Goal: Task Accomplishment & Management: Manage account settings

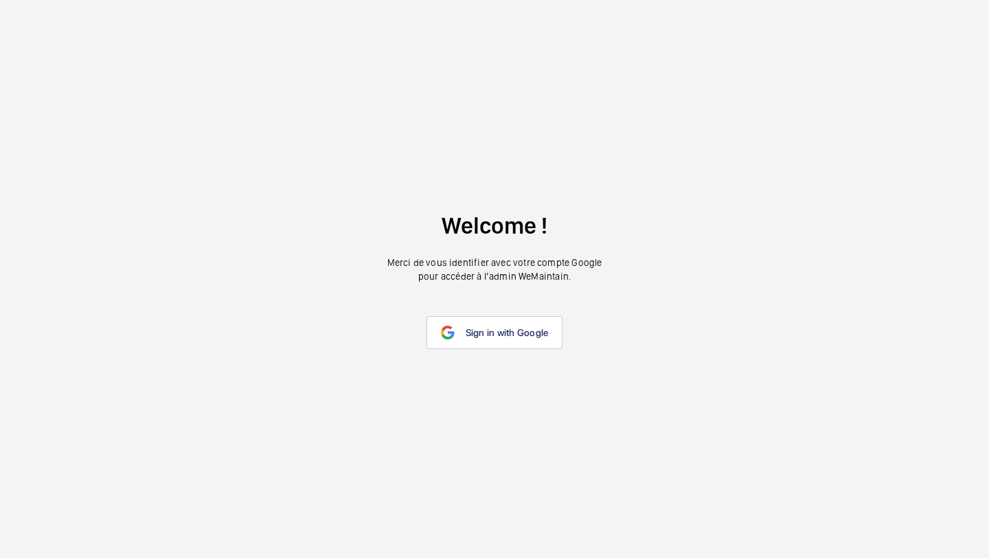
click at [502, 354] on wm-front-google-login "Welcome ! Merci de vous identifier avec votre compte Google pour accéder à l’ad…" at bounding box center [494, 279] width 989 height 558
click at [506, 339] on link "Sign in with Google" at bounding box center [495, 332] width 137 height 33
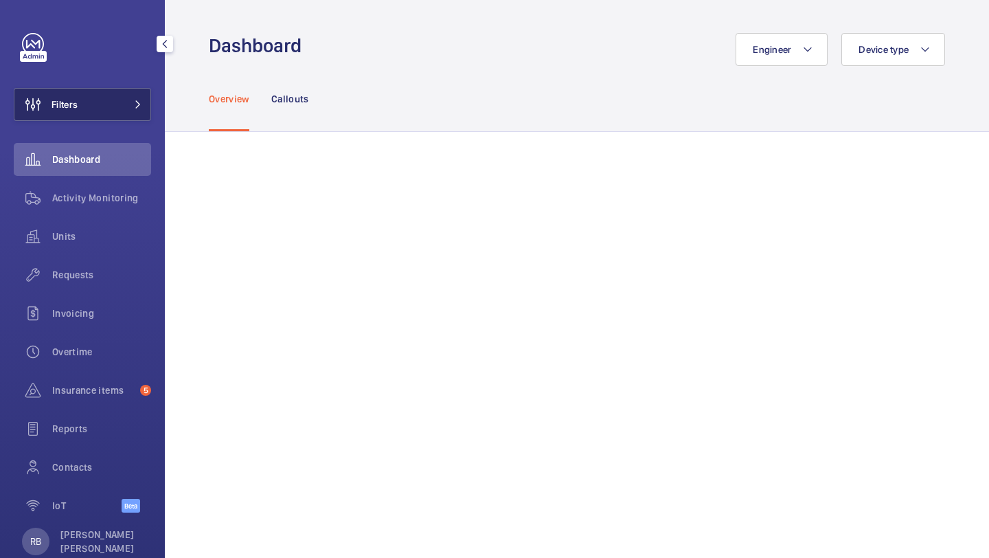
click at [121, 112] on button "Filters" at bounding box center [82, 104] width 137 height 33
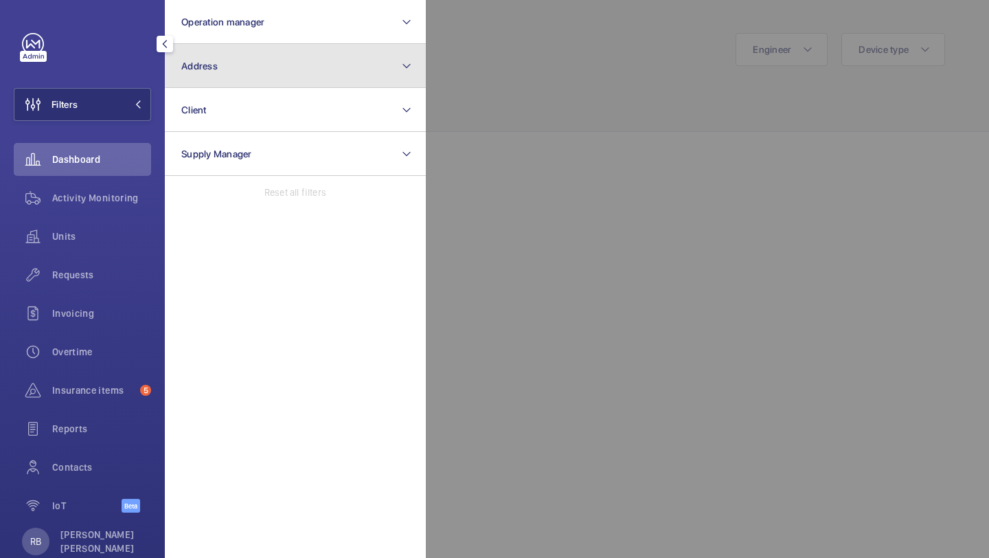
click at [236, 58] on button "Address" at bounding box center [295, 66] width 261 height 44
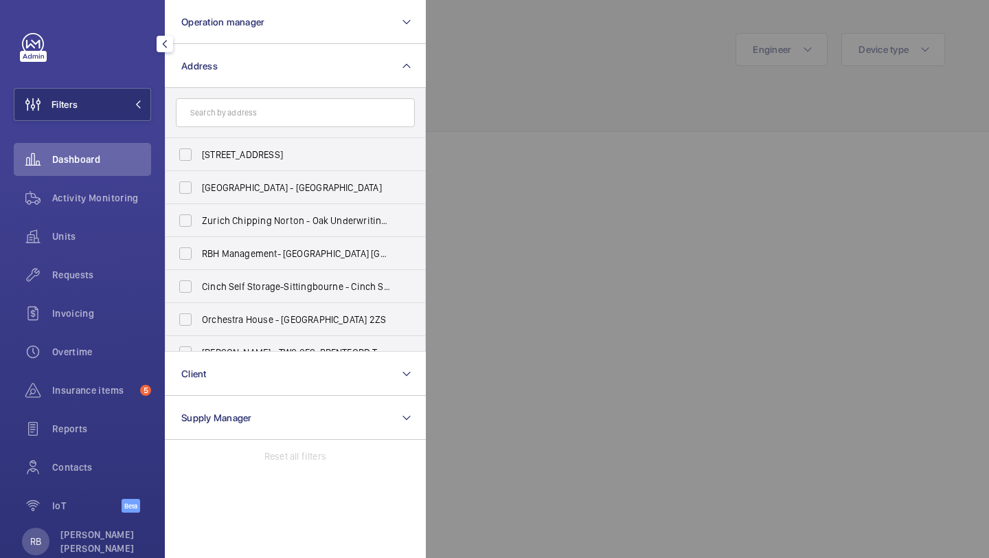
click at [541, 56] on div at bounding box center [920, 279] width 989 height 558
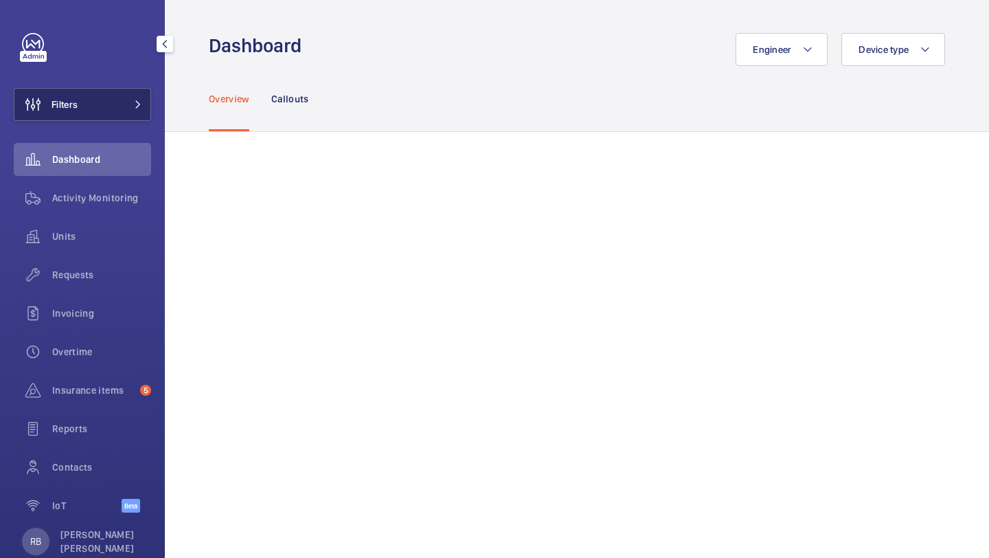
click at [127, 103] on span at bounding box center [134, 104] width 16 height 8
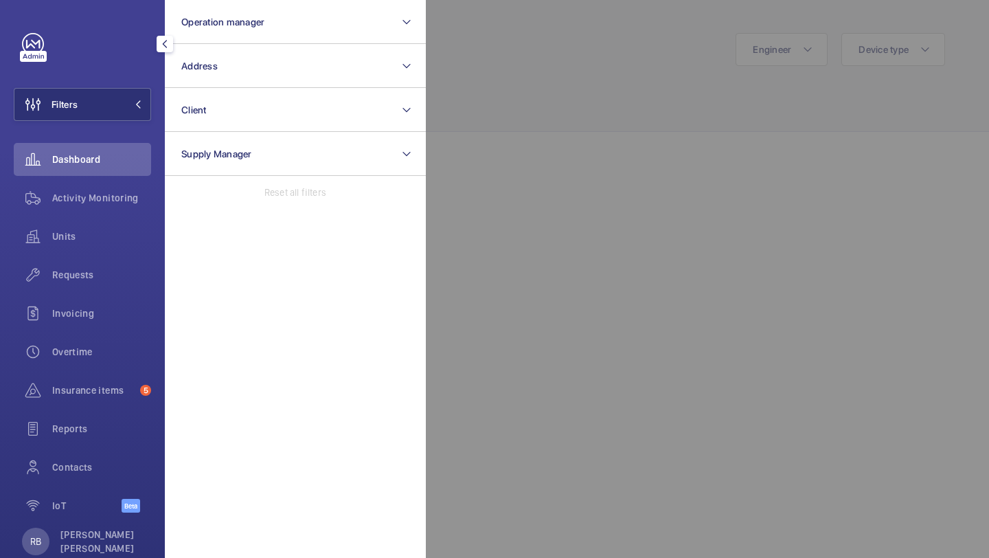
click at [441, 76] on div at bounding box center [920, 279] width 989 height 558
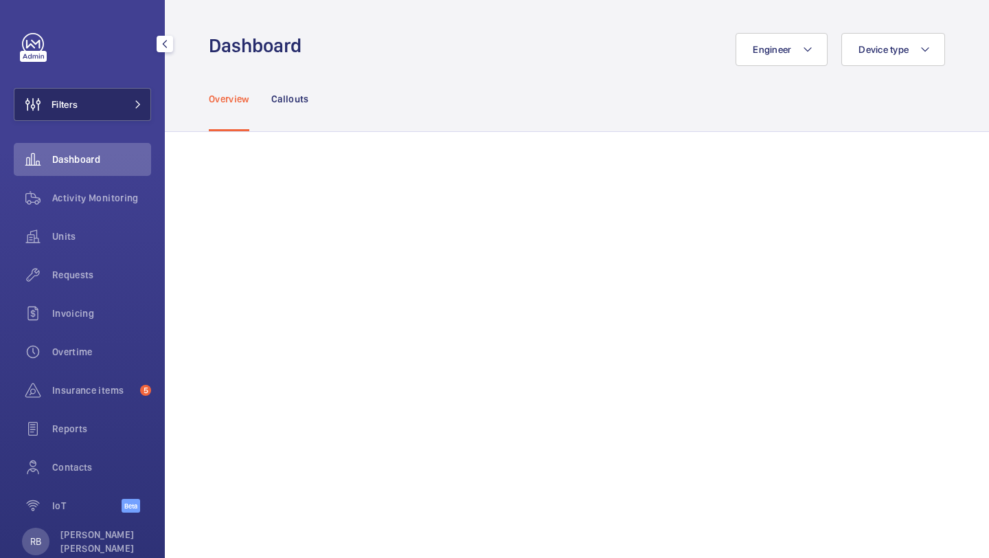
click at [93, 110] on button "Filters" at bounding box center [82, 104] width 137 height 33
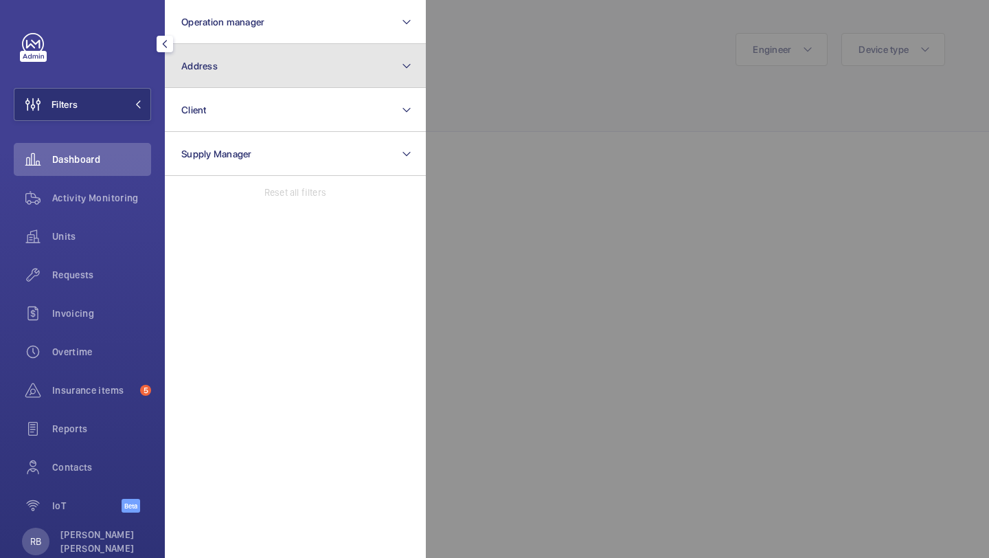
click at [259, 54] on button "Address" at bounding box center [295, 66] width 261 height 44
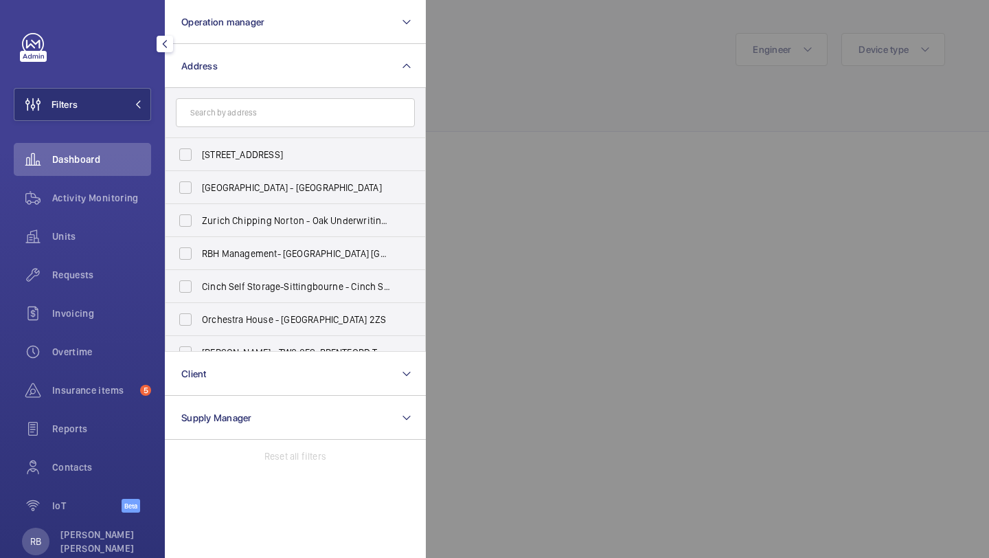
click at [505, 54] on div at bounding box center [920, 279] width 989 height 558
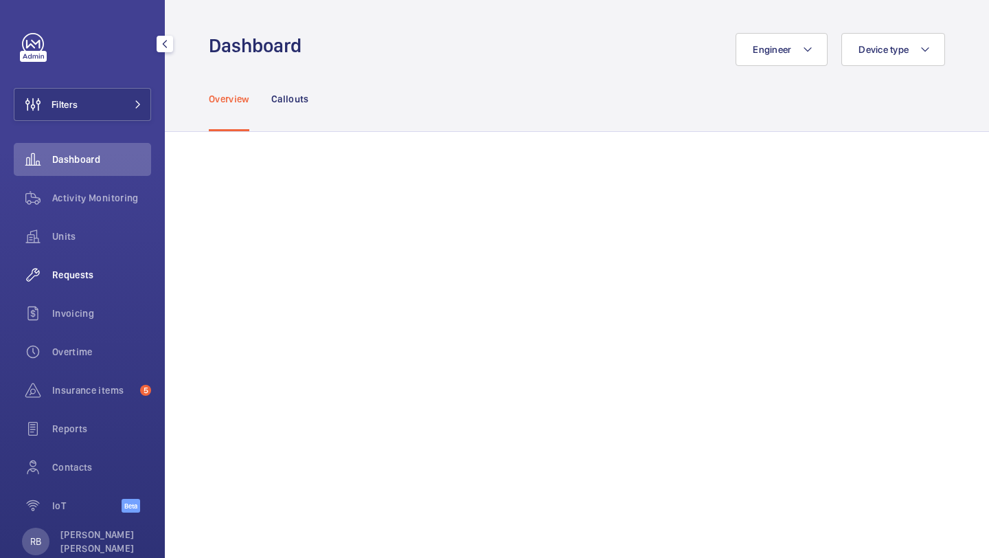
click at [88, 287] on div "Requests" at bounding box center [82, 274] width 137 height 33
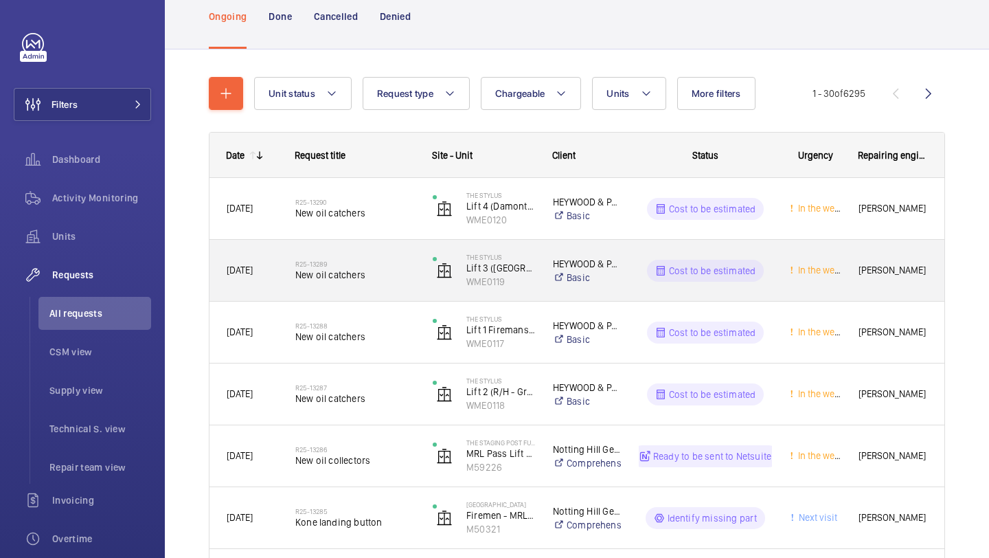
scroll to position [30, 0]
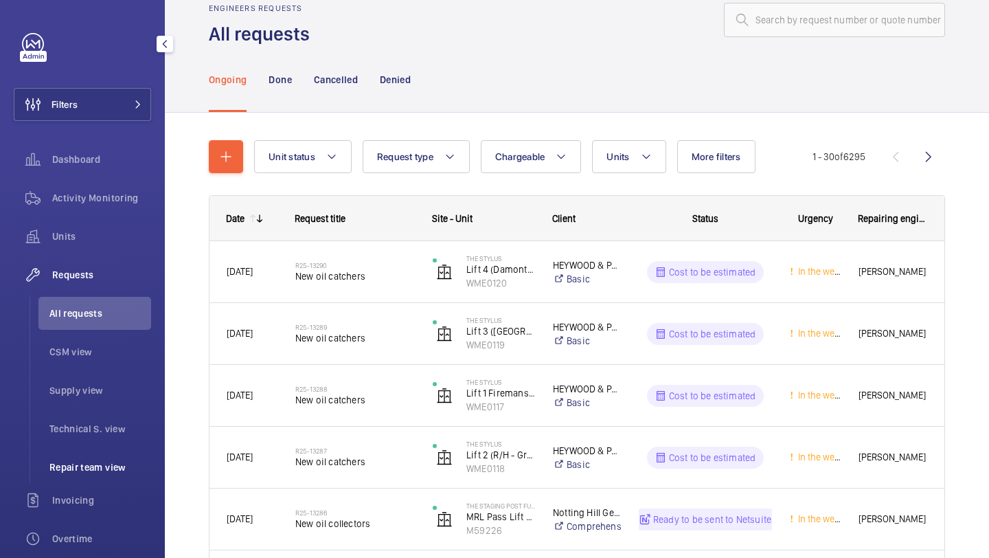
click at [93, 466] on span "Repair team view" at bounding box center [100, 467] width 102 height 14
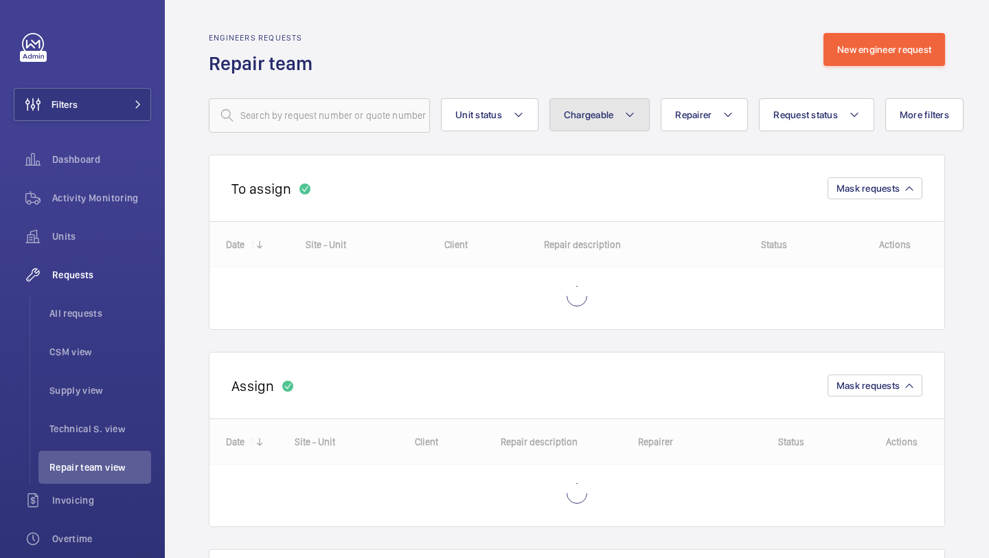
click at [610, 126] on button "Chargeable" at bounding box center [600, 114] width 101 height 33
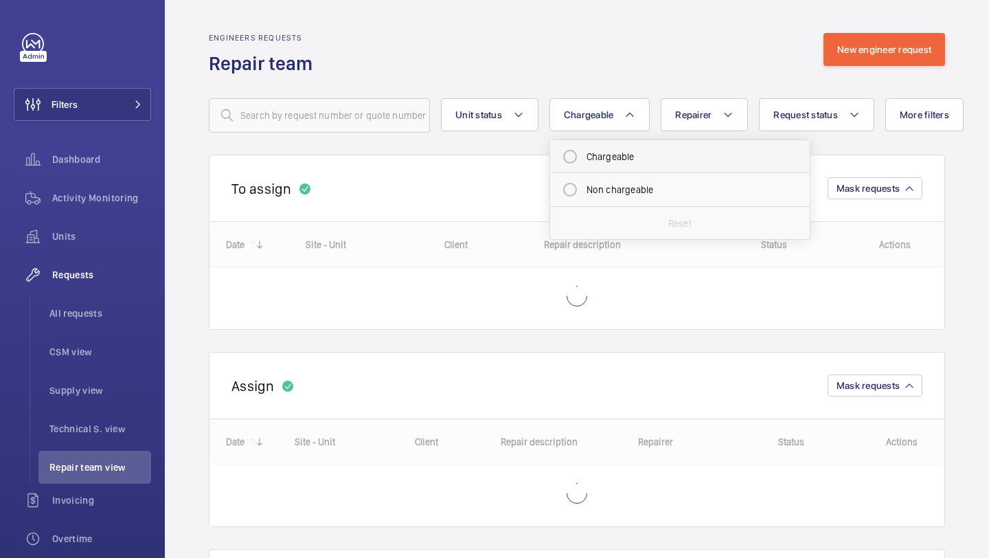
click at [604, 157] on mat-radio-button "Chargeable" at bounding box center [680, 156] width 247 height 27
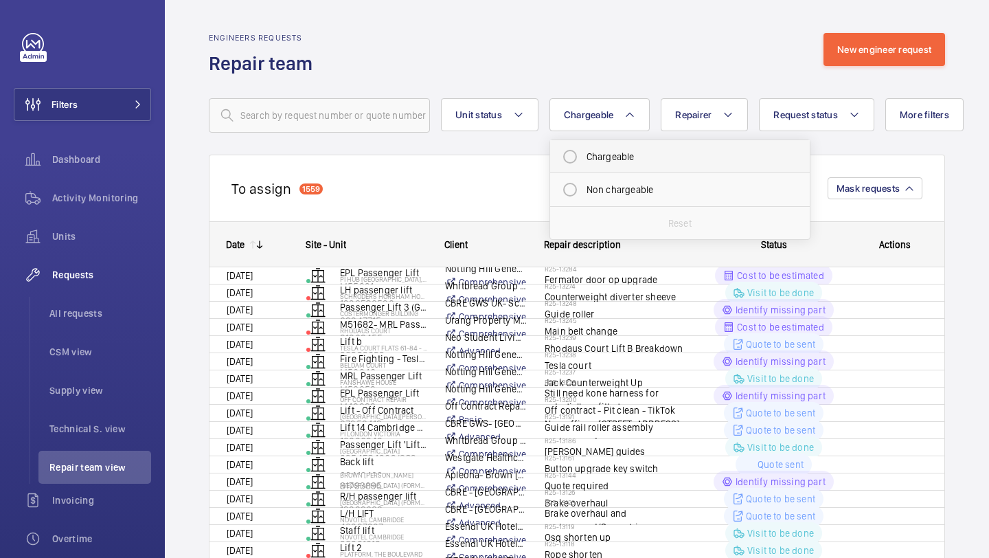
radio input "true"
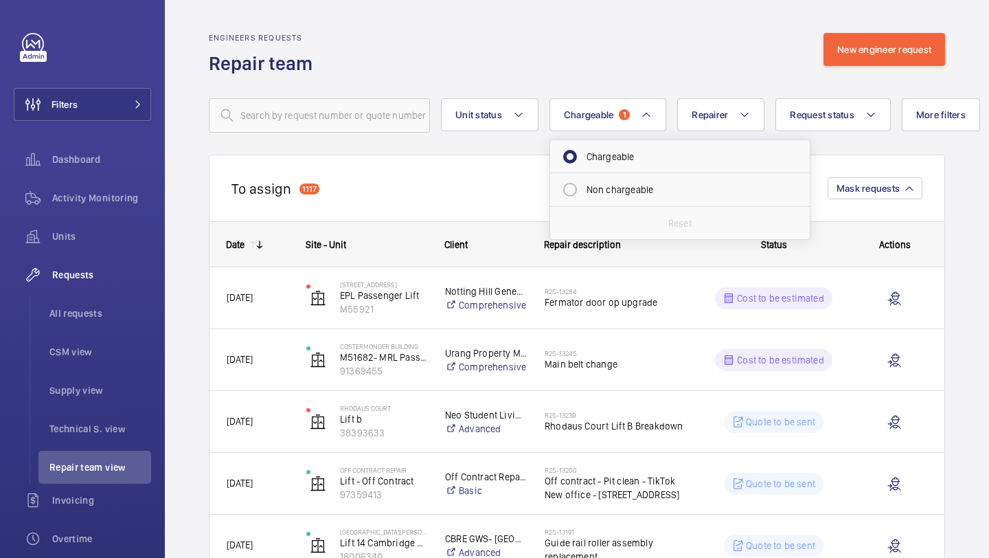
click at [618, 43] on div "Engineers requests Repair team New engineer request" at bounding box center [577, 54] width 737 height 43
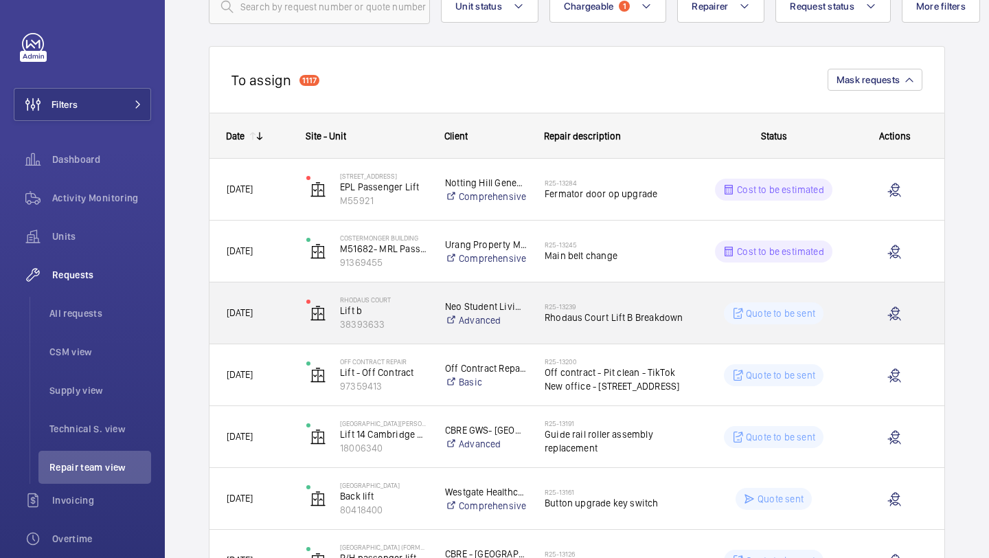
scroll to position [96, 0]
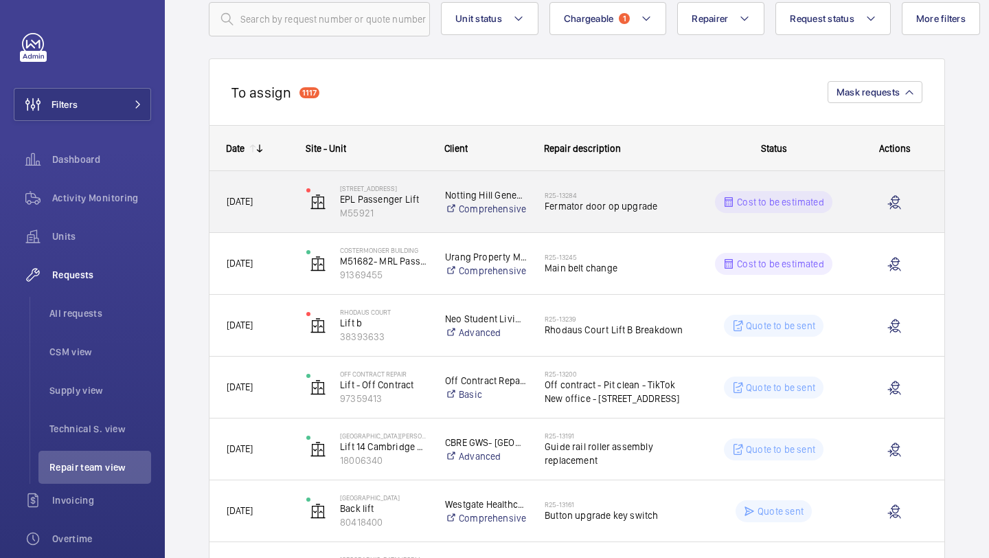
click at [592, 199] on span "Fermator door op upgrade" at bounding box center [615, 206] width 141 height 14
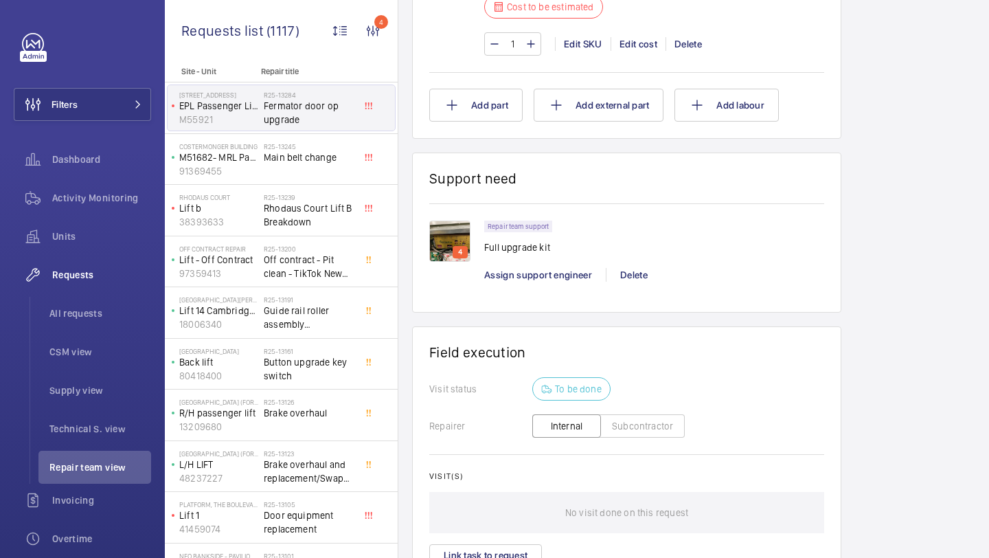
scroll to position [908, 0]
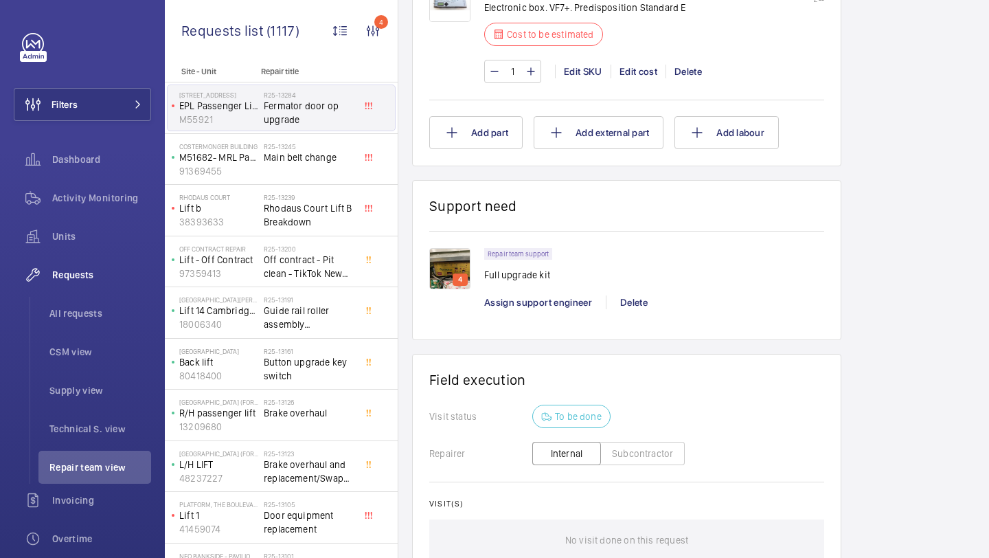
click at [460, 265] on img at bounding box center [449, 268] width 41 height 41
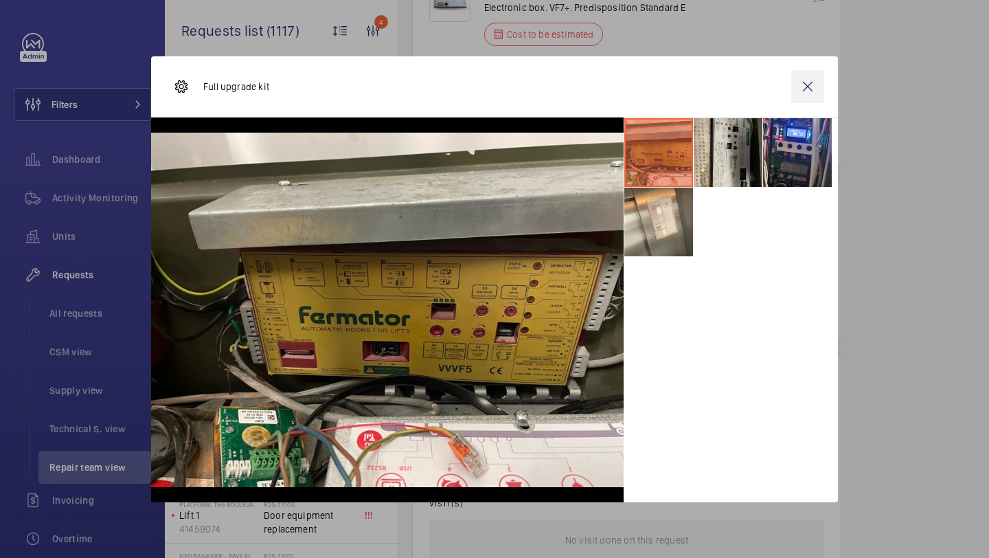
click at [815, 87] on wm-front-icon-button at bounding box center [808, 86] width 33 height 33
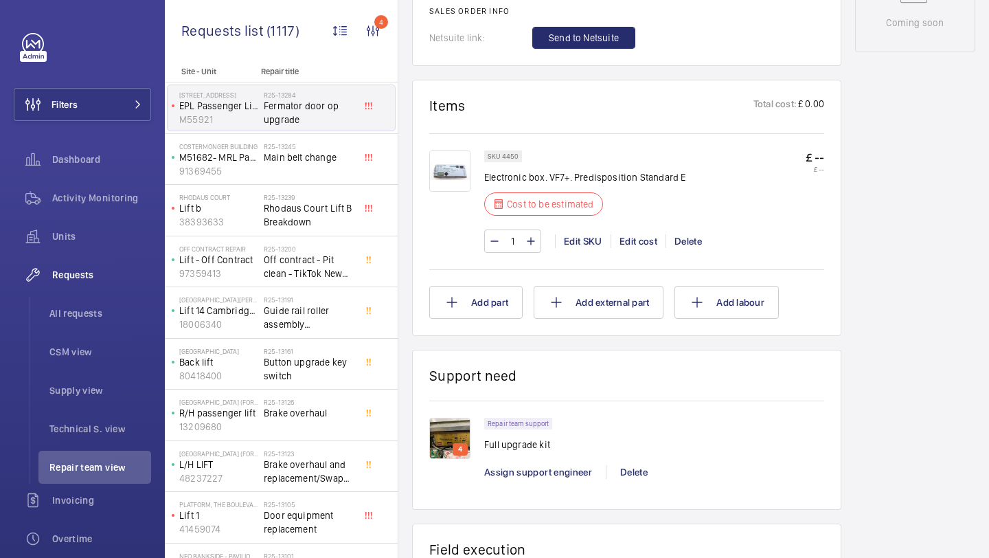
scroll to position [671, 0]
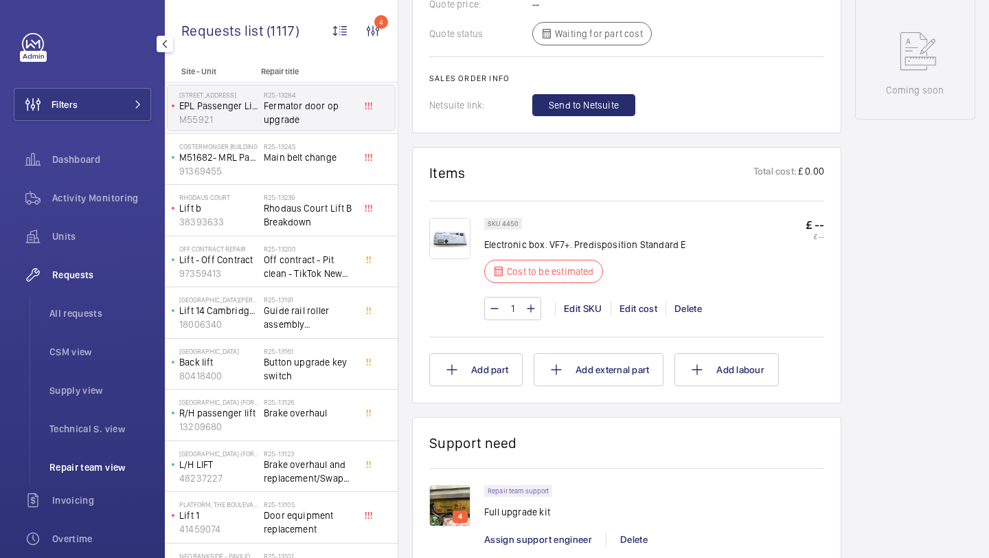
click at [87, 460] on li "Repair team view" at bounding box center [94, 467] width 113 height 33
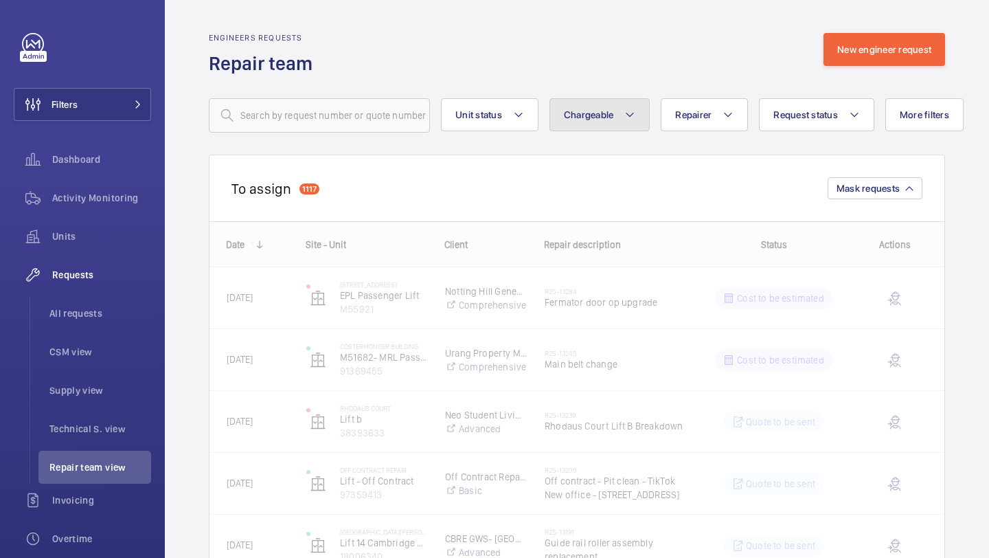
click at [618, 120] on button "Chargeable" at bounding box center [600, 114] width 101 height 33
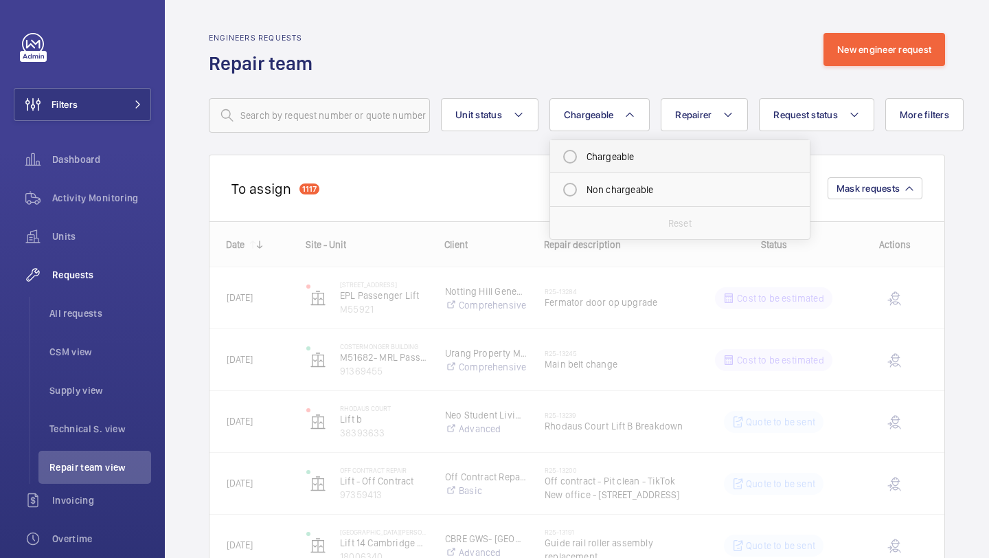
click at [603, 151] on mat-radio-button "Chargeable" at bounding box center [680, 156] width 247 height 27
radio input "true"
click at [864, 105] on button "Request status" at bounding box center [833, 114] width 115 height 33
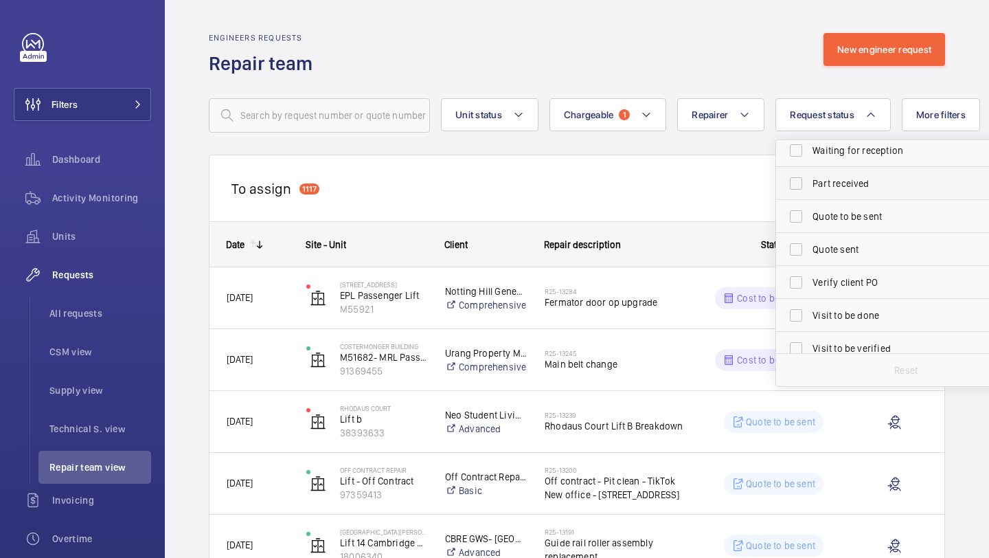
click at [844, 186] on span "Part received" at bounding box center [907, 184] width 189 height 14
click at [810, 186] on input "Part received" at bounding box center [796, 183] width 27 height 27
checkbox input "true"
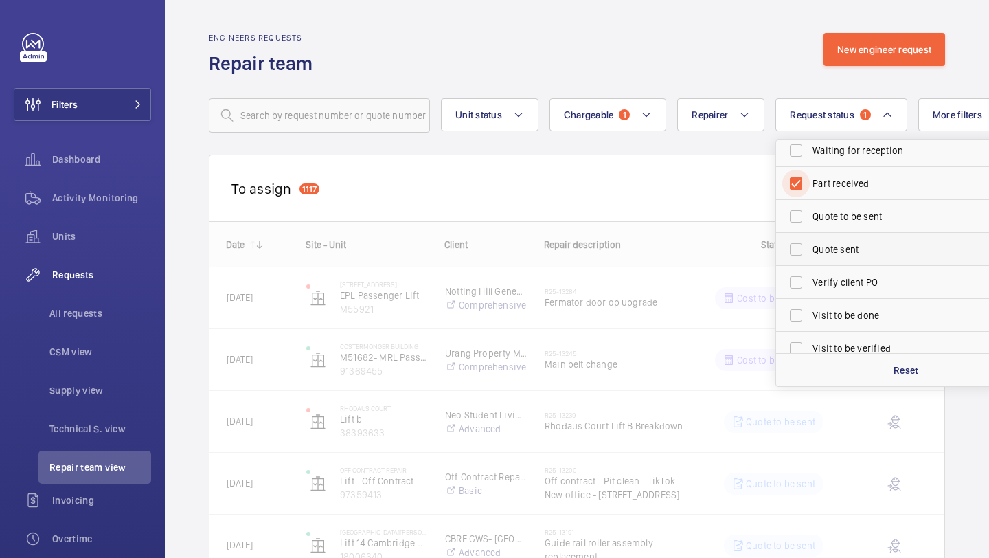
scroll to position [183, 0]
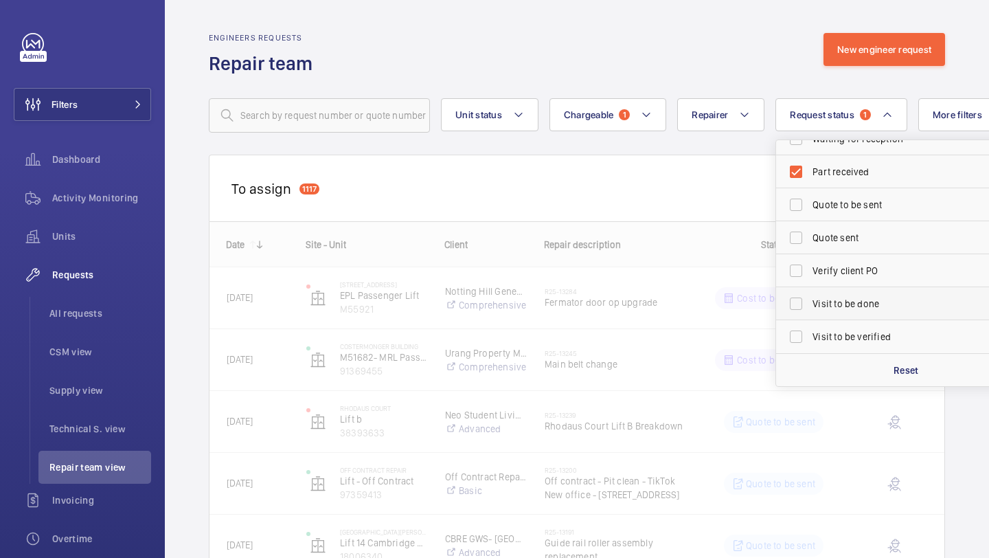
click at [840, 293] on label "Visit to be done" at bounding box center [895, 303] width 239 height 33
click at [810, 293] on input "Visit to be done" at bounding box center [796, 303] width 27 height 27
checkbox input "true"
click at [666, 197] on div "To assign 1117 Mask requests" at bounding box center [577, 188] width 737 height 67
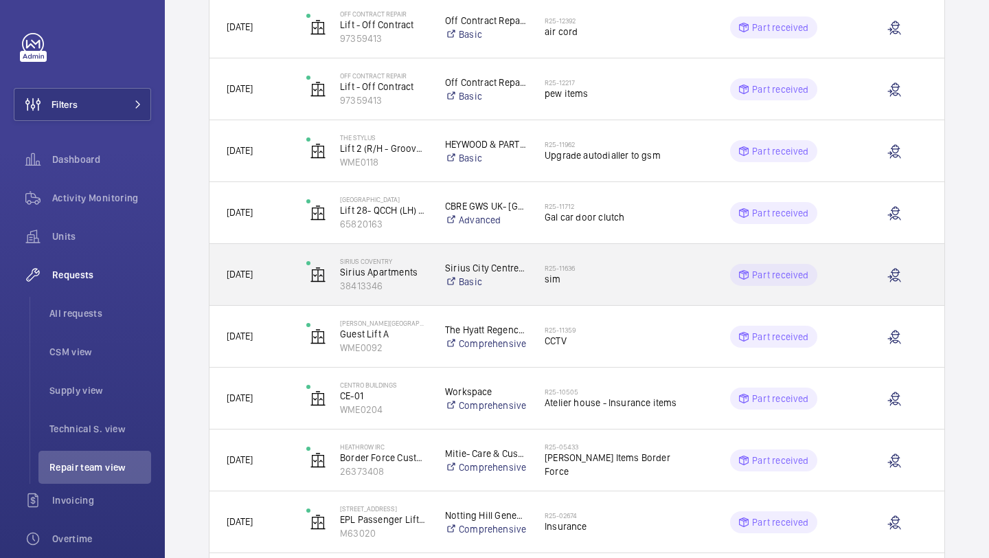
scroll to position [290, 0]
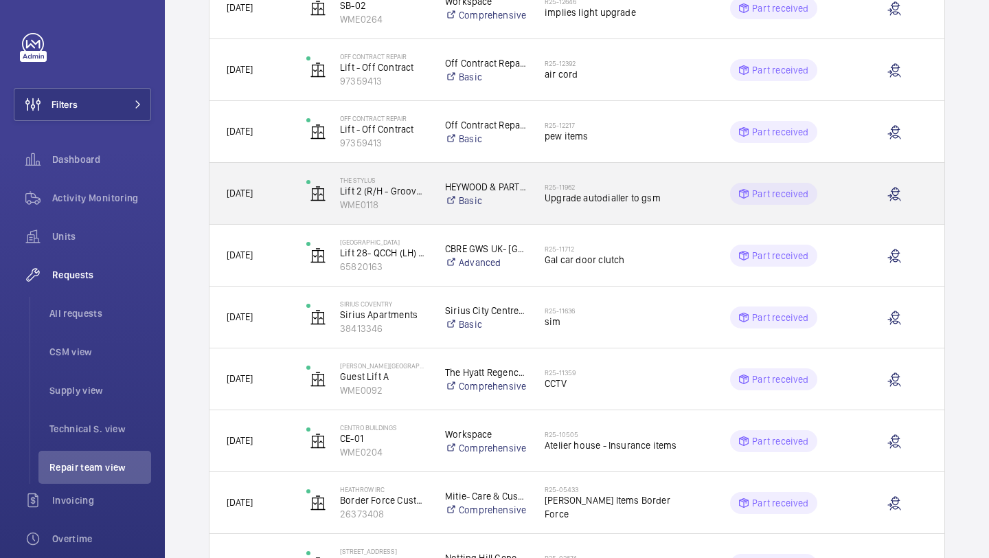
drag, startPoint x: 623, startPoint y: 155, endPoint x: 618, endPoint y: 197, distance: 42.1
click at [618, 197] on div "23/09/2025 China Works SB-02 WME0264 Workspace Comprehensive R25-12646 implies …" at bounding box center [577, 348] width 735 height 742
click at [618, 197] on span "Upgrade autodialler to gsm" at bounding box center [615, 198] width 141 height 14
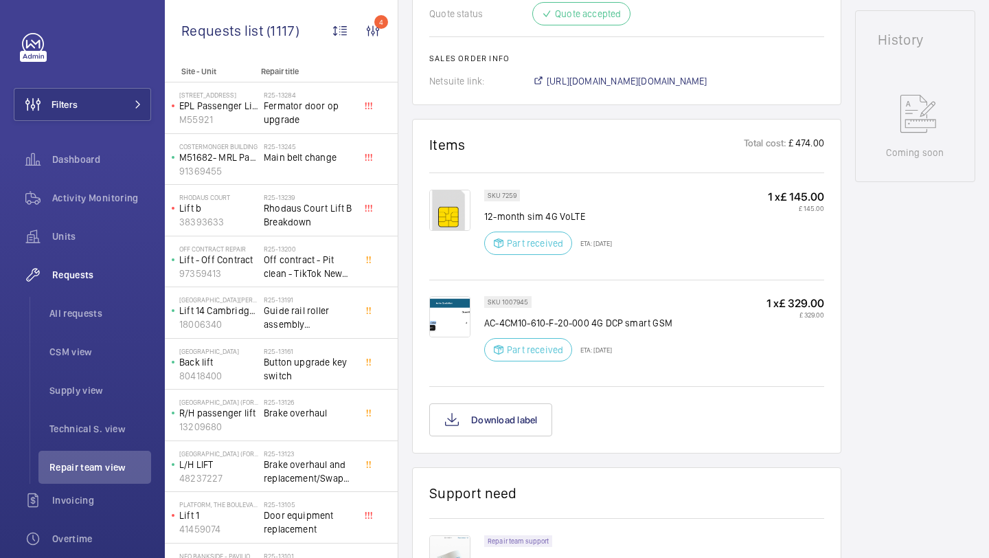
scroll to position [656, 0]
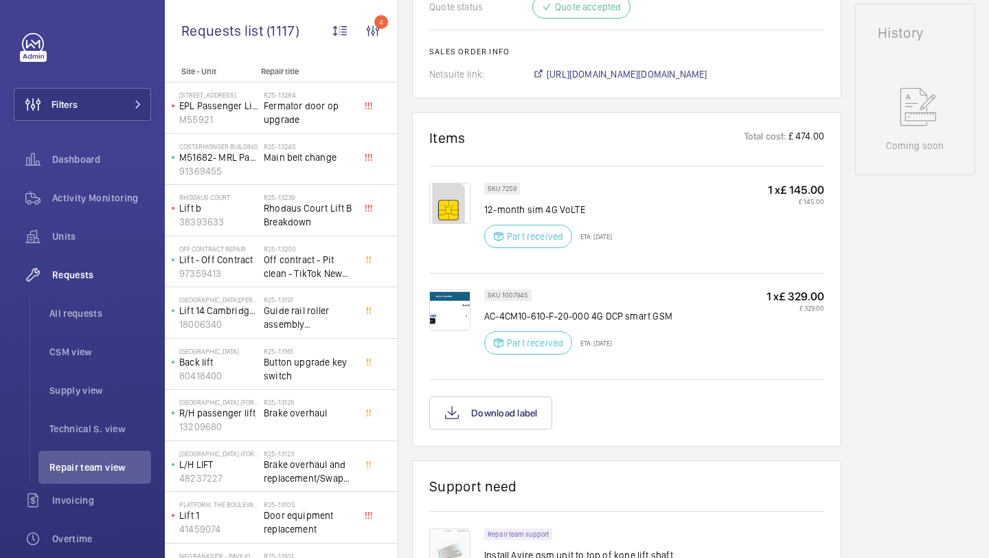
click at [448, 319] on img at bounding box center [449, 309] width 41 height 41
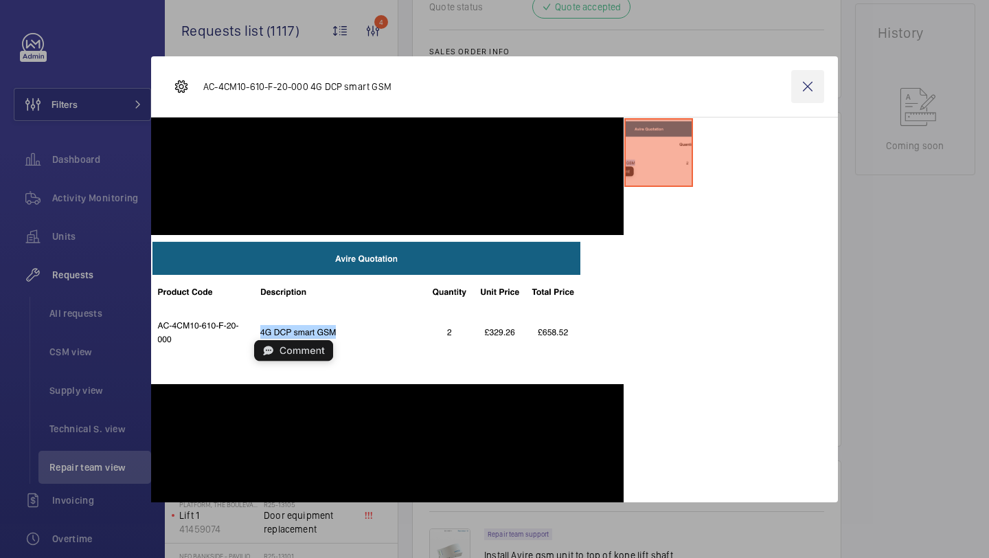
click at [821, 84] on wm-front-icon-button at bounding box center [808, 86] width 33 height 33
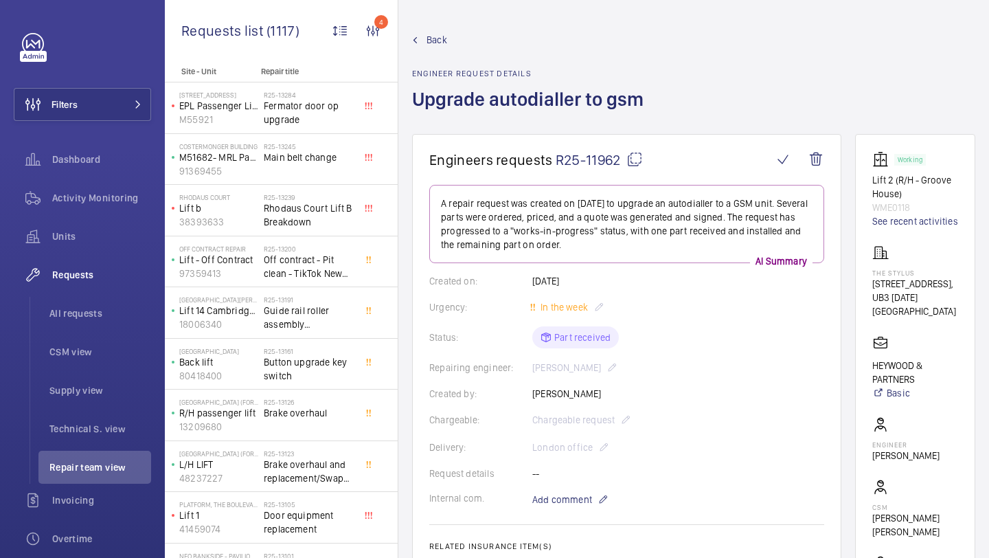
scroll to position [570, 0]
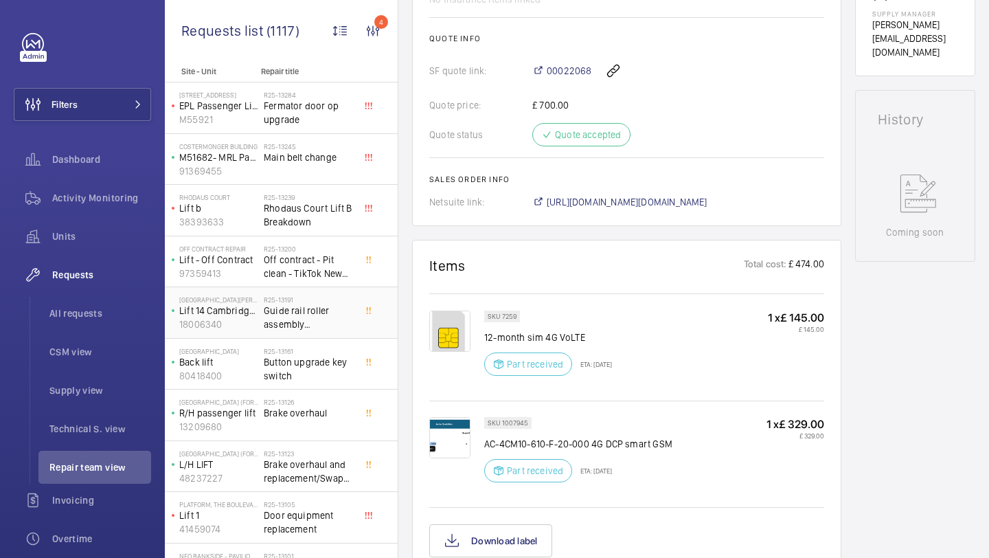
click at [323, 317] on span "Guide rail roller assembly replacement" at bounding box center [309, 317] width 91 height 27
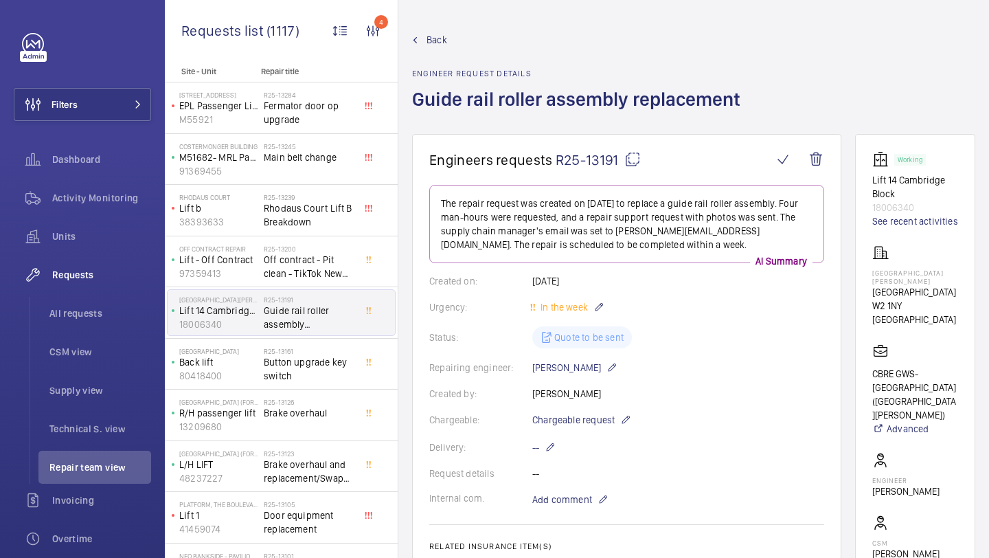
click at [324, 318] on span "Guide rail roller assembly replacement" at bounding box center [309, 317] width 91 height 27
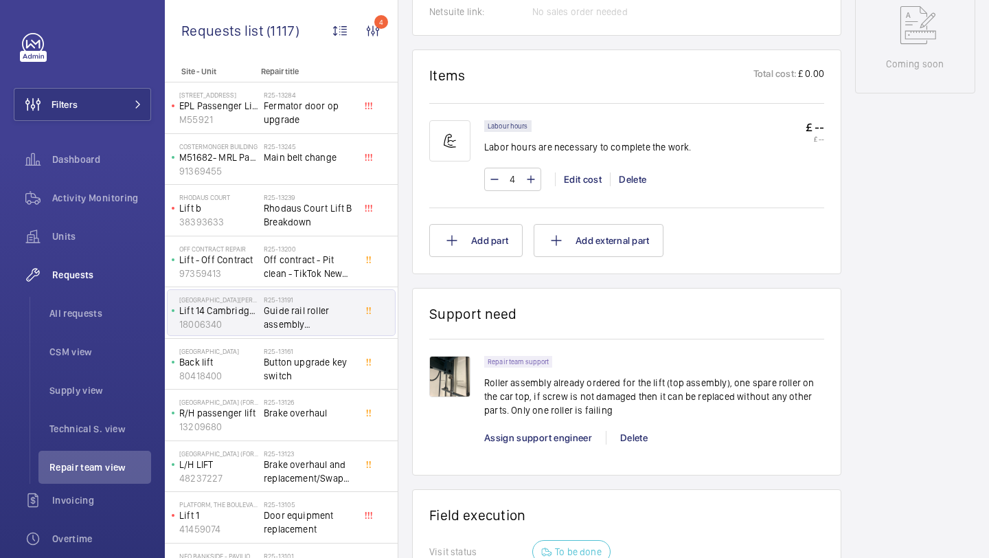
scroll to position [757, 0]
click at [444, 379] on img at bounding box center [449, 379] width 41 height 41
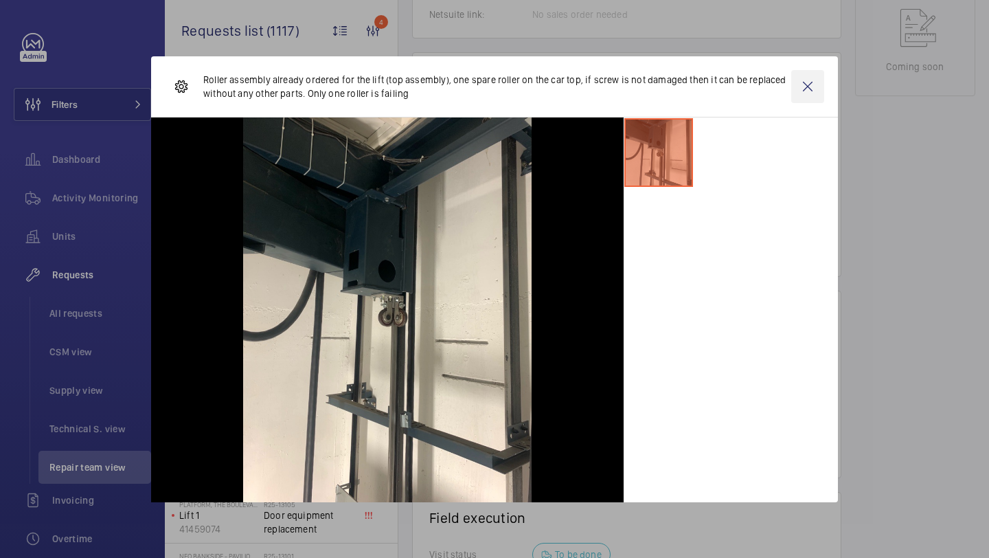
click at [814, 71] on wm-front-icon-button at bounding box center [808, 86] width 33 height 33
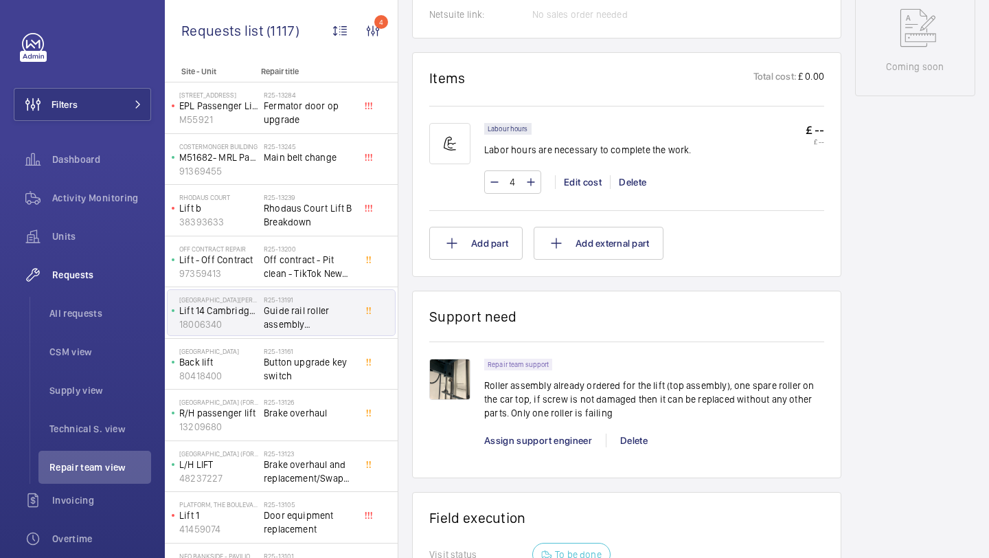
click at [101, 93] on button "Filters" at bounding box center [82, 104] width 137 height 33
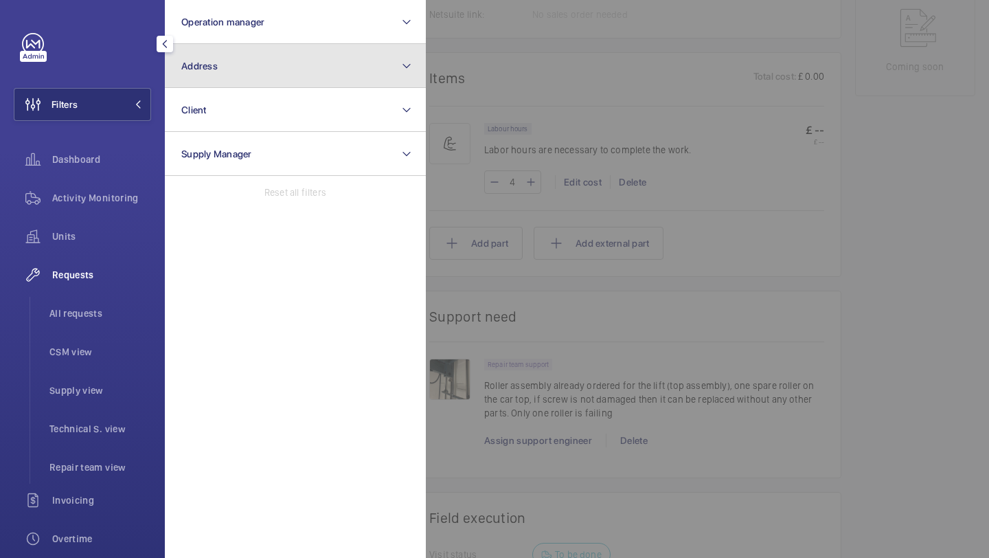
click at [218, 53] on button "Address" at bounding box center [295, 66] width 261 height 44
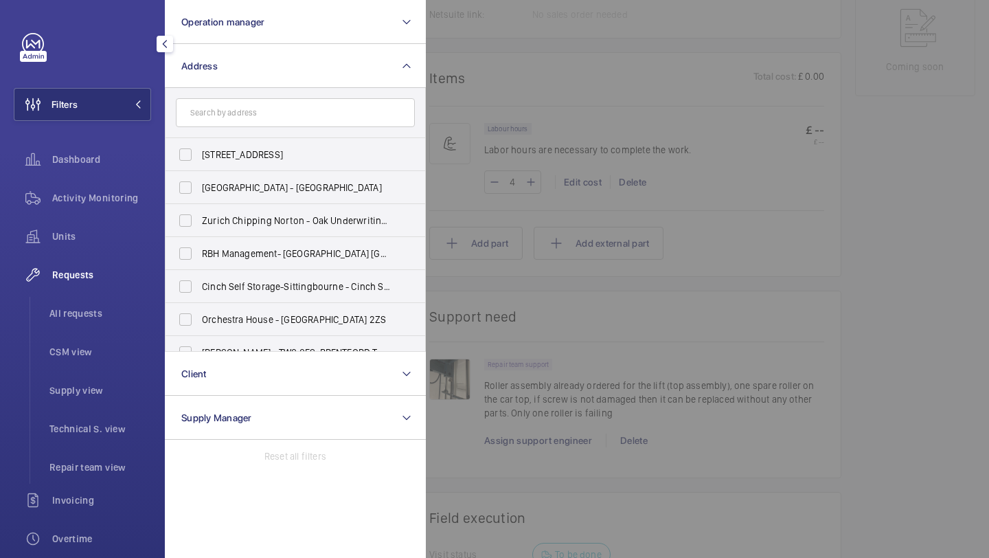
click at [247, 108] on input "text" at bounding box center [295, 112] width 239 height 29
click at [470, 133] on div at bounding box center [920, 279] width 989 height 558
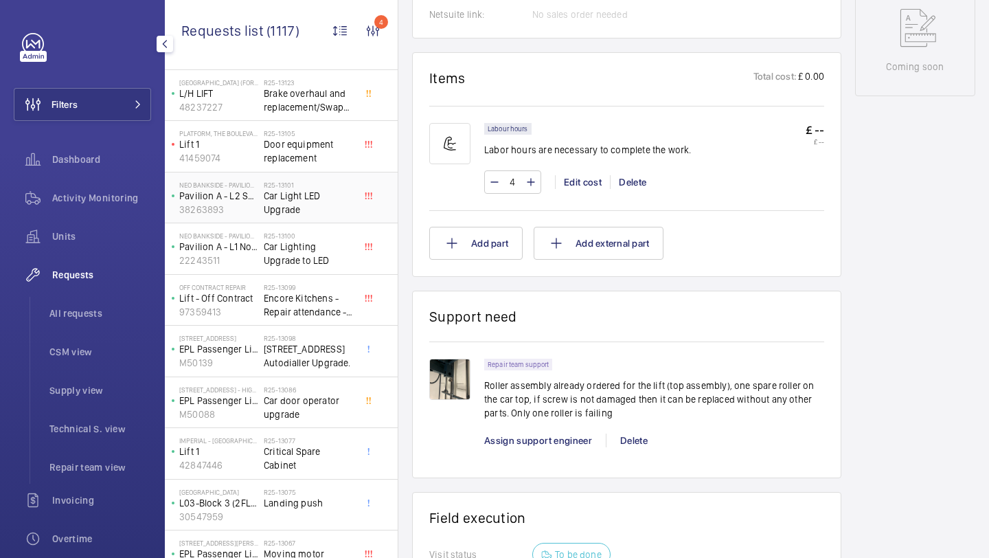
scroll to position [372, 0]
click at [313, 203] on span "Car Light LED Upgrade" at bounding box center [309, 201] width 91 height 27
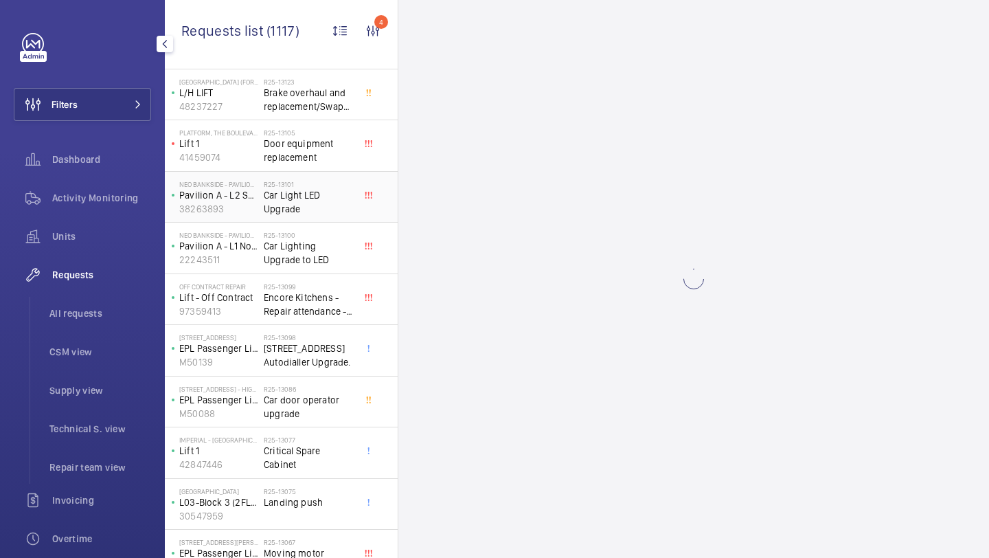
scroll to position [372, 0]
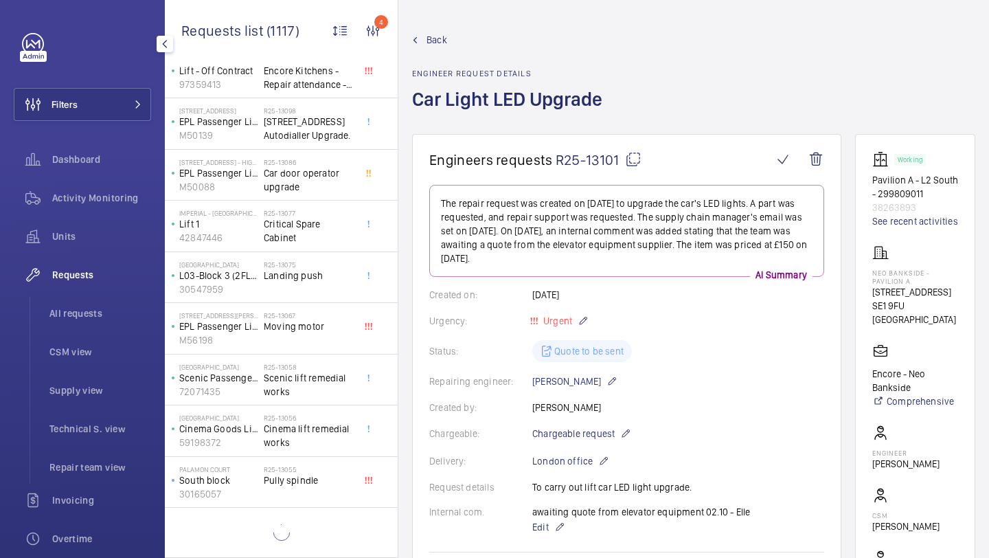
scroll to position [1622, 0]
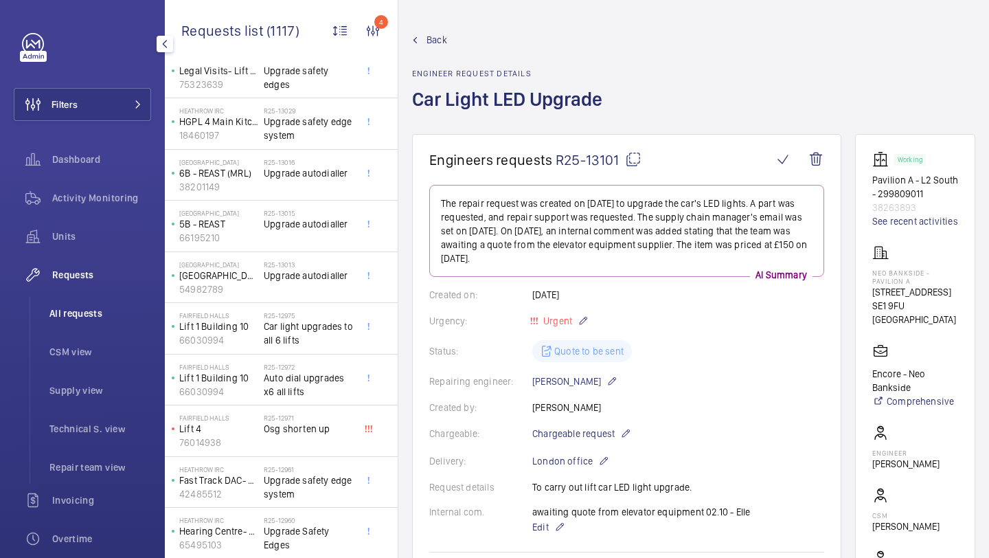
click at [82, 322] on li "All requests" at bounding box center [94, 313] width 113 height 33
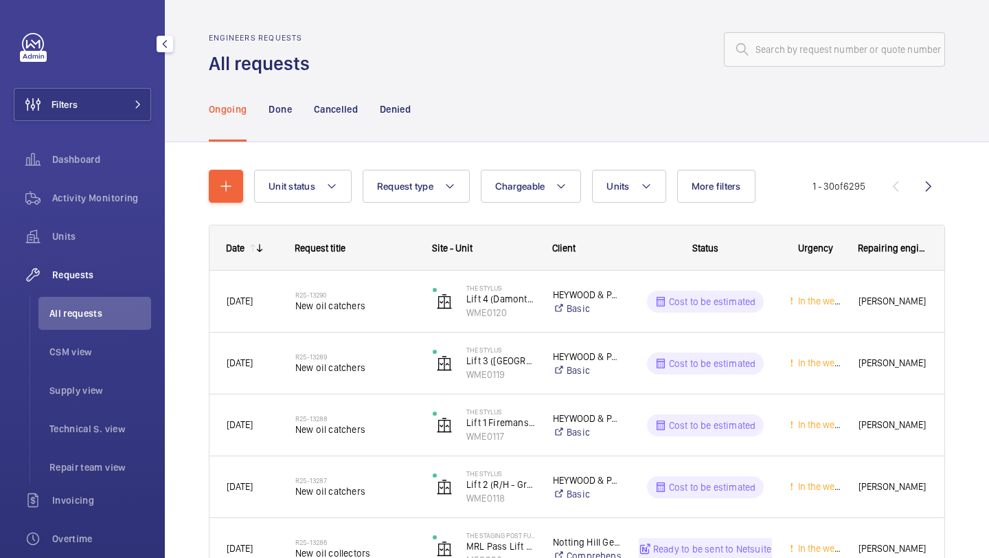
click at [79, 127] on div "Filters Dashboard Activity Monitoring Units Requests All requests CSM view Supp…" at bounding box center [82, 374] width 137 height 682
click at [116, 105] on button "Filters" at bounding box center [82, 104] width 137 height 33
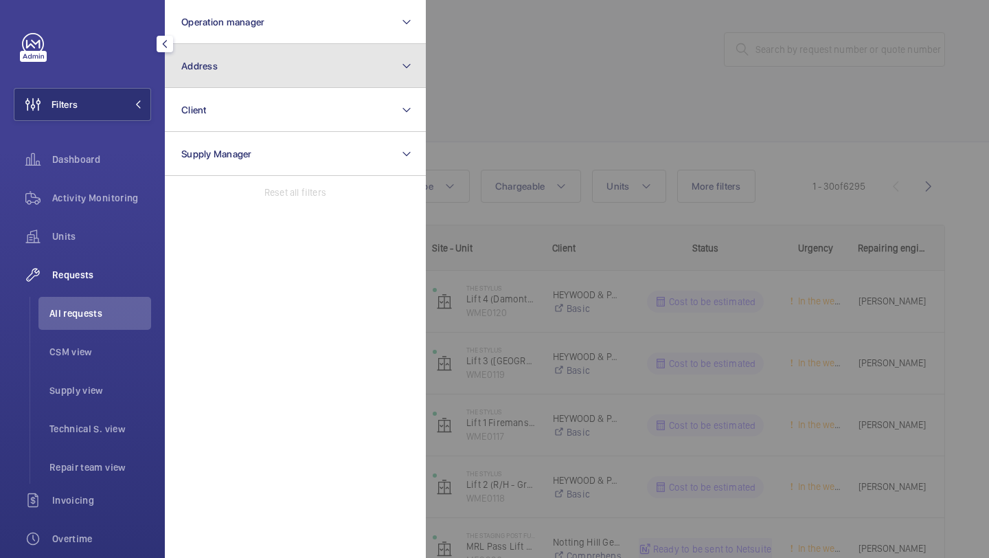
click at [230, 80] on button "Address" at bounding box center [295, 66] width 261 height 44
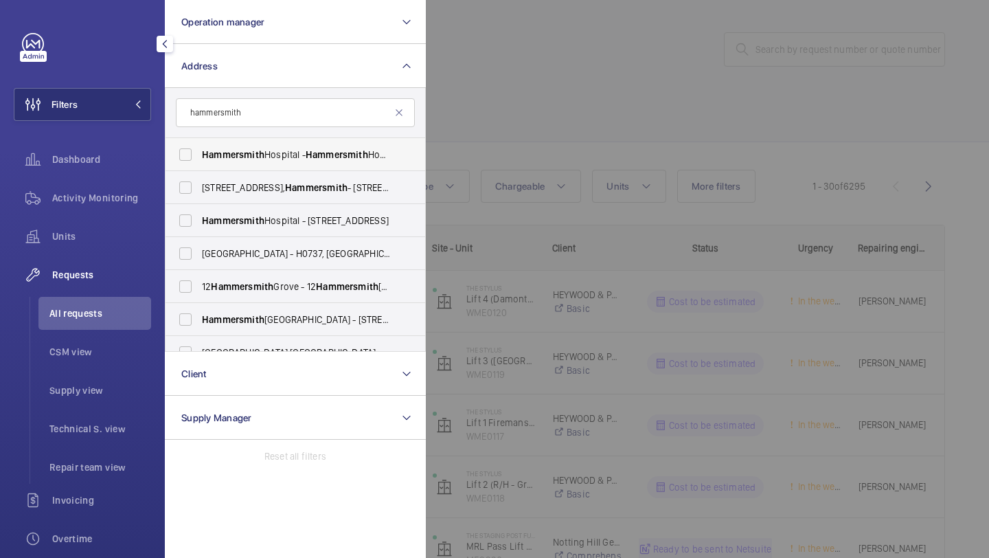
type input "hammersmith"
click at [211, 143] on label "Hammersmith Hospital - Hammersmith Hospital, 72 Du Cane Road, LONDON W12 0HS" at bounding box center [285, 154] width 239 height 33
click at [199, 143] on input "Hammersmith Hospital - Hammersmith Hospital, 72 Du Cane Road, LONDON W12 0HS" at bounding box center [185, 154] width 27 height 27
checkbox input "true"
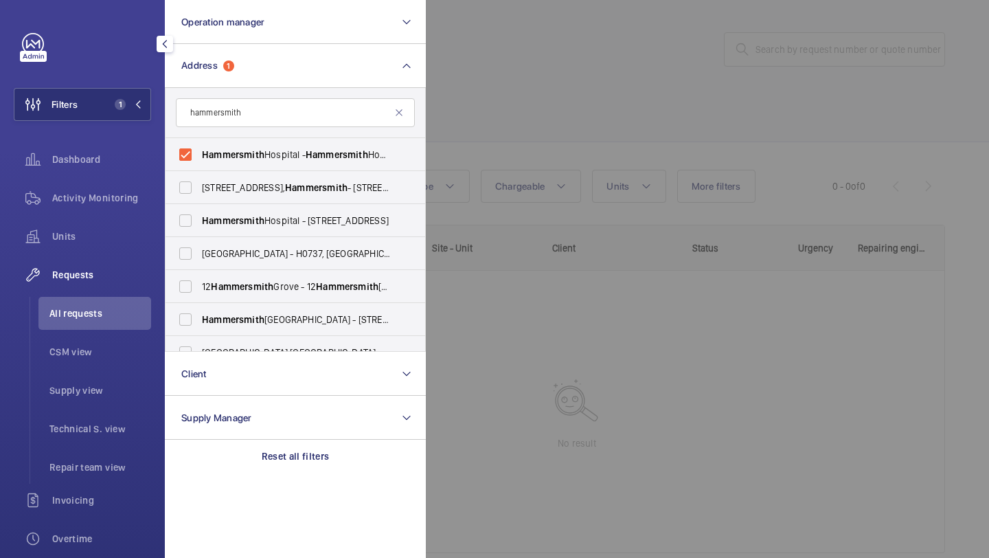
click at [484, 148] on div at bounding box center [920, 279] width 989 height 558
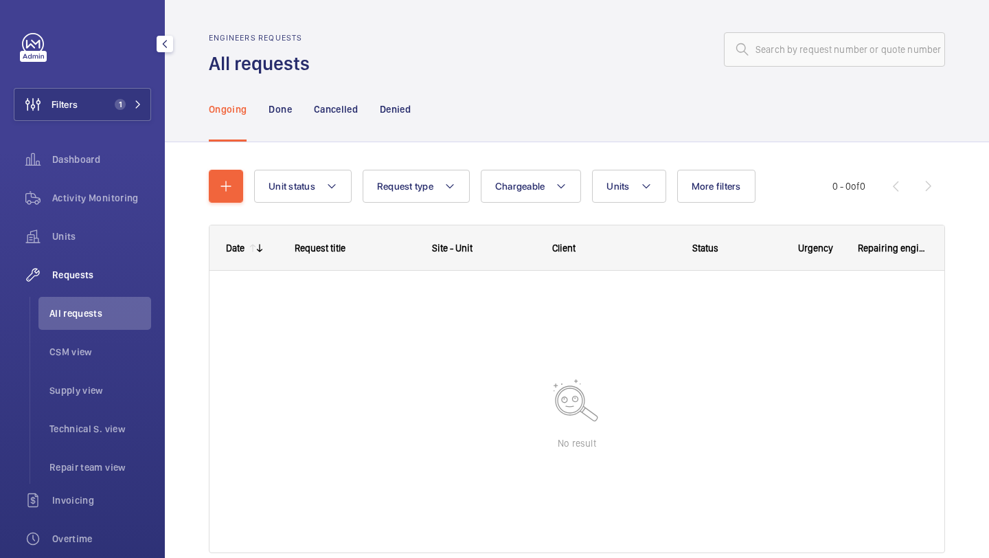
click at [156, 106] on div "Filters 1 Dashboard Activity Monitoring Units Requests All requests CSM view Su…" at bounding box center [82, 279] width 165 height 558
click at [152, 106] on div "Filters 1 Dashboard Activity Monitoring Units Requests All requests CSM view Su…" at bounding box center [82, 279] width 165 height 558
click at [146, 106] on button "Filters 1" at bounding box center [82, 104] width 137 height 33
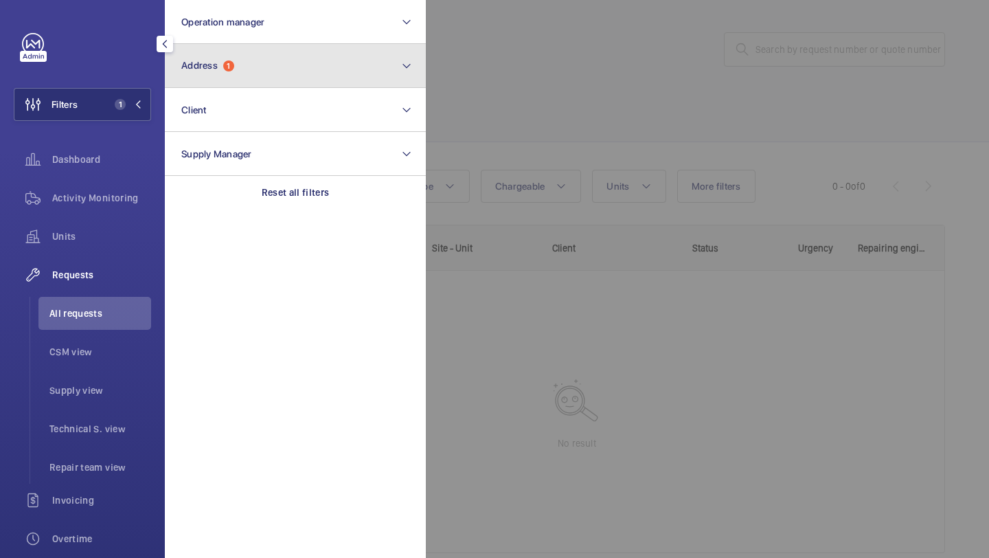
click at [214, 76] on button "Address 1" at bounding box center [295, 66] width 261 height 44
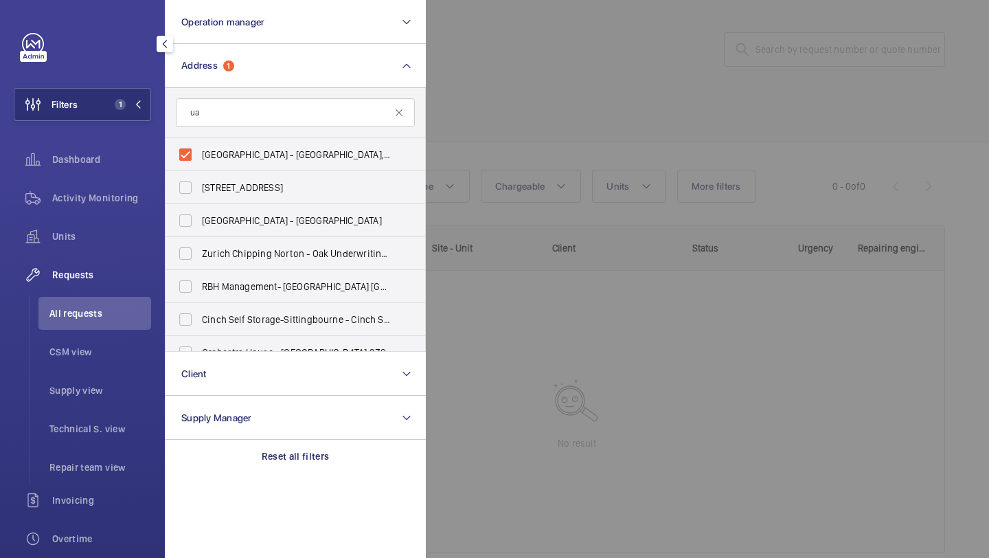
type input "u"
type input "hammersmith"
click at [239, 214] on span "Hammersmith Hospital - 72 Du Cane Rd, LONDON W12 0HS" at bounding box center [296, 221] width 189 height 14
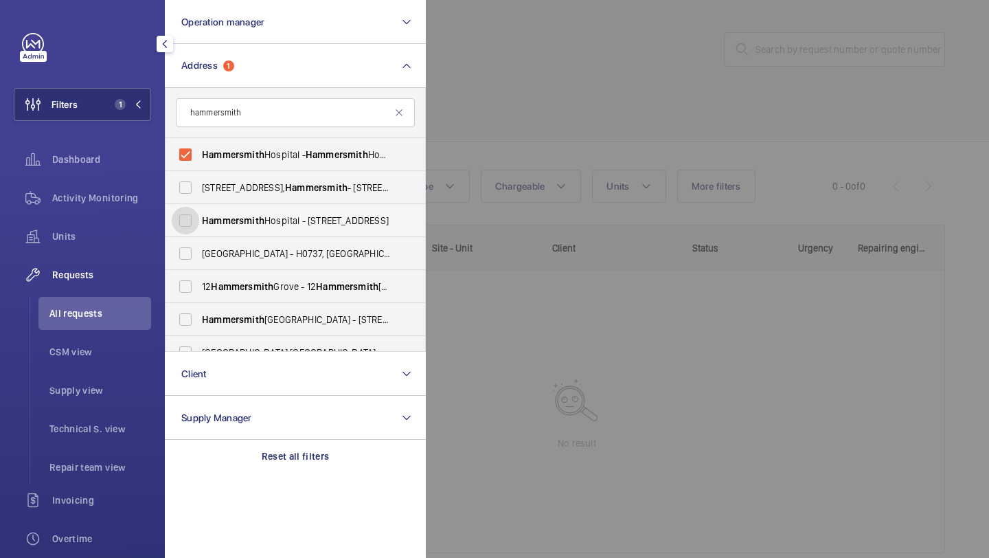
click at [199, 213] on input "Hammersmith Hospital - 72 Du Cane Rd, LONDON W12 0HS" at bounding box center [185, 220] width 27 height 27
checkbox input "true"
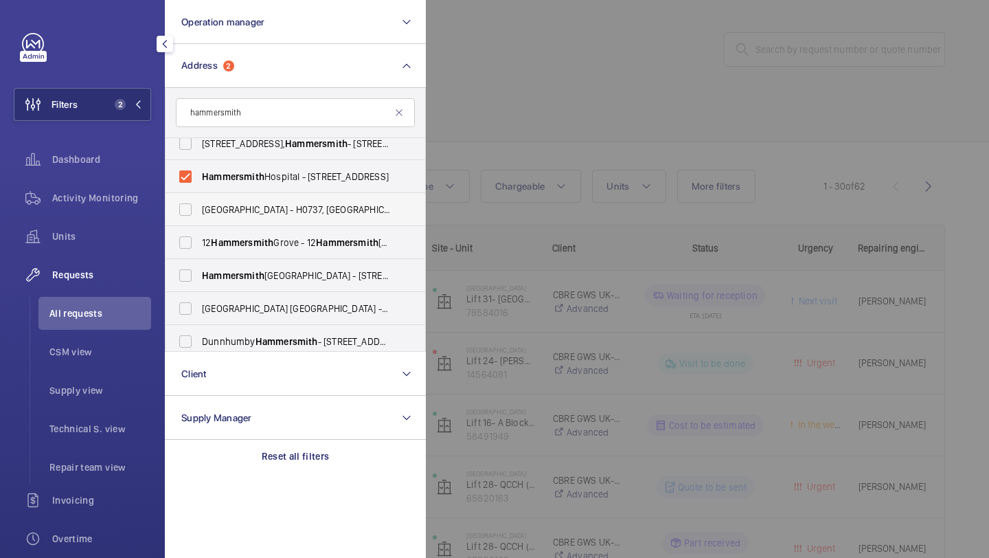
click at [228, 209] on span "NOVOTEL LONDON WEST - H0737, NOVOTEL LONDON WEST, 1 Shortlands, Hammersmith Int…" at bounding box center [296, 210] width 189 height 14
click at [199, 209] on input "NOVOTEL LONDON WEST - H0737, NOVOTEL LONDON WEST, 1 Shortlands, Hammersmith Int…" at bounding box center [185, 209] width 27 height 27
checkbox input "true"
click at [548, 84] on div at bounding box center [920, 279] width 989 height 558
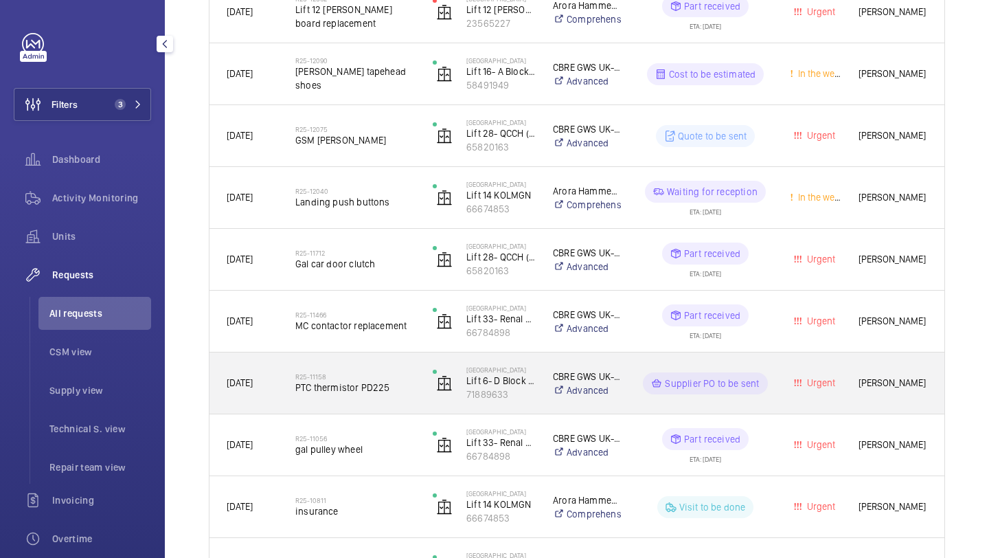
scroll to position [469, 0]
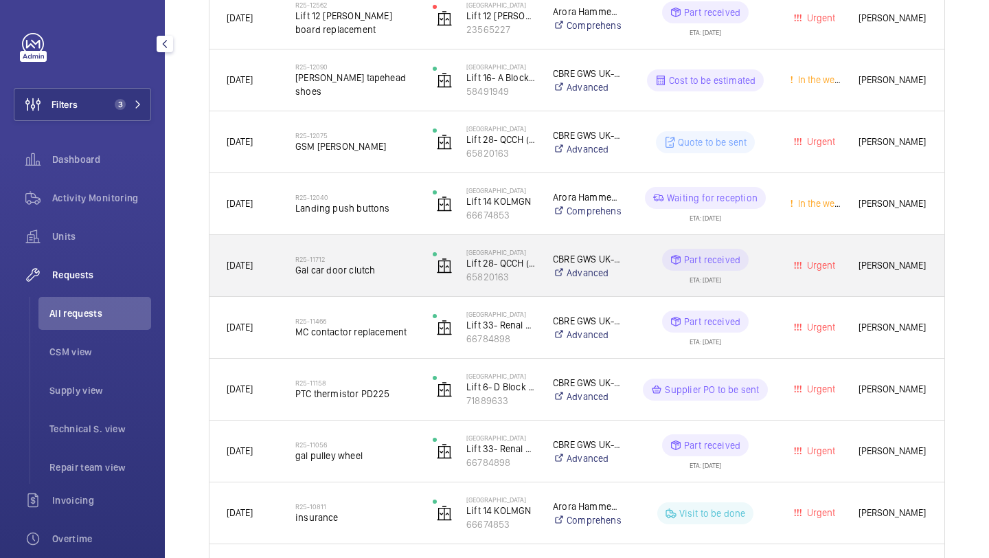
click at [393, 261] on h2 "R25-11712" at bounding box center [355, 259] width 120 height 8
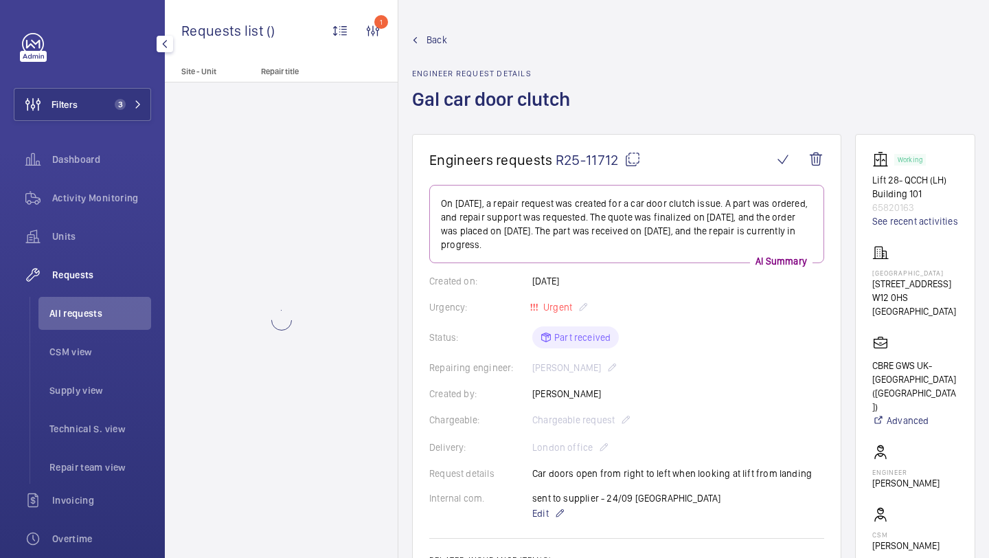
scroll to position [644, 0]
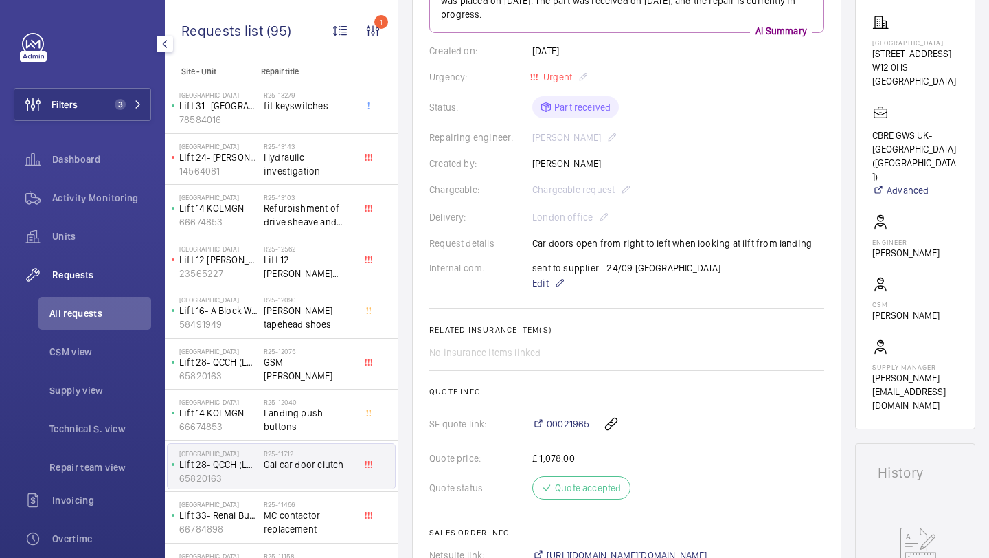
scroll to position [312, 0]
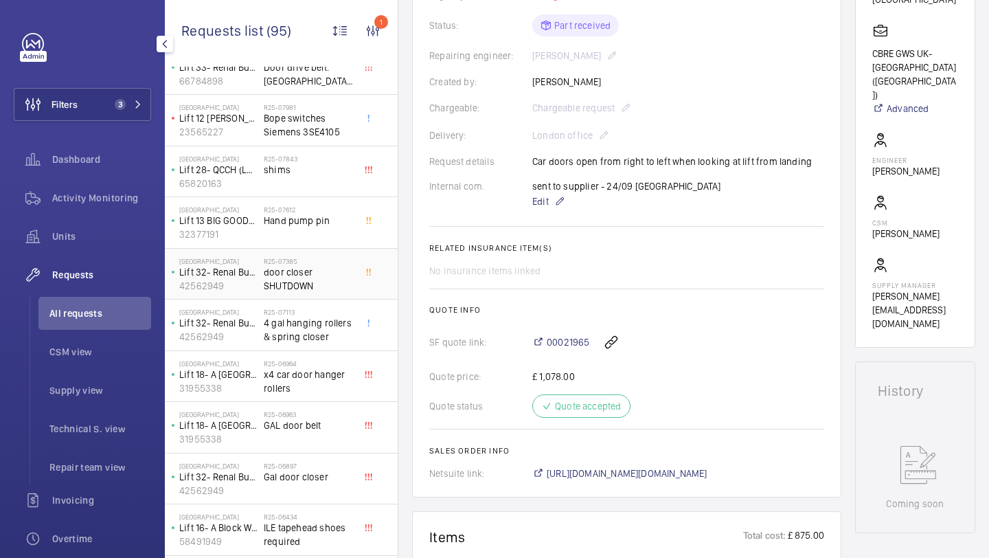
scroll to position [1541, 0]
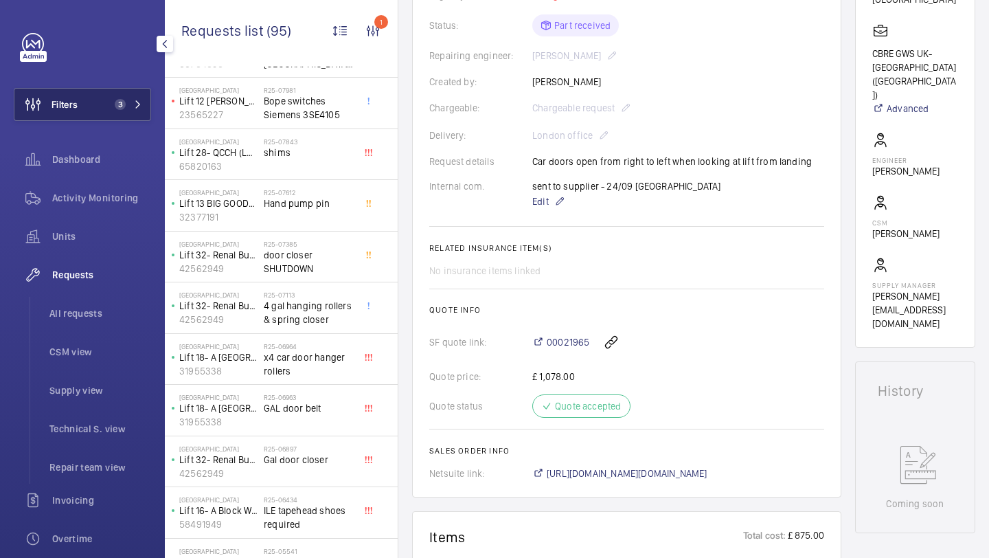
click at [85, 91] on button "Filters 3" at bounding box center [82, 104] width 137 height 33
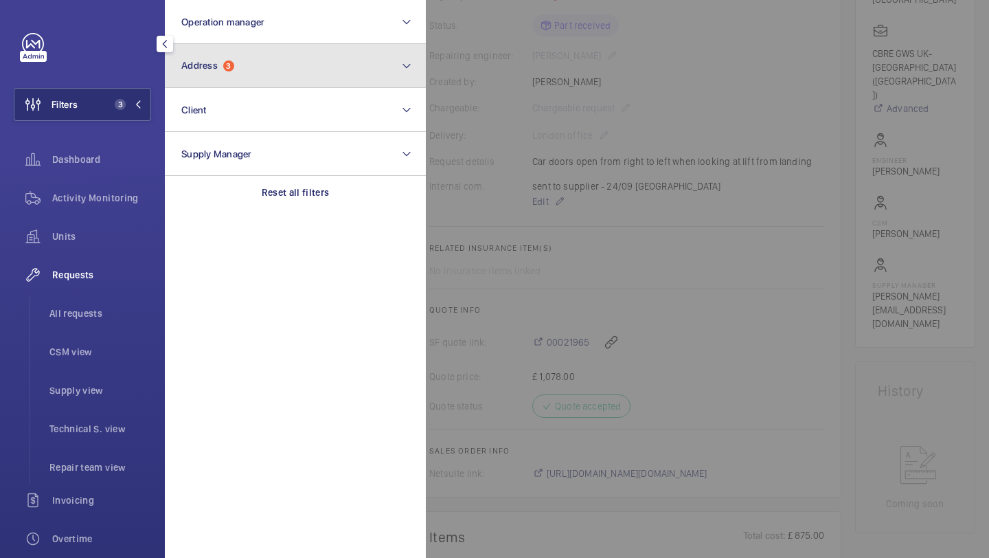
click at [200, 78] on button "Address 3" at bounding box center [295, 66] width 261 height 44
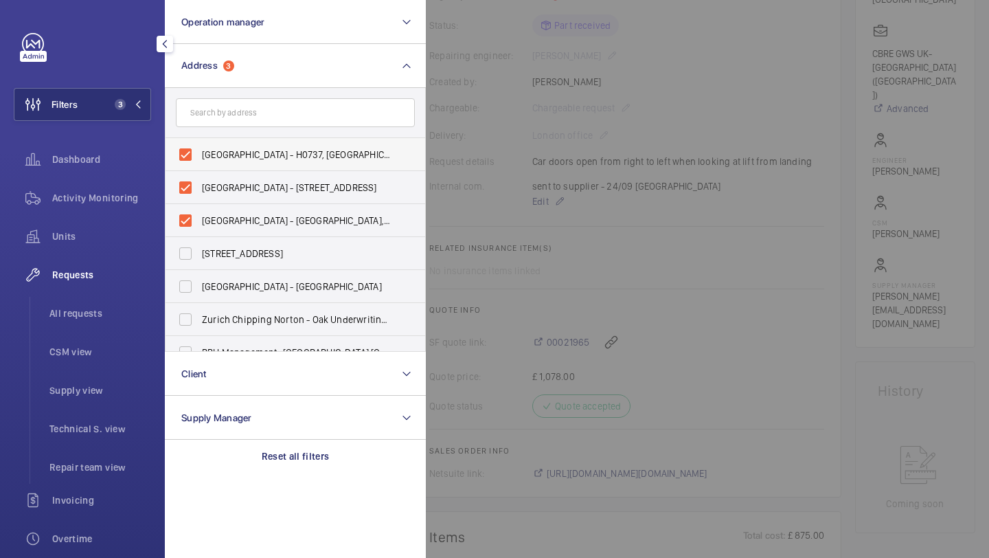
click at [236, 144] on label "NOVOTEL LONDON WEST - H0737, NOVOTEL LONDON WEST, 1 Shortlands, Hammersmith Int…" at bounding box center [285, 154] width 239 height 33
click at [199, 144] on input "NOVOTEL LONDON WEST - H0737, NOVOTEL LONDON WEST, 1 Shortlands, Hammersmith Int…" at bounding box center [185, 154] width 27 height 27
checkbox input "false"
click at [220, 184] on span "Hammersmith Hospital - 72 Du Cane Rd, LONDON W12 0HS" at bounding box center [296, 188] width 189 height 14
click at [199, 184] on input "Hammersmith Hospital - 72 Du Cane Rd, LONDON W12 0HS" at bounding box center [185, 187] width 27 height 27
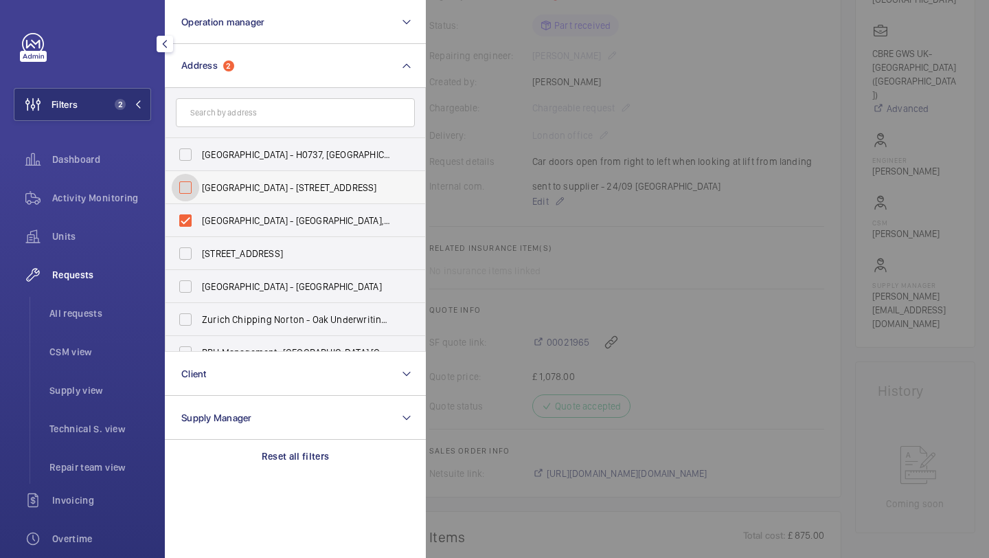
checkbox input "false"
click at [206, 221] on span "Hammersmith Hospital - Hammersmith Hospital, 72 Du Cane Road, LONDON W12 0HS" at bounding box center [296, 221] width 189 height 14
click at [199, 221] on input "Hammersmith Hospital - Hammersmith Hospital, 72 Du Cane Road, LONDON W12 0HS" at bounding box center [185, 220] width 27 height 27
checkbox input "false"
click at [251, 165] on label "NOVOTEL LONDON WEST - H0737, NOVOTEL LONDON WEST, 1 Shortlands, Hammersmith Int…" at bounding box center [285, 154] width 239 height 33
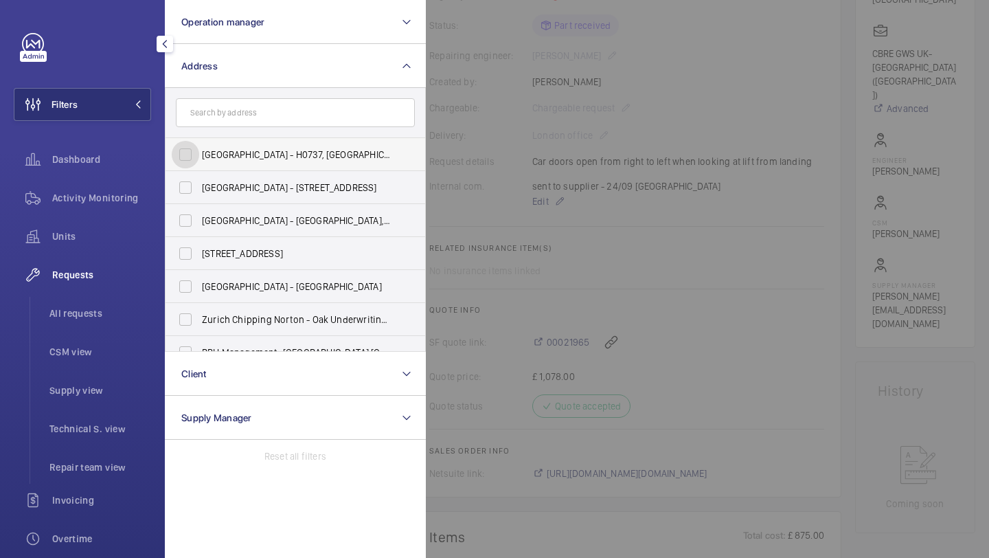
click at [199, 165] on input "NOVOTEL LONDON WEST - H0737, NOVOTEL LONDON WEST, 1 Shortlands, Hammersmith Int…" at bounding box center [185, 154] width 27 height 27
checkbox input "true"
click at [243, 183] on span "Hammersmith Hospital - 72 Du Cane Rd, LONDON W12 0HS" at bounding box center [296, 188] width 189 height 14
click at [199, 183] on input "Hammersmith Hospital - 72 Du Cane Rd, LONDON W12 0HS" at bounding box center [185, 187] width 27 height 27
checkbox input "true"
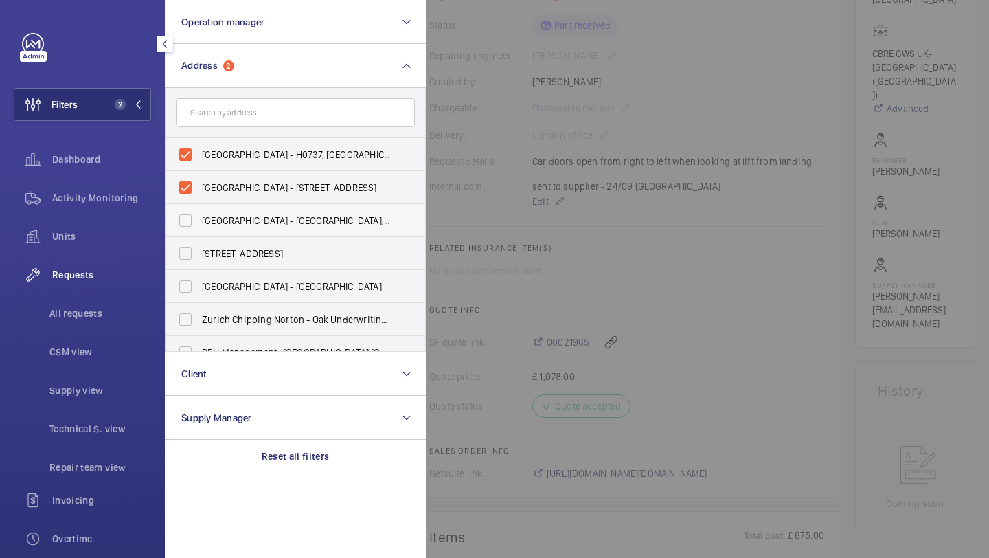
click at [230, 216] on span "Hammersmith Hospital - Hammersmith Hospital, 72 Du Cane Road, LONDON W12 0HS" at bounding box center [296, 221] width 189 height 14
click at [199, 216] on input "Hammersmith Hospital - Hammersmith Hospital, 72 Du Cane Road, LONDON W12 0HS" at bounding box center [185, 220] width 27 height 27
checkbox input "true"
click at [623, 172] on div at bounding box center [920, 279] width 989 height 558
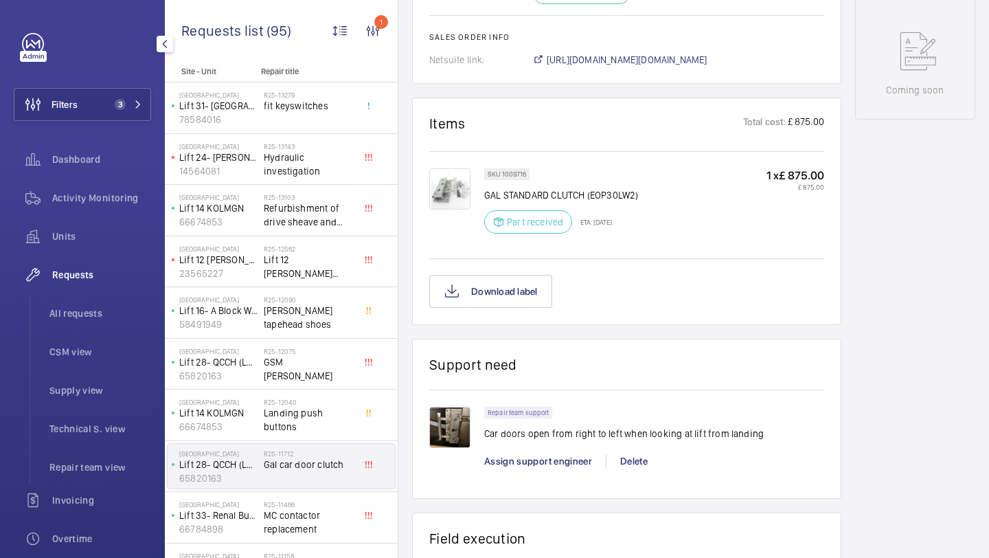
scroll to position [778, 0]
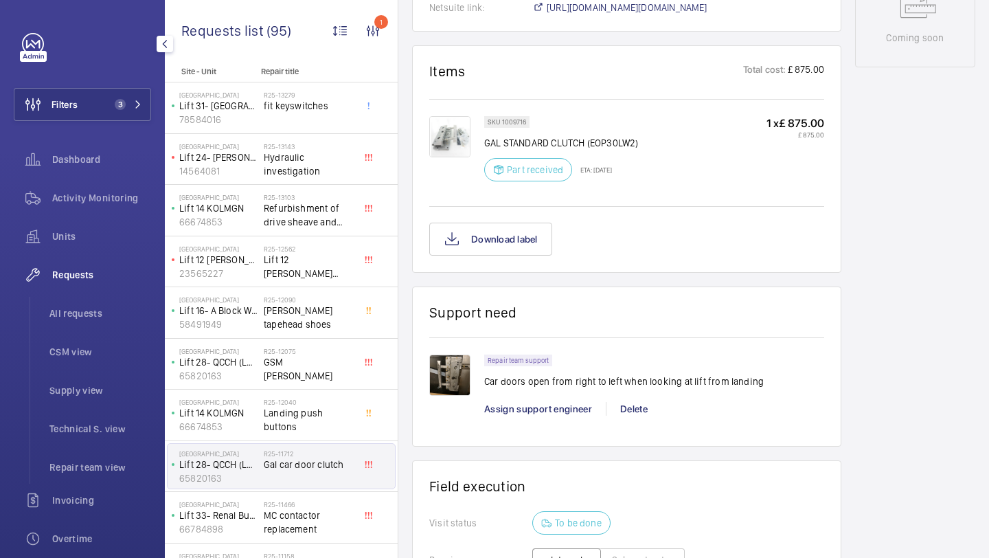
click at [527, 403] on div "Assign support engineer" at bounding box center [545, 409] width 122 height 14
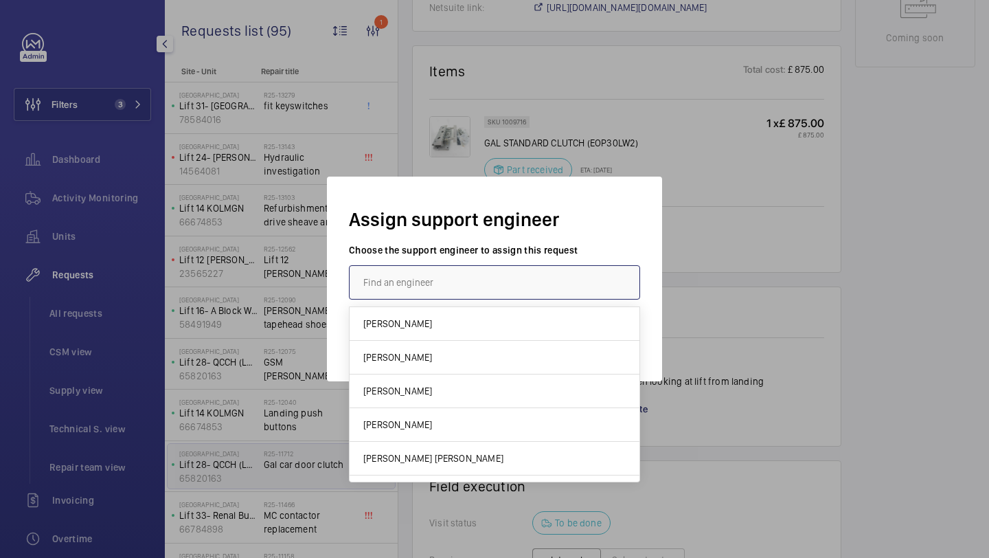
click at [503, 291] on input "text" at bounding box center [494, 282] width 291 height 34
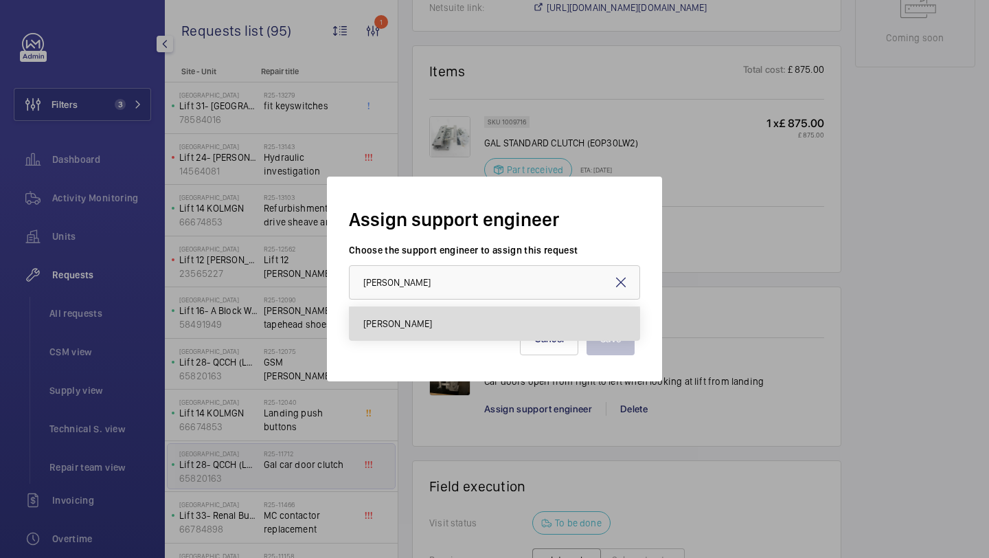
click at [485, 324] on mat-option "[PERSON_NAME]" at bounding box center [495, 323] width 290 height 33
type input "[PERSON_NAME]"
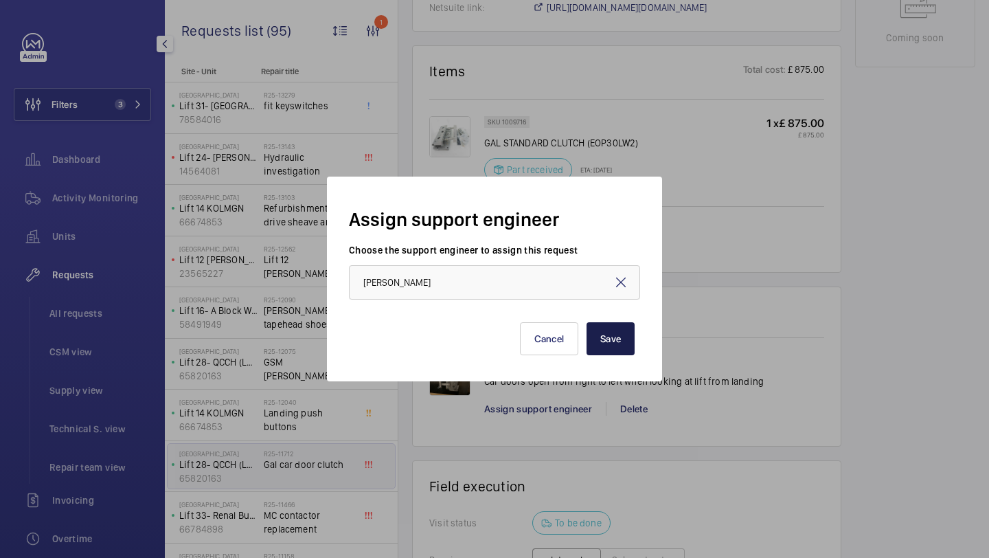
click at [614, 340] on button "Save" at bounding box center [611, 338] width 48 height 33
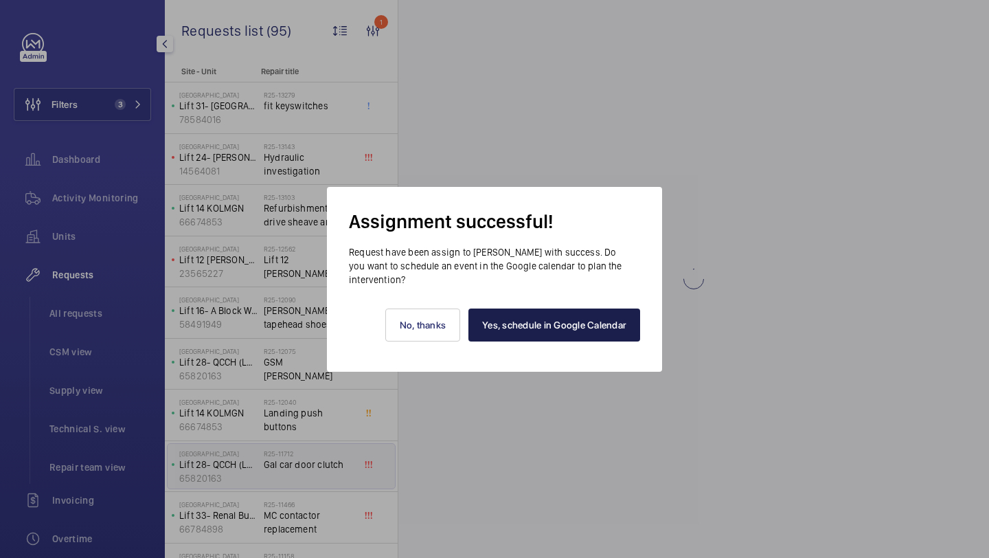
click at [570, 310] on link "Yes, schedule in Google Calendar" at bounding box center [555, 325] width 172 height 33
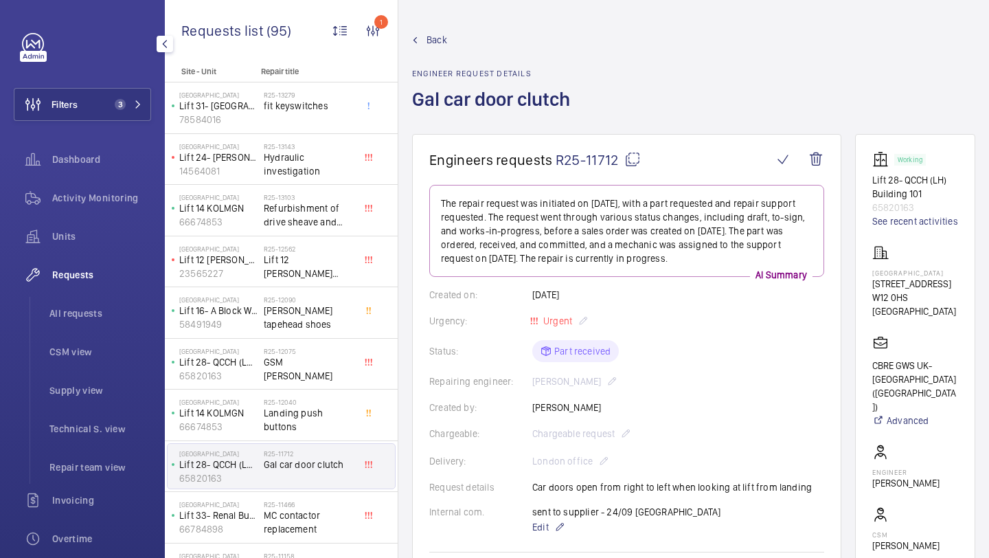
scroll to position [182, 0]
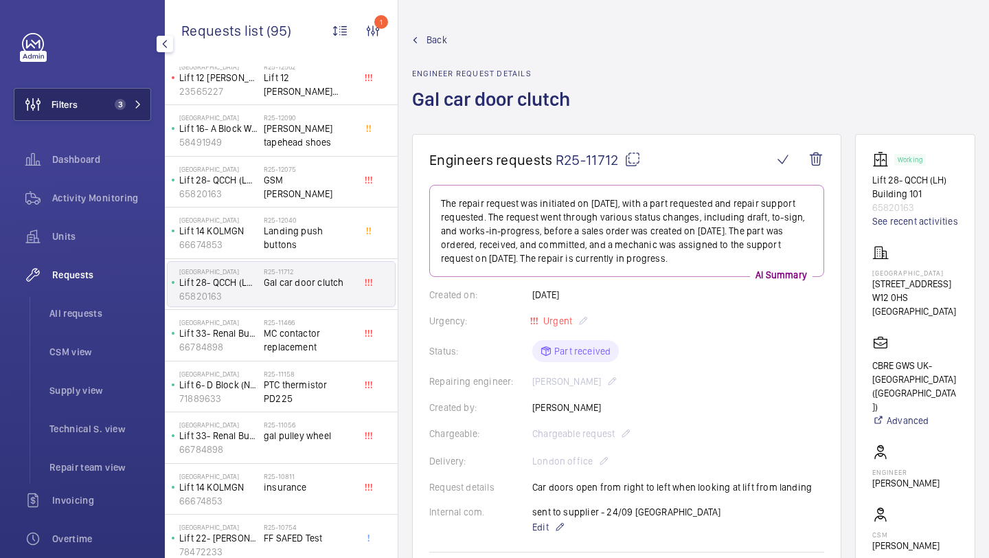
click at [122, 123] on div "Filters 3 Dashboard Activity Monitoring Units Requests All requests CSM view Su…" at bounding box center [82, 374] width 137 height 682
click at [126, 113] on button "Filters 3" at bounding box center [82, 104] width 137 height 33
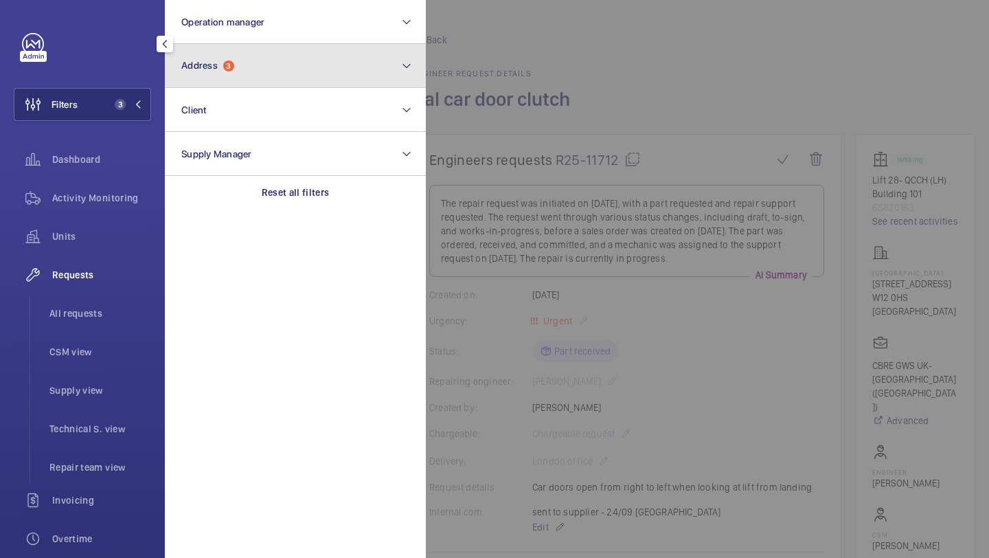
click at [216, 63] on span "Address" at bounding box center [199, 65] width 36 height 11
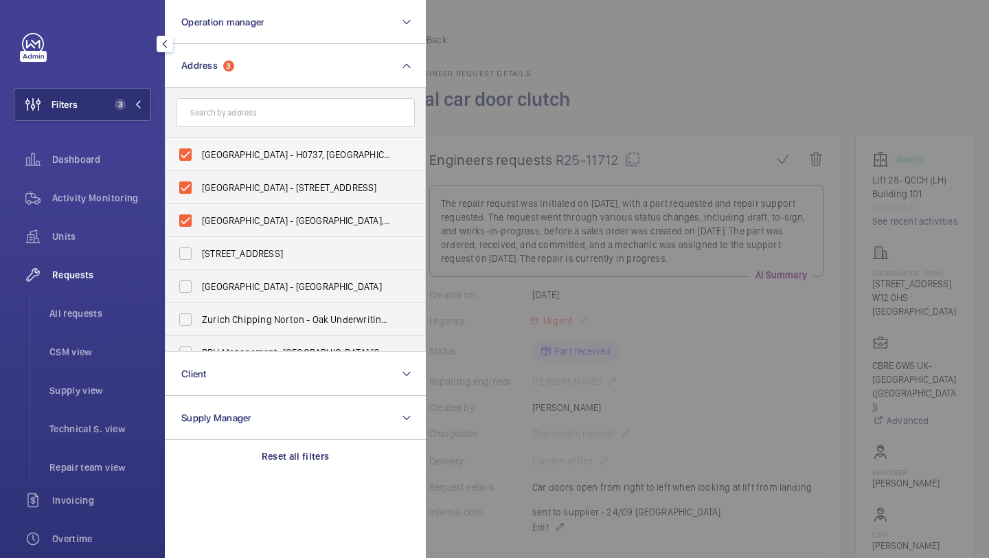
click at [225, 144] on label "NOVOTEL LONDON WEST - H0737, NOVOTEL LONDON WEST, 1 Shortlands, Hammersmith Int…" at bounding box center [285, 154] width 239 height 33
click at [199, 144] on input "NOVOTEL LONDON WEST - H0737, NOVOTEL LONDON WEST, 1 Shortlands, Hammersmith Int…" at bounding box center [185, 154] width 27 height 27
checkbox input "false"
click at [212, 175] on label "Hammersmith Hospital - 72 Du Cane Rd, LONDON W12 0HS" at bounding box center [285, 187] width 239 height 33
click at [199, 175] on input "Hammersmith Hospital - 72 Du Cane Rd, LONDON W12 0HS" at bounding box center [185, 187] width 27 height 27
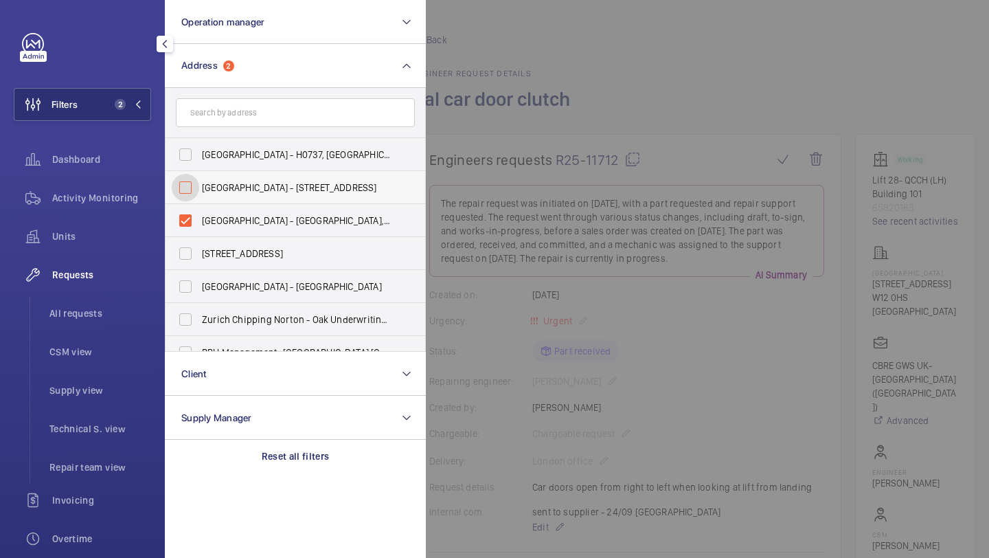
checkbox input "false"
click at [204, 215] on span "Hammersmith Hospital - Hammersmith Hospital, 72 Du Cane Road, LONDON W12 0HS" at bounding box center [296, 221] width 189 height 14
click at [199, 215] on input "Hammersmith Hospital - Hammersmith Hospital, 72 Du Cane Road, LONDON W12 0HS" at bounding box center [185, 220] width 27 height 27
checkbox input "false"
click at [530, 85] on div at bounding box center [920, 279] width 989 height 558
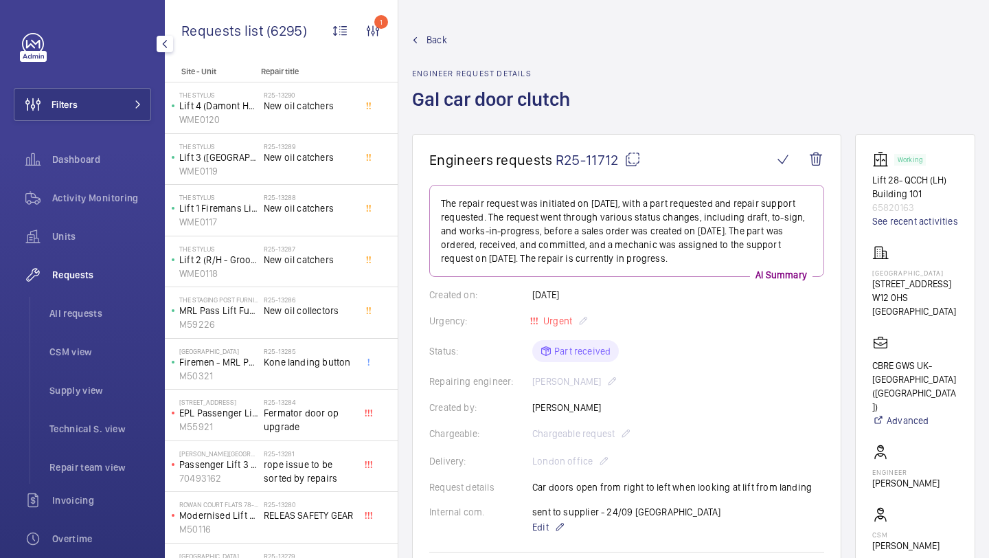
click at [86, 334] on ul "All requests CSM view Supply view Technical S. view Repair team view" at bounding box center [91, 390] width 122 height 187
click at [101, 303] on li "All requests" at bounding box center [94, 313] width 113 height 33
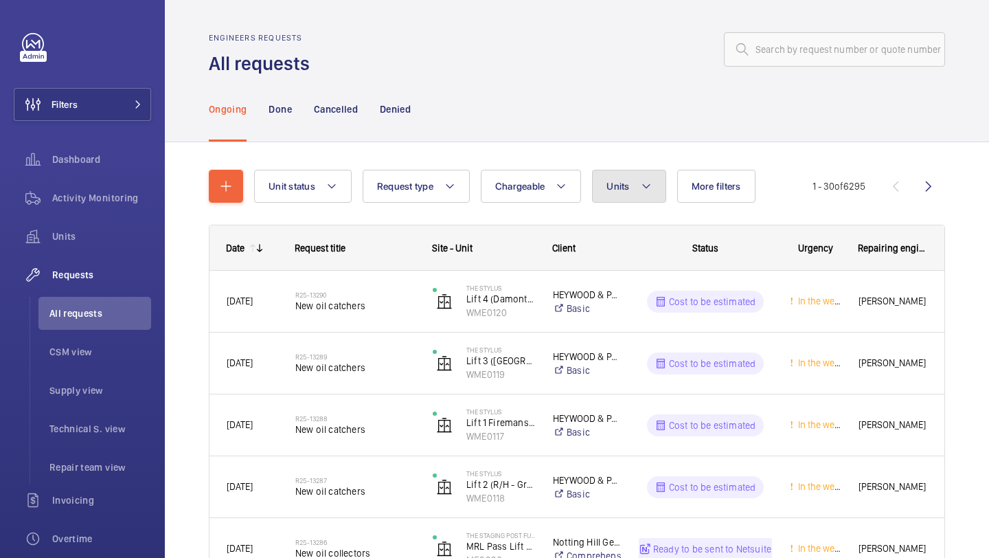
click at [648, 190] on mat-icon at bounding box center [646, 186] width 11 height 16
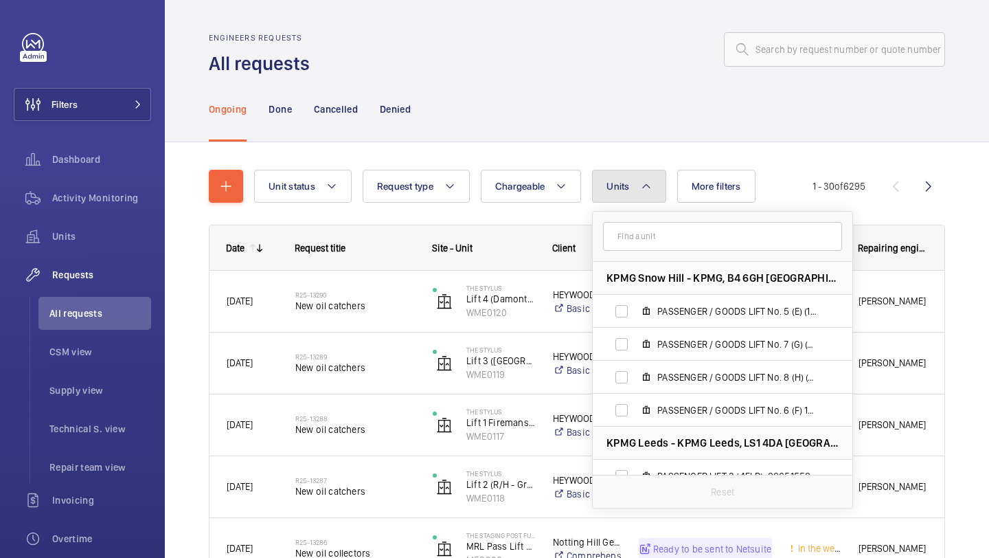
click at [642, 188] on mat-icon at bounding box center [646, 186] width 11 height 16
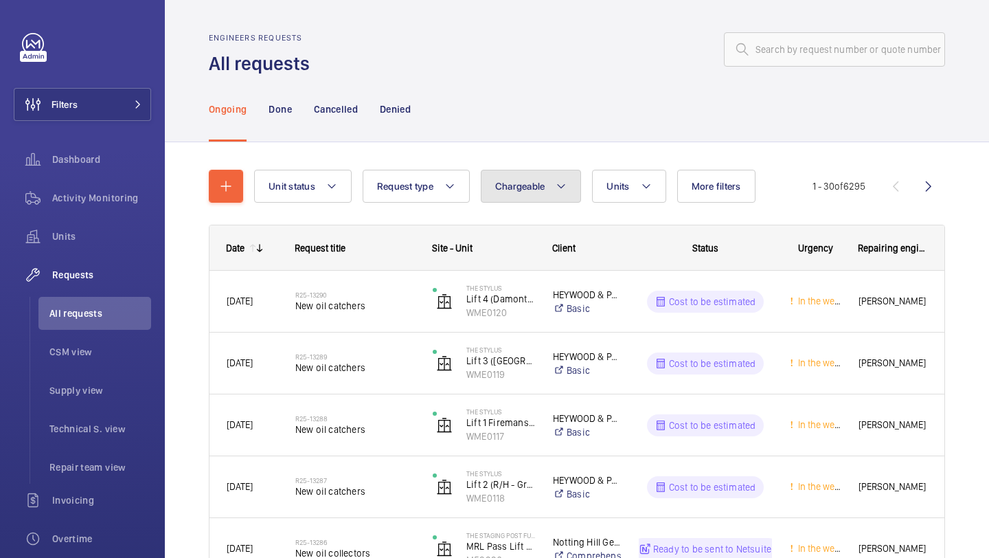
click at [490, 190] on button "Chargeable" at bounding box center [531, 186] width 101 height 33
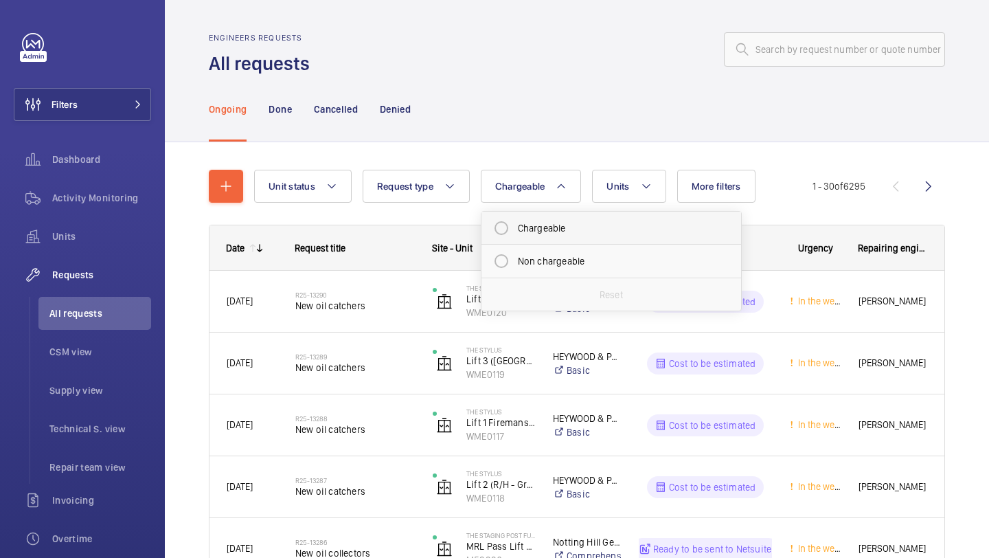
click at [526, 214] on li "Chargeable" at bounding box center [612, 228] width 260 height 33
click at [631, 221] on mat-radio-button "Chargeable" at bounding box center [611, 227] width 247 height 27
radio input "true"
click at [752, 183] on span "More filters" at bounding box center [732, 186] width 49 height 11
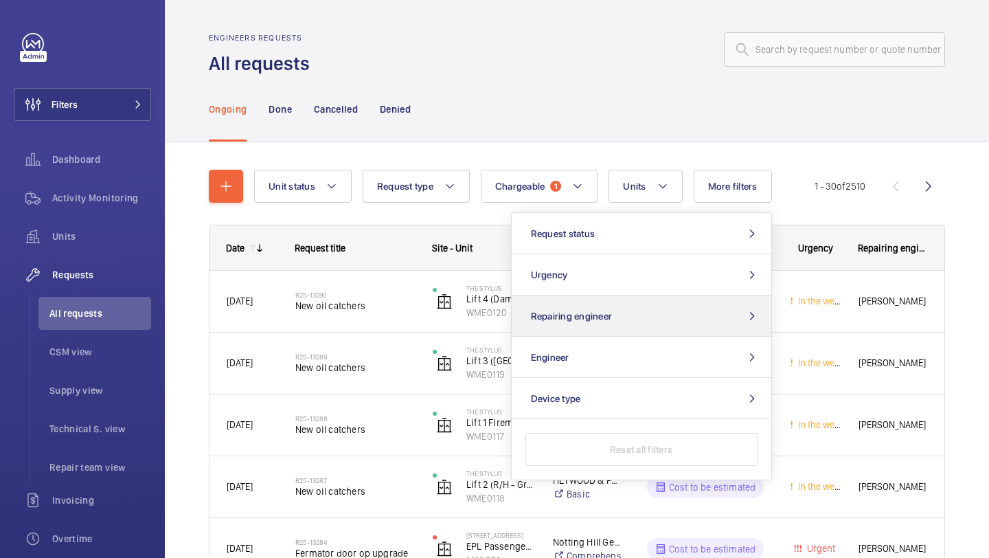
scroll to position [36, 0]
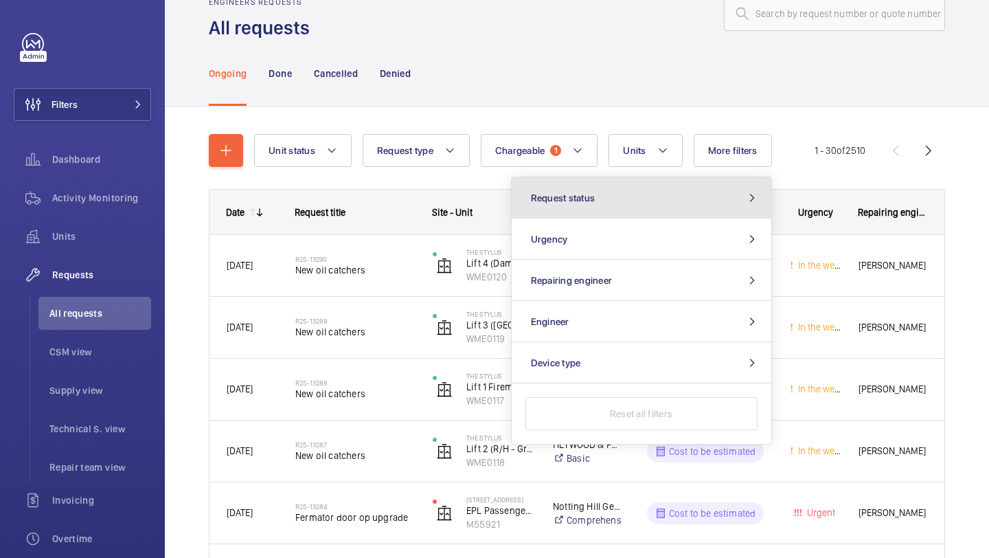
click at [670, 210] on button "Request status" at bounding box center [642, 197] width 260 height 41
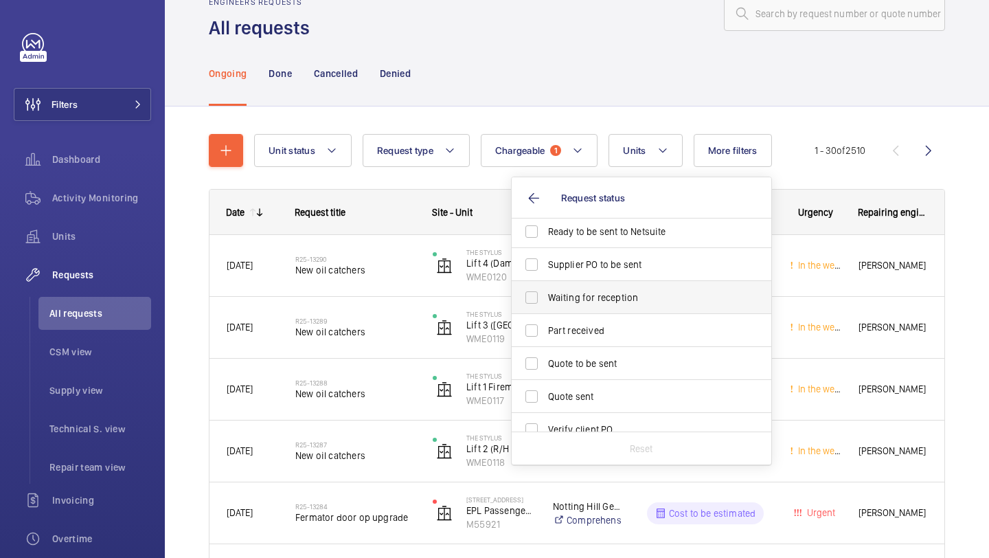
scroll to position [183, 0]
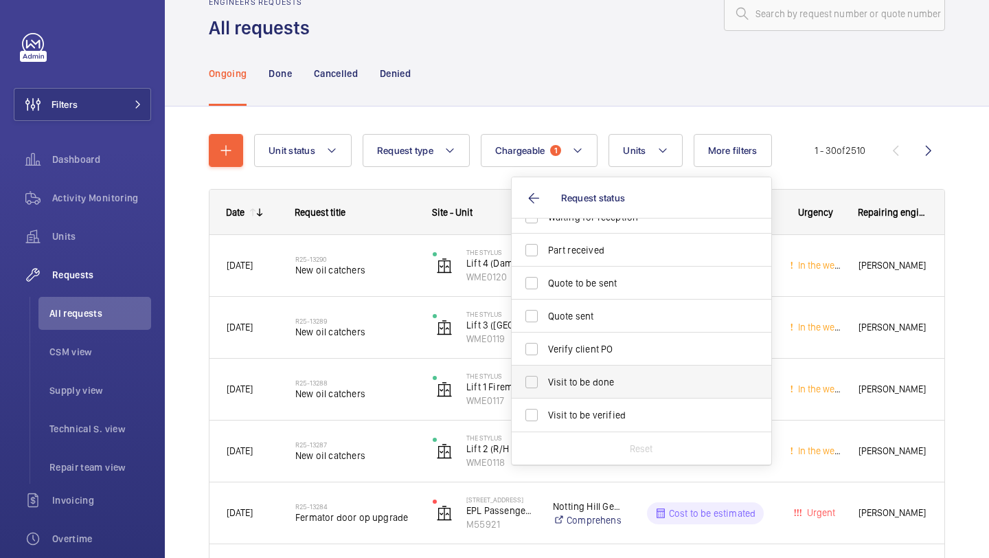
click at [589, 393] on label "Visit to be done" at bounding box center [631, 382] width 239 height 33
click at [546, 393] on input "Visit to be done" at bounding box center [531, 381] width 27 height 27
checkbox input "true"
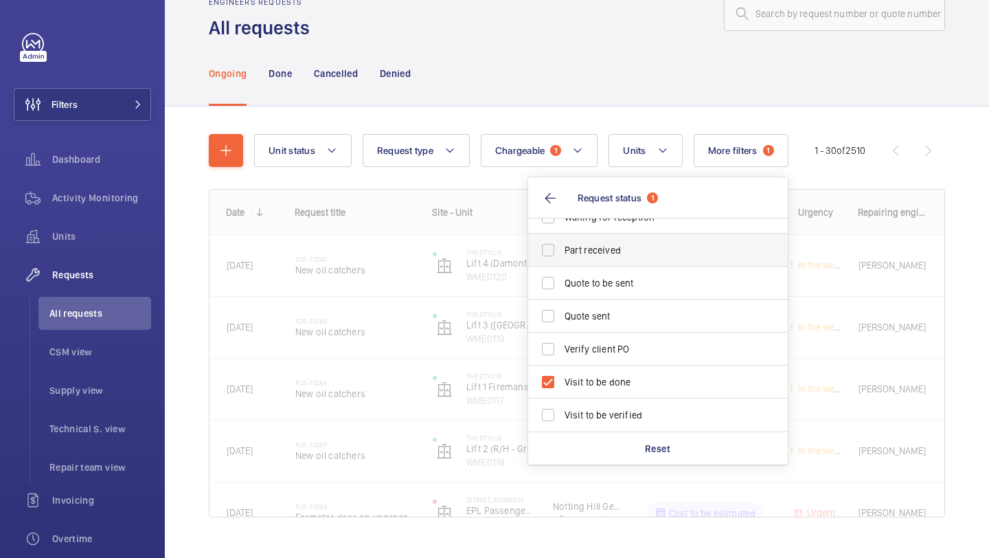
click at [609, 256] on span "Part received" at bounding box center [659, 250] width 189 height 14
click at [562, 256] on input "Part received" at bounding box center [548, 249] width 27 height 27
checkbox input "true"
click at [985, 195] on div "Unit status Request type Chargeable 1 Units More filters 1 Request status 2 Cos…" at bounding box center [577, 345] width 825 height 477
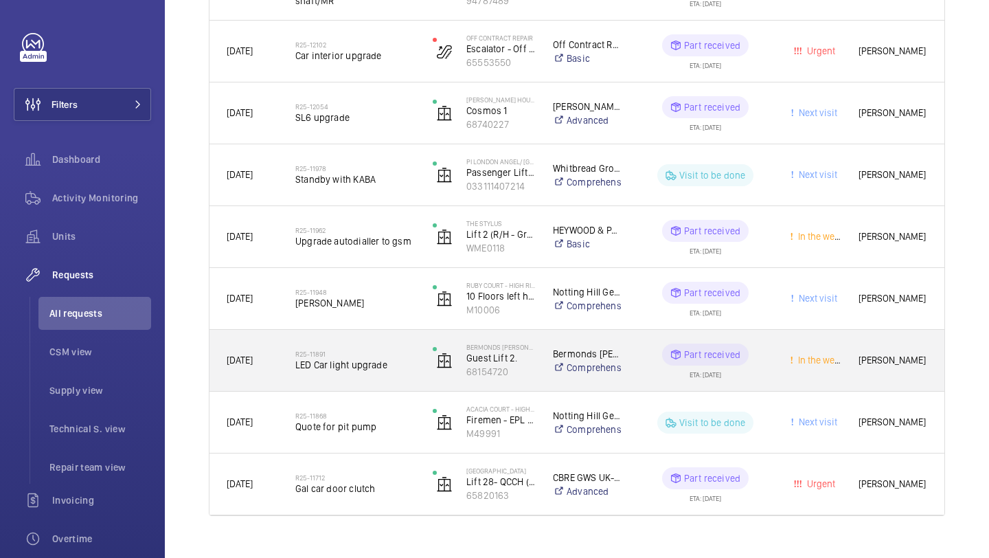
scroll to position [1500, 0]
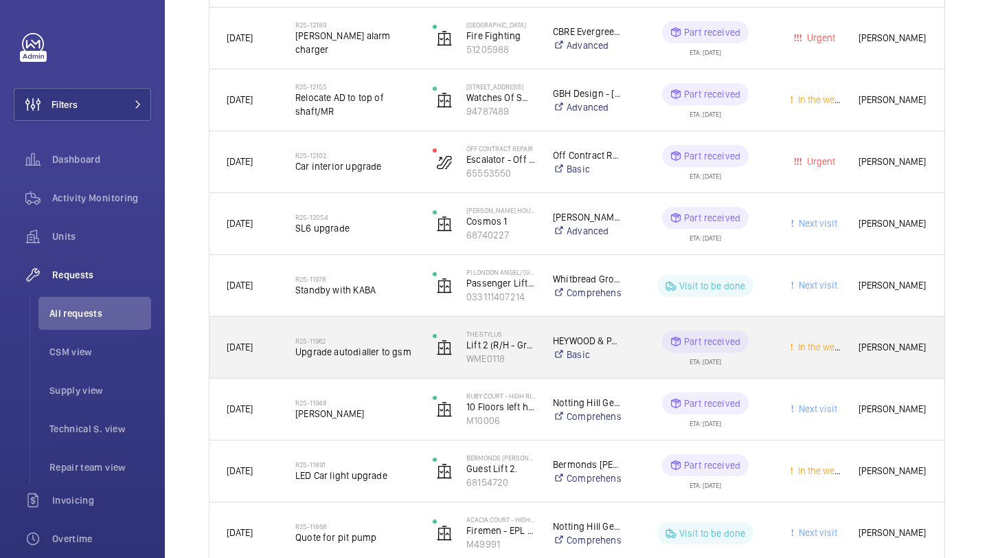
click at [388, 342] on h2 "R25-11962" at bounding box center [355, 341] width 120 height 8
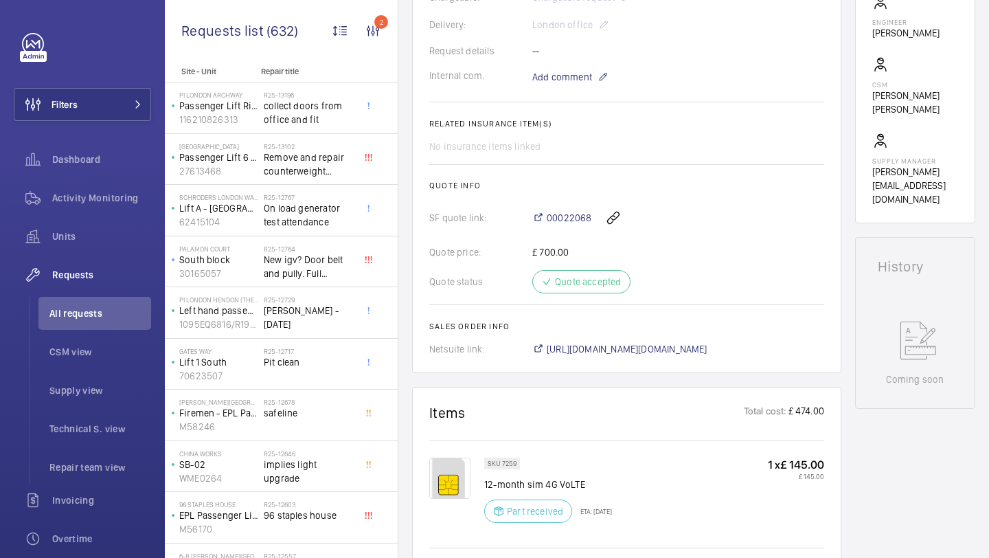
scroll to position [695, 0]
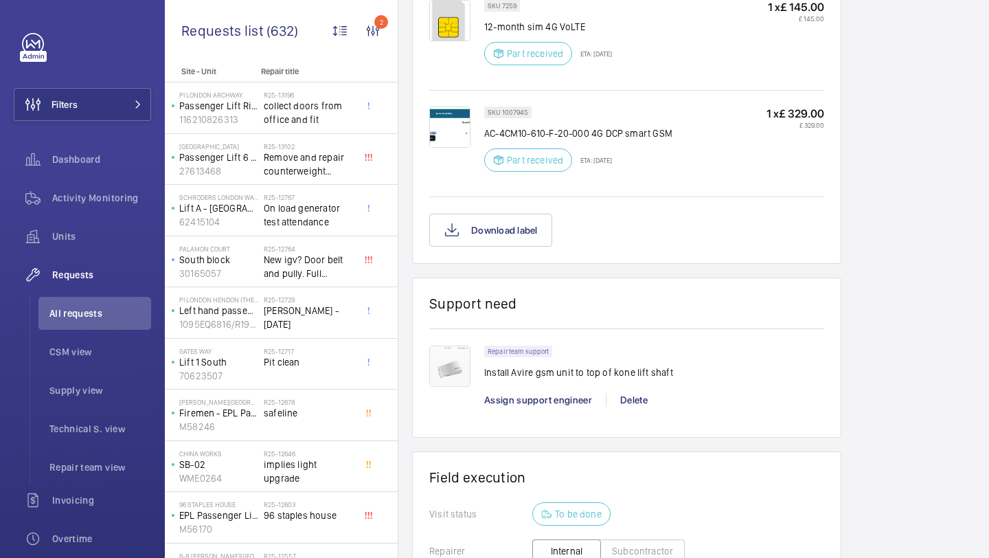
scroll to position [920, 0]
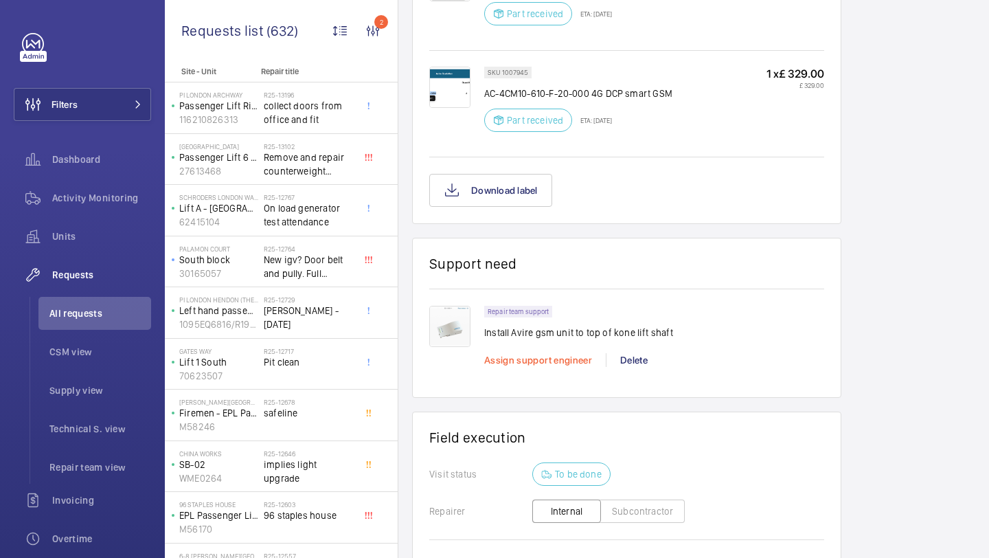
click at [539, 366] on span "Assign support engineer" at bounding box center [538, 360] width 108 height 11
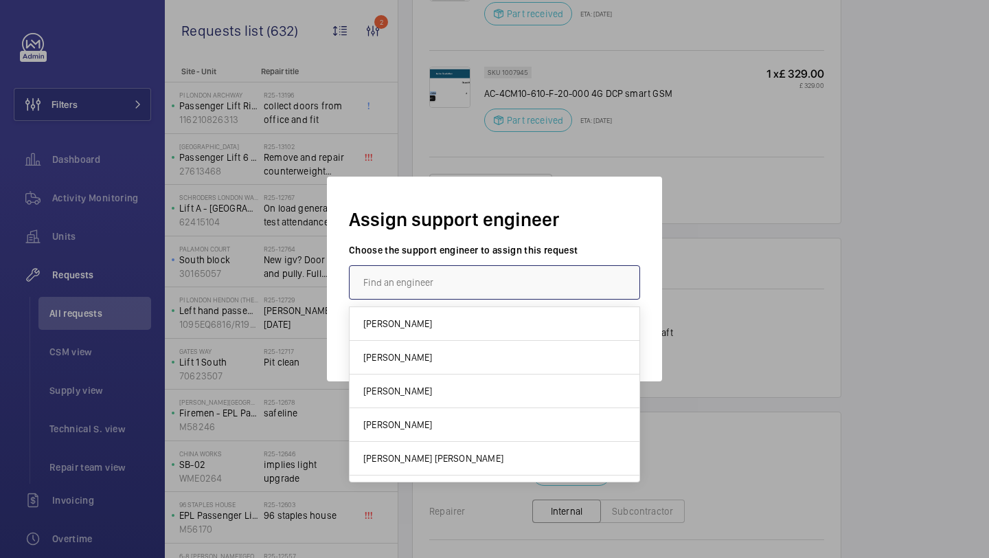
click at [464, 278] on input "text" at bounding box center [494, 282] width 291 height 34
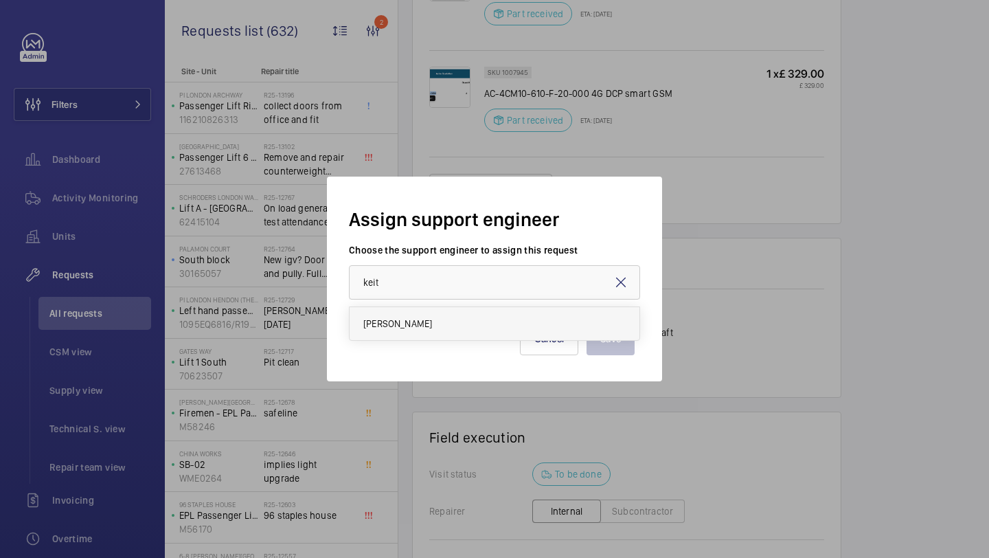
click at [462, 323] on mat-option "[PERSON_NAME]" at bounding box center [495, 323] width 290 height 33
type input "[PERSON_NAME]"
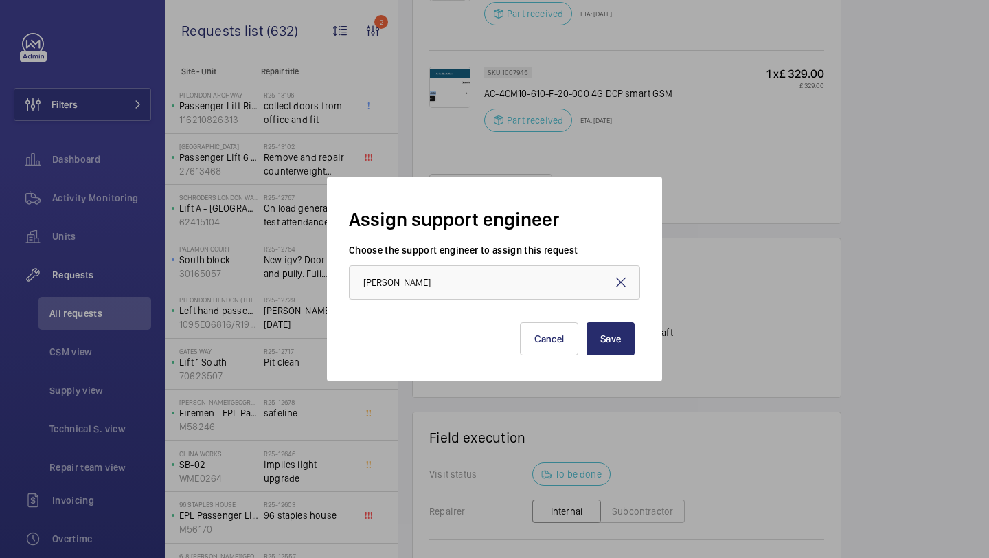
click at [642, 333] on div "Assign support engineer Choose the support engineer to assign this request Keit…" at bounding box center [494, 279] width 335 height 205
click at [608, 339] on button "Save" at bounding box center [611, 338] width 48 height 33
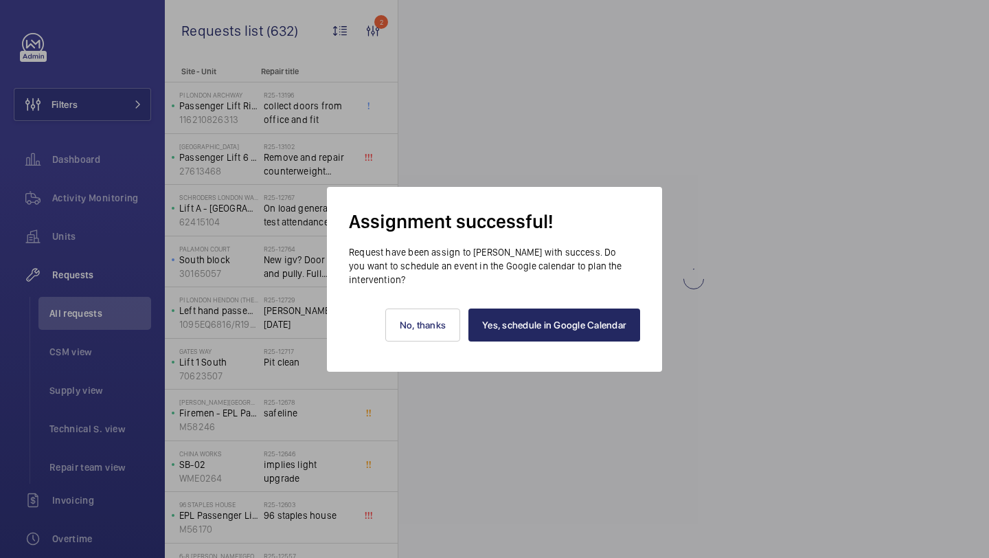
click at [525, 304] on div "Yes, schedule in Google Calendar No, thanks" at bounding box center [494, 314] width 291 height 55
click at [522, 321] on link "Yes, schedule in Google Calendar" at bounding box center [555, 325] width 172 height 33
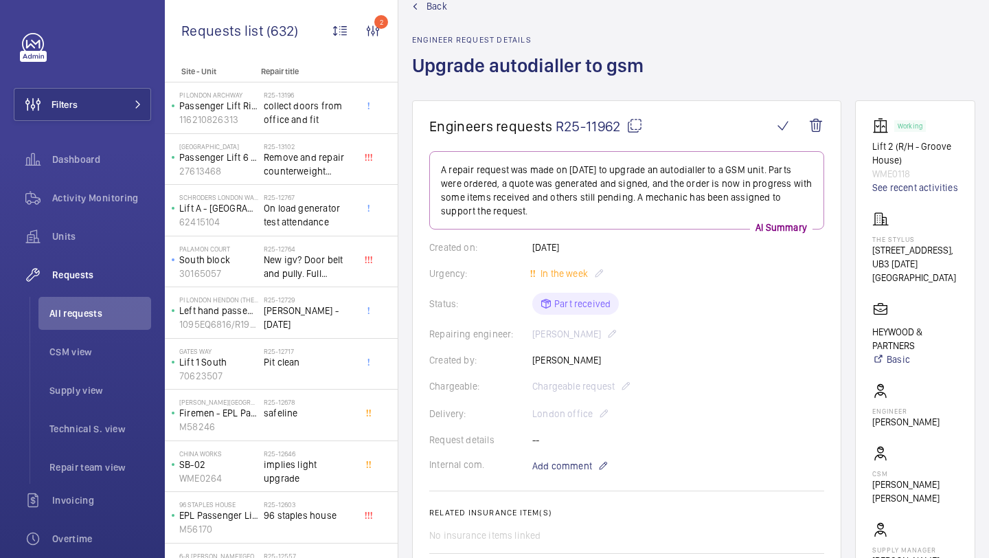
scroll to position [236, 0]
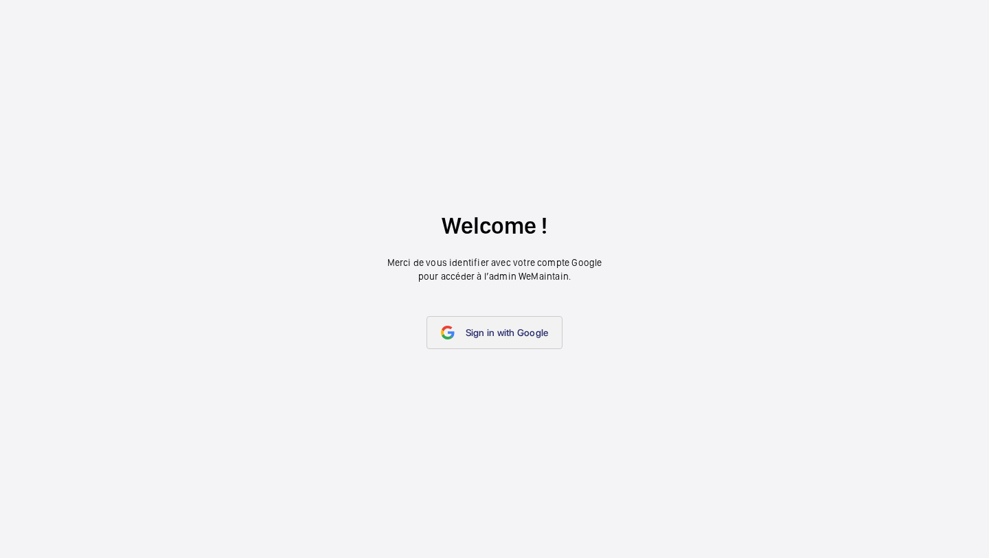
click at [480, 321] on link "Sign in with Google" at bounding box center [495, 332] width 137 height 33
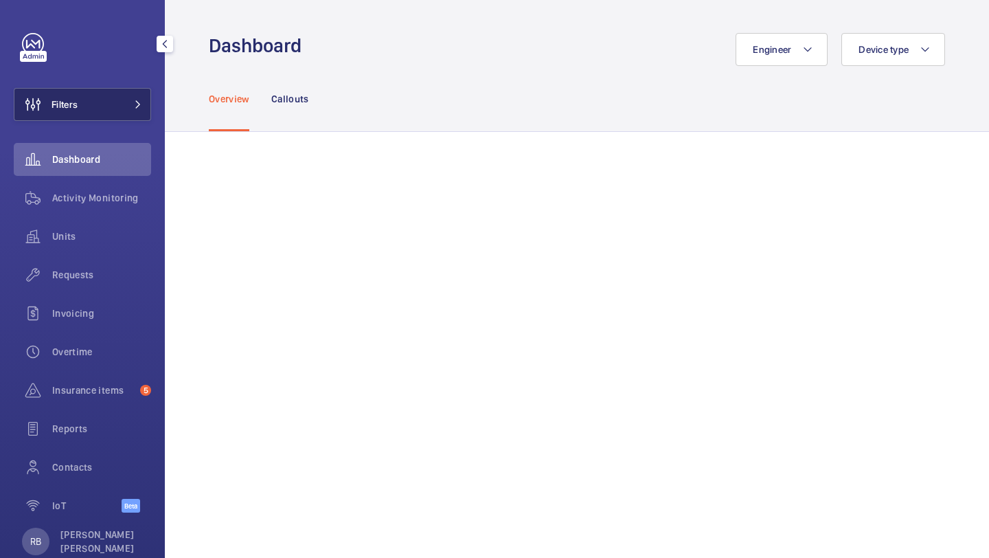
click at [113, 112] on button "Filters" at bounding box center [82, 104] width 137 height 33
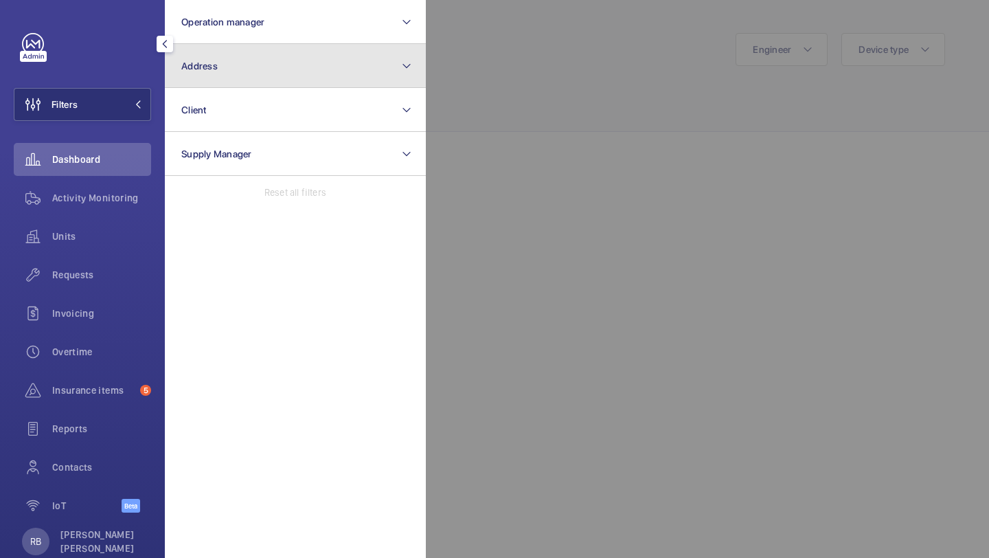
click at [244, 82] on button "Address" at bounding box center [295, 66] width 261 height 44
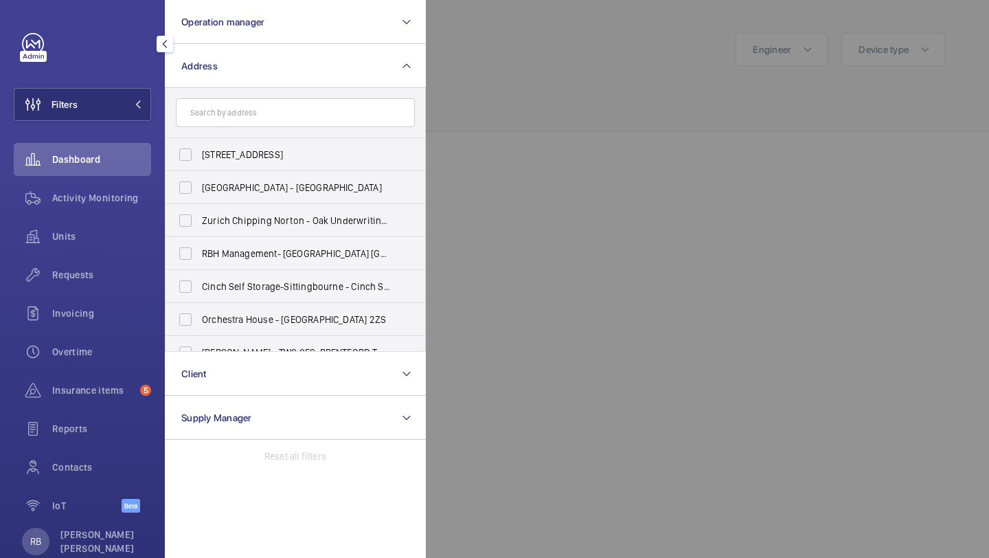
click at [284, 122] on input "text" at bounding box center [295, 112] width 239 height 29
click at [423, 91] on form at bounding box center [296, 113] width 260 height 50
click at [300, 102] on input "text" at bounding box center [295, 112] width 239 height 29
click at [310, 102] on input "text" at bounding box center [295, 112] width 239 height 29
click at [265, 104] on input "text" at bounding box center [295, 112] width 239 height 29
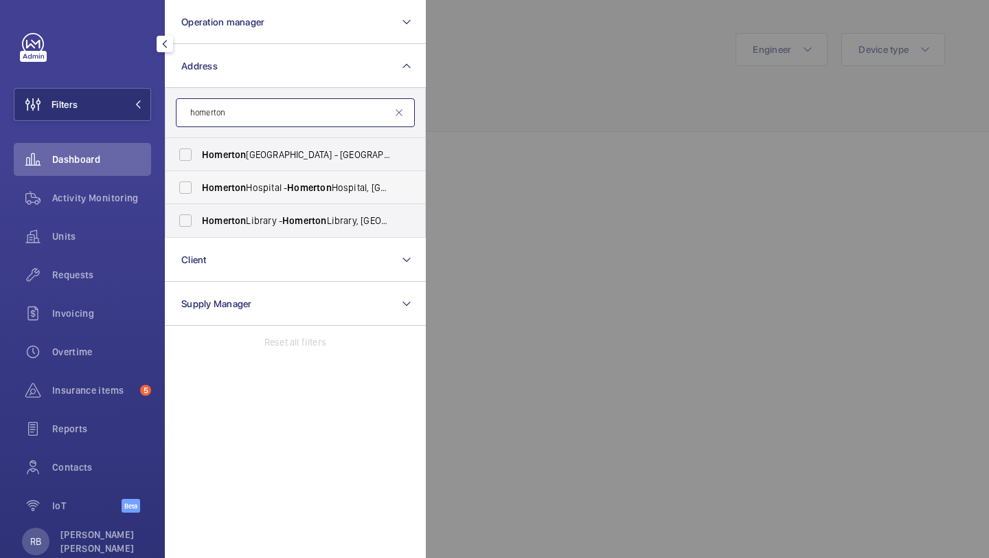
type input "homerton"
click at [231, 175] on label "Homerton Hospital - Homerton Hospital, LONDON E9 6BU" at bounding box center [285, 187] width 239 height 33
click at [199, 175] on input "Homerton Hospital - Homerton Hospital, LONDON E9 6BU" at bounding box center [185, 187] width 27 height 27
checkbox input "true"
click at [271, 157] on span "Homerton University Hospital - E9 6SR, LONDON E9 6SR" at bounding box center [296, 155] width 189 height 14
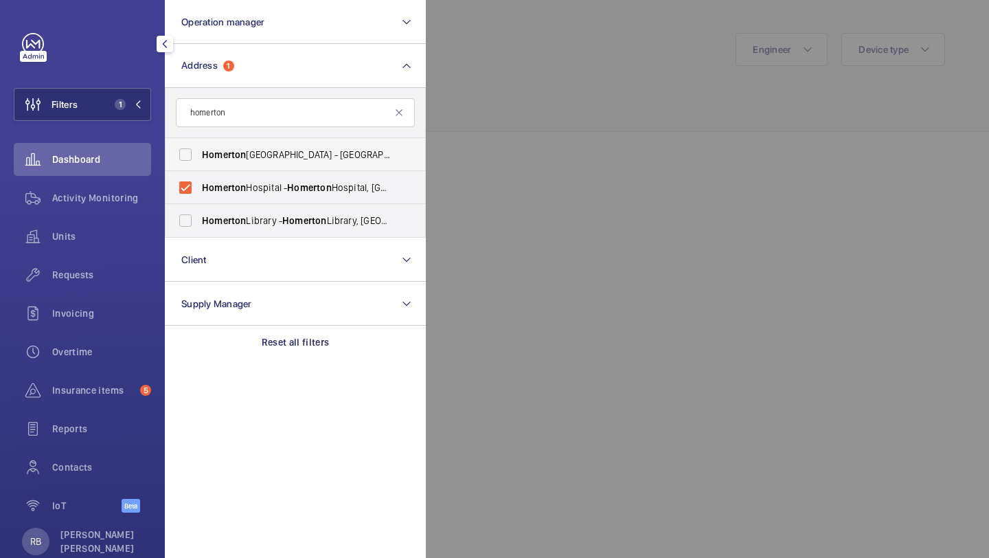
click at [199, 157] on input "Homerton University Hospital - E9 6SR, LONDON E9 6SR" at bounding box center [185, 154] width 27 height 27
checkbox input "true"
click at [481, 90] on div at bounding box center [920, 279] width 989 height 558
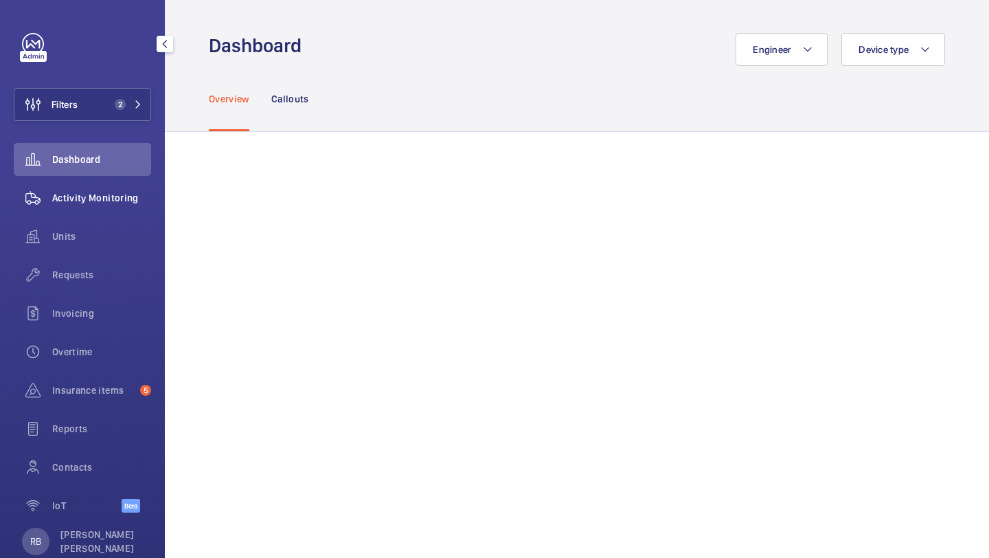
click at [65, 213] on div "Activity Monitoring" at bounding box center [82, 197] width 137 height 33
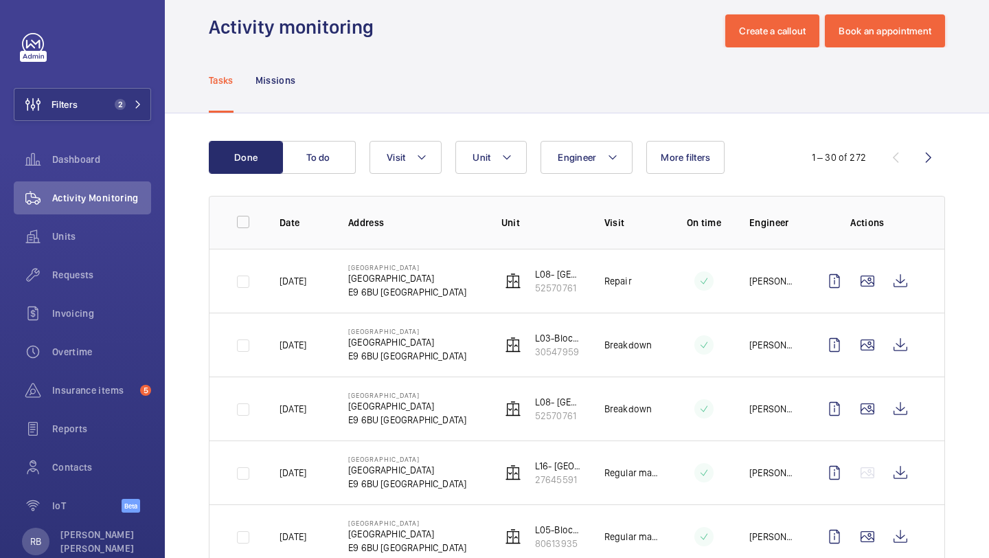
scroll to position [42, 0]
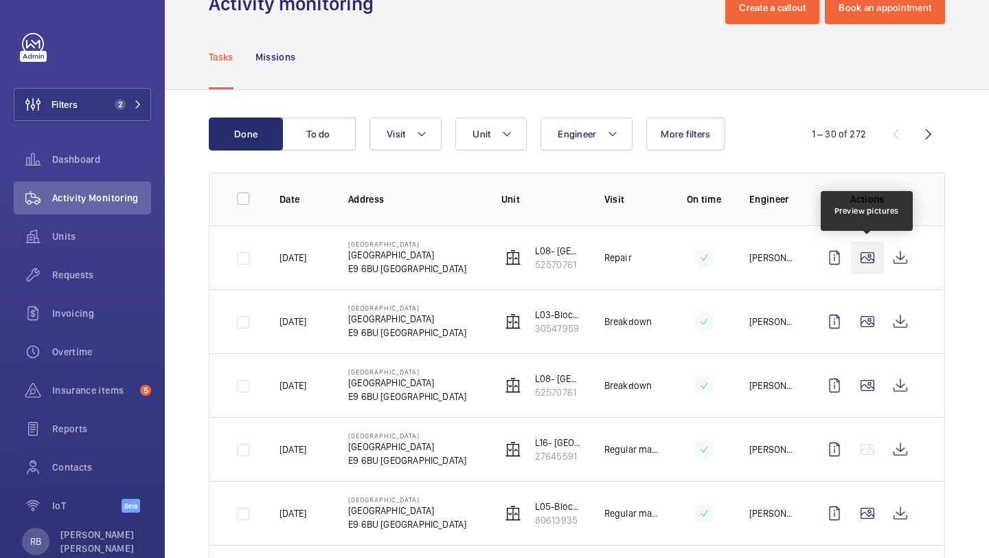
click at [864, 258] on wm-front-icon-button at bounding box center [867, 257] width 33 height 33
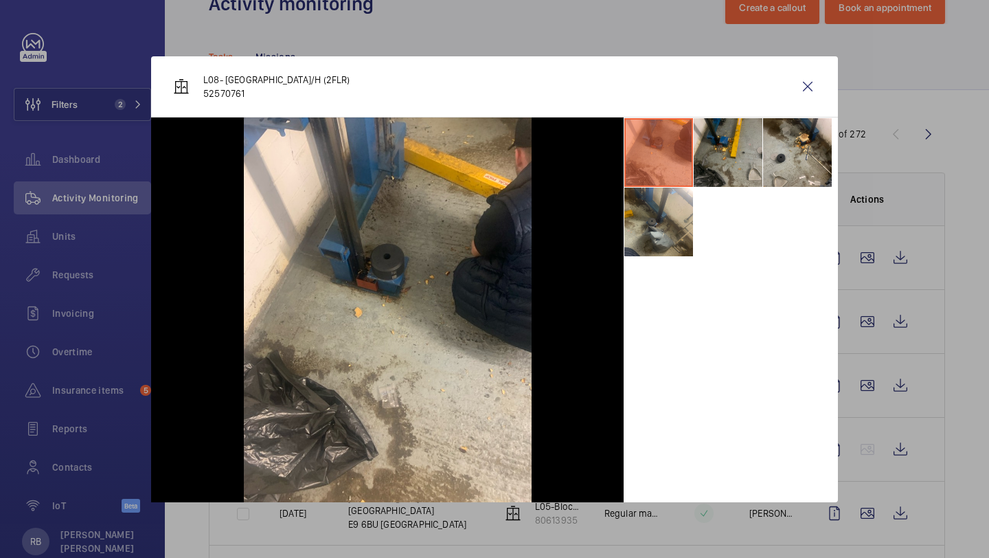
click at [742, 144] on li at bounding box center [728, 152] width 69 height 69
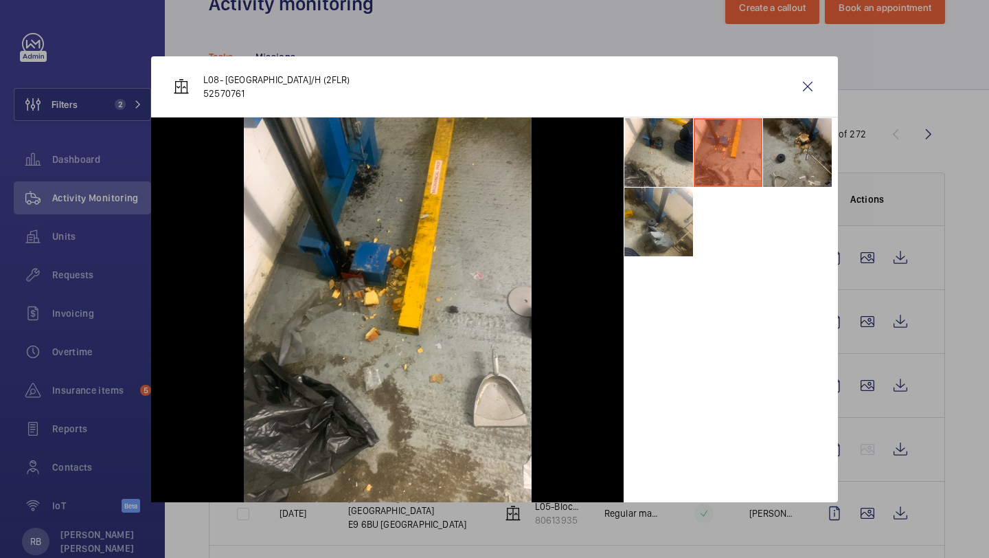
click at [787, 144] on li at bounding box center [797, 152] width 69 height 69
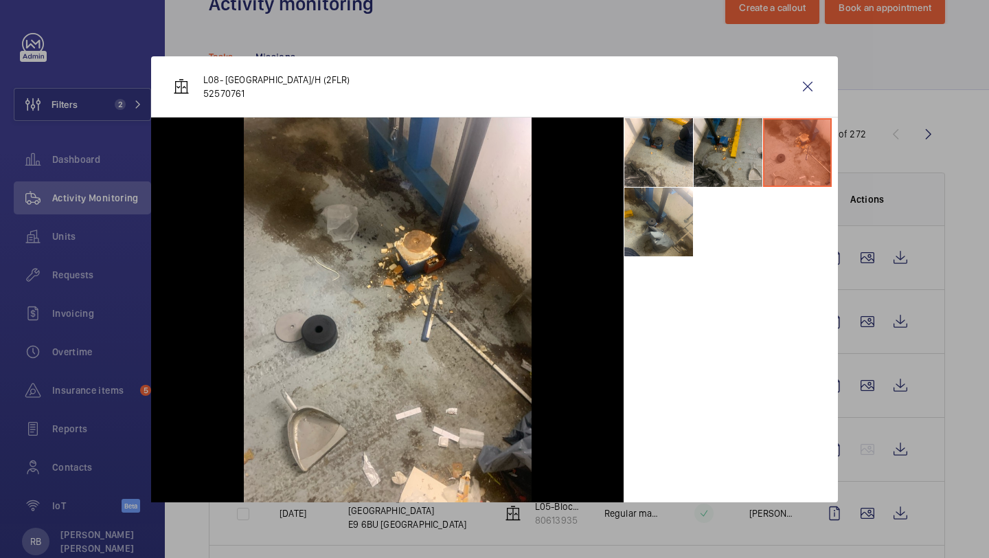
click at [703, 182] on li at bounding box center [728, 152] width 69 height 69
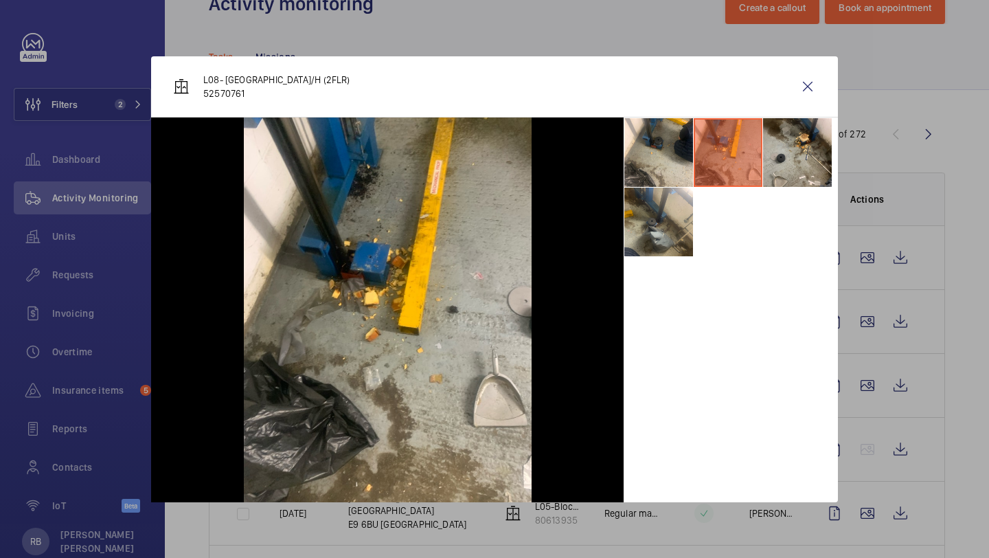
click at [694, 138] on li at bounding box center [728, 152] width 69 height 69
click at [706, 137] on li at bounding box center [728, 152] width 69 height 69
click at [658, 137] on li at bounding box center [659, 152] width 69 height 69
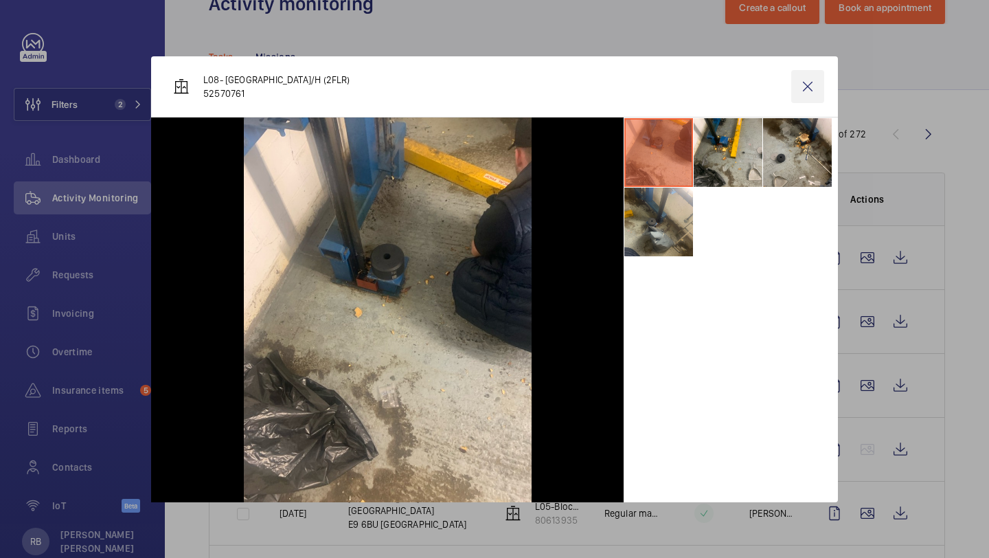
click at [805, 88] on wm-front-icon-button at bounding box center [808, 86] width 33 height 33
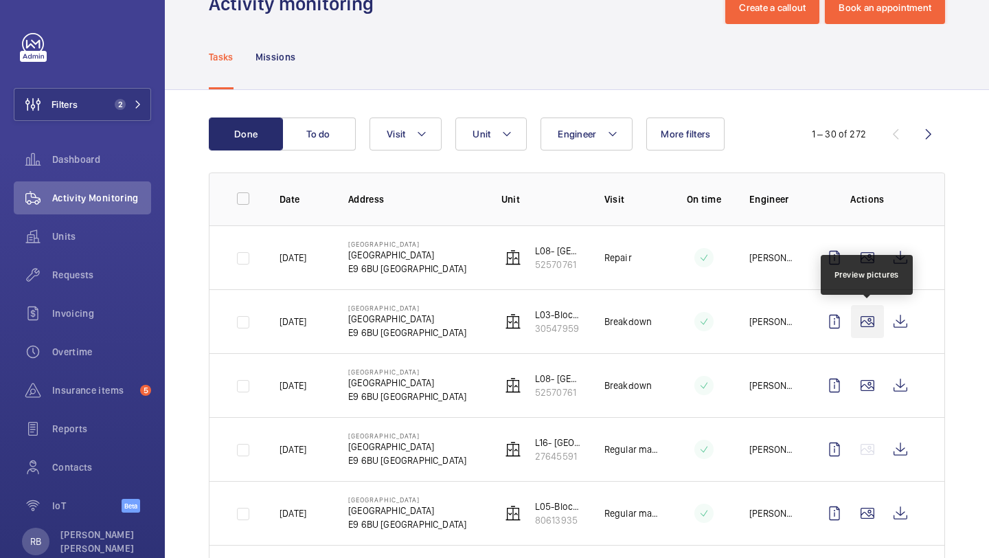
click at [875, 326] on wm-front-icon-button at bounding box center [867, 321] width 33 height 33
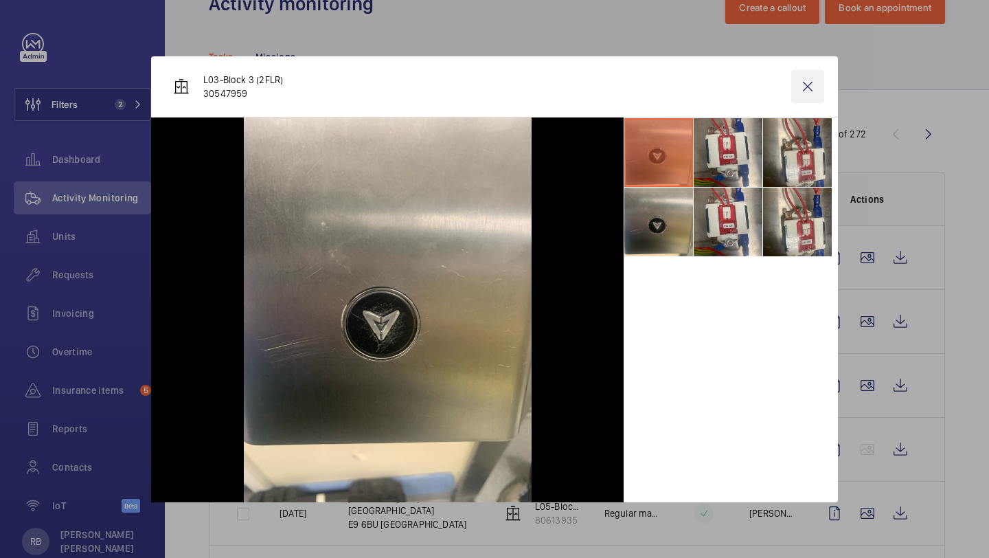
click at [801, 87] on wm-front-icon-button at bounding box center [808, 86] width 33 height 33
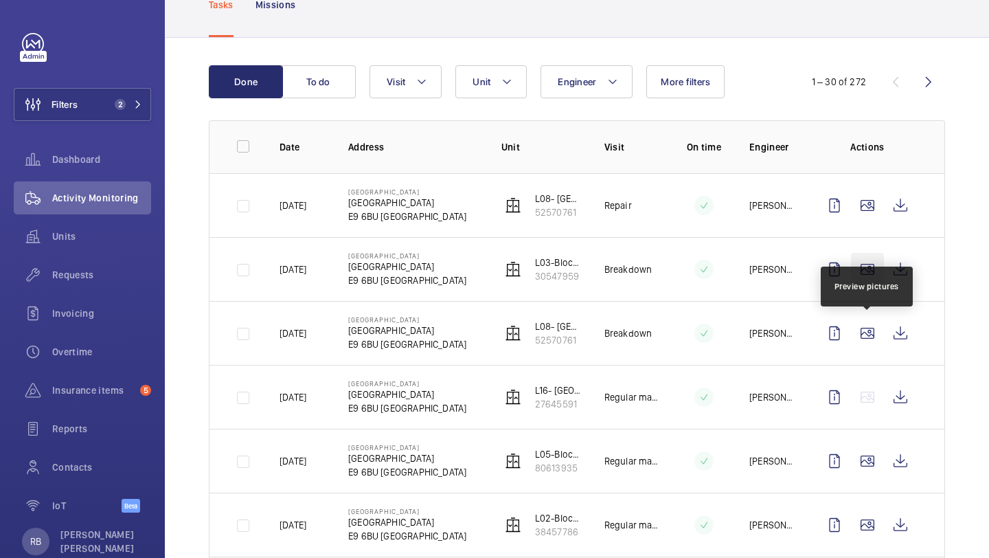
scroll to position [103, 0]
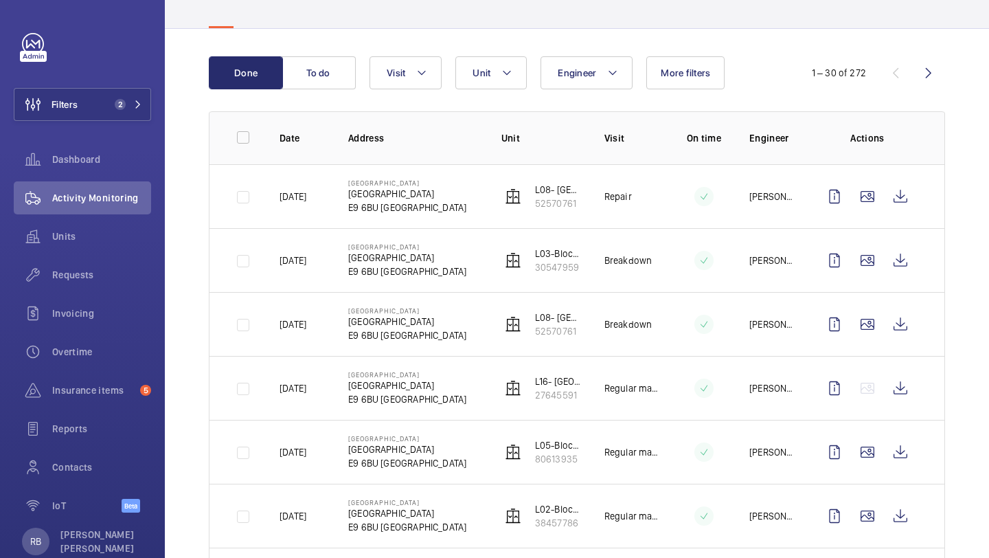
click at [421, 78] on mat-icon at bounding box center [421, 73] width 11 height 16
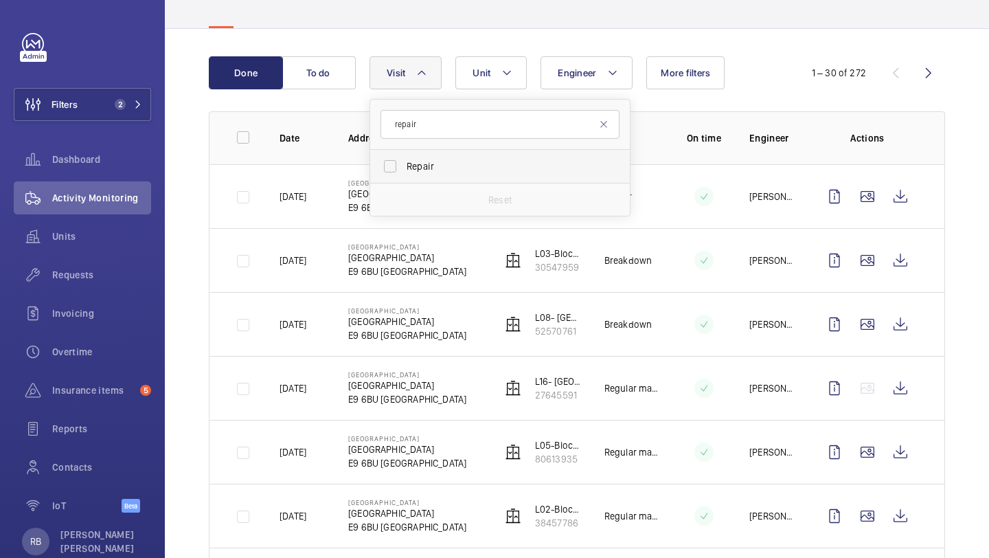
type input "repair"
click at [411, 160] on span "Repair" at bounding box center [501, 166] width 189 height 14
click at [404, 160] on input "Repair" at bounding box center [390, 166] width 27 height 27
checkbox input "true"
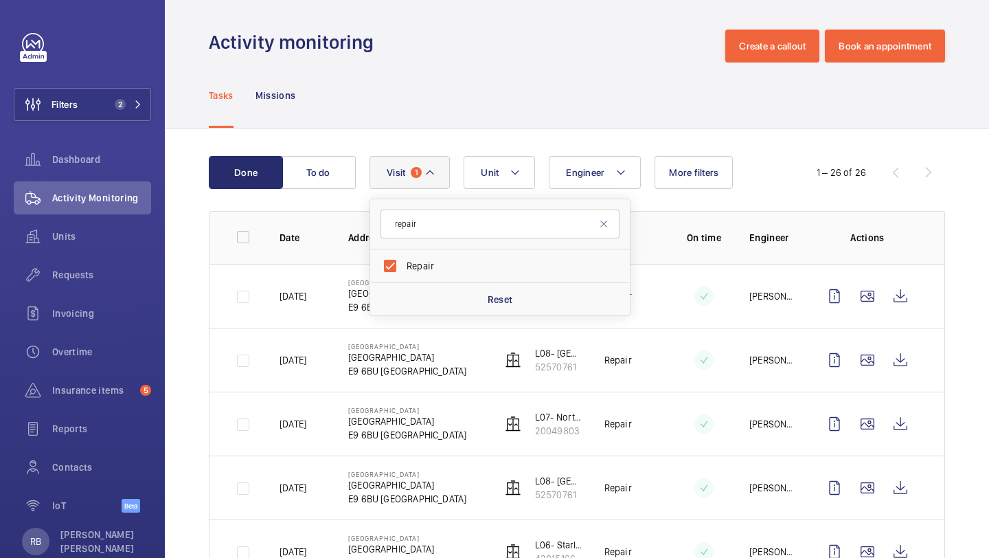
scroll to position [103, 0]
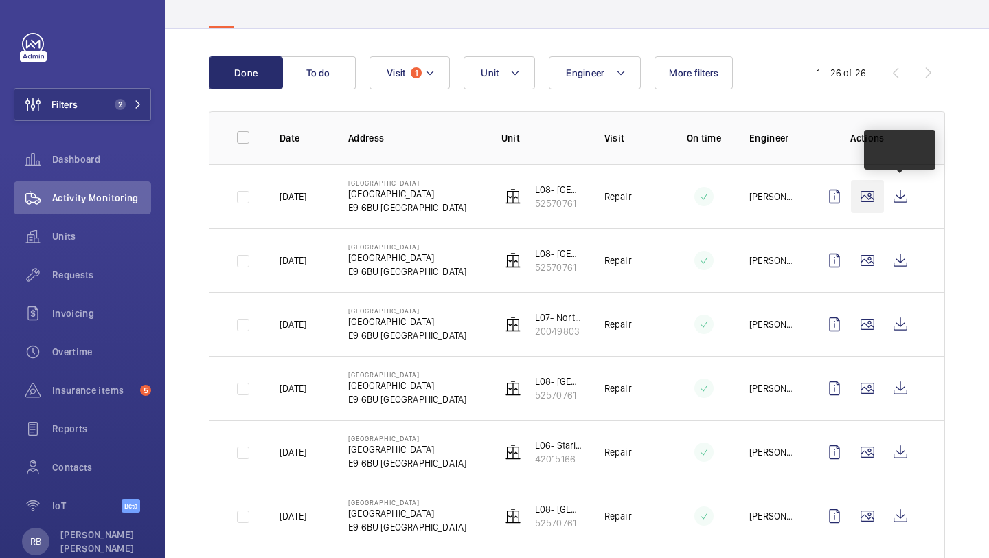
click at [873, 199] on wm-front-icon-button at bounding box center [867, 196] width 33 height 33
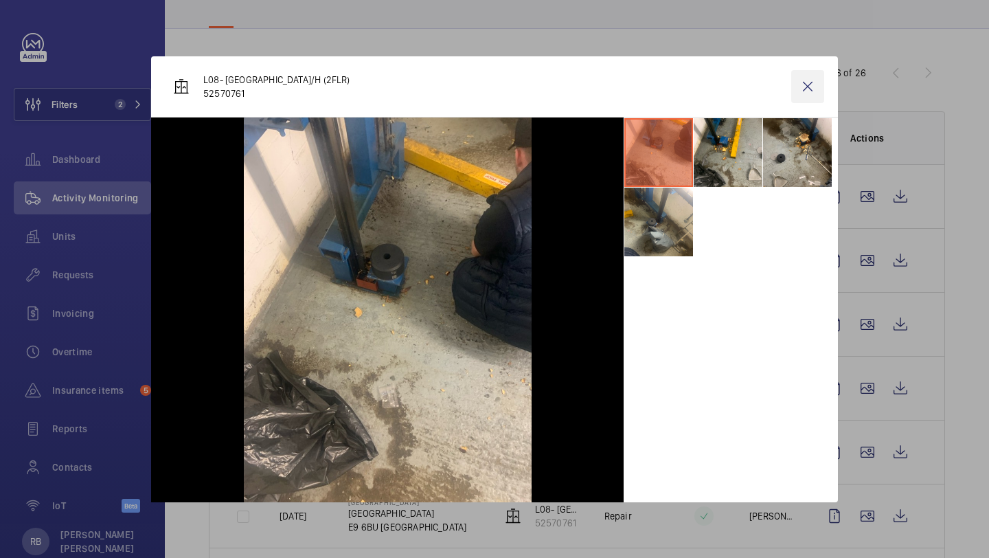
click at [823, 97] on wm-front-icon-button at bounding box center [808, 86] width 33 height 33
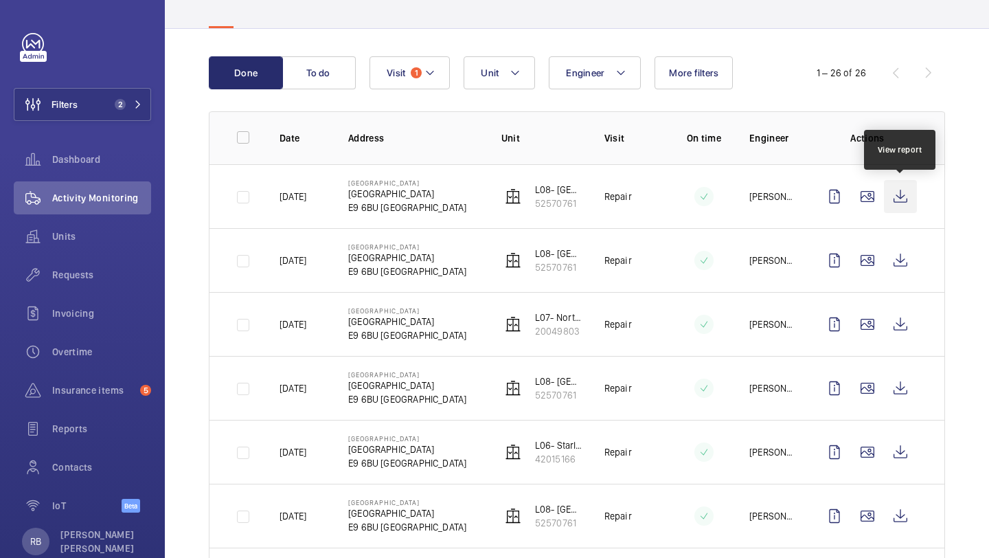
click at [915, 203] on wm-front-icon-button at bounding box center [900, 196] width 33 height 33
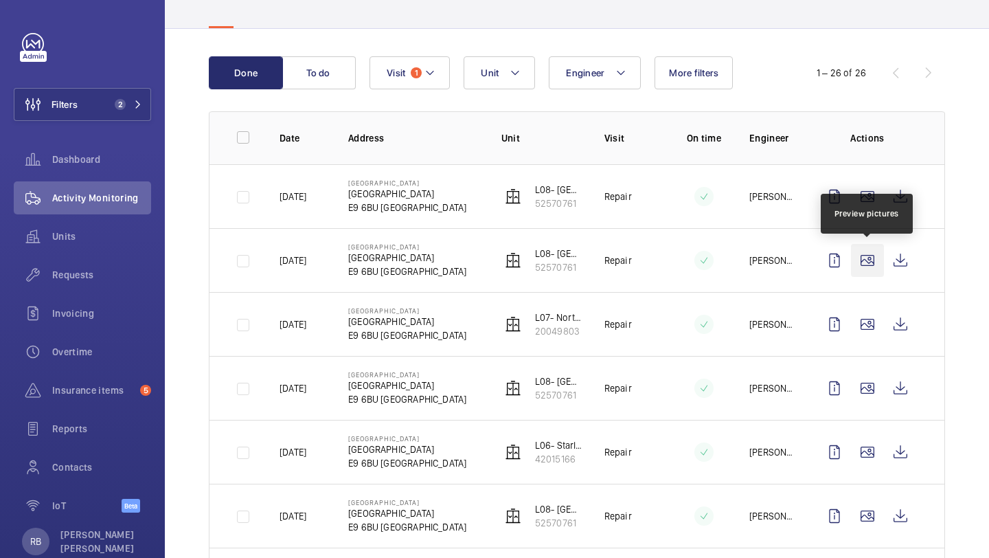
click at [858, 265] on wm-front-icon-button at bounding box center [867, 260] width 33 height 33
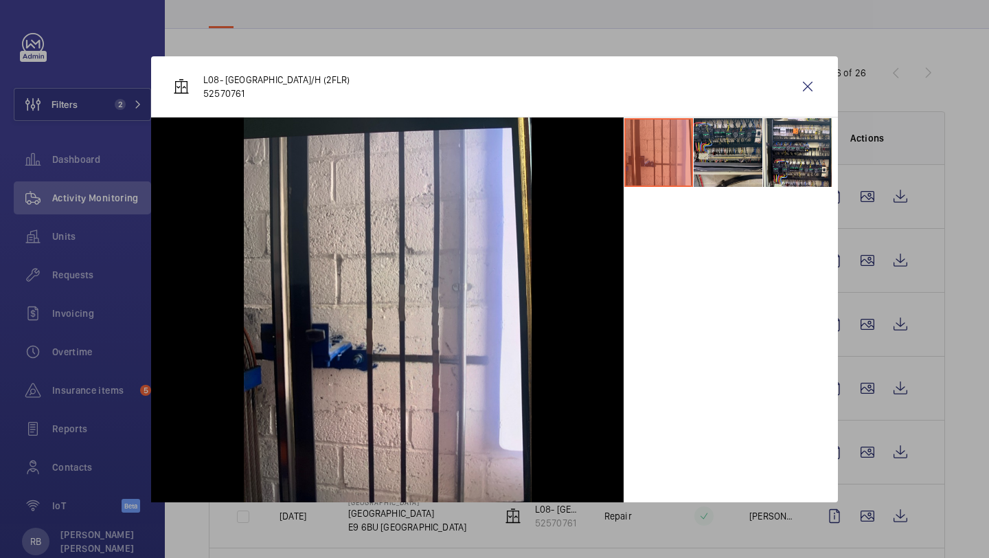
click at [752, 169] on li at bounding box center [728, 152] width 69 height 69
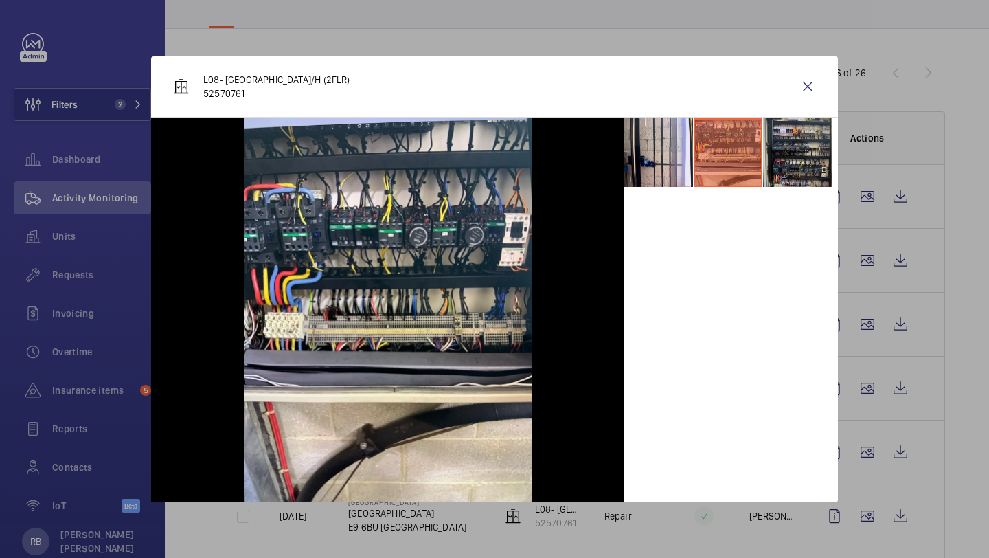
click at [787, 161] on li at bounding box center [797, 152] width 69 height 69
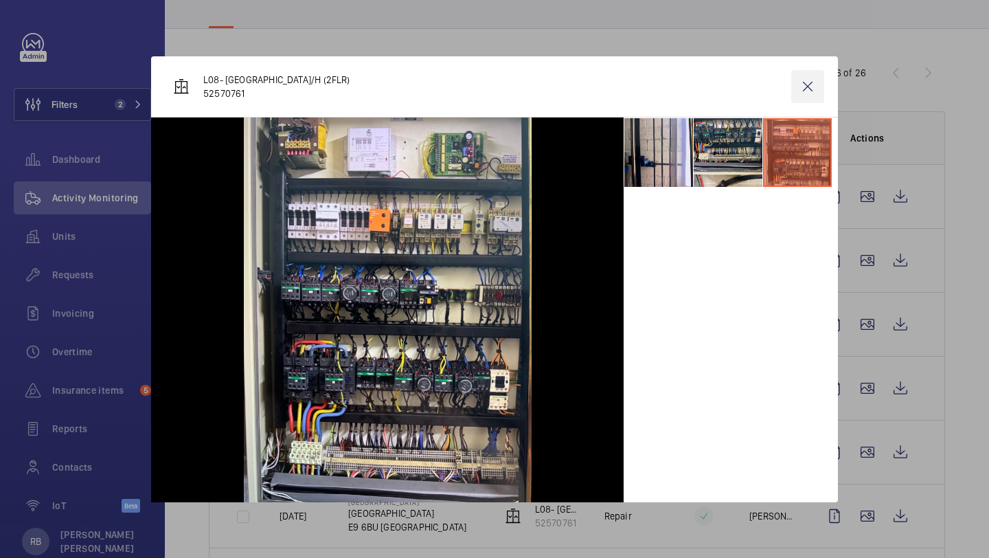
click at [817, 80] on wm-front-icon-button at bounding box center [808, 86] width 33 height 33
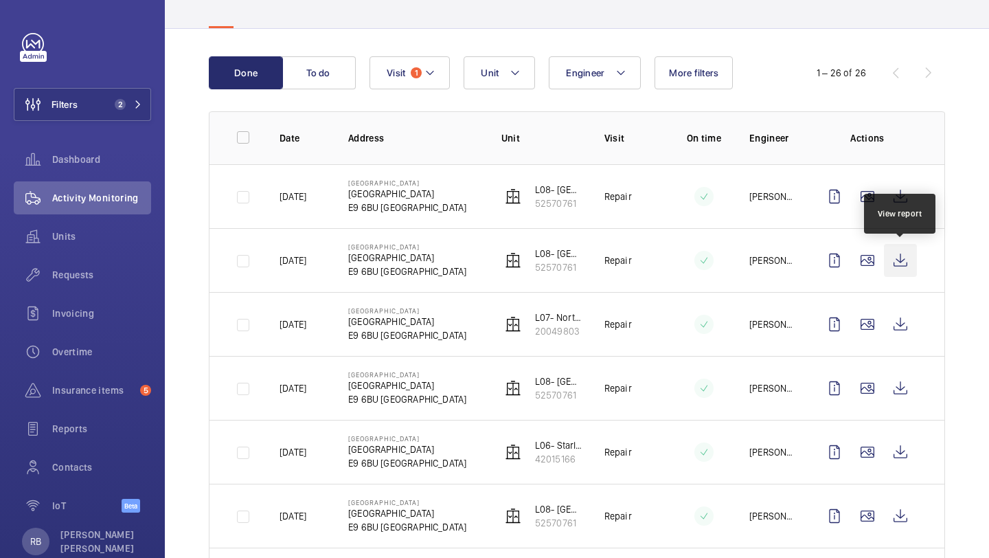
click at [896, 251] on wm-front-icon-button at bounding box center [900, 260] width 33 height 33
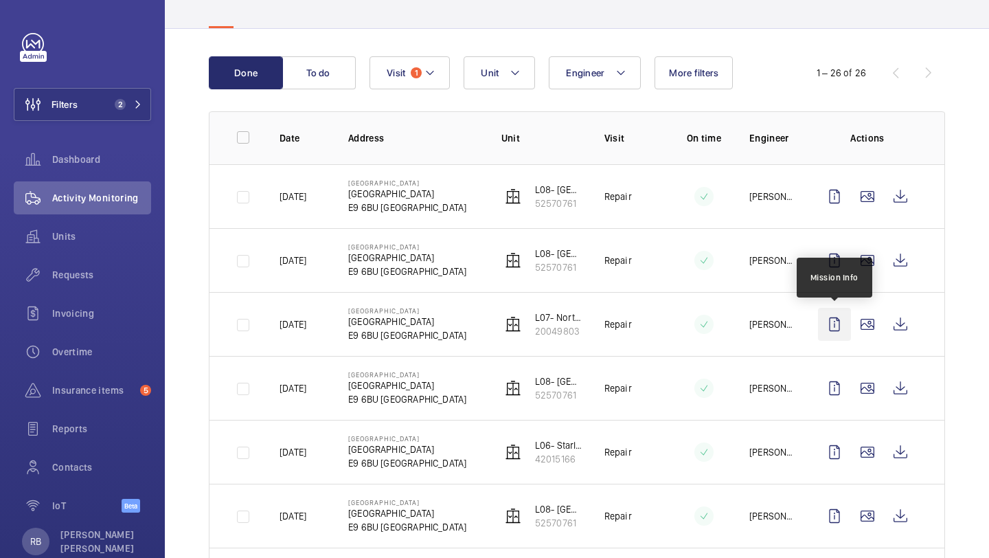
scroll to position [142, 0]
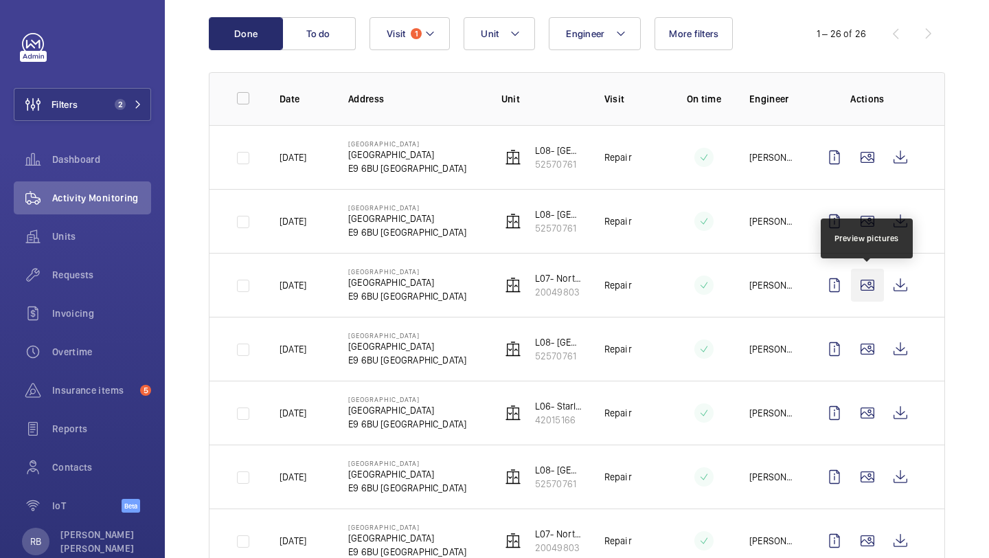
click at [870, 285] on wm-front-icon-button at bounding box center [867, 285] width 33 height 33
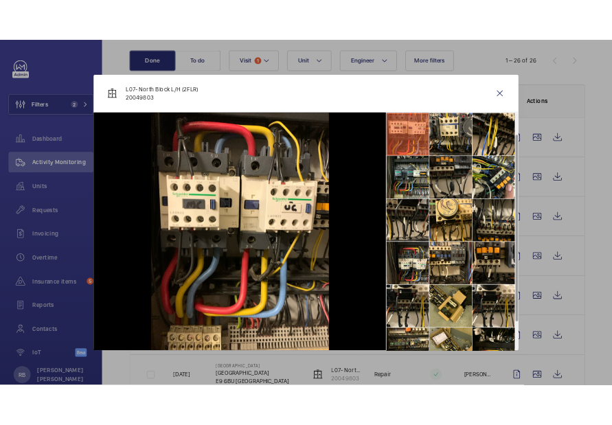
scroll to position [102, 0]
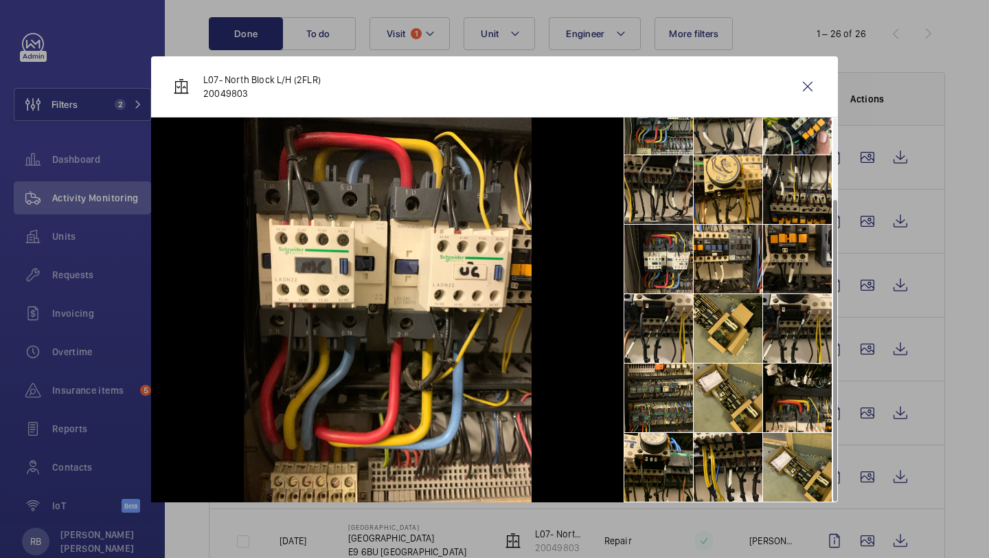
click at [794, 104] on div "L07- North Block L/H (2FLR) 20049803" at bounding box center [494, 86] width 687 height 61
click at [808, 79] on wm-front-icon-button at bounding box center [808, 86] width 33 height 33
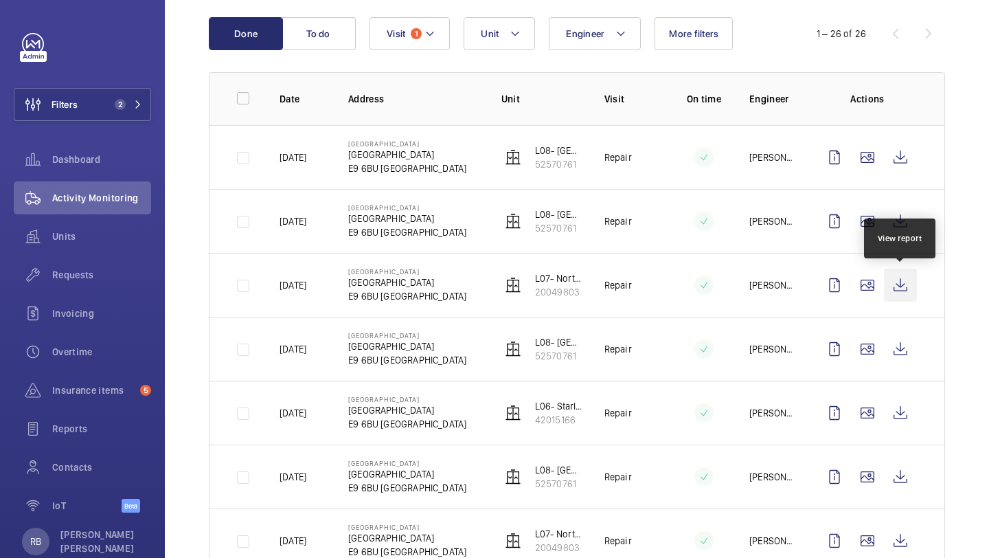
click at [901, 289] on wm-front-icon-button at bounding box center [900, 285] width 33 height 33
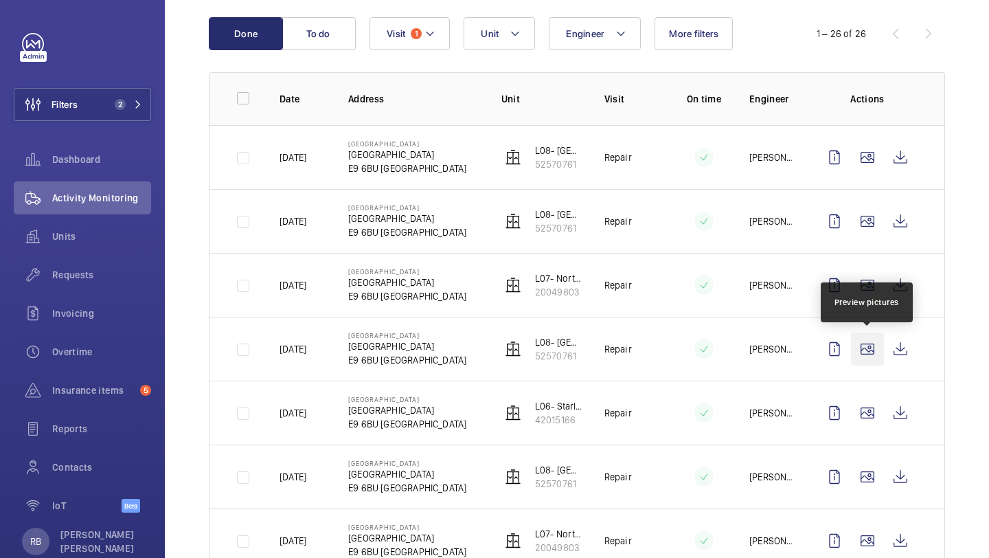
click at [878, 353] on wm-front-icon-button at bounding box center [867, 349] width 33 height 33
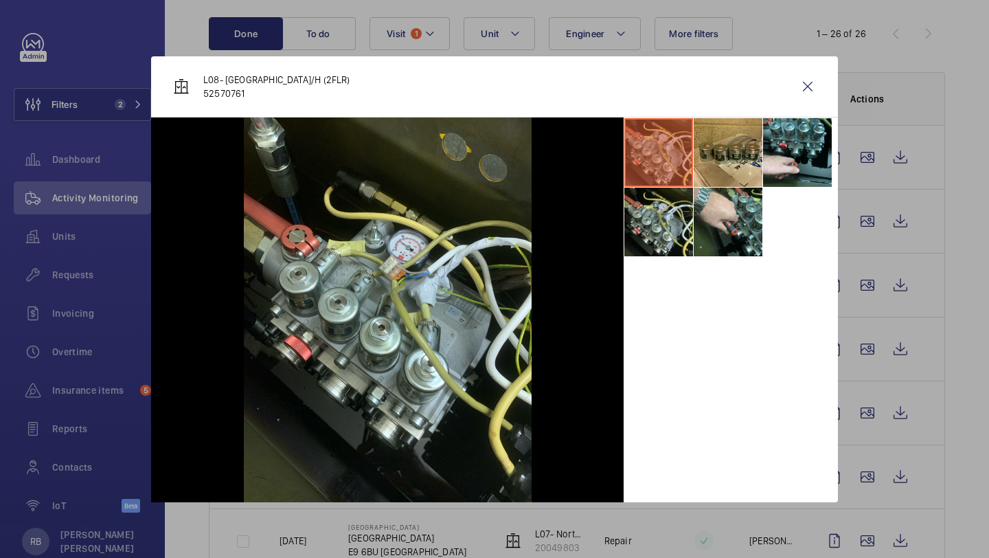
click at [965, 63] on div at bounding box center [494, 279] width 989 height 558
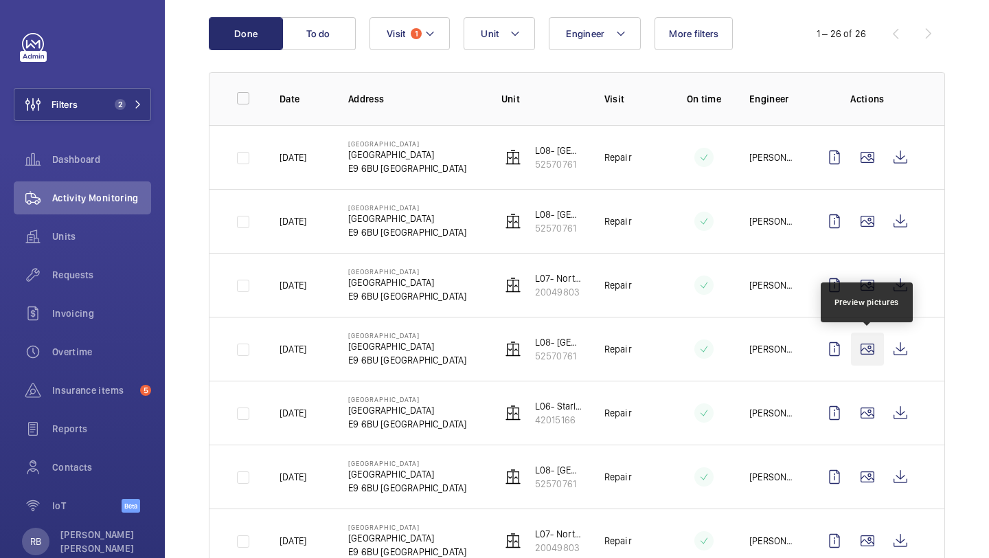
click at [869, 342] on wm-front-icon-button at bounding box center [867, 349] width 33 height 33
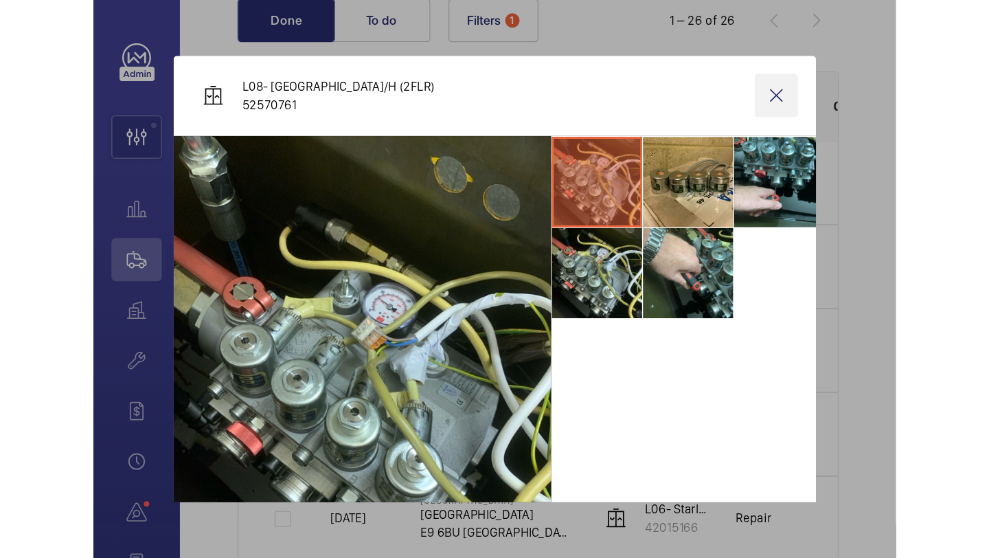
scroll to position [142, 0]
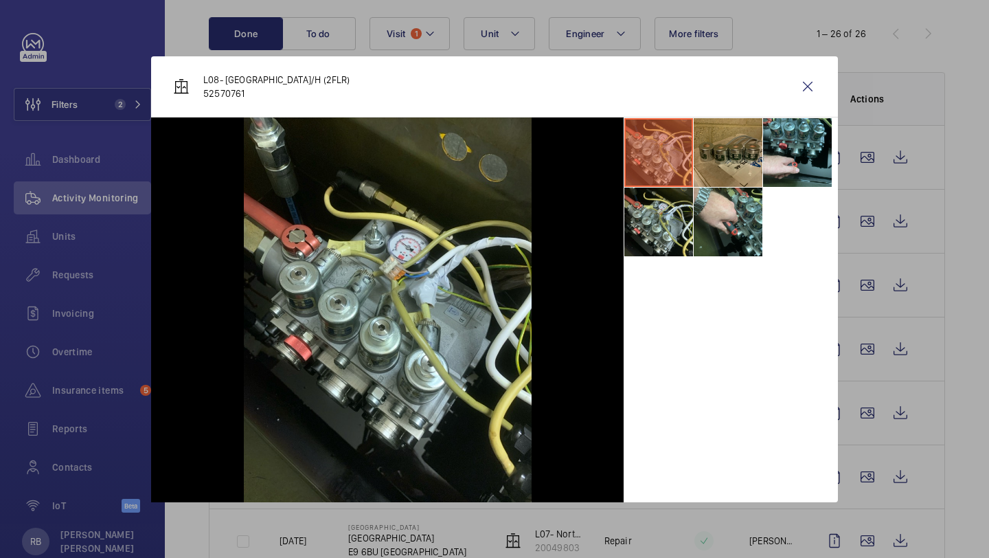
click at [741, 156] on li at bounding box center [728, 152] width 69 height 69
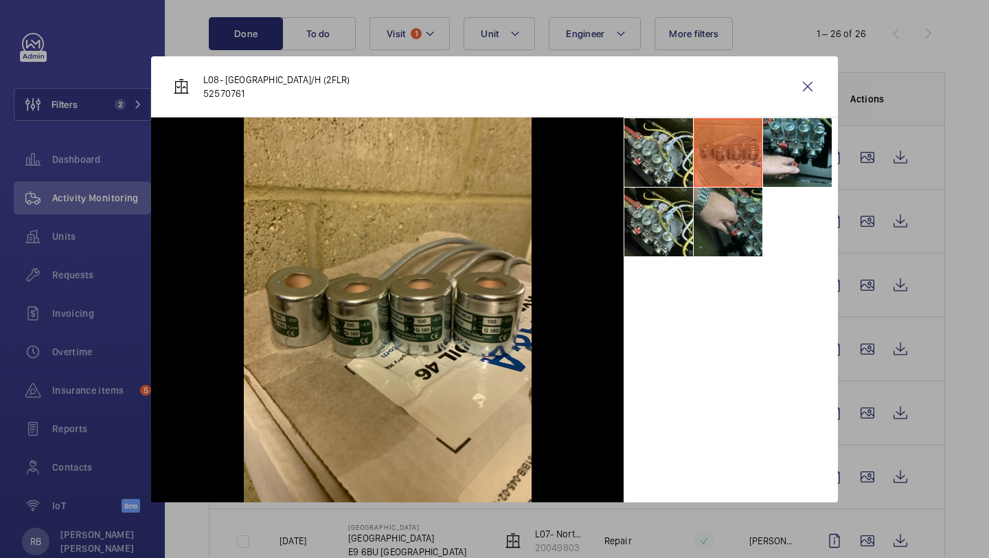
click at [736, 225] on li at bounding box center [728, 222] width 69 height 69
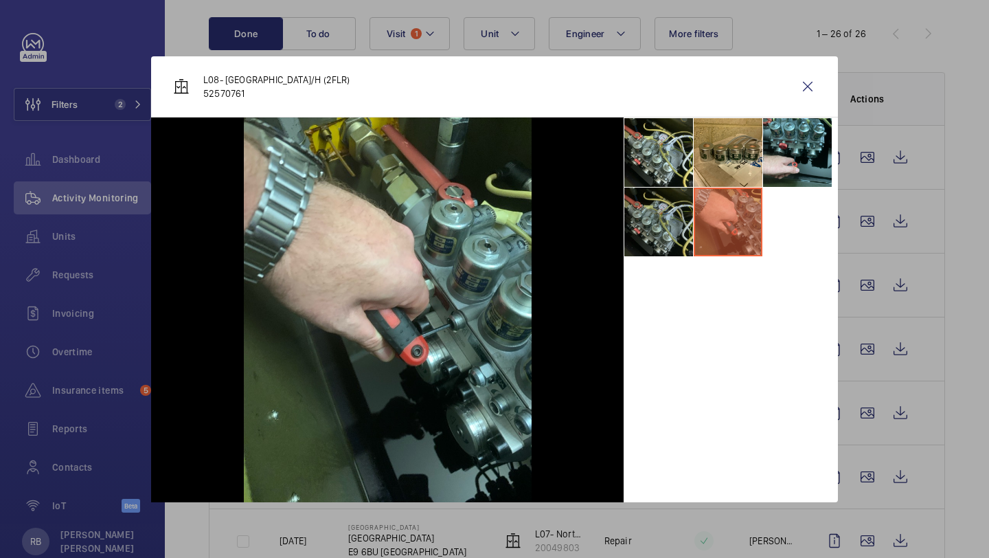
click at [651, 223] on li at bounding box center [659, 222] width 69 height 69
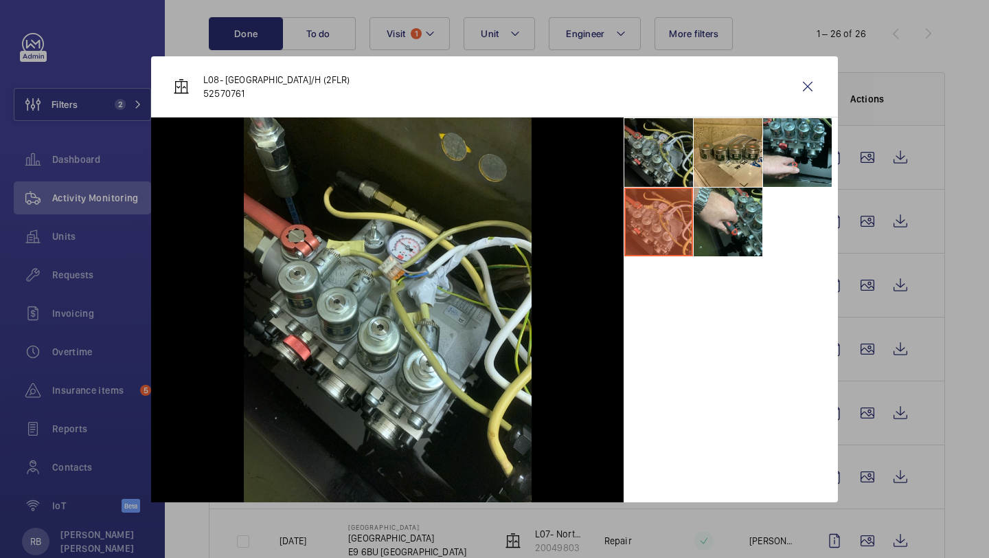
click at [656, 172] on li at bounding box center [659, 152] width 69 height 69
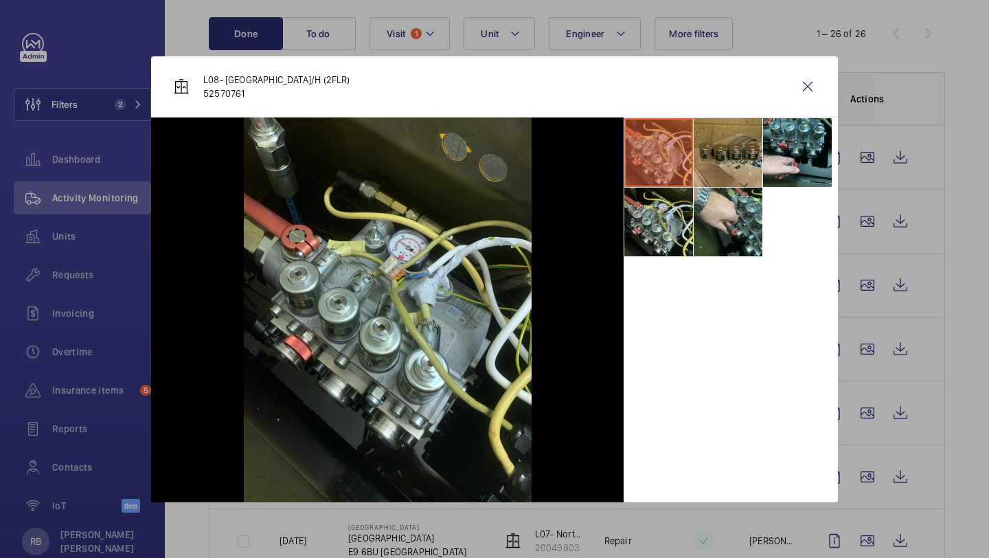
click at [719, 164] on li at bounding box center [728, 152] width 69 height 69
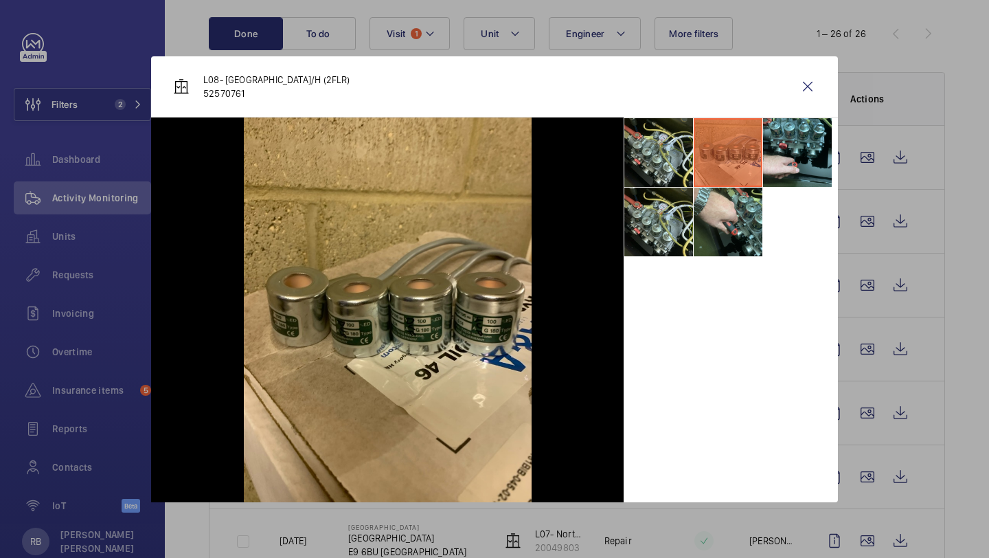
click at [752, 159] on li at bounding box center [728, 152] width 69 height 69
click at [801, 93] on wm-front-icon-button at bounding box center [808, 86] width 33 height 33
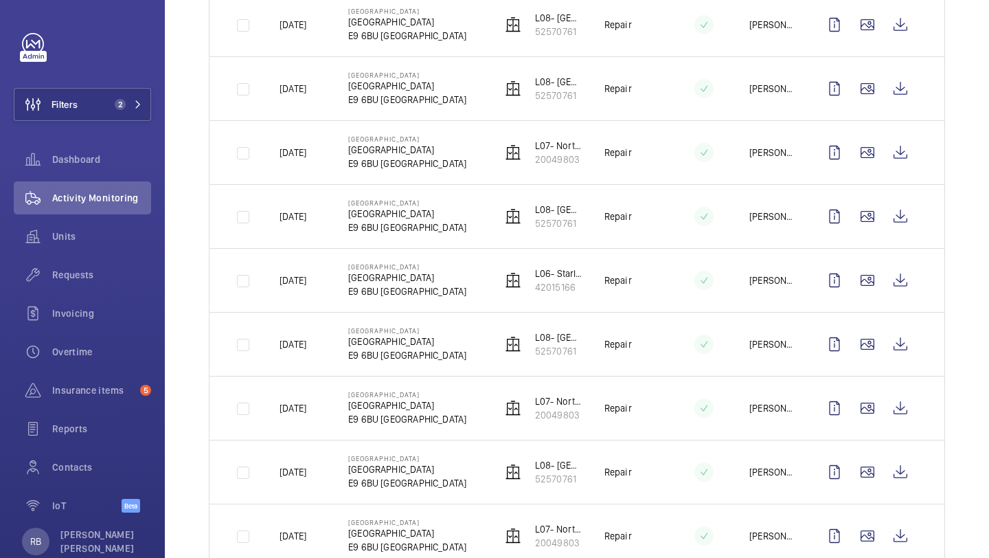
scroll to position [286, 0]
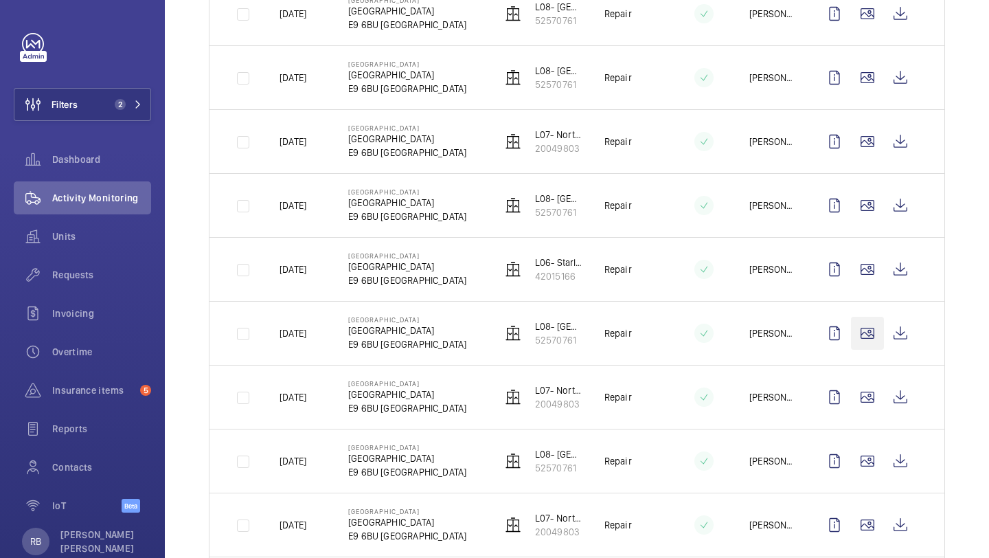
click at [864, 346] on wm-front-icon-button at bounding box center [867, 333] width 33 height 33
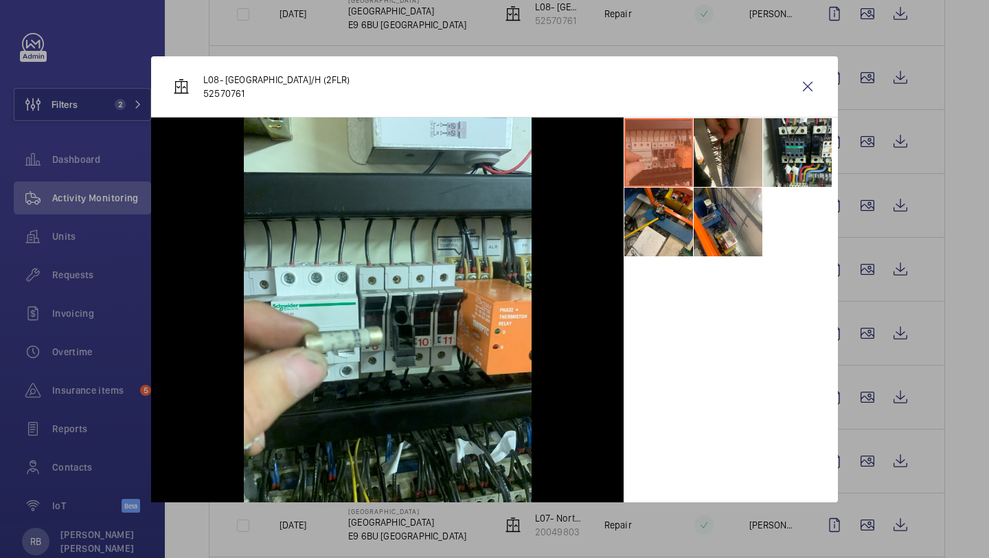
click at [811, 103] on div "L08- North Block R/H (2FLR) 52570761" at bounding box center [494, 86] width 687 height 61
click at [808, 89] on wm-front-icon-button at bounding box center [808, 86] width 33 height 33
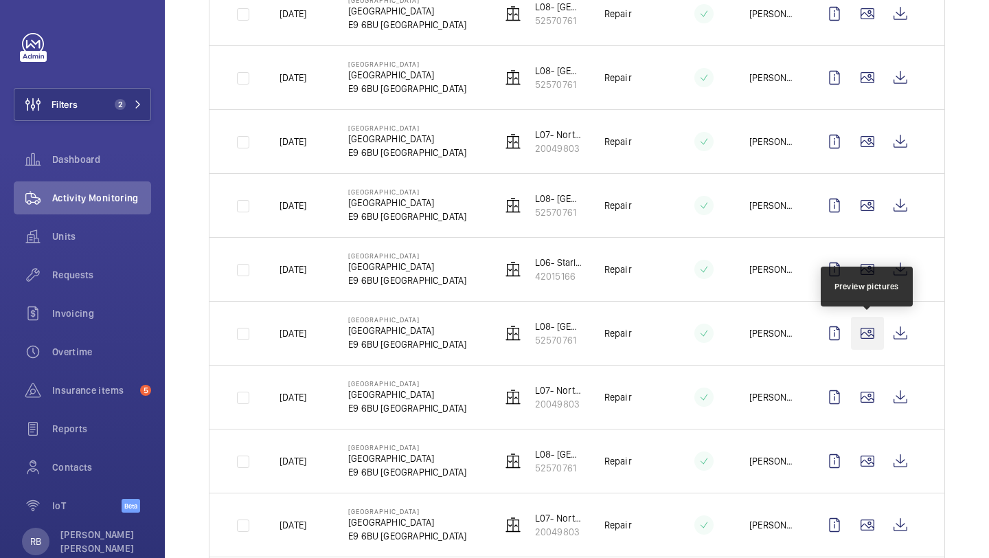
scroll to position [312, 0]
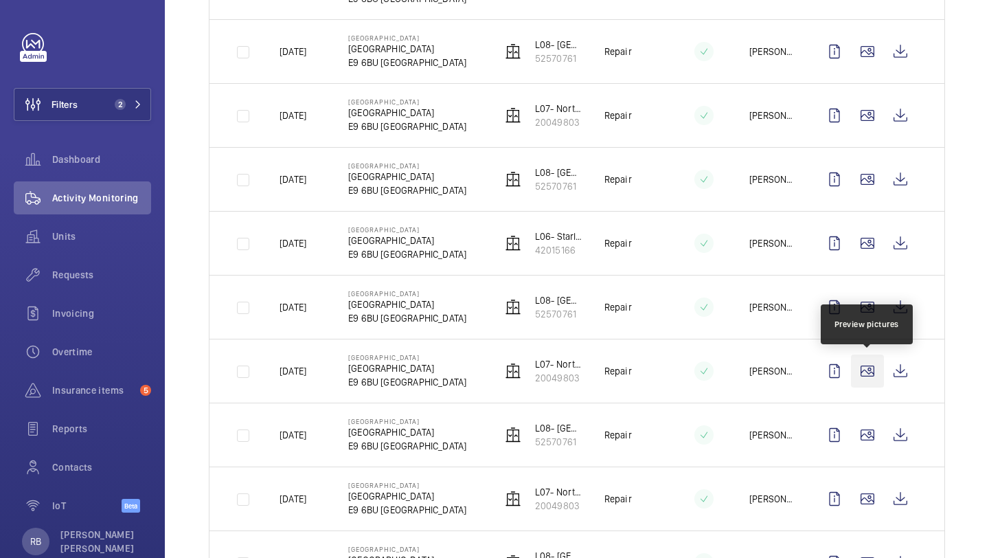
click at [866, 361] on wm-front-icon-button at bounding box center [867, 371] width 33 height 33
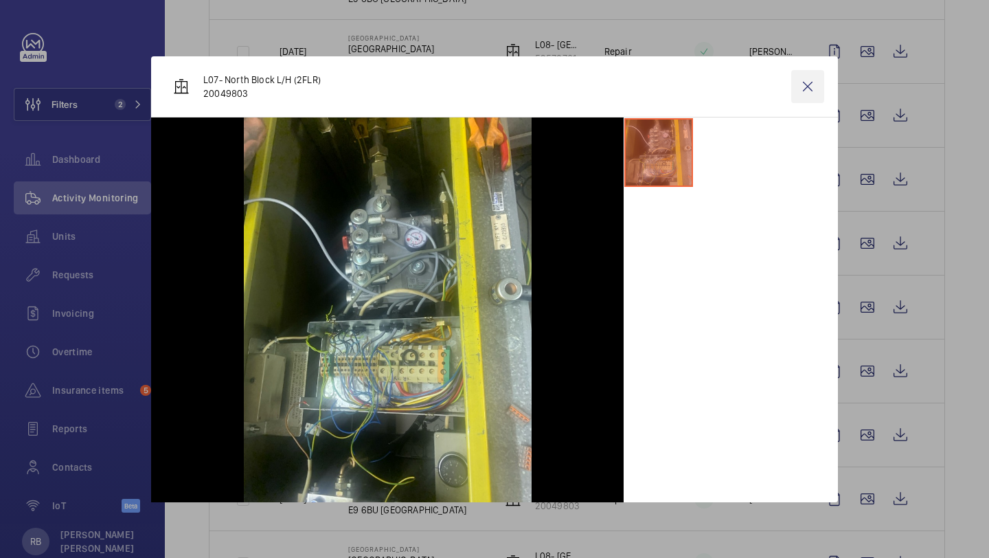
click at [797, 84] on wm-front-icon-button at bounding box center [808, 86] width 33 height 33
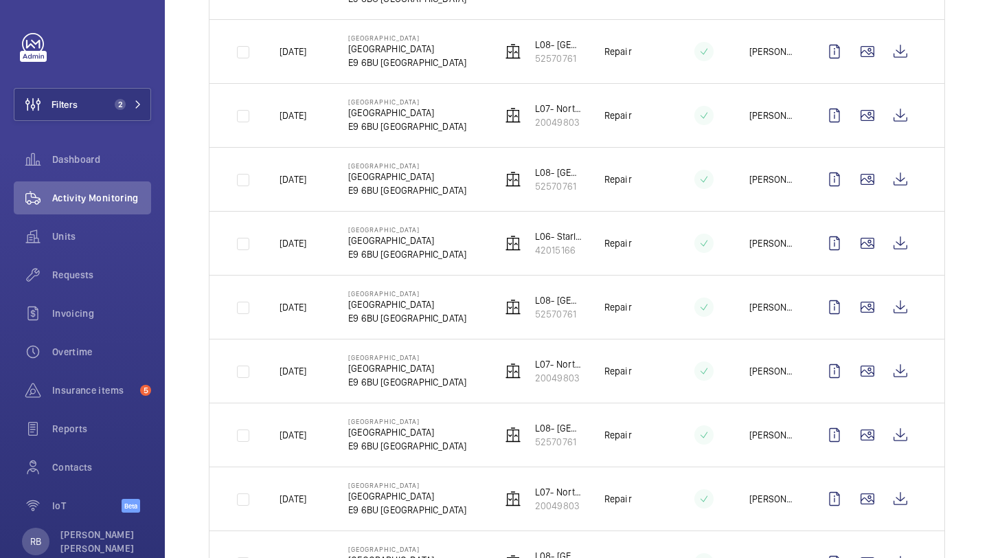
scroll to position [370, 0]
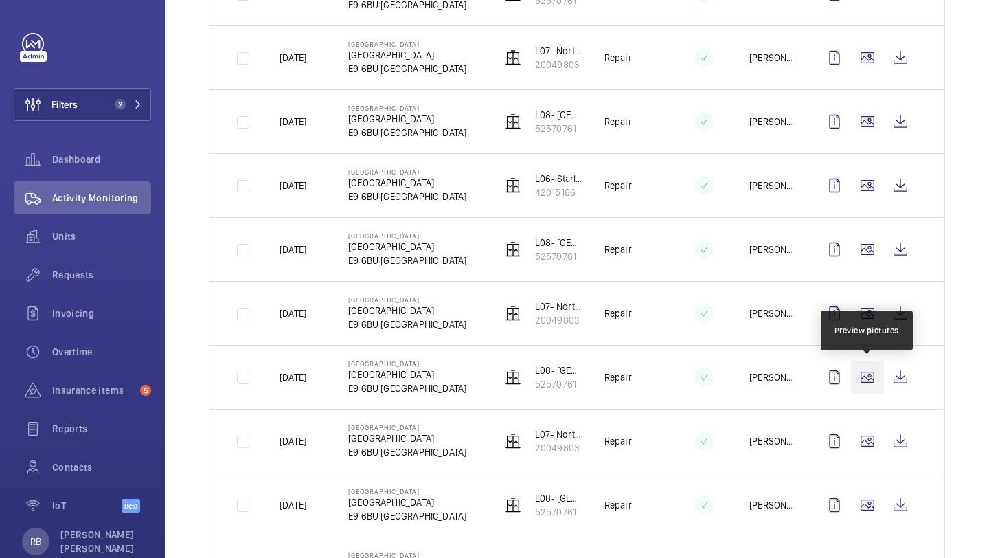
click at [872, 380] on wm-front-icon-button at bounding box center [867, 377] width 33 height 33
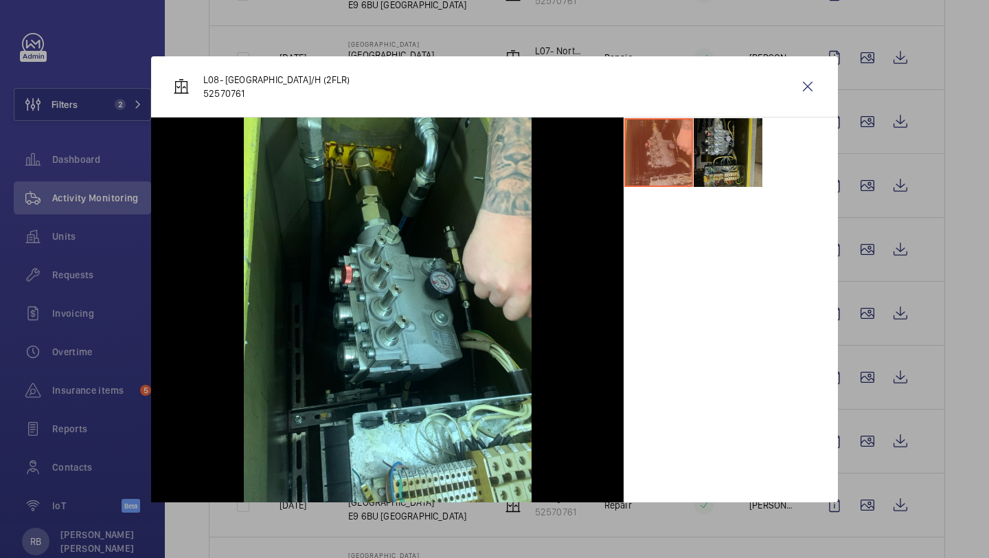
click at [728, 160] on li at bounding box center [728, 152] width 69 height 69
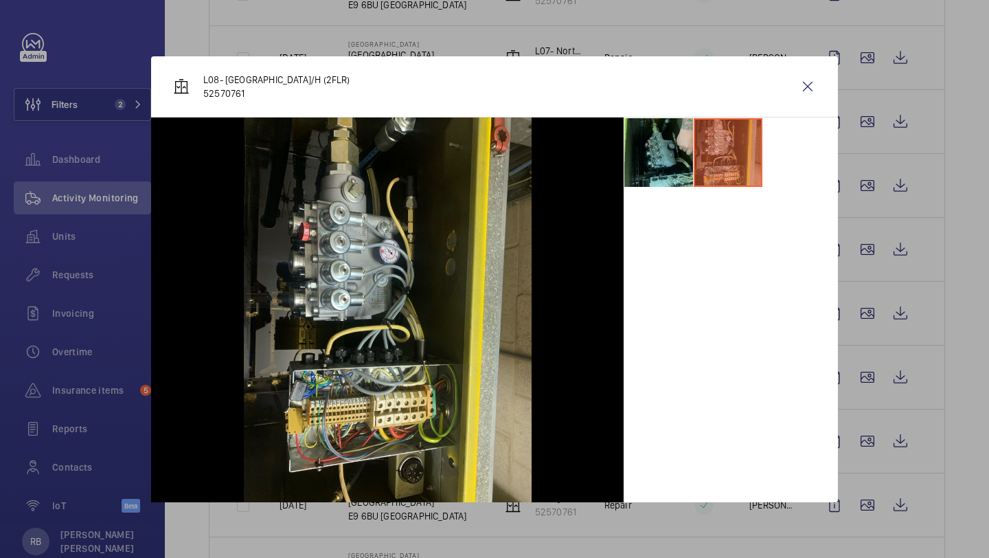
click at [676, 160] on li at bounding box center [659, 152] width 69 height 69
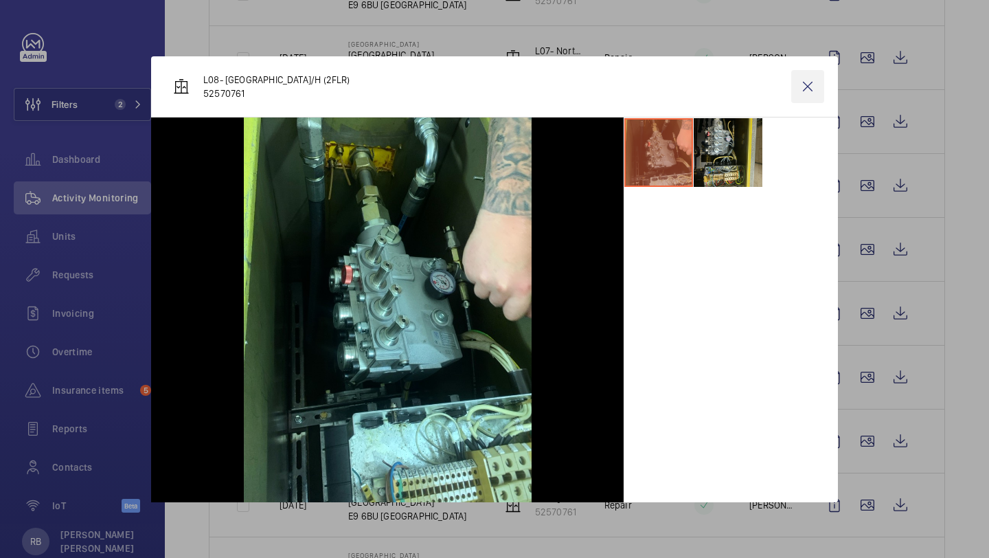
click at [807, 71] on wm-front-icon-button at bounding box center [808, 86] width 33 height 33
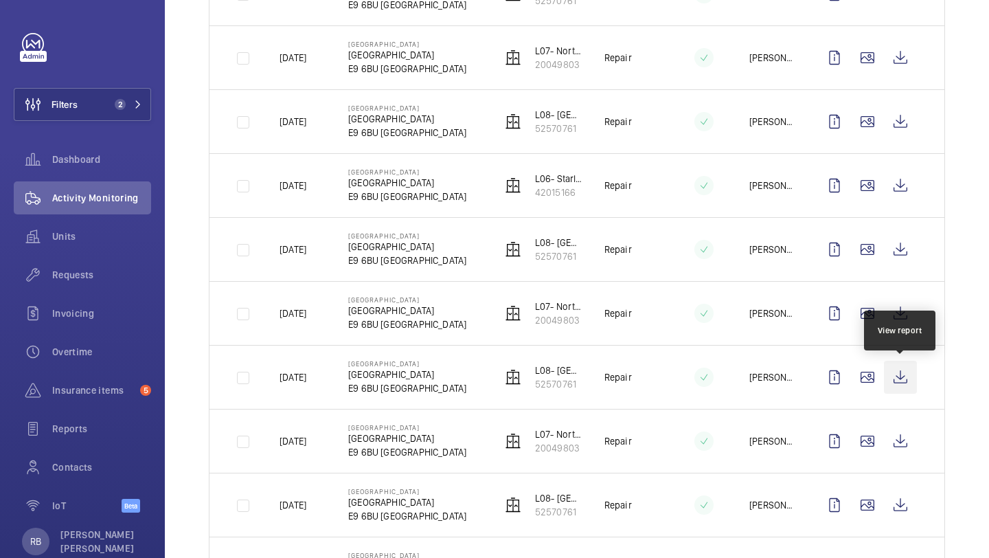
click at [908, 376] on wm-front-icon-button at bounding box center [900, 377] width 33 height 33
click at [902, 370] on wm-front-icon-button at bounding box center [900, 377] width 33 height 33
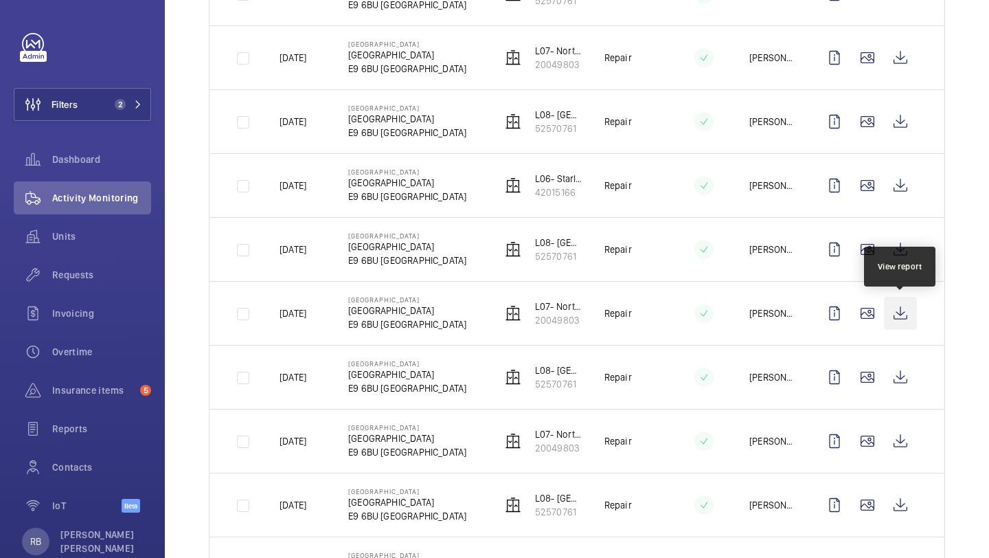
click at [904, 310] on wm-front-icon-button at bounding box center [900, 313] width 33 height 33
click at [910, 304] on wm-front-icon-button at bounding box center [900, 313] width 33 height 33
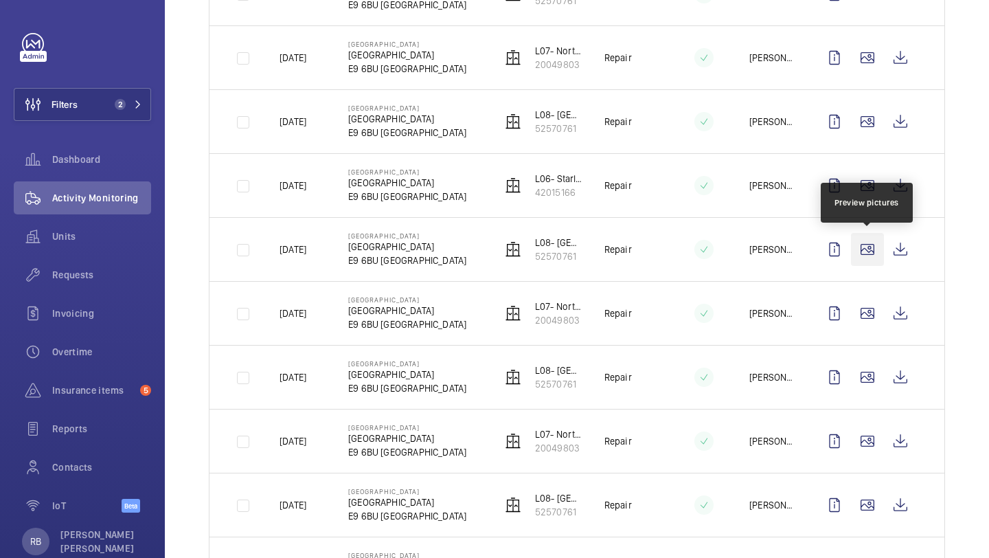
click at [852, 240] on wm-front-icon-button at bounding box center [867, 249] width 33 height 33
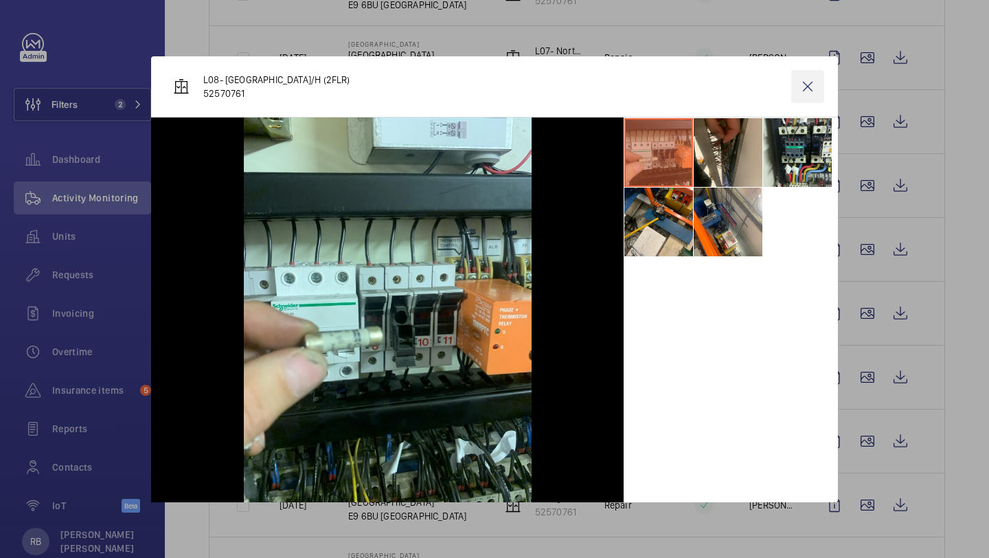
click at [814, 71] on wm-front-icon-button at bounding box center [808, 86] width 33 height 33
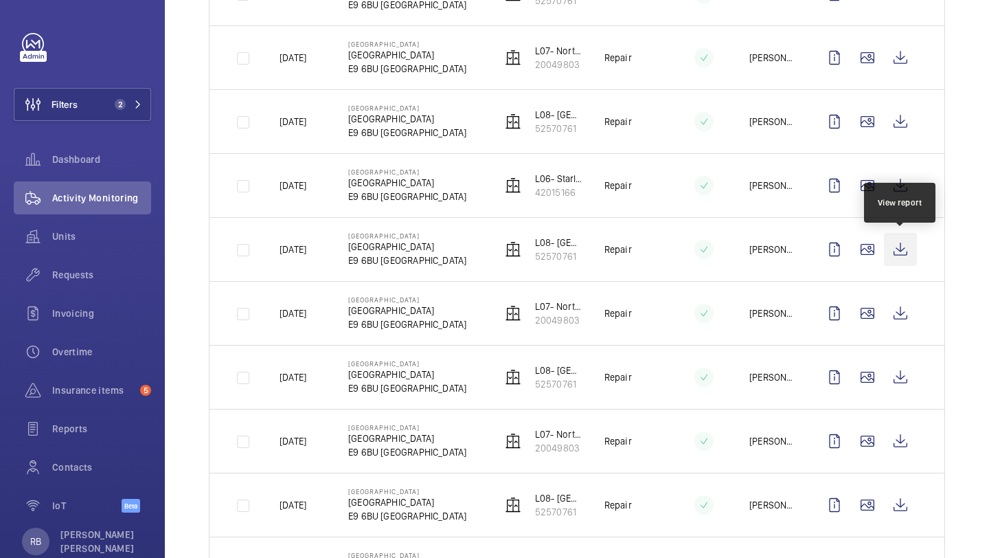
click at [903, 245] on wm-front-icon-button at bounding box center [900, 249] width 33 height 33
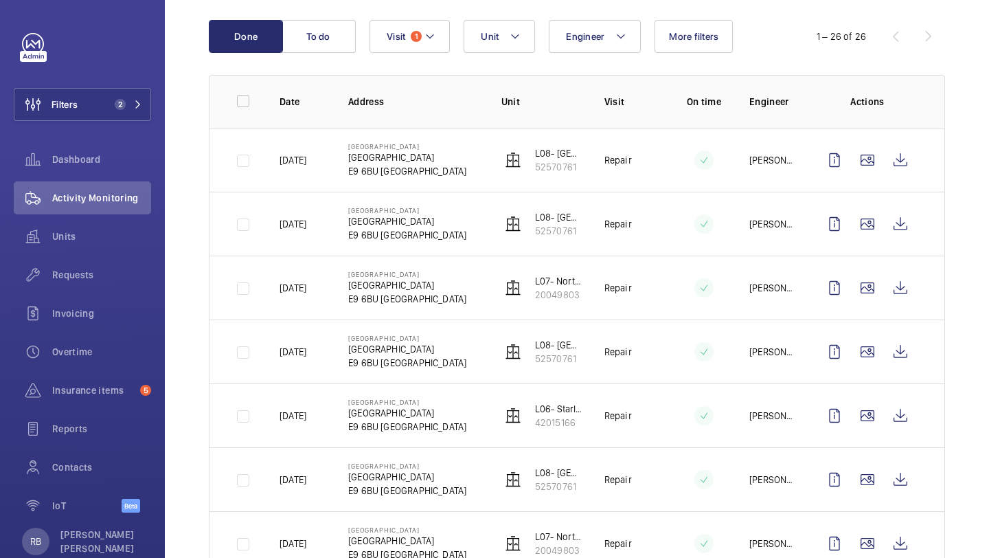
scroll to position [0, 0]
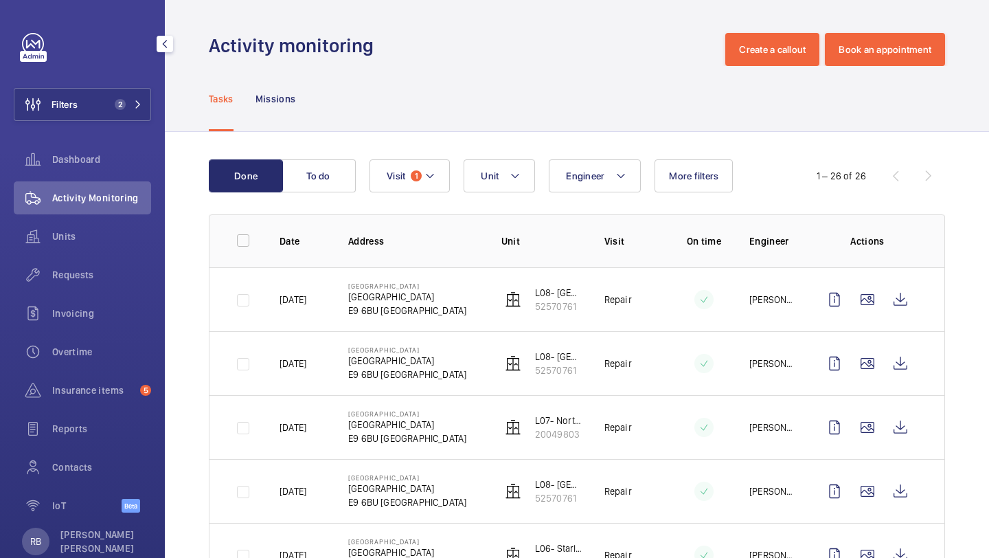
click at [58, 296] on div "Requests" at bounding box center [82, 277] width 137 height 38
click at [62, 287] on div "Requests" at bounding box center [82, 274] width 137 height 33
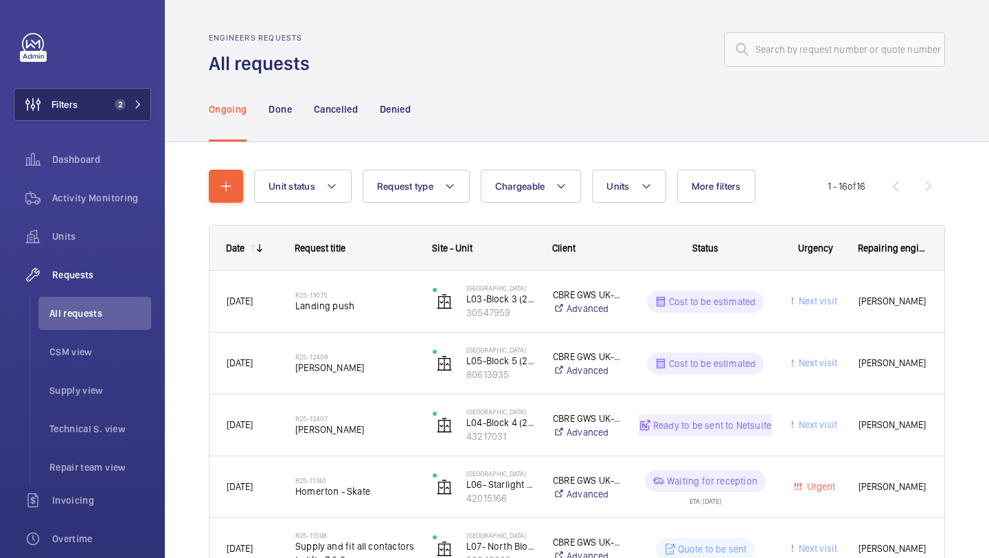
click at [111, 114] on button "Filters 2" at bounding box center [82, 104] width 137 height 33
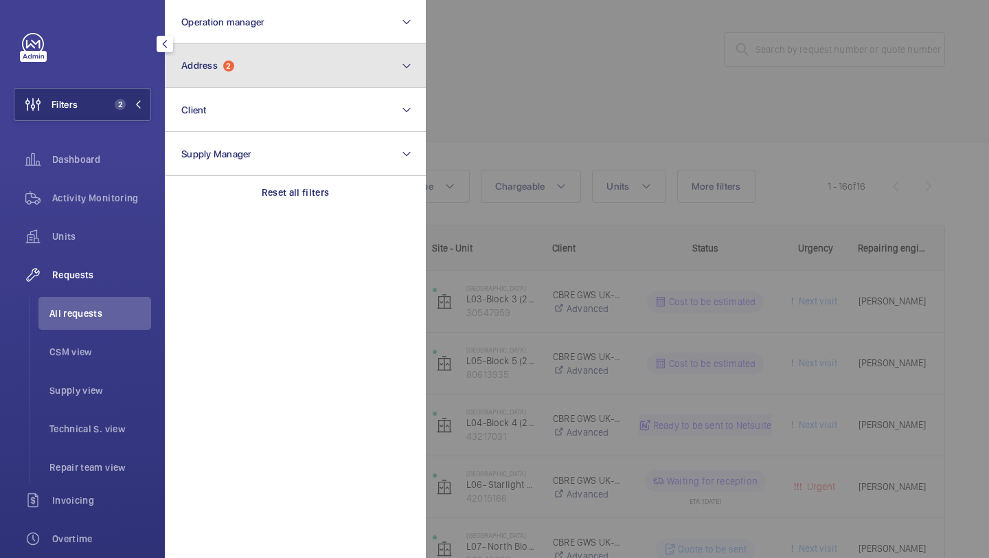
click at [221, 49] on button "Address 2" at bounding box center [295, 66] width 261 height 44
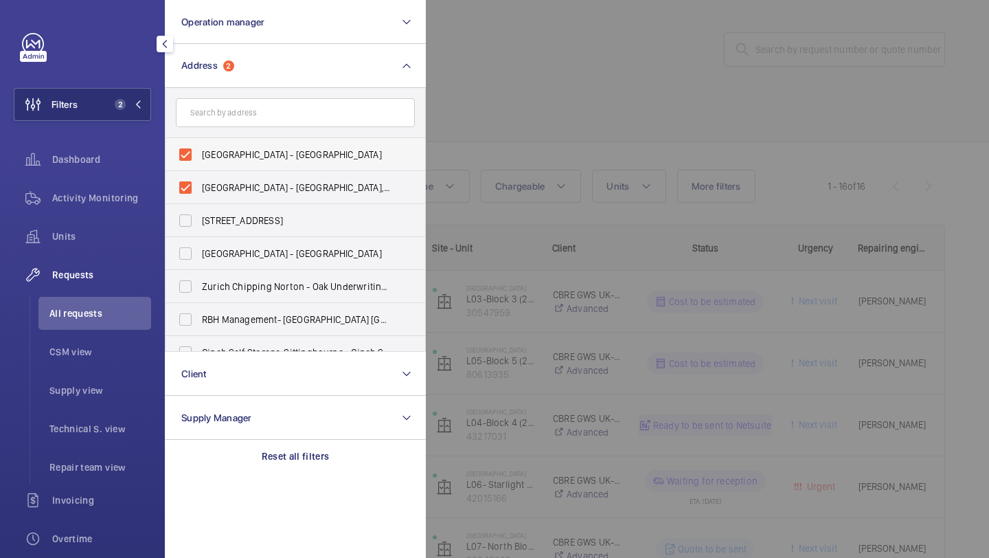
click at [233, 161] on span "Homerton University Hospital - E9 6SR, LONDON E9 6SR" at bounding box center [296, 155] width 189 height 14
click at [199, 161] on input "Homerton University Hospital - E9 6SR, LONDON E9 6SR" at bounding box center [185, 154] width 27 height 27
click at [230, 169] on label "Homerton University Hospital - E9 6SR, LONDON E9 6SR" at bounding box center [285, 154] width 239 height 33
click at [199, 168] on input "Homerton University Hospital - E9 6SR, LONDON E9 6SR" at bounding box center [185, 154] width 27 height 27
checkbox input "true"
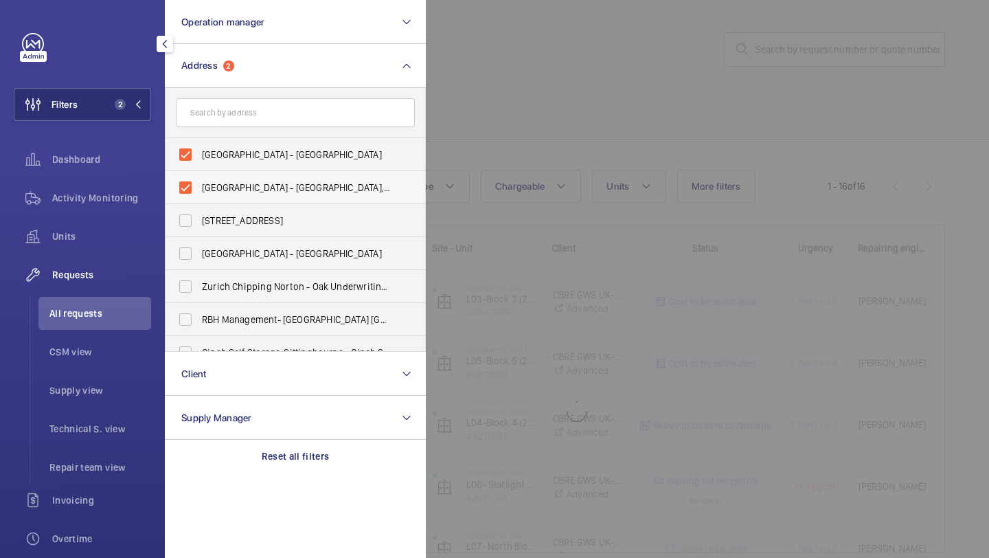
click at [230, 195] on label "Homerton Hospital - Homerton Hospital, LONDON E9 6BU" at bounding box center [285, 187] width 239 height 33
click at [199, 195] on input "Homerton Hospital - Homerton Hospital, LONDON E9 6BU" at bounding box center [185, 187] width 27 height 27
checkbox input "false"
click at [238, 153] on span "Homerton University Hospital - E9 6SR, LONDON E9 6SR" at bounding box center [296, 155] width 189 height 14
click at [199, 153] on input "Homerton University Hospital - E9 6SR, LONDON E9 6SR" at bounding box center [185, 154] width 27 height 27
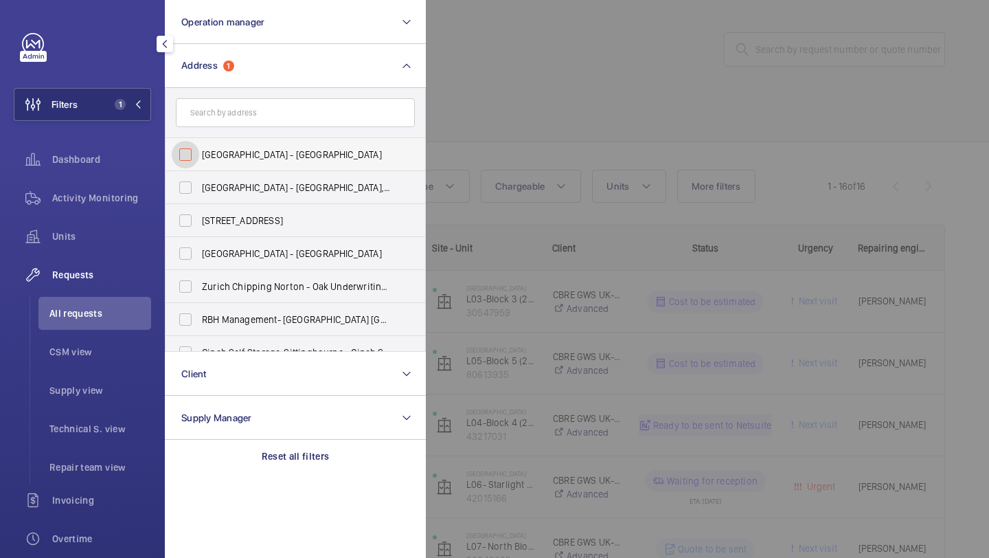
checkbox input "false"
click at [829, 58] on div at bounding box center [920, 279] width 989 height 558
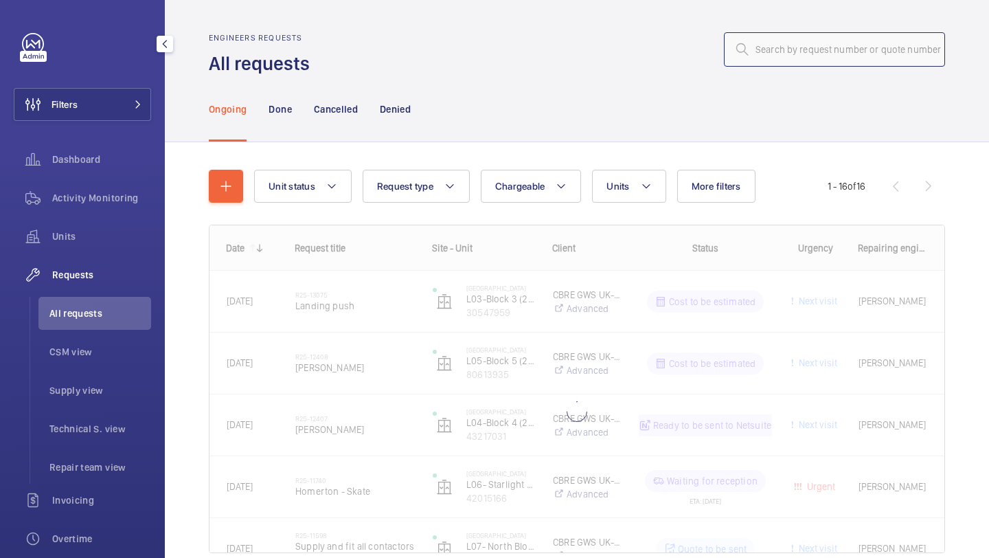
click at [826, 54] on input "text" at bounding box center [834, 49] width 221 height 34
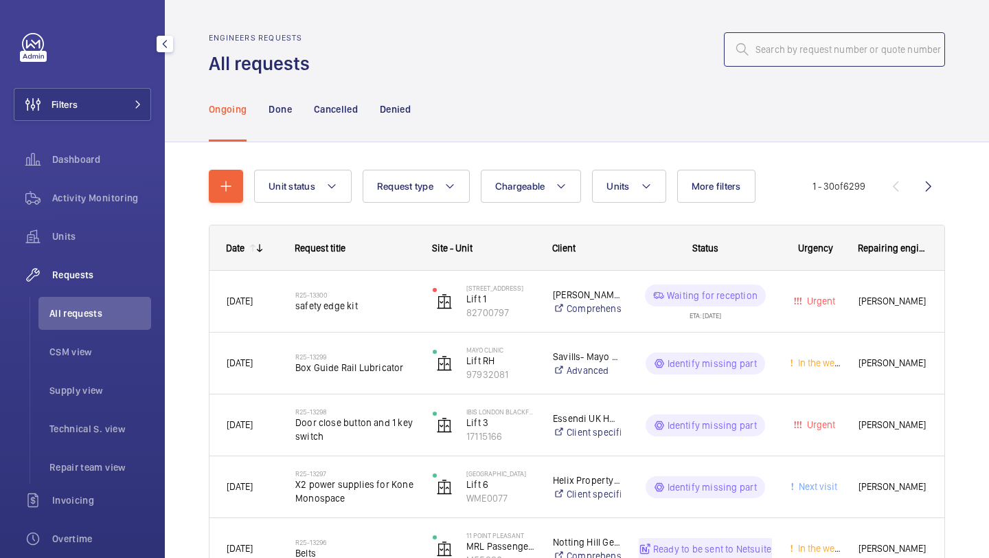
paste input "R25-01079"
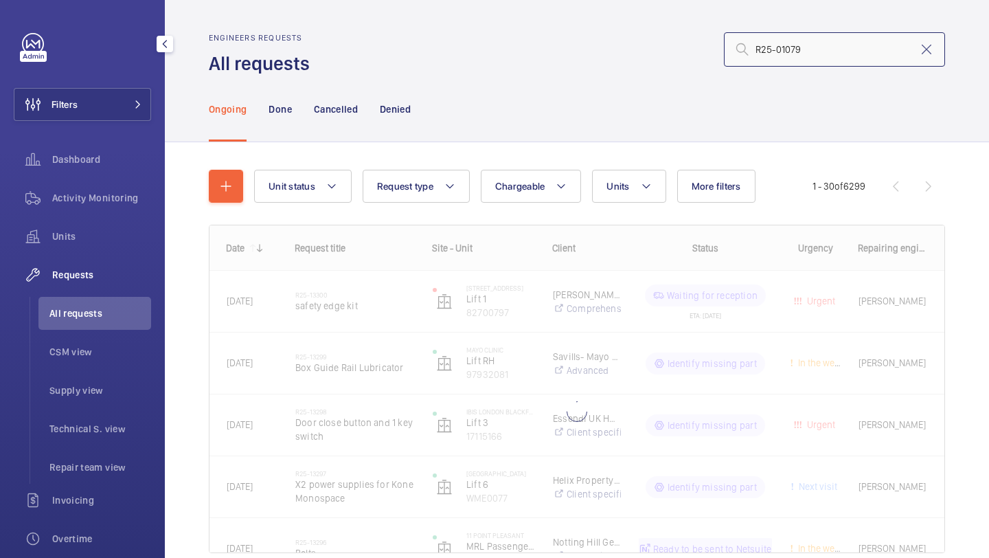
click at [836, 45] on input "R25-01079" at bounding box center [834, 49] width 221 height 34
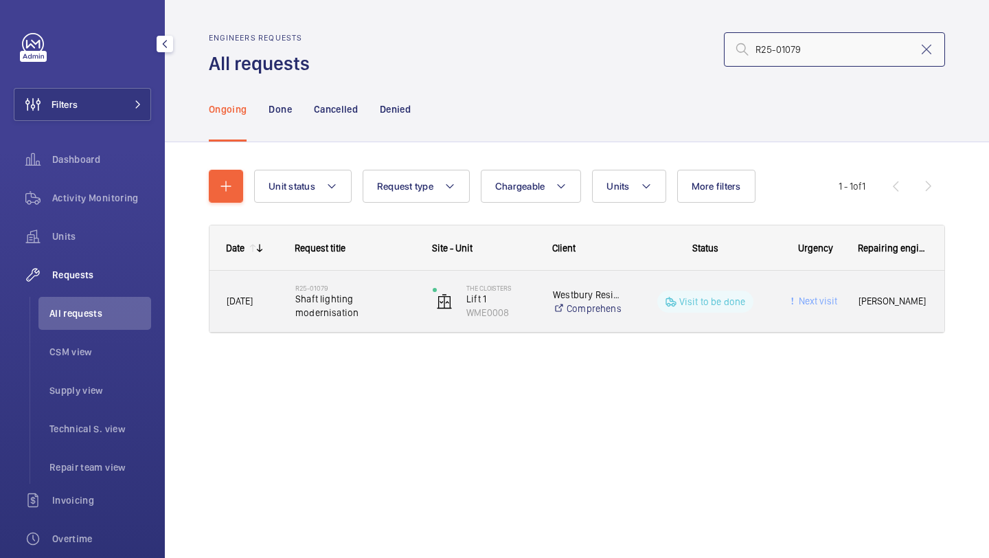
type input "R25-01079"
click at [403, 297] on span "Shaft lighting modernisation" at bounding box center [355, 305] width 120 height 27
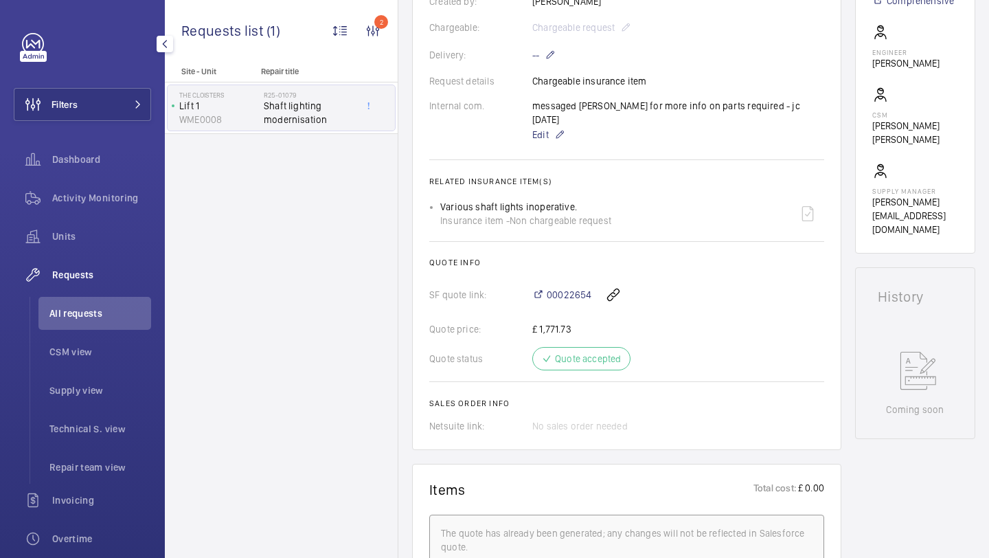
scroll to position [387, 0]
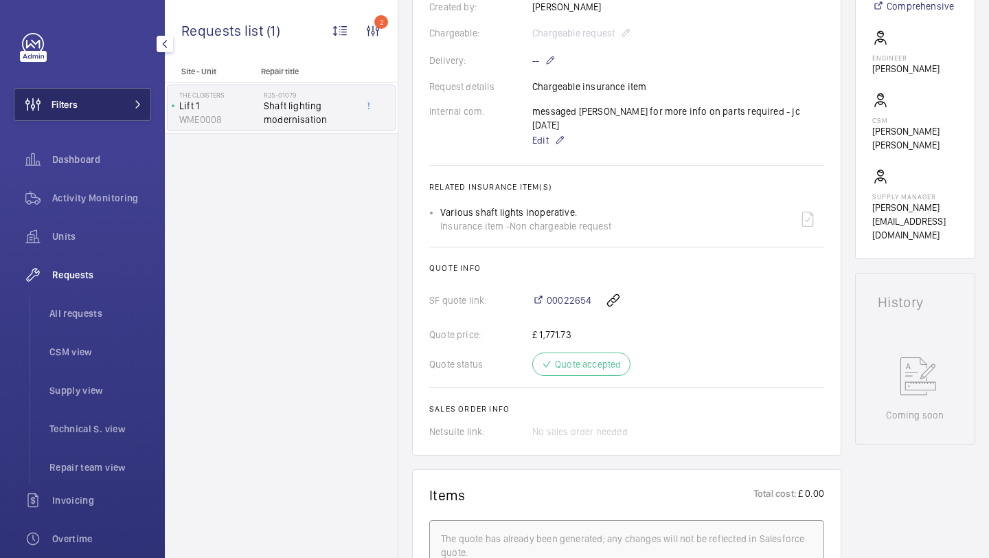
click at [146, 114] on button "Filters" at bounding box center [82, 104] width 137 height 33
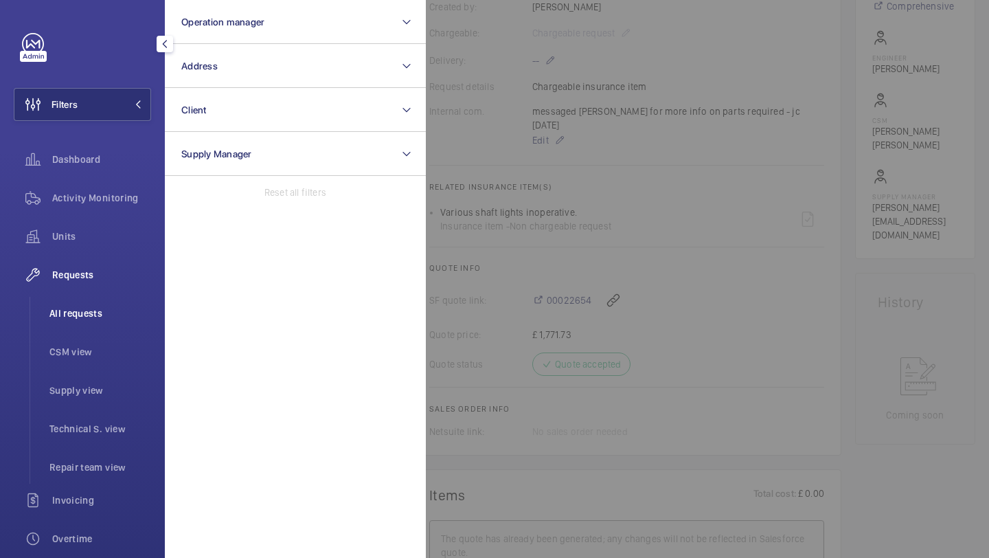
click at [82, 317] on span "All requests" at bounding box center [100, 313] width 102 height 14
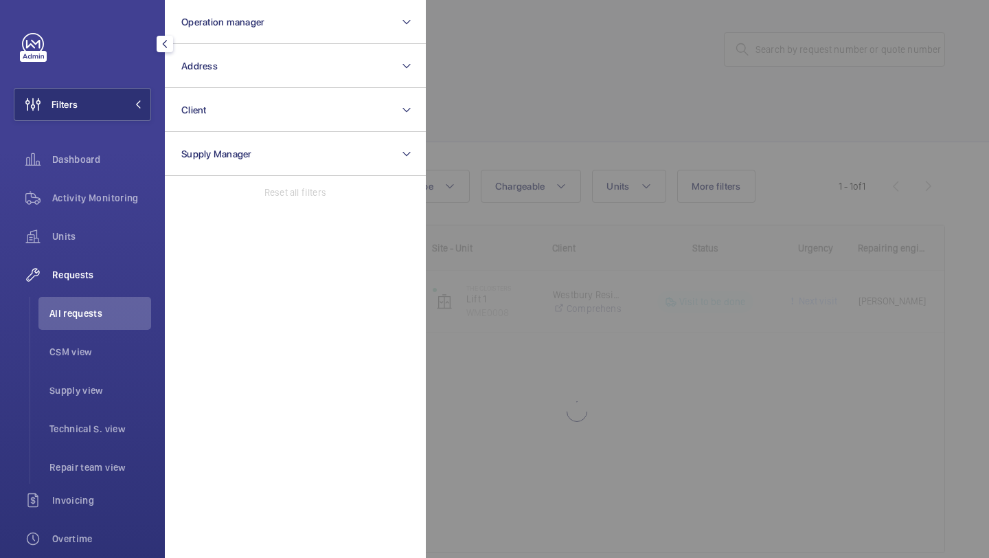
click at [732, 19] on div at bounding box center [920, 279] width 989 height 558
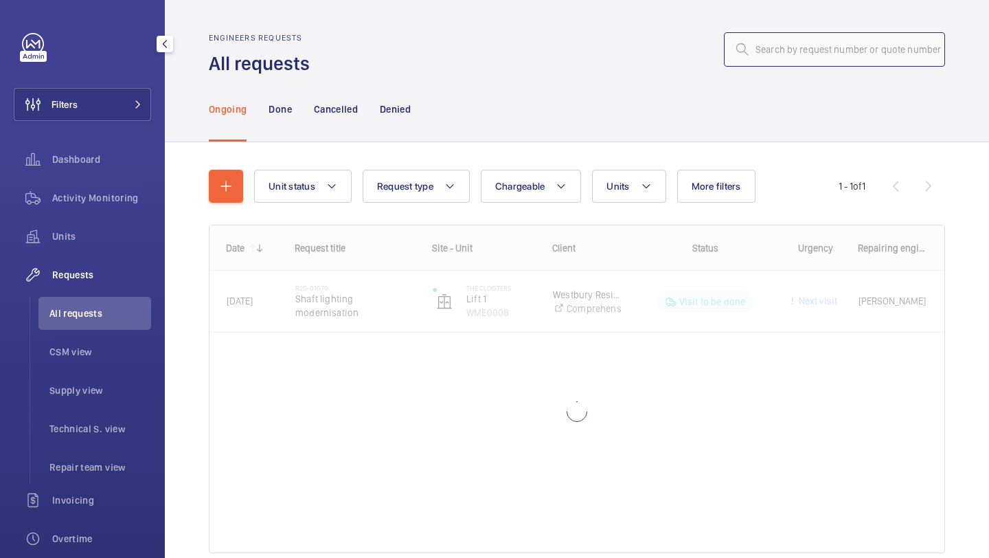
click at [801, 58] on input "text" at bounding box center [834, 49] width 221 height 34
paste input "R25-01079"
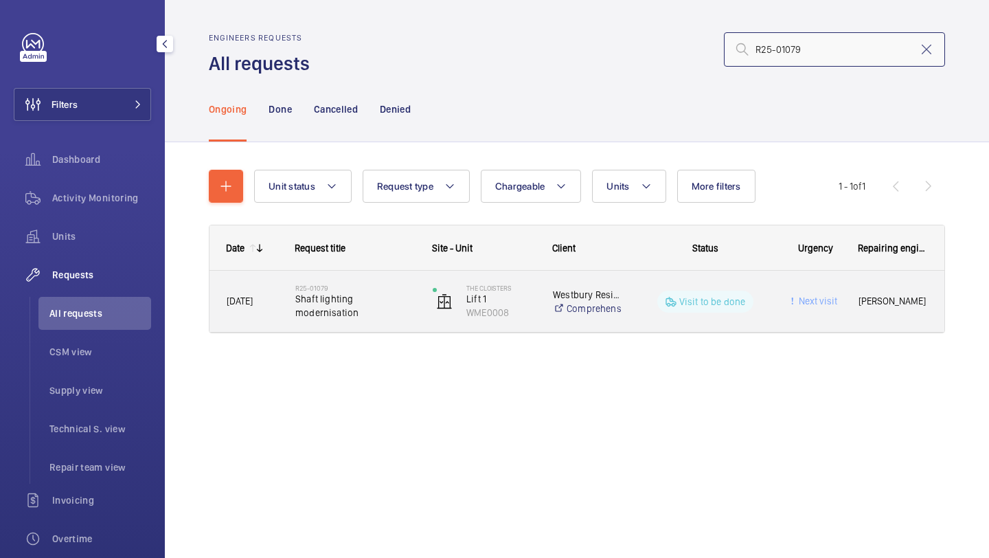
type input "R25-01079"
click at [401, 278] on div "R25-01079 Shaft lighting modernisation" at bounding box center [347, 302] width 136 height 62
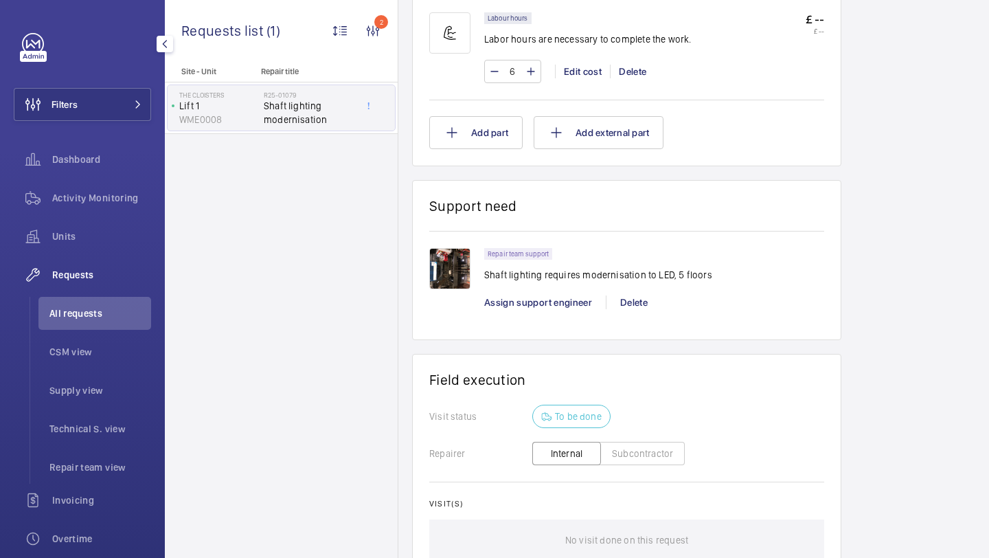
scroll to position [984, 0]
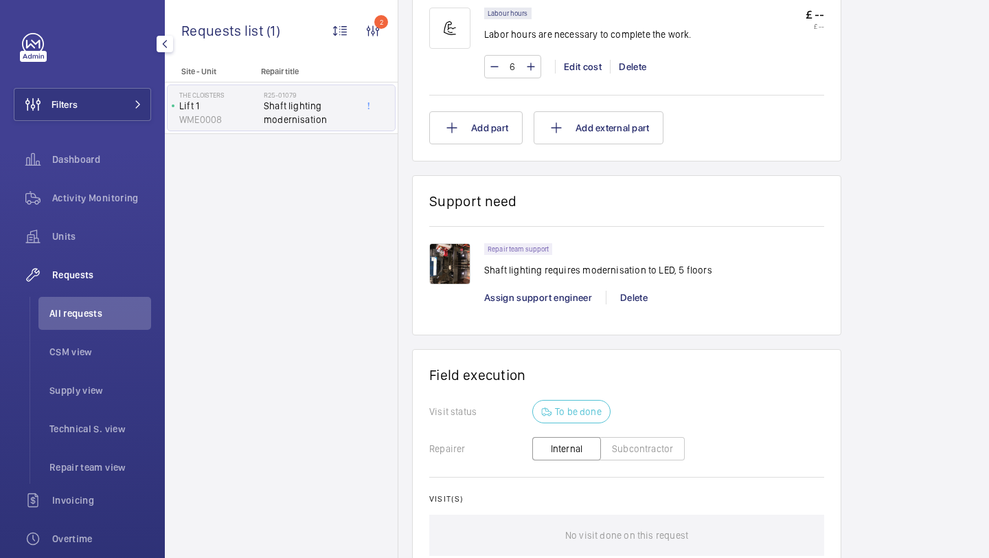
click at [438, 251] on img at bounding box center [449, 263] width 41 height 41
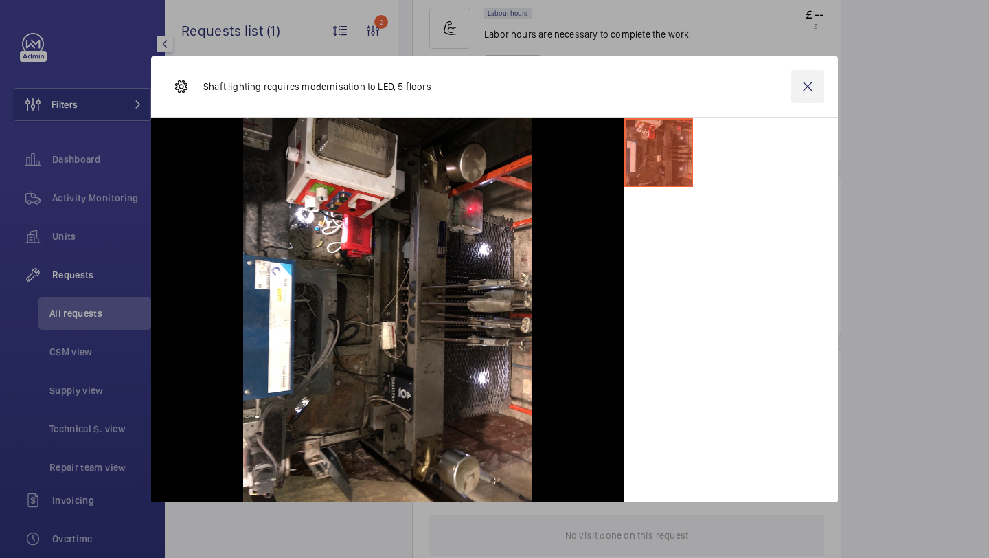
click at [805, 93] on wm-front-icon-button at bounding box center [808, 86] width 33 height 33
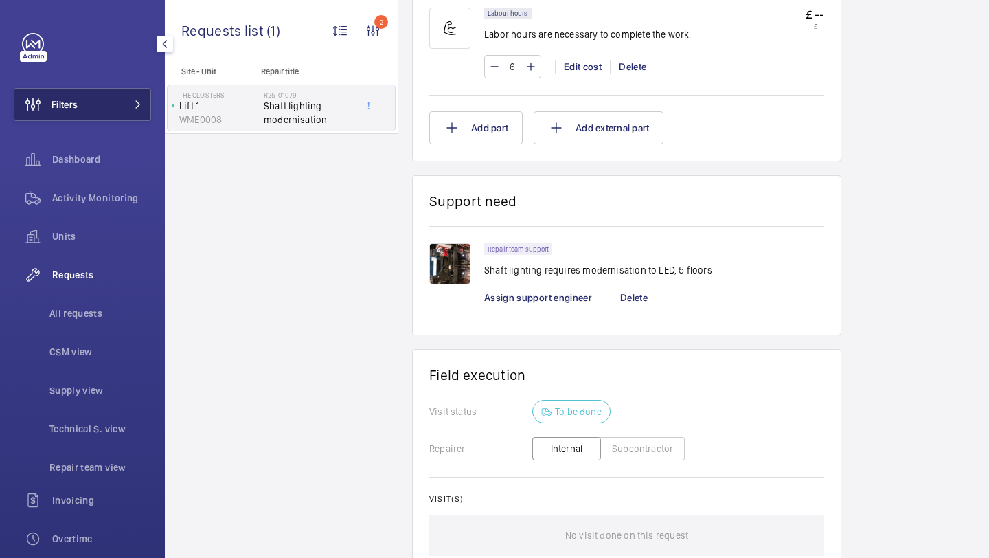
click at [115, 102] on button "Filters" at bounding box center [82, 104] width 137 height 33
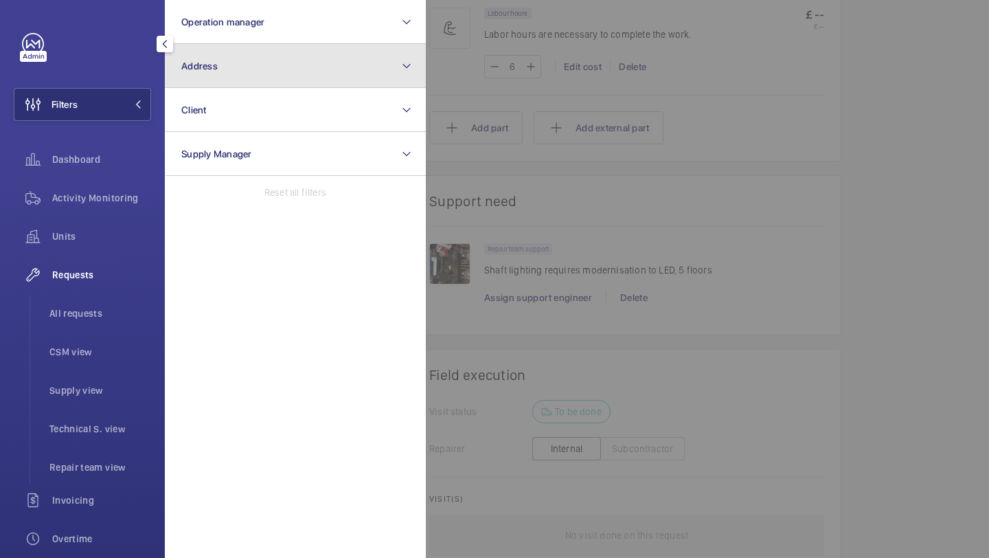
click at [273, 45] on button "Address" at bounding box center [295, 66] width 261 height 44
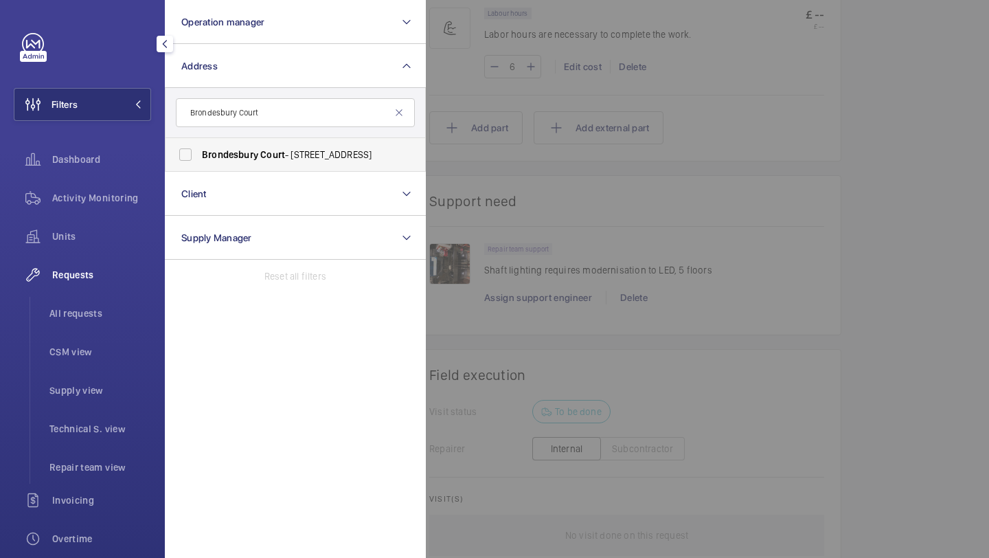
type input "Brondesbury Court"
click at [270, 144] on label "Brondesbury Court - 235 Willesden Ln, LONDON NW2 5RR" at bounding box center [285, 154] width 239 height 33
click at [199, 144] on input "Brondesbury Court - 235 Willesden Ln, LONDON NW2 5RR" at bounding box center [185, 154] width 27 height 27
checkbox input "true"
click at [829, 124] on div at bounding box center [920, 279] width 989 height 558
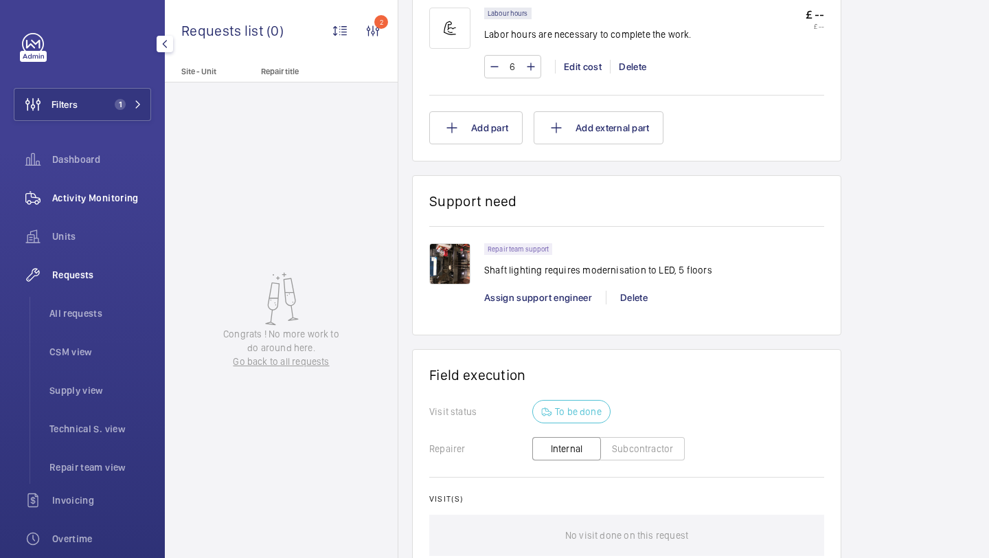
click at [85, 190] on div "Activity Monitoring" at bounding box center [82, 197] width 137 height 33
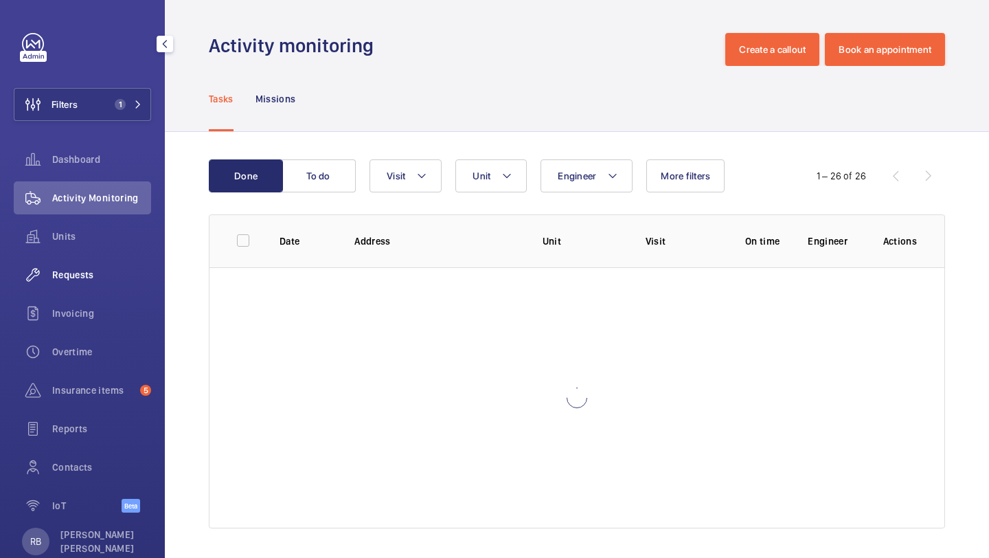
click at [100, 260] on div "Requests" at bounding box center [82, 274] width 137 height 33
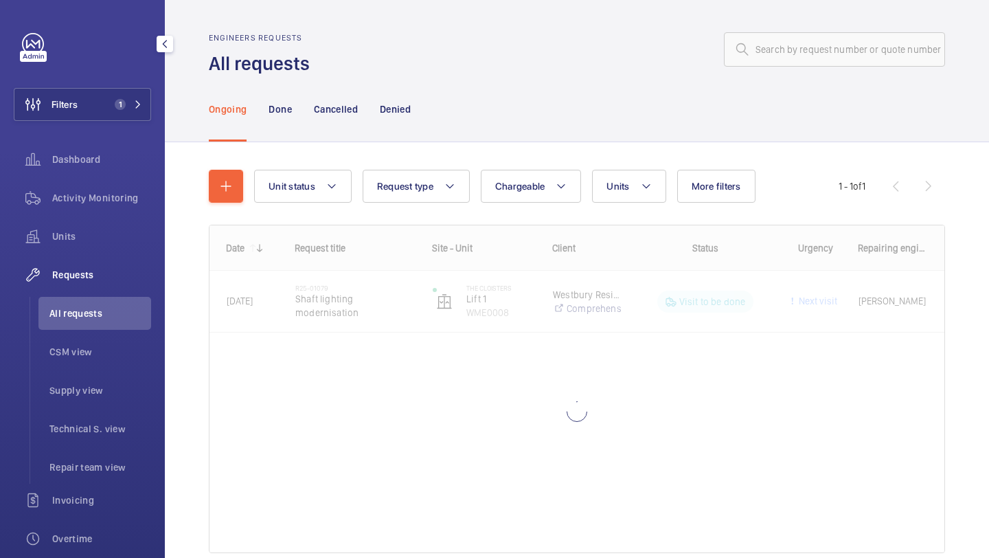
click at [103, 177] on div "Dashboard" at bounding box center [82, 162] width 137 height 38
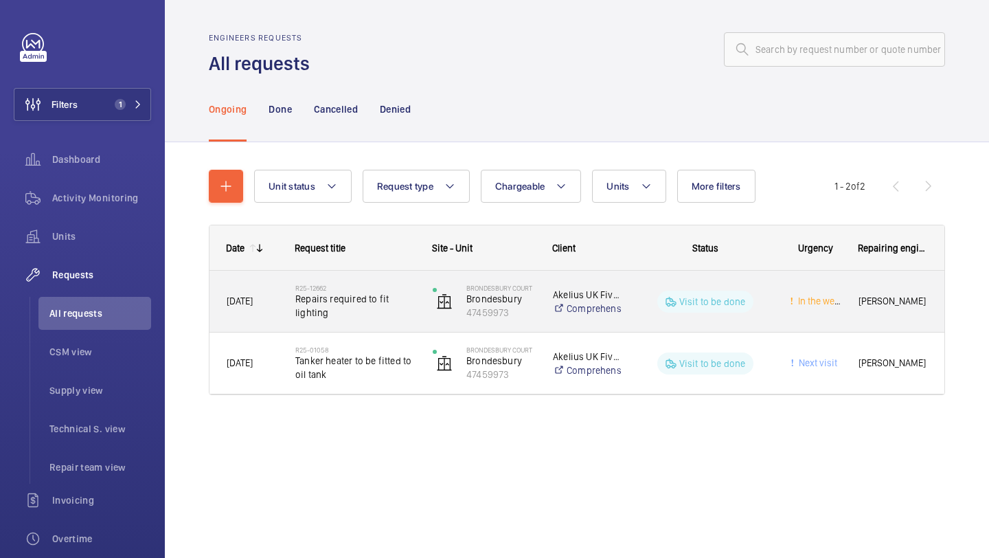
click at [398, 300] on span "Repairs required to fit lighting" at bounding box center [355, 305] width 120 height 27
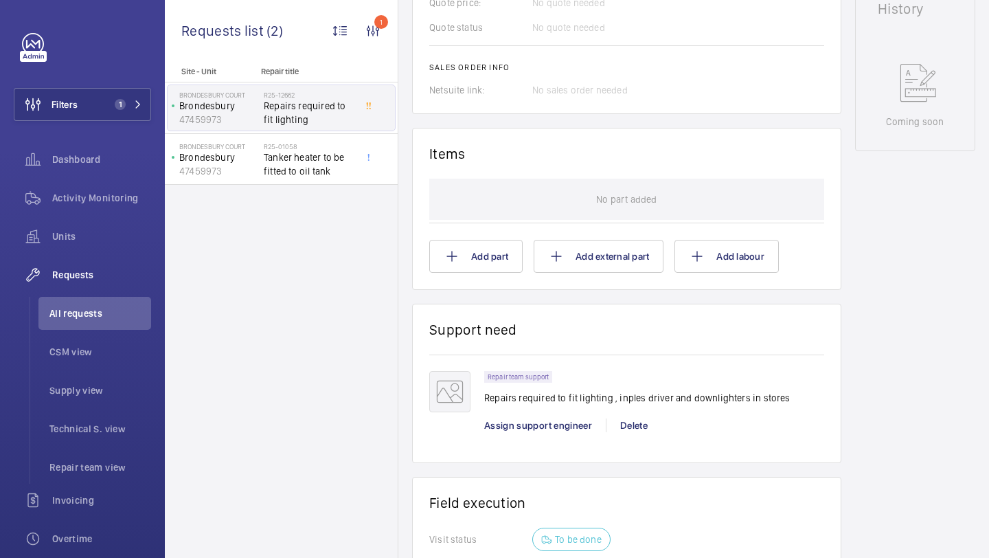
scroll to position [908, 0]
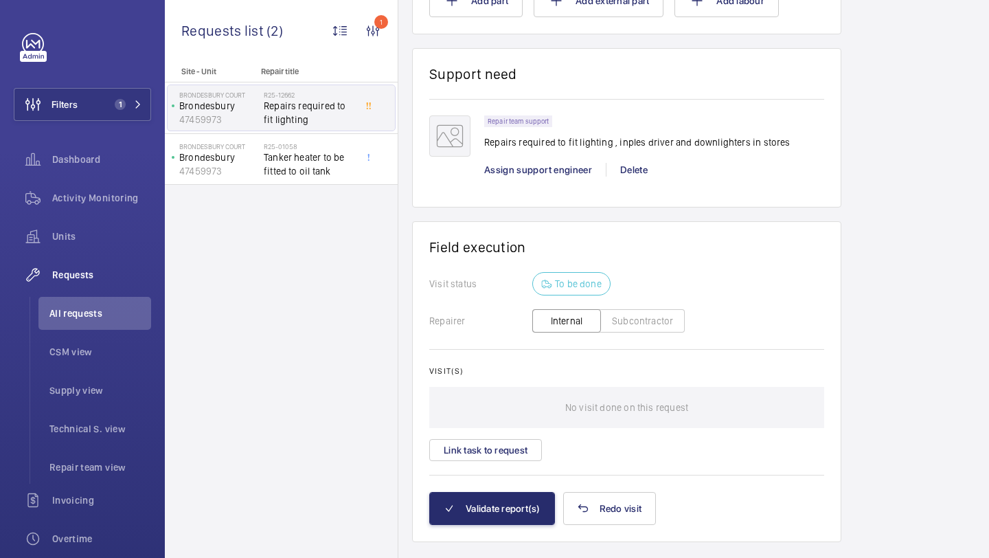
click at [538, 157] on div "Repair team support Repairs required to fit lighting , inples driver and downli…" at bounding box center [637, 136] width 306 height 42
click at [540, 148] on p "Repairs required to fit lighting , inples driver and downlighters in stores" at bounding box center [637, 142] width 306 height 14
click at [563, 145] on p "Repairs required to fit lighting , inples driver and downlighters in stores" at bounding box center [637, 142] width 306 height 14
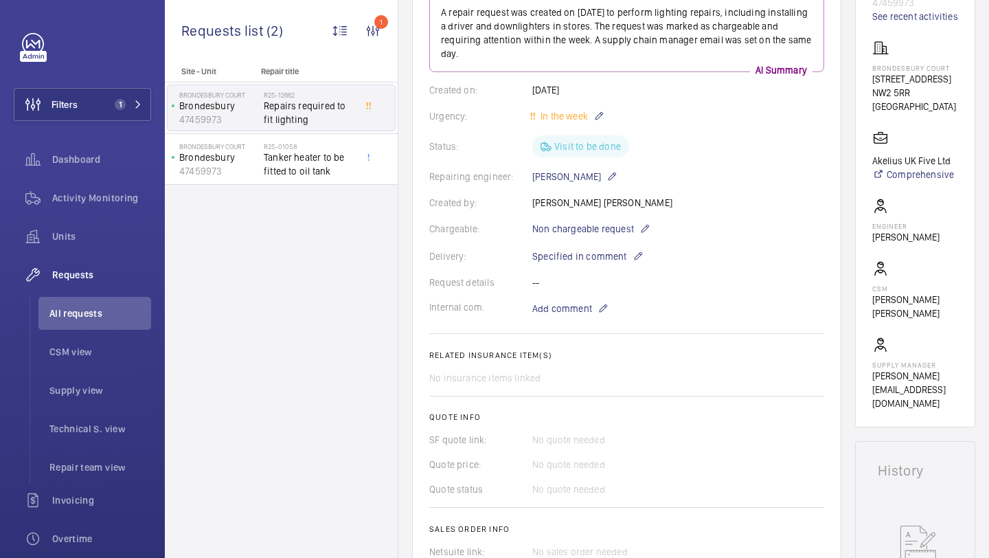
scroll to position [938, 0]
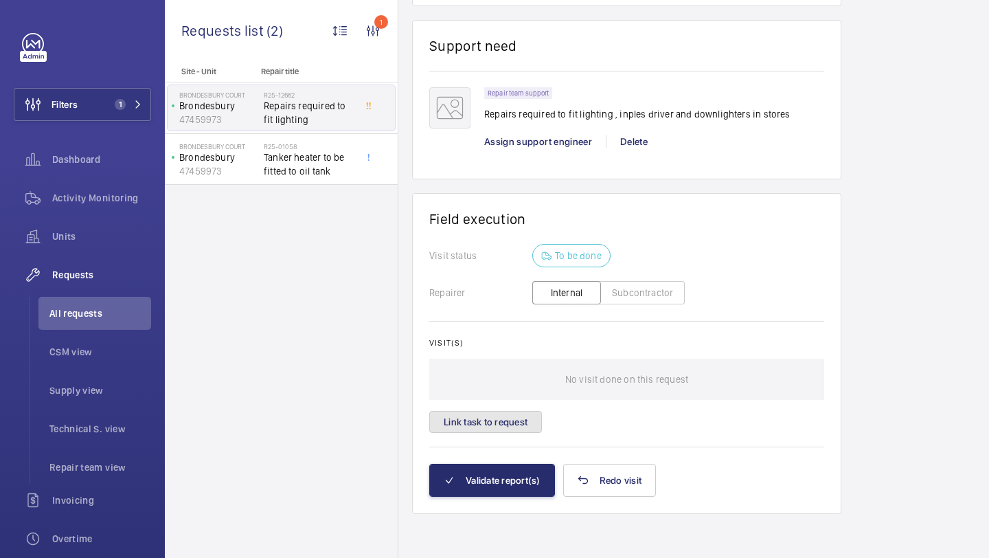
click at [489, 422] on button "Link task to request" at bounding box center [485, 422] width 113 height 22
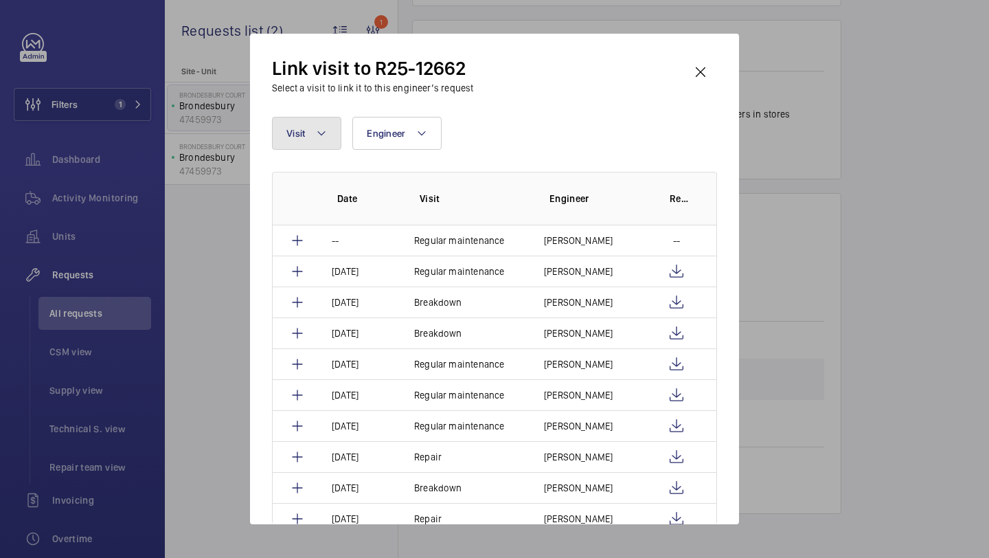
click at [335, 136] on button "Visit" at bounding box center [306, 133] width 69 height 33
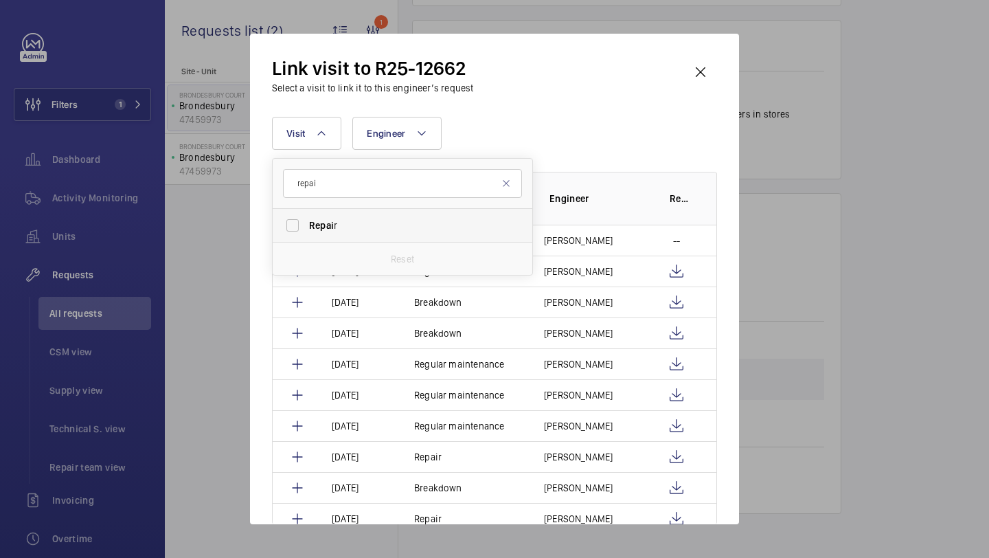
type input "repai"
click at [315, 238] on label "Repai r" at bounding box center [392, 225] width 239 height 33
click at [306, 238] on input "Repai r" at bounding box center [292, 225] width 27 height 27
checkbox input "true"
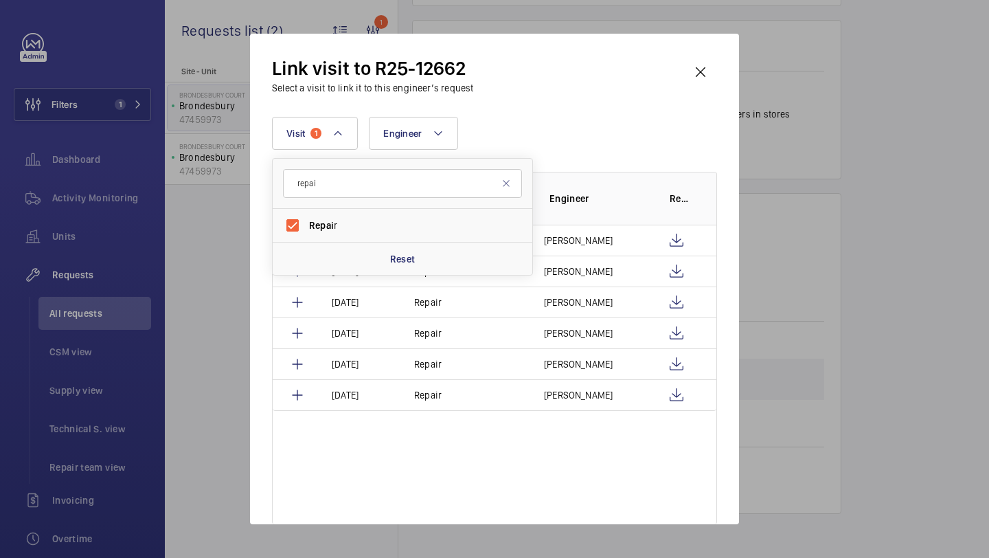
click at [500, 142] on div "Visit 1 repai Repai r Reset Engineer More filters Reset all filters" at bounding box center [494, 133] width 445 height 33
click at [677, 241] on wm-front-icon-button at bounding box center [677, 240] width 16 height 16
click at [695, 66] on wm-front-icon-button at bounding box center [700, 72] width 33 height 33
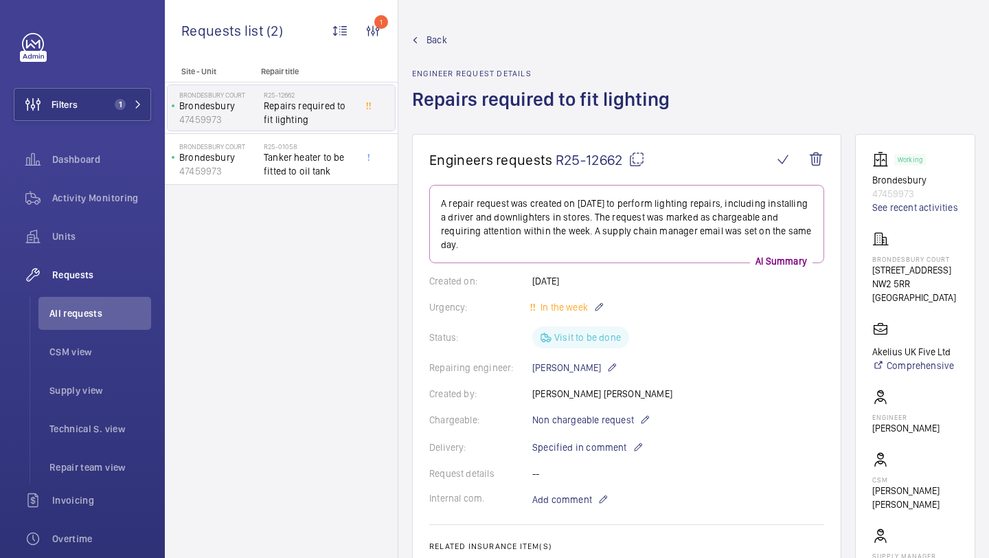
scroll to position [938, 0]
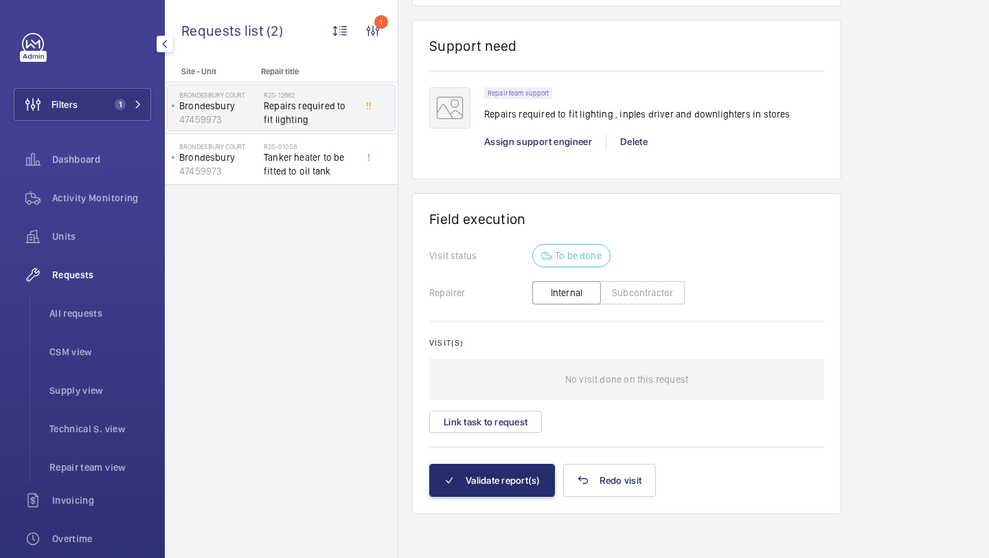
click at [128, 87] on div "Filters 1 Dashboard Activity Monitoring Units Requests All requests CSM view Su…" at bounding box center [82, 374] width 137 height 682
click at [126, 100] on span "1" at bounding box center [125, 104] width 33 height 11
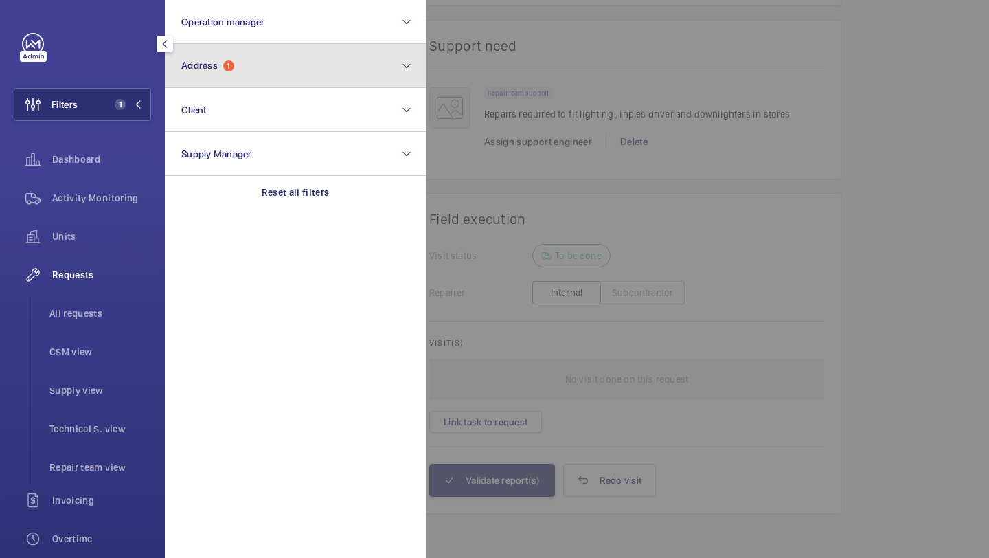
click at [203, 73] on button "Address 1" at bounding box center [295, 66] width 261 height 44
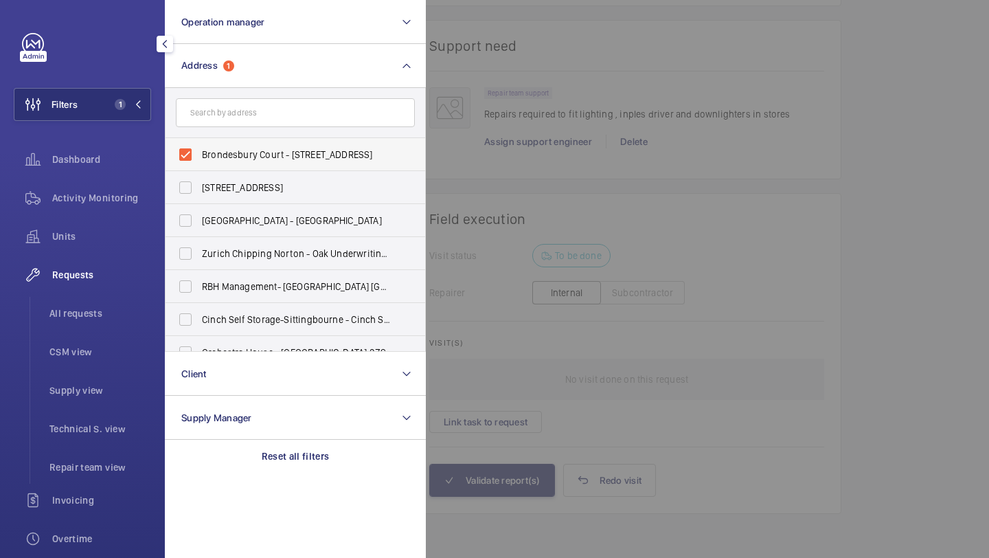
click at [206, 163] on label "Brondesbury Court - 235 Willesden Ln, LONDON NW2 5RR" at bounding box center [285, 154] width 239 height 33
click at [199, 163] on input "Brondesbury Court - 235 Willesden Ln, LONDON NW2 5RR" at bounding box center [185, 154] width 27 height 27
checkbox input "false"
click at [231, 117] on input "text" at bounding box center [295, 112] width 239 height 29
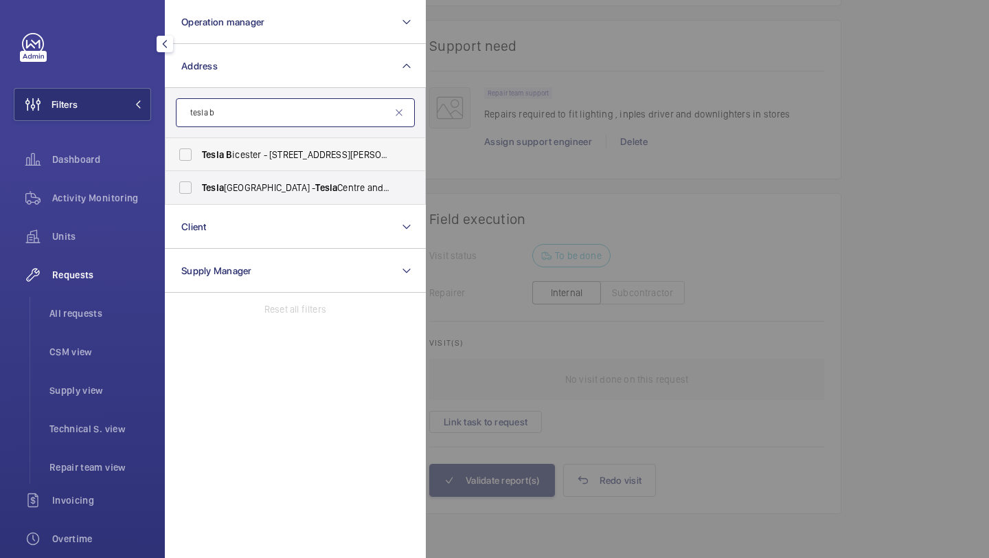
type input "tesla b"
click at [267, 148] on span "Tesla B icester - Unit 5, Charles Shouler Way, B ICESTER OX25 2DS" at bounding box center [296, 155] width 189 height 14
click at [199, 147] on input "Tesla B icester - Unit 5, Charles Shouler Way, B ICESTER OX25 2DS" at bounding box center [185, 154] width 27 height 27
checkbox input "true"
drag, startPoint x: 818, startPoint y: 102, endPoint x: 825, endPoint y: 100, distance: 7.0
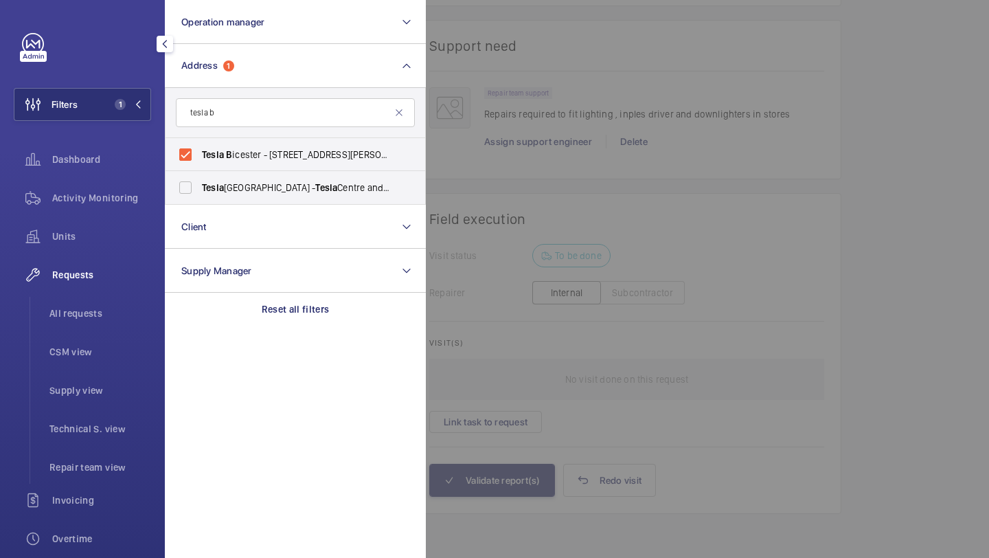
click at [818, 102] on div at bounding box center [920, 279] width 989 height 558
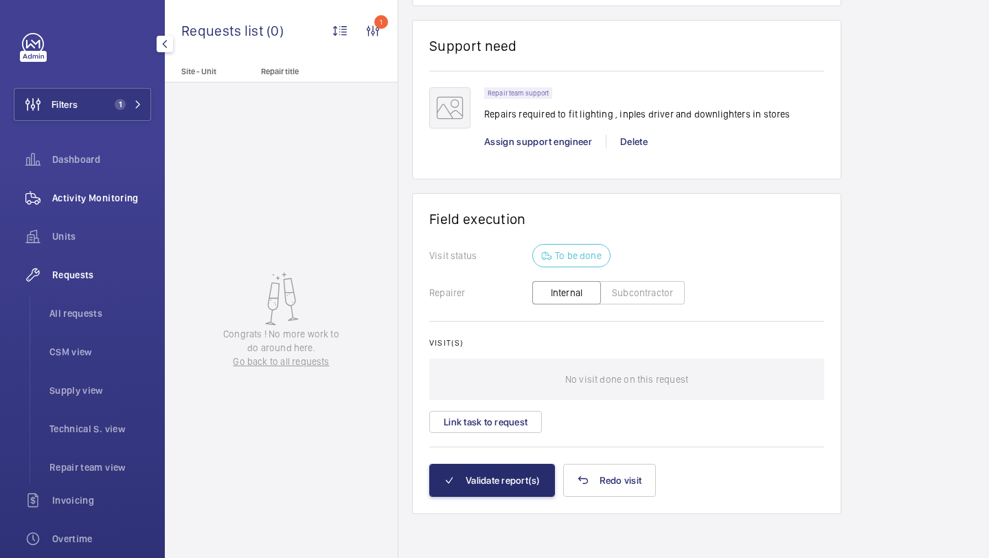
click at [117, 191] on span "Activity Monitoring" at bounding box center [101, 198] width 99 height 14
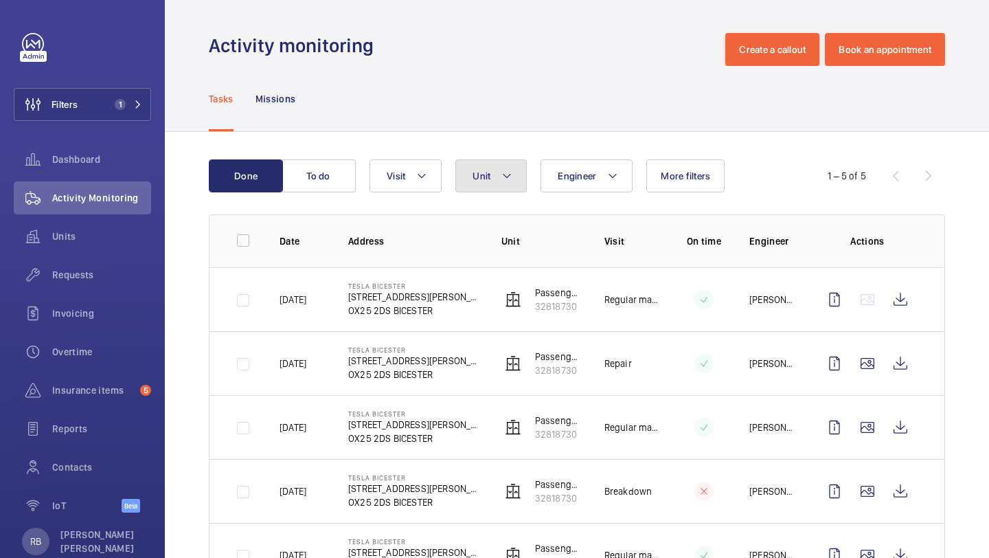
click at [484, 171] on span "Unit" at bounding box center [482, 175] width 18 height 11
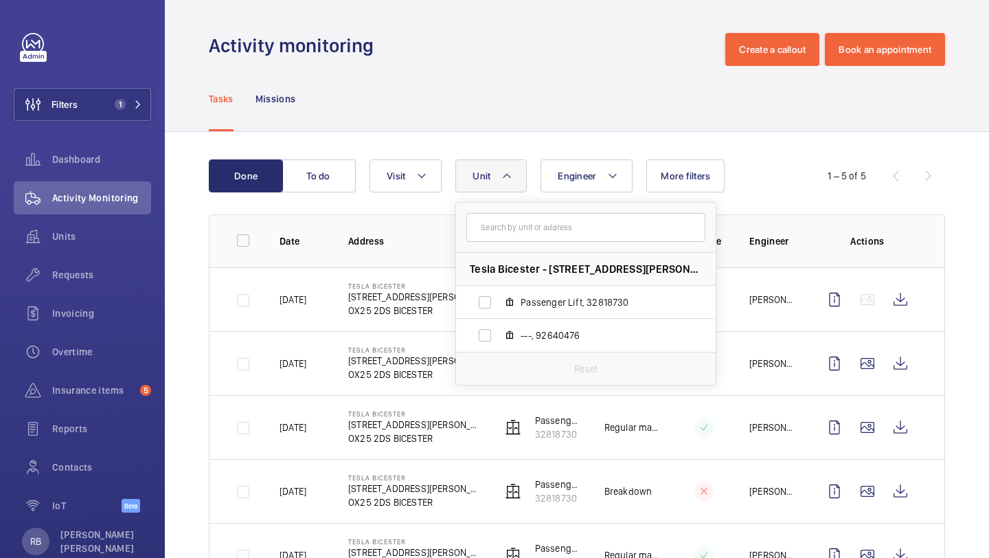
click at [485, 171] on span "Unit" at bounding box center [482, 175] width 18 height 11
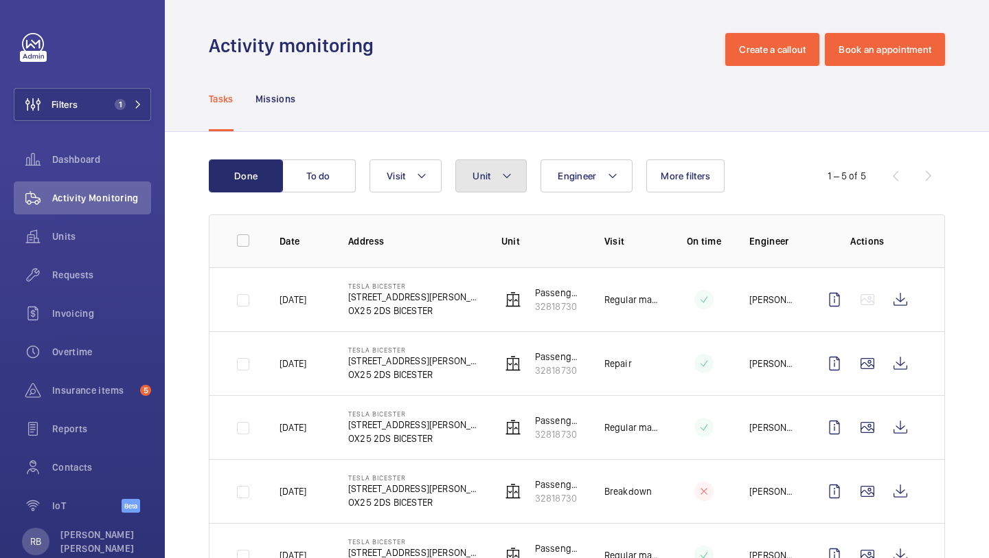
click at [501, 168] on button "Unit" at bounding box center [491, 175] width 71 height 33
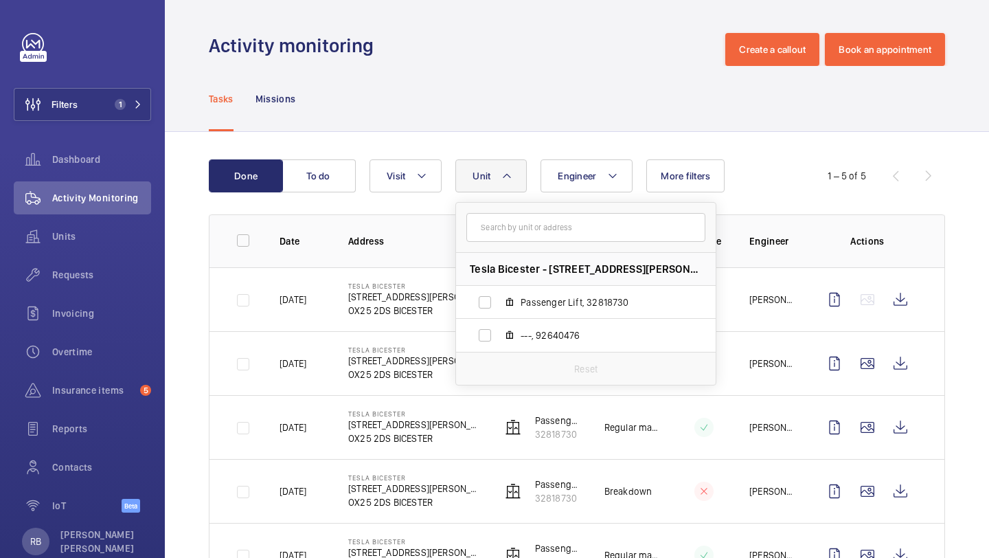
click at [748, 227] on th "Engineer" at bounding box center [762, 240] width 69 height 53
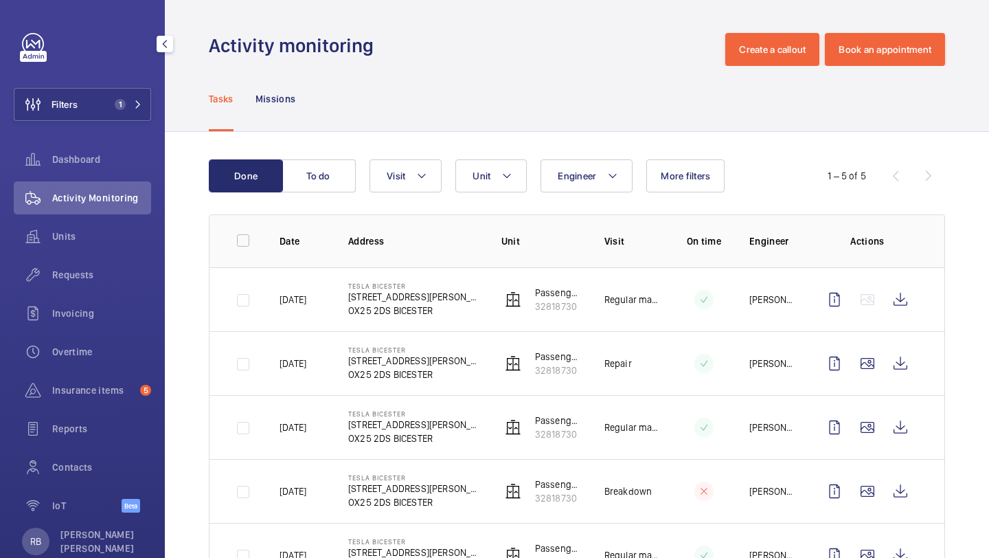
click at [143, 86] on div "Filters 1 Dashboard Activity Monitoring Units Requests Invoicing Overtime Insur…" at bounding box center [82, 280] width 137 height 495
click at [127, 96] on button "Filters 1" at bounding box center [82, 104] width 137 height 33
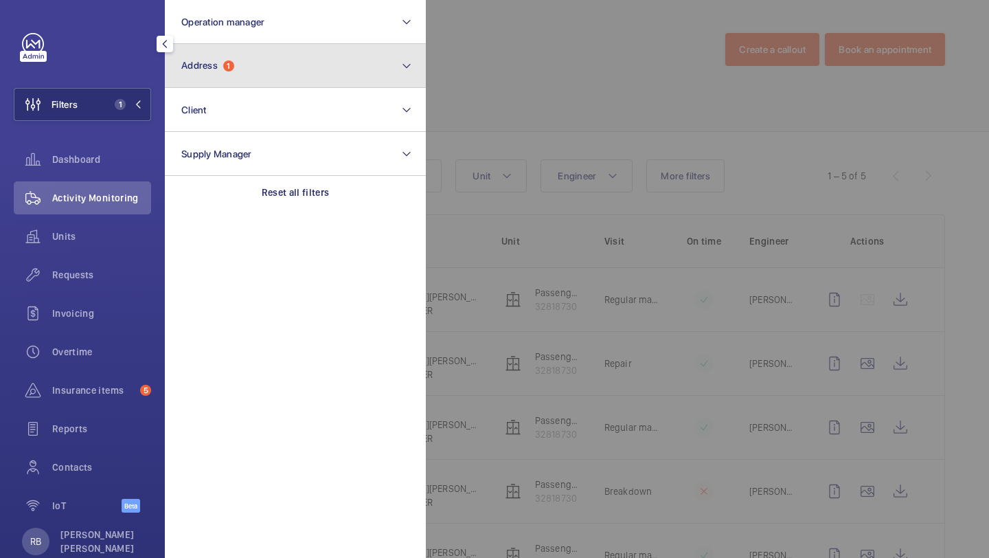
click at [225, 65] on span "1" at bounding box center [228, 65] width 11 height 11
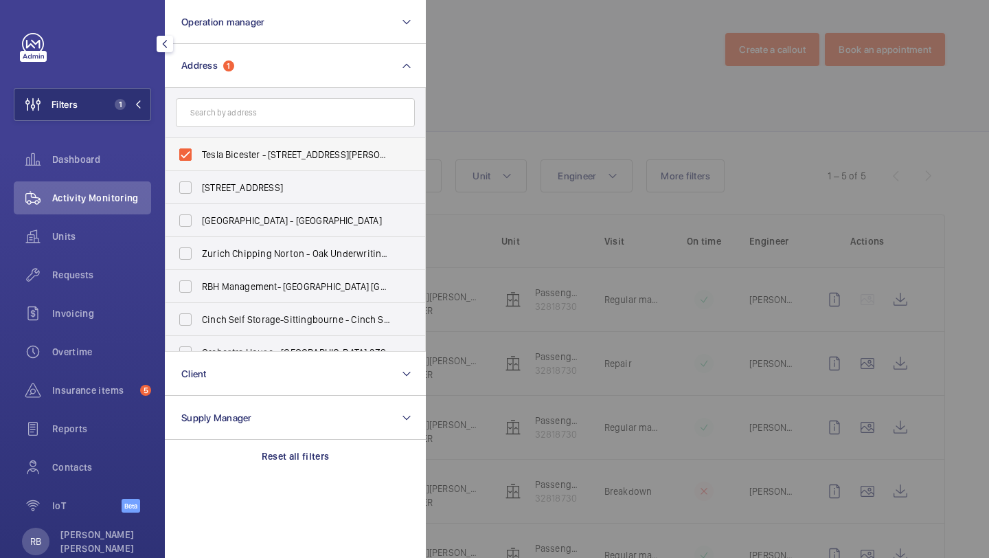
click at [274, 150] on span "Tesla Bicester - Unit 5, Charles Shouler Way, BICESTER OX25 2DS" at bounding box center [296, 155] width 189 height 14
click at [199, 150] on input "Tesla Bicester - Unit 5, Charles Shouler Way, BICESTER OX25 2DS" at bounding box center [185, 154] width 27 height 27
checkbox input "false"
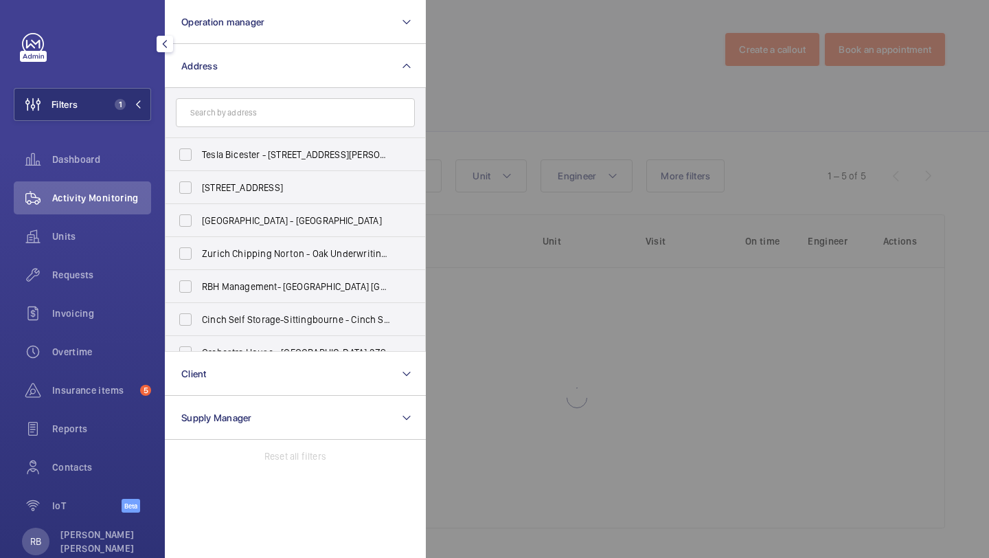
click at [509, 96] on div at bounding box center [920, 279] width 989 height 558
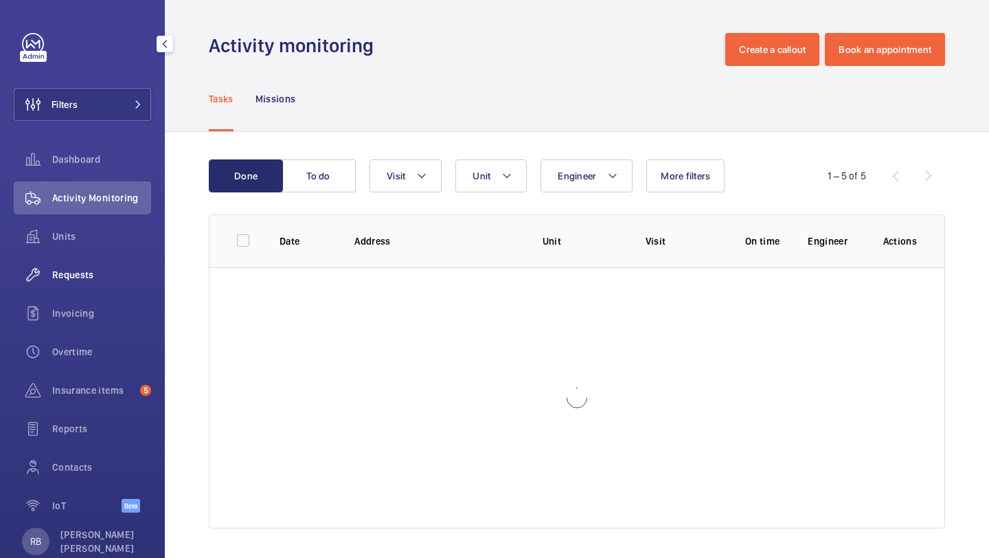
click at [89, 280] on span "Requests" at bounding box center [101, 275] width 99 height 14
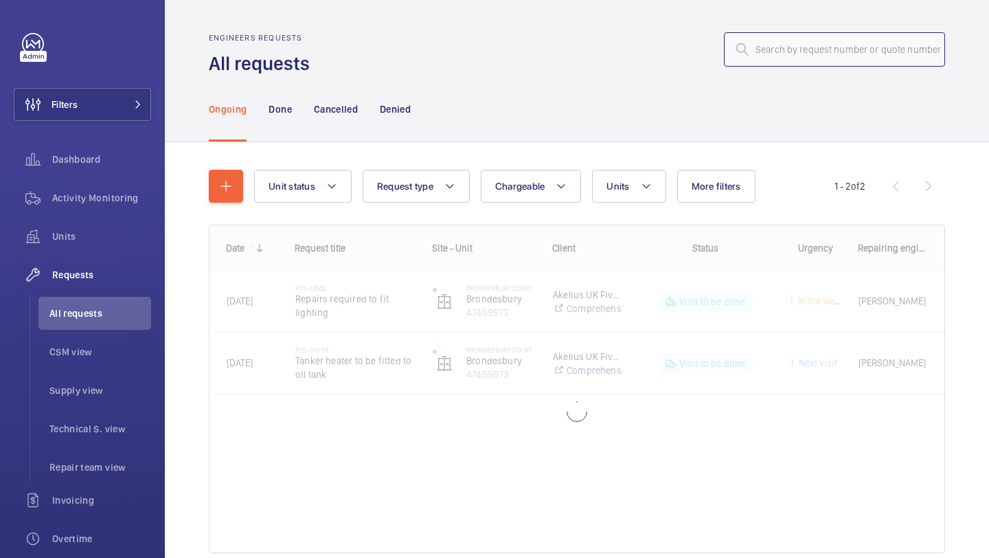
click at [768, 52] on input "text" at bounding box center [834, 49] width 221 height 34
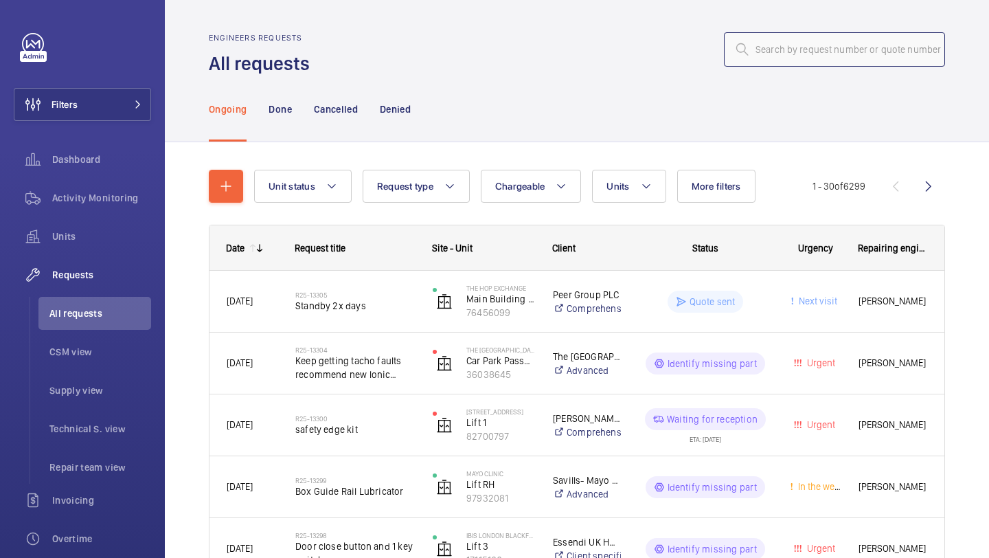
click at [780, 49] on input "text" at bounding box center [834, 49] width 221 height 34
paste input "R25-12362"
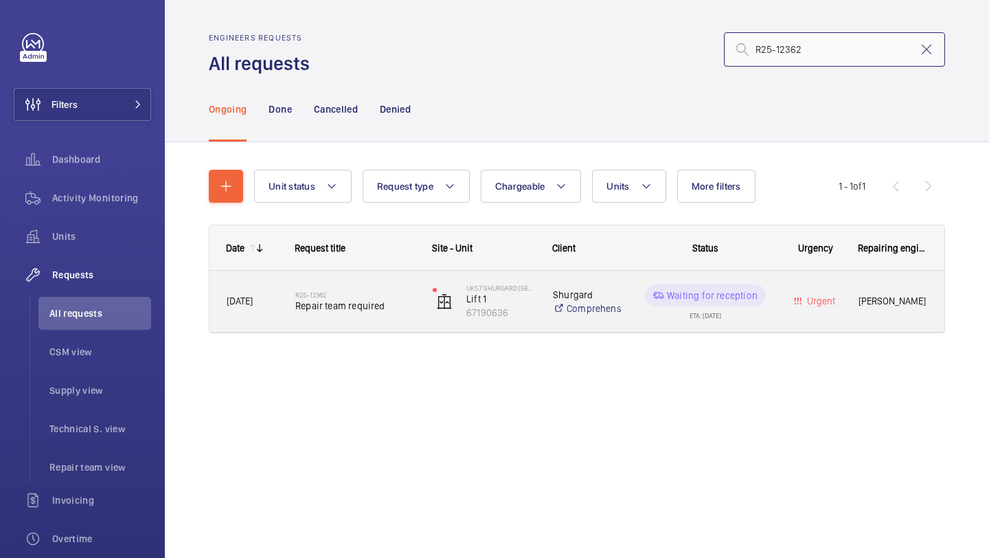
type input "R25-12362"
click at [337, 281] on div "R25-12362 Repair team required" at bounding box center [347, 302] width 136 height 62
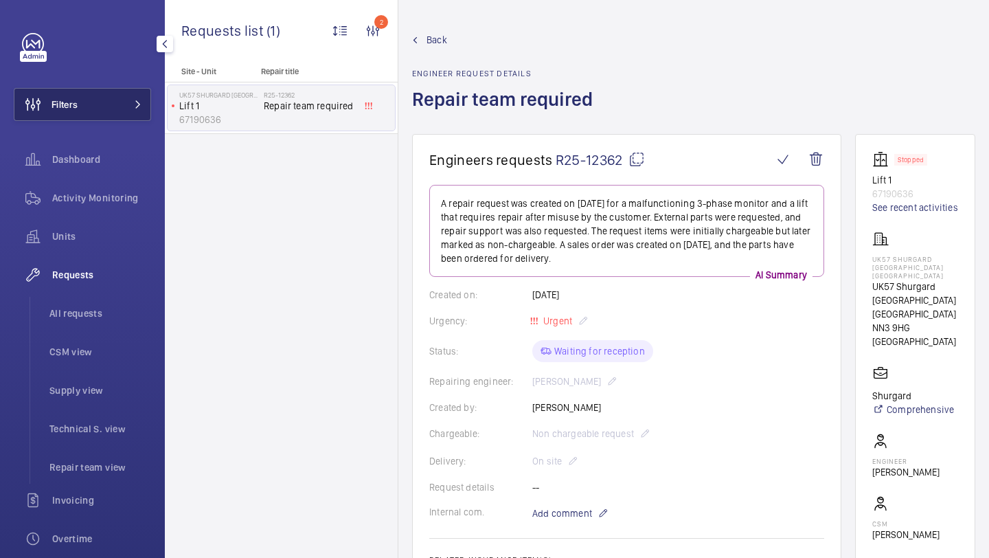
click at [128, 106] on span at bounding box center [134, 104] width 16 height 8
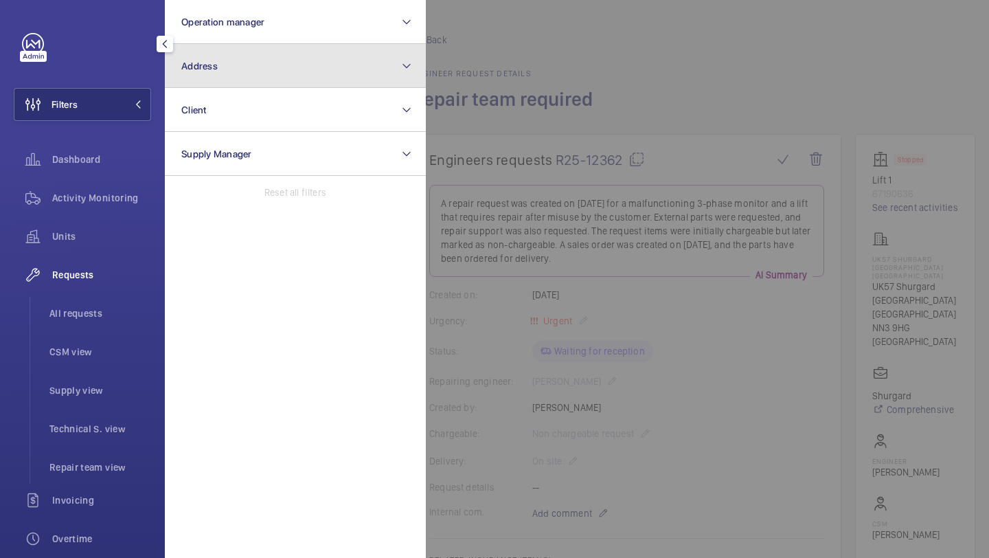
click at [236, 61] on button "Address" at bounding box center [295, 66] width 261 height 44
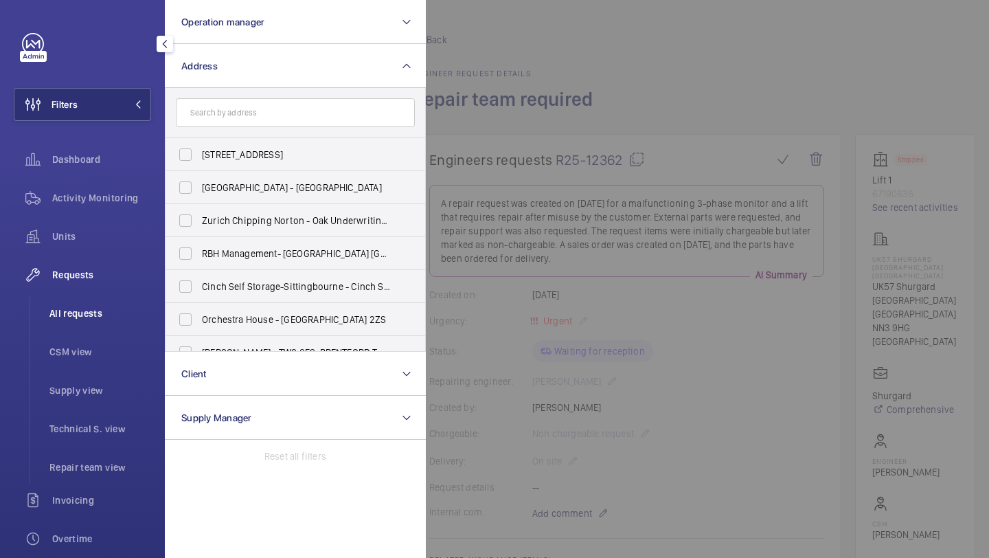
click at [107, 316] on span "All requests" at bounding box center [100, 313] width 102 height 14
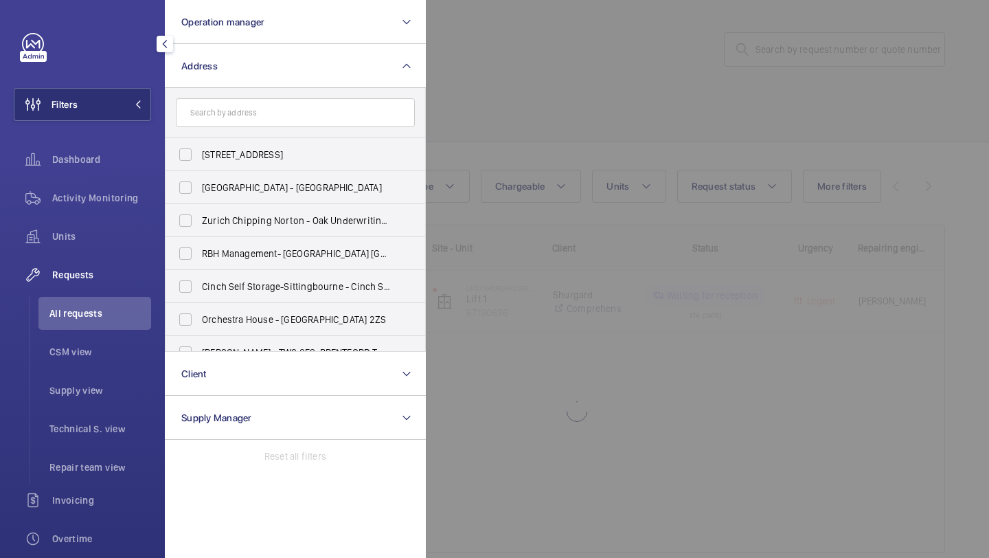
click at [768, 106] on div at bounding box center [920, 279] width 989 height 558
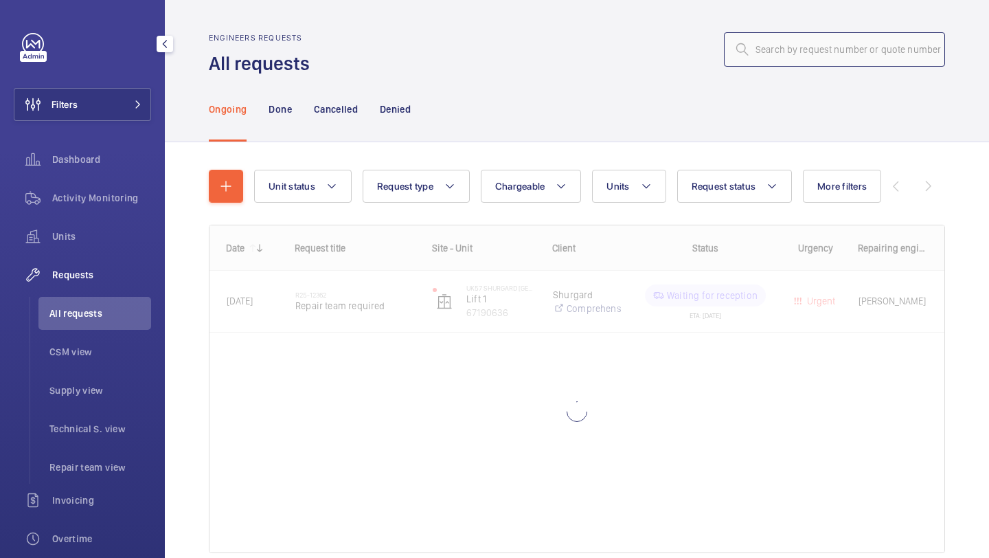
click at [809, 43] on input "text" at bounding box center [834, 49] width 221 height 34
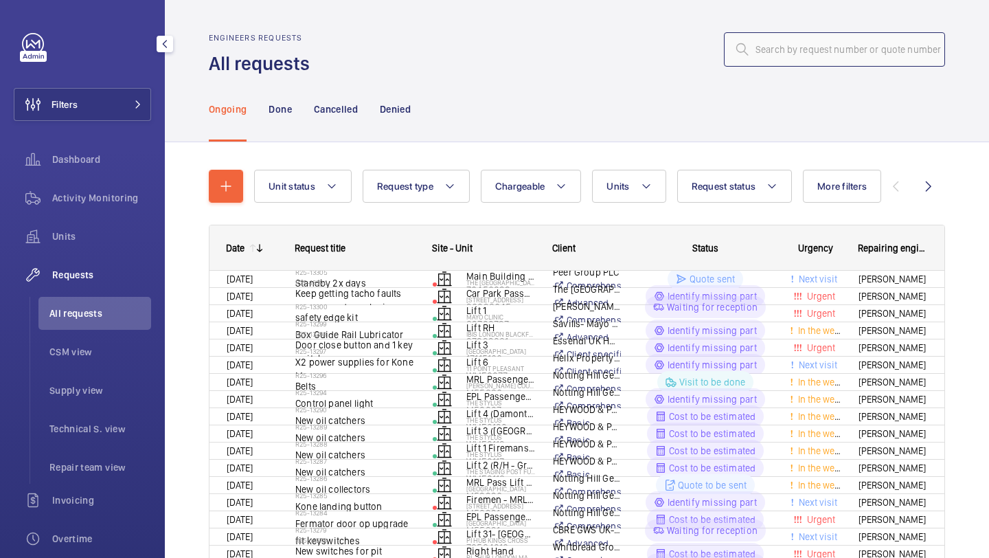
click at [809, 43] on input "text" at bounding box center [834, 49] width 221 height 34
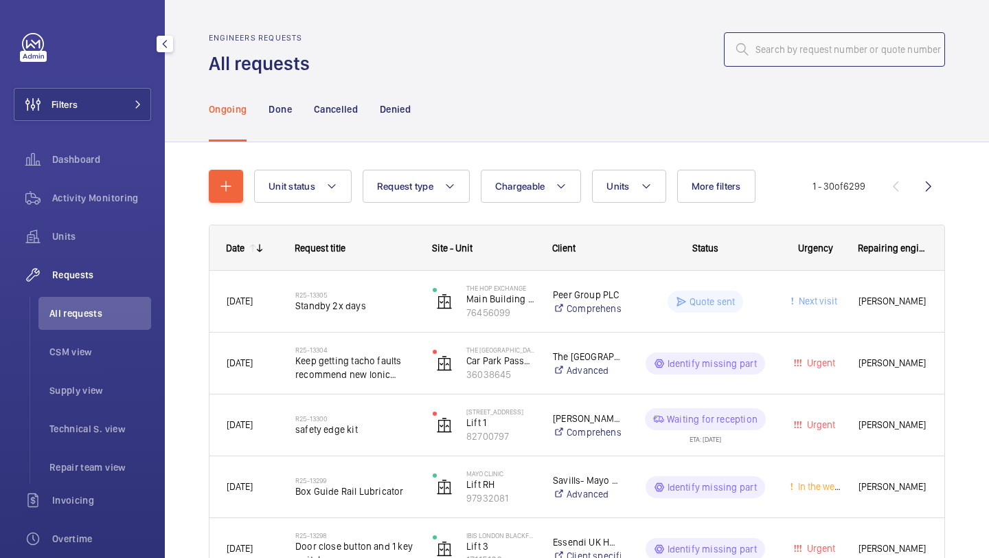
click at [809, 43] on input "text" at bounding box center [834, 49] width 221 height 34
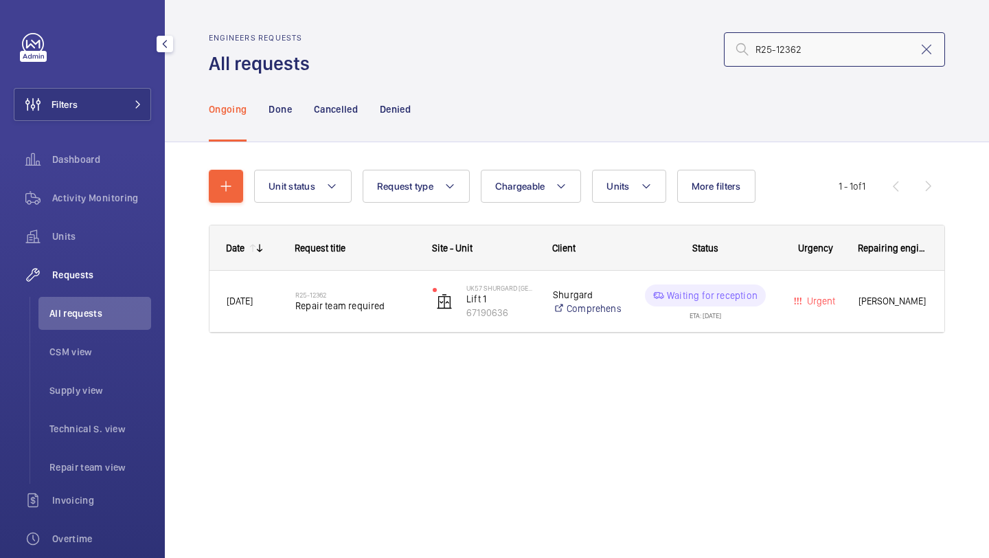
click at [758, 49] on input "R25-12362" at bounding box center [834, 49] width 221 height 34
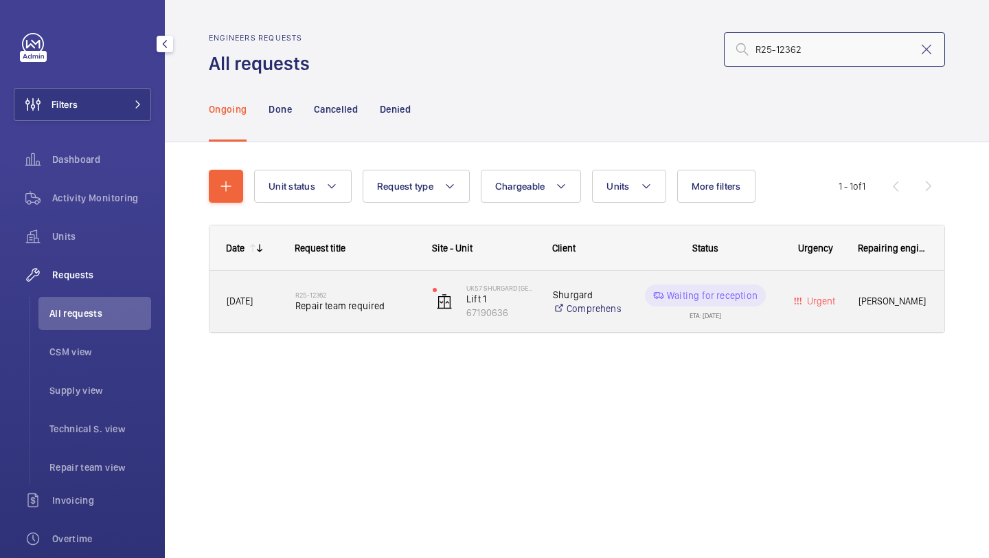
type input "R25-12362"
click at [365, 291] on h2 "R25-12362" at bounding box center [355, 295] width 120 height 8
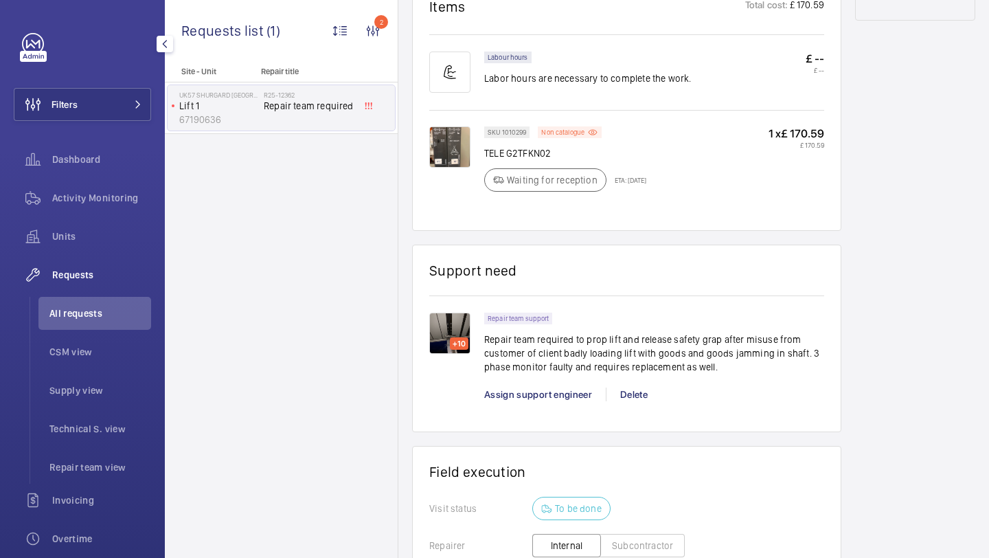
scroll to position [852, 0]
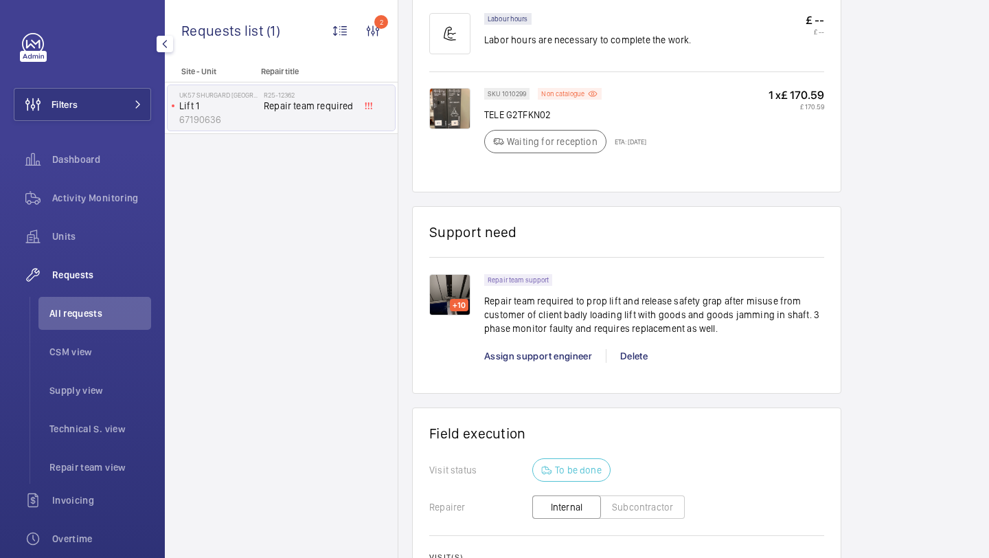
click at [458, 294] on img at bounding box center [449, 294] width 41 height 41
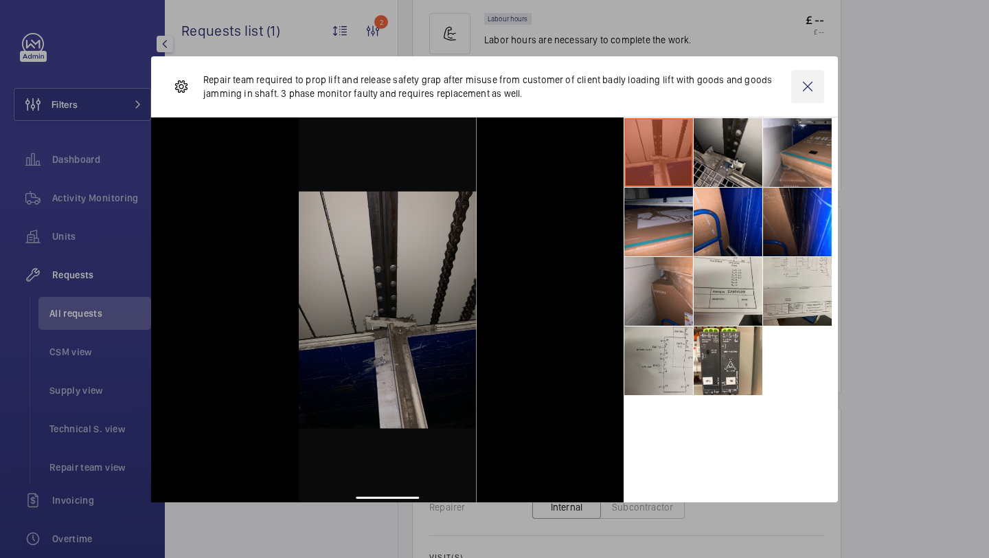
click at [809, 85] on wm-front-icon-button at bounding box center [808, 86] width 33 height 33
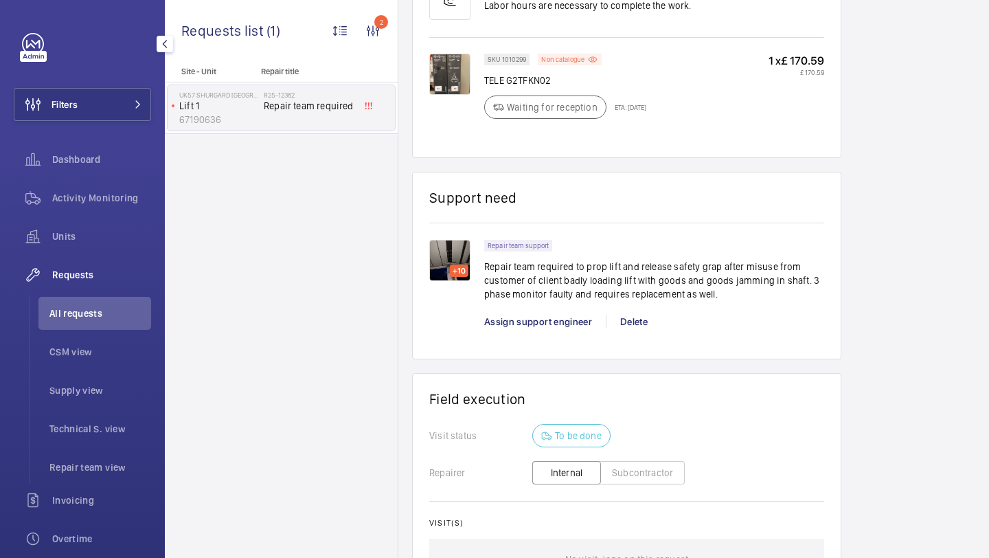
scroll to position [718, 0]
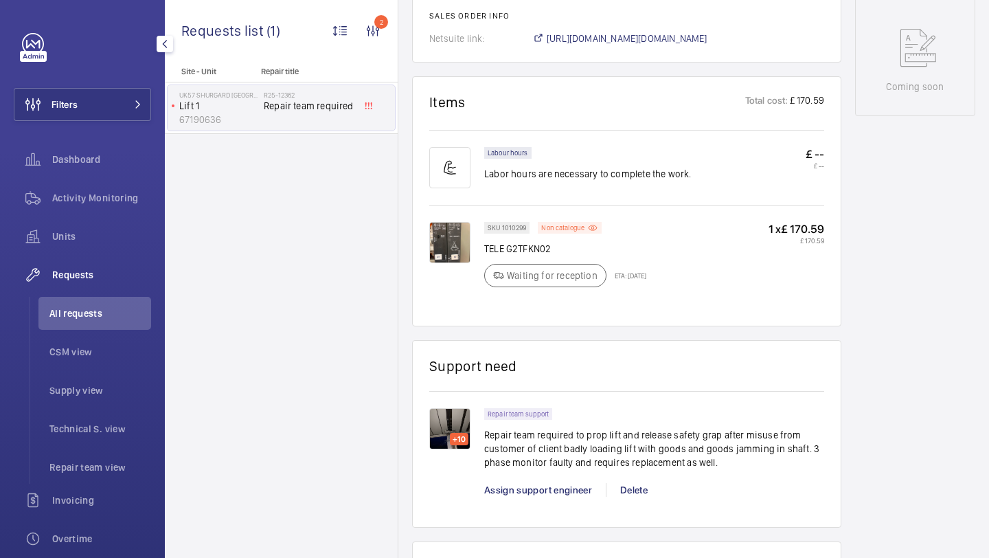
click at [523, 498] on div "Repair team support Repair team required to prop lift and release safety grap a…" at bounding box center [654, 459] width 340 height 102
click at [523, 489] on span "Assign support engineer" at bounding box center [538, 489] width 108 height 11
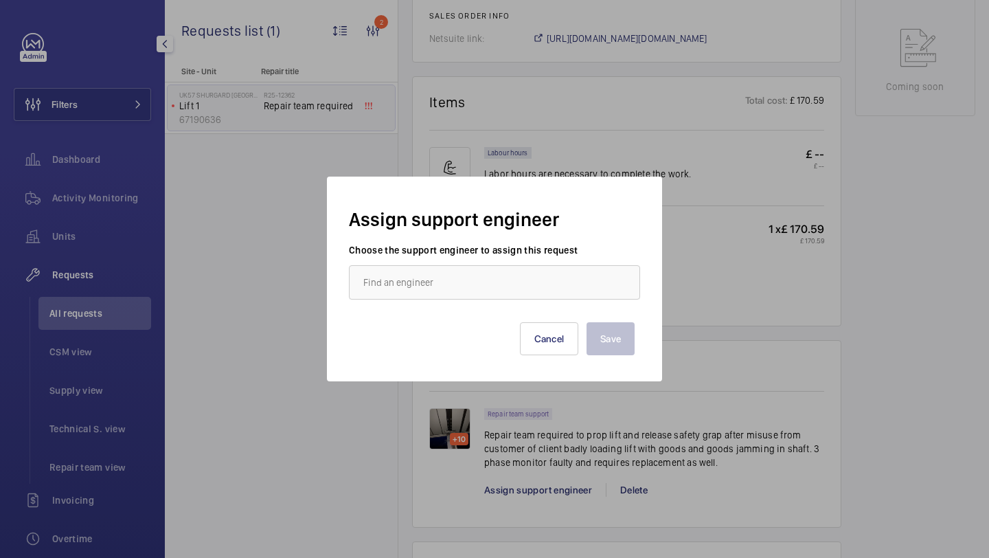
click at [471, 251] on label "Choose the support engineer to assign this request" at bounding box center [494, 250] width 291 height 14
click at [471, 254] on label "Choose the support engineer to assign this request" at bounding box center [494, 250] width 291 height 14
click at [470, 256] on label "Choose the support engineer to assign this request" at bounding box center [494, 250] width 291 height 14
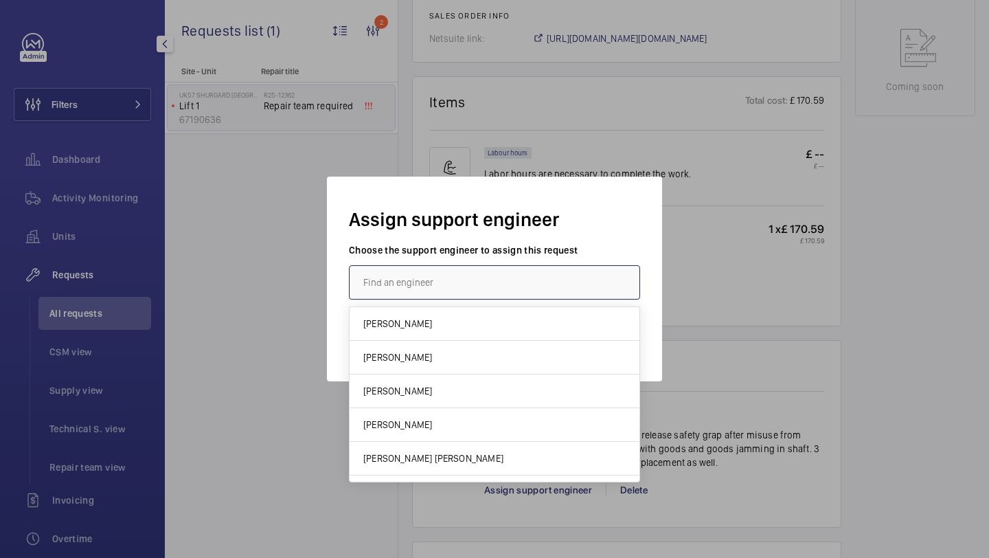
click at [460, 277] on input "text" at bounding box center [494, 282] width 291 height 34
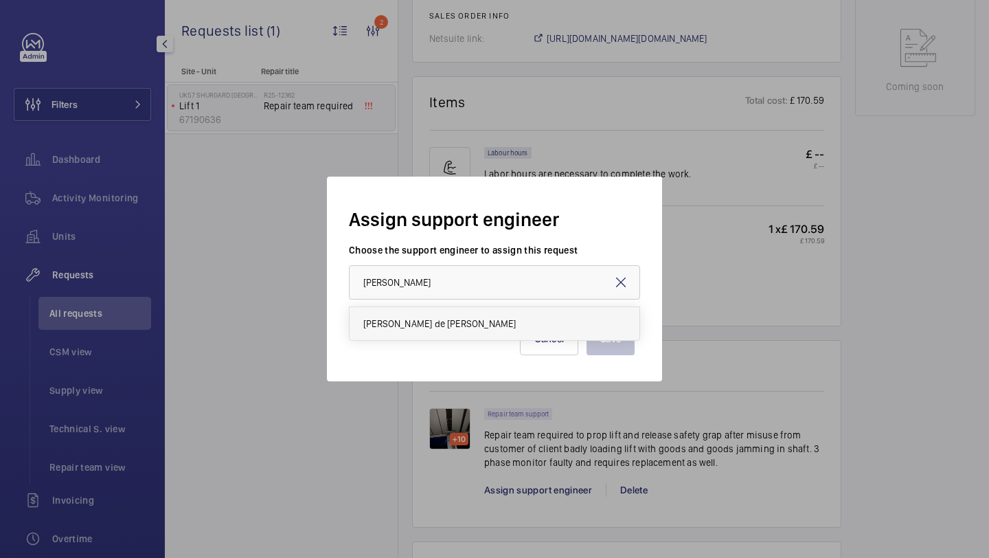
click at [475, 330] on span "[PERSON_NAME] de [PERSON_NAME]" at bounding box center [439, 324] width 153 height 14
type input "[PERSON_NAME] de [PERSON_NAME]"
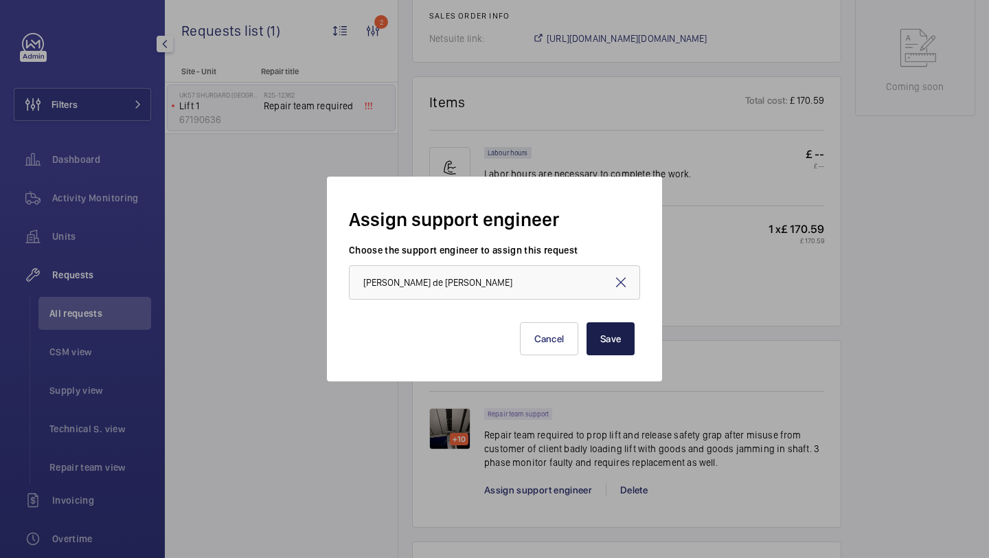
click at [598, 340] on button "Save" at bounding box center [611, 338] width 48 height 33
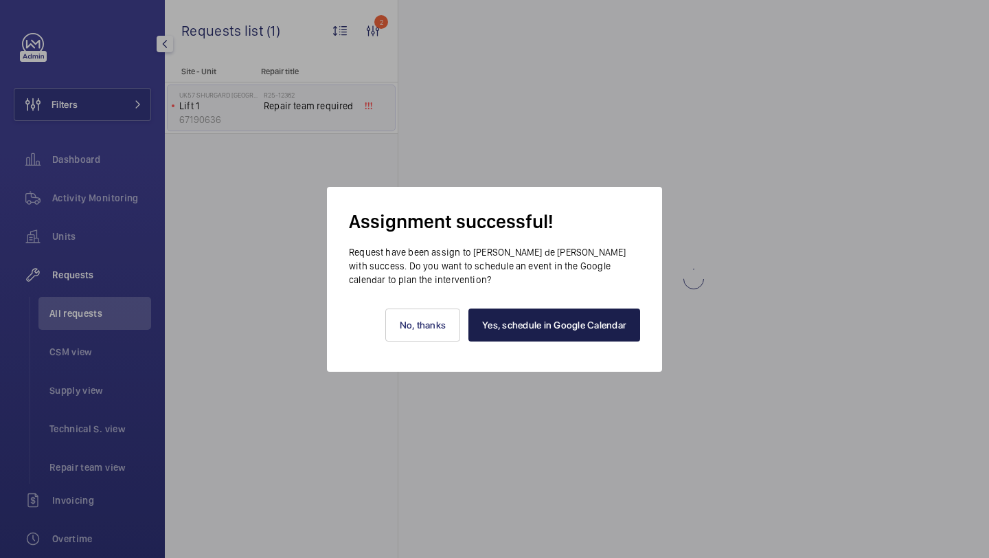
click at [512, 309] on link "Yes, schedule in Google Calendar" at bounding box center [555, 325] width 172 height 33
click at [0, 0] on body "Filters Dashboard Activity Monitoring Units Requests All requests CSM view Supp…" at bounding box center [494, 279] width 989 height 558
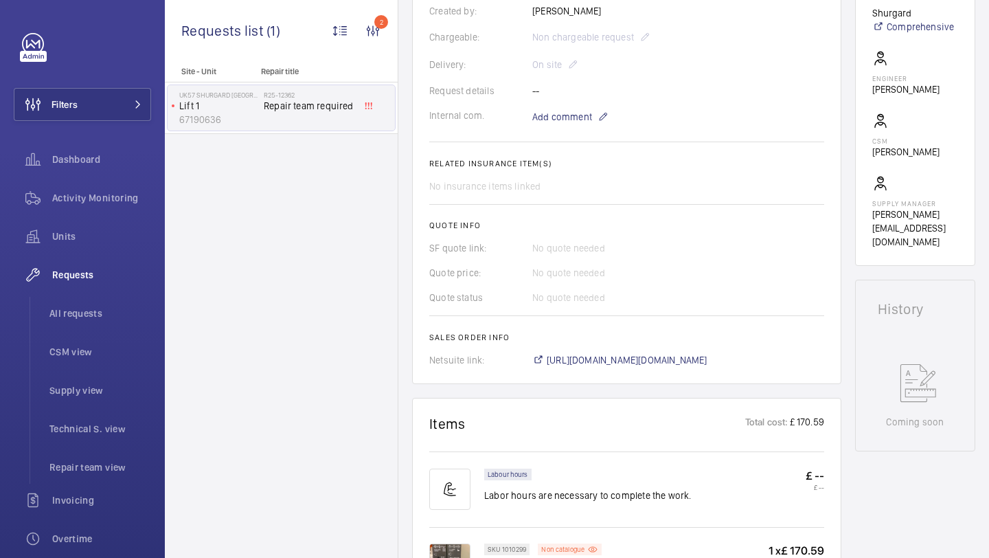
scroll to position [269, 0]
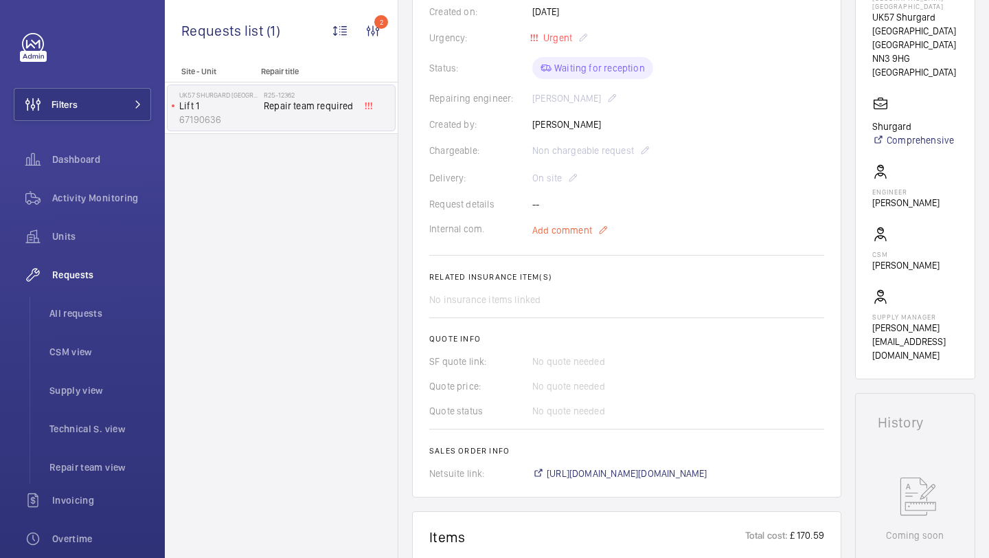
click at [580, 236] on span "Add comment" at bounding box center [563, 230] width 60 height 14
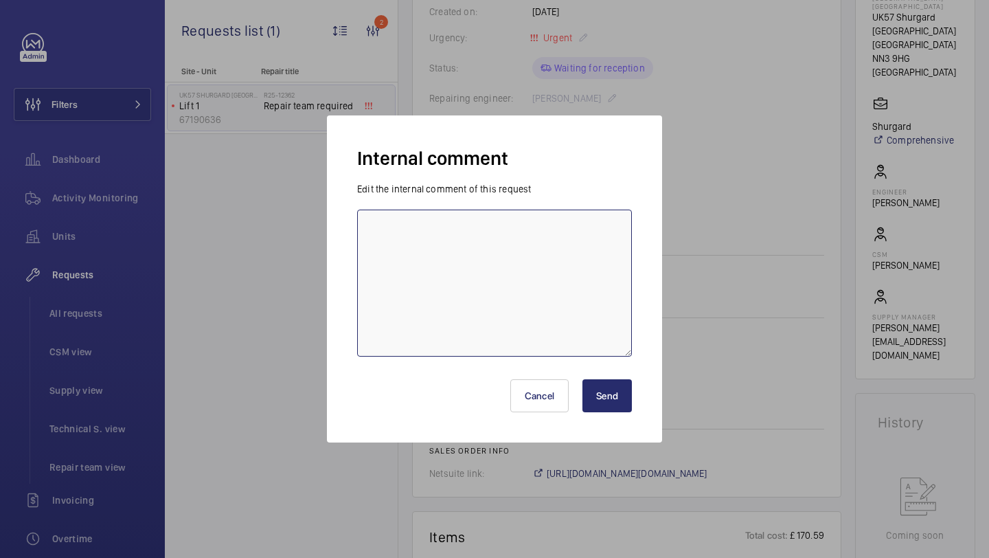
click at [578, 236] on textarea at bounding box center [494, 283] width 275 height 147
type textarea "ALEX BOOKED FOR WEDNESDAY 08TH OCTOBER KB"
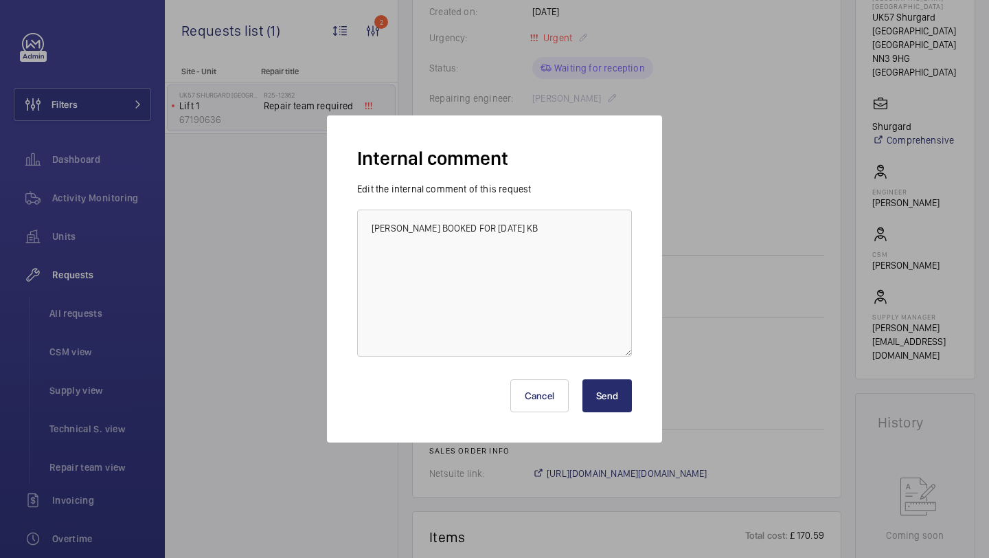
click at [636, 390] on div "Cancel Send" at bounding box center [495, 393] width 286 height 72
click at [617, 390] on button "Send" at bounding box center [607, 395] width 49 height 33
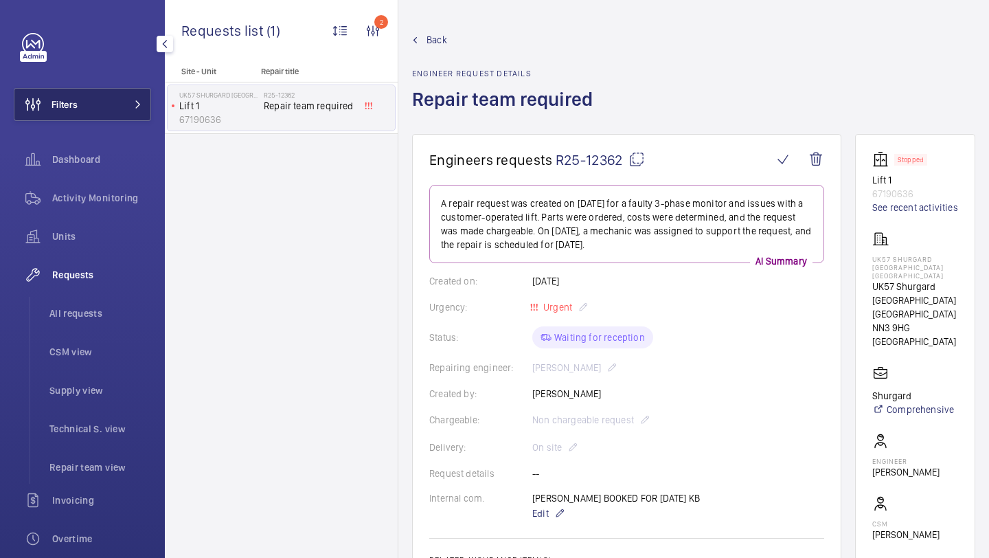
click at [115, 113] on button "Filters" at bounding box center [82, 104] width 137 height 33
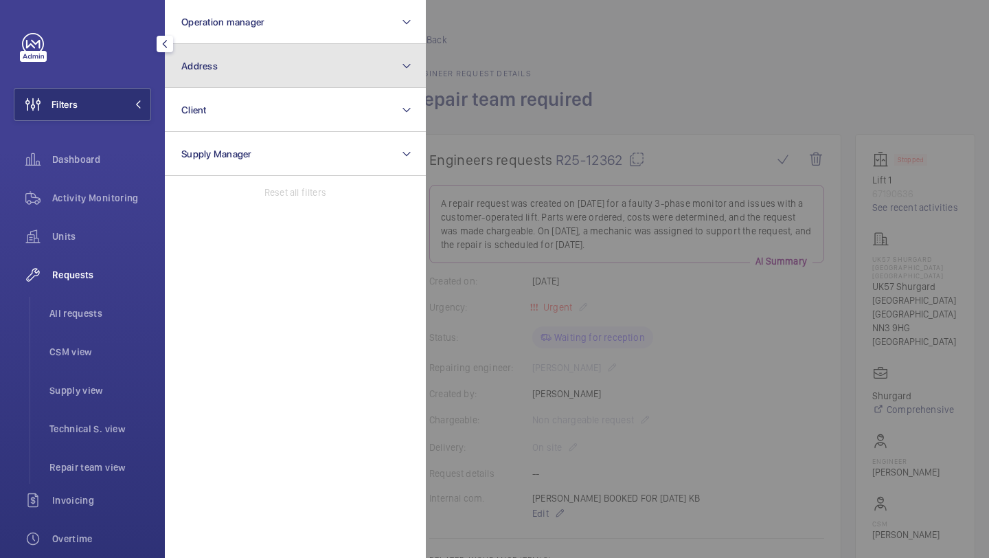
click at [205, 70] on span "Address" at bounding box center [199, 65] width 36 height 11
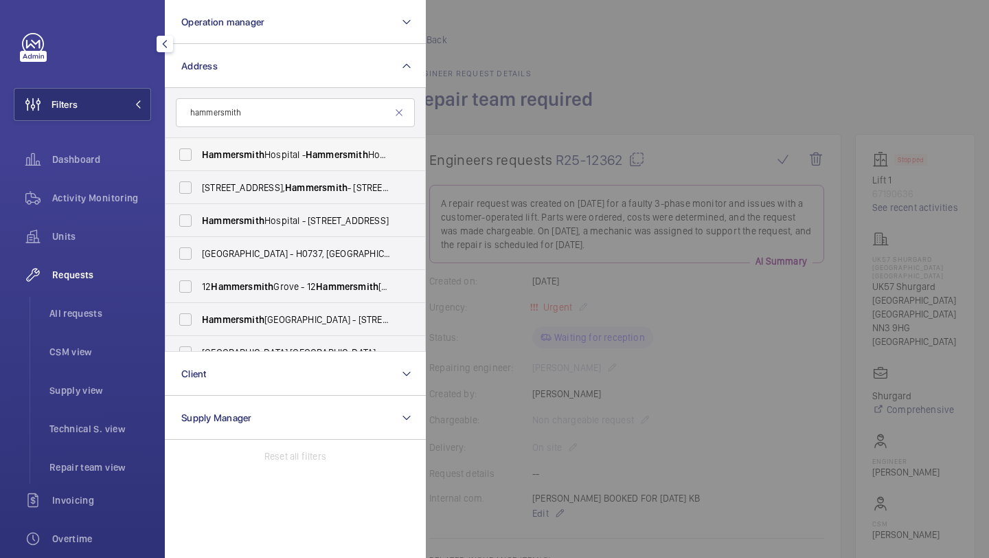
type input "hammersmith"
click at [245, 150] on span "Hammersmith" at bounding box center [233, 154] width 63 height 11
click at [199, 150] on input "Hammersmith Hospital - Hammersmith Hospital, 72 Du Cane Road, LONDON W12 0HS" at bounding box center [185, 154] width 27 height 27
checkbox input "true"
click at [246, 194] on span "65 - 79 King Street, Hammersmith - 65 King St, LONDON W6 9HW" at bounding box center [296, 188] width 189 height 14
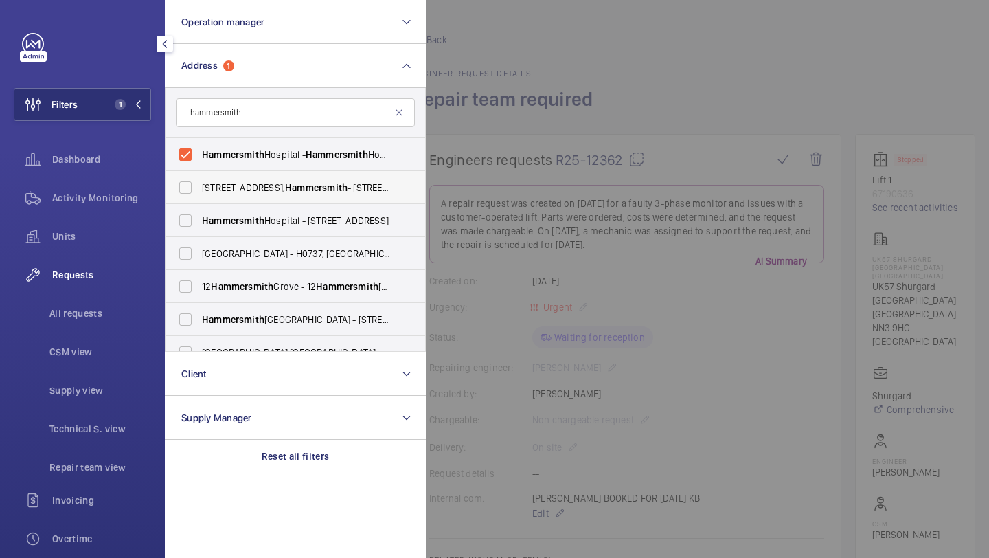
click at [199, 194] on input "65 - 79 King Street, Hammersmith - 65 King St, LONDON W6 9HW" at bounding box center [185, 187] width 27 height 27
click at [246, 194] on span "65 - 79 King Street, Hammersmith - 65 King St, LONDON W6 9HW" at bounding box center [296, 188] width 189 height 14
click at [199, 194] on input "65 - 79 King Street, Hammersmith - 65 King St, LONDON W6 9HW" at bounding box center [185, 187] width 27 height 27
checkbox input "false"
click at [247, 222] on span "Hammersmith" at bounding box center [233, 220] width 63 height 11
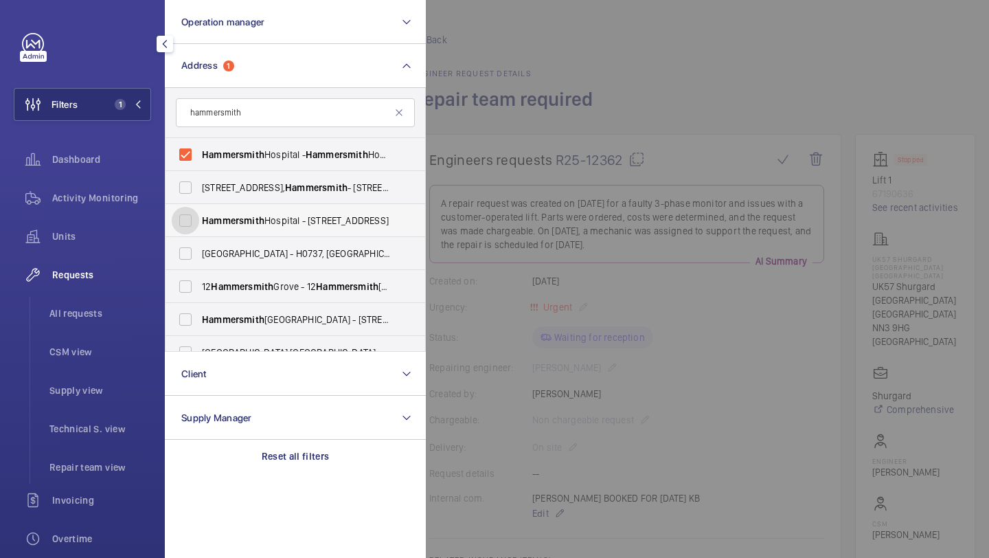
click at [199, 222] on input "Hammersmith Hospital - 72 Du Cane Rd, LONDON W12 0HS" at bounding box center [185, 220] width 27 height 27
checkbox input "true"
click at [636, 82] on div at bounding box center [920, 279] width 989 height 558
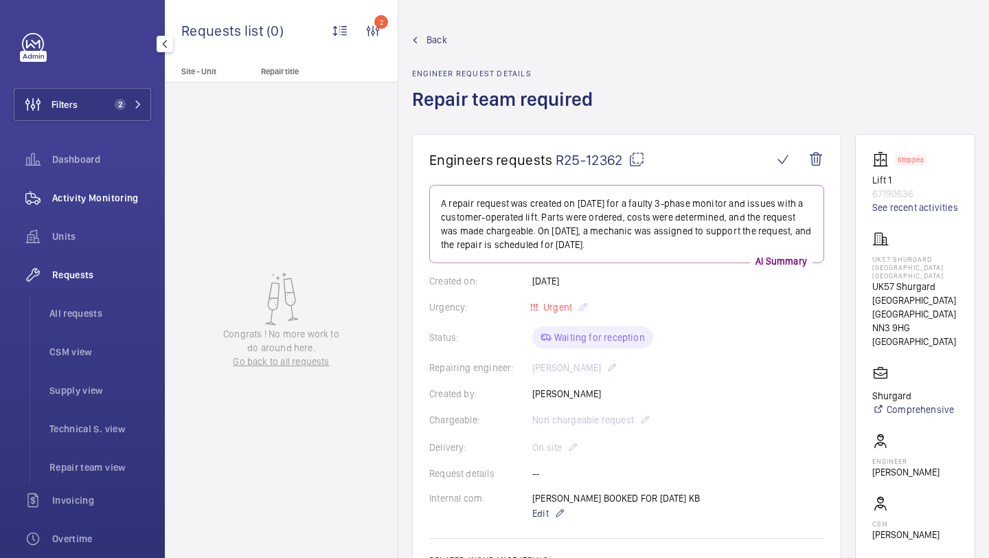
click at [109, 204] on span "Activity Monitoring" at bounding box center [101, 198] width 99 height 14
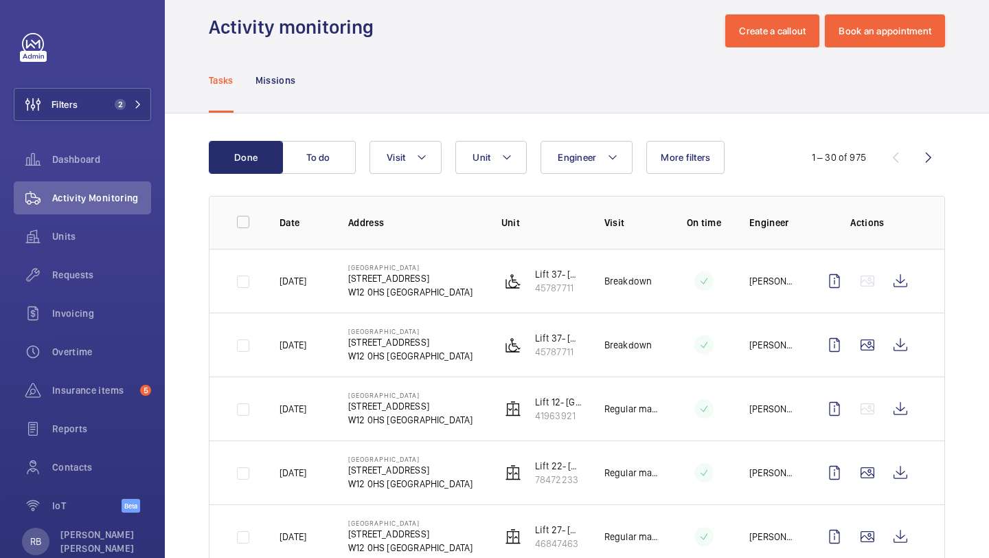
scroll to position [21, 0]
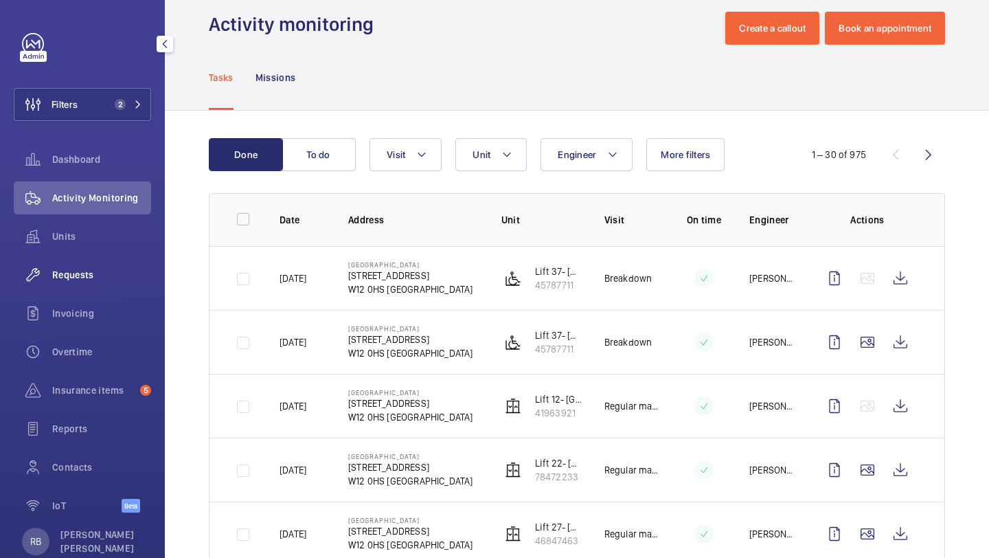
click at [119, 285] on div "Requests" at bounding box center [82, 274] width 137 height 33
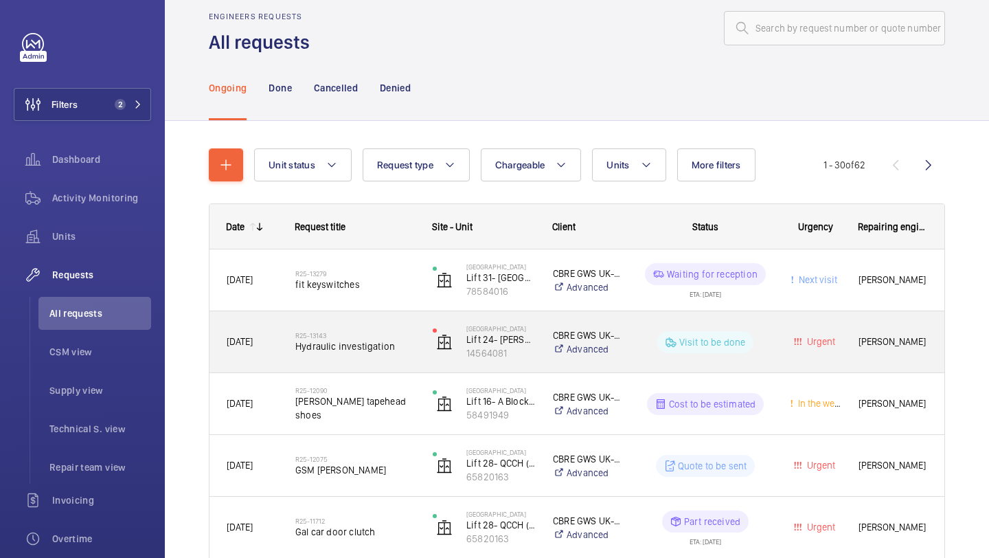
click at [405, 320] on div "R25-13143 Hydraulic investigation" at bounding box center [347, 342] width 136 height 62
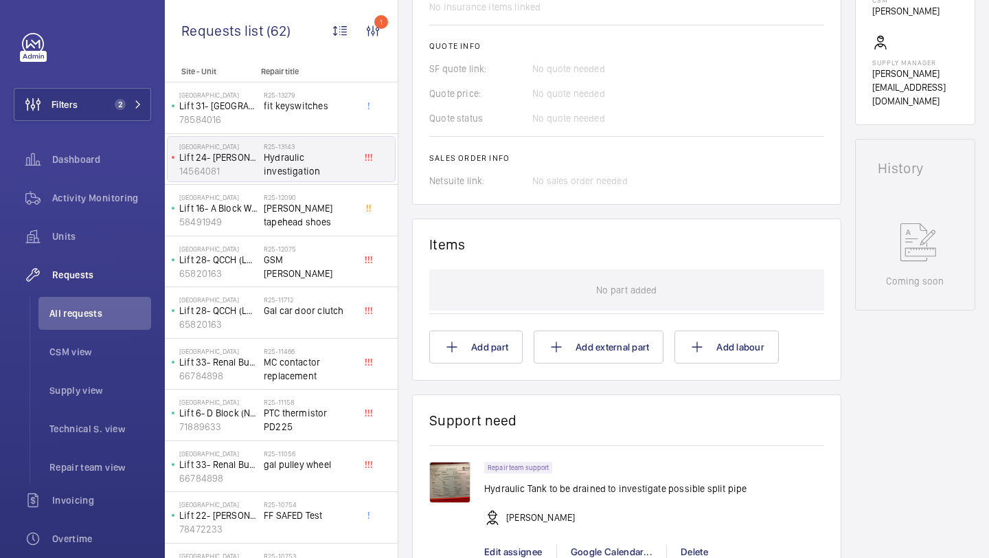
scroll to position [603, 0]
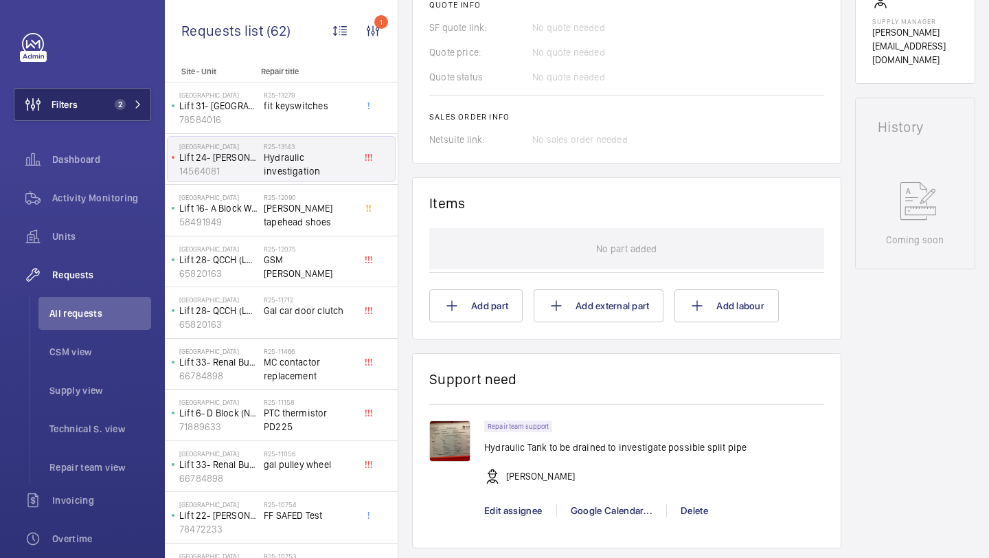
click at [118, 95] on button "Filters 2" at bounding box center [82, 104] width 137 height 33
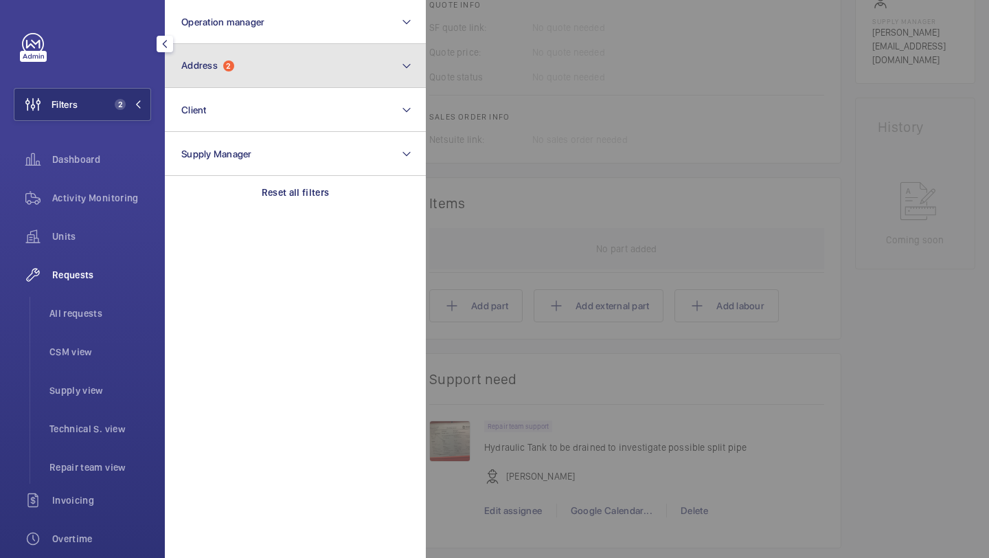
click at [247, 71] on button "Address 2" at bounding box center [295, 66] width 261 height 44
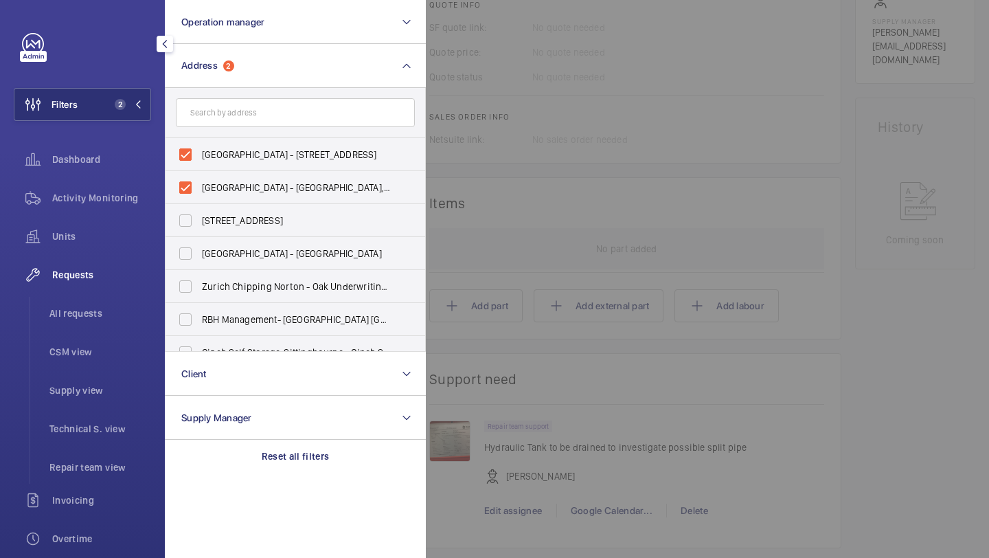
click at [229, 159] on span "Hammersmith Hospital - 72 Du Cane Rd, LONDON W12 0HS" at bounding box center [296, 155] width 189 height 14
click at [199, 159] on input "Hammersmith Hospital - 72 Du Cane Rd, LONDON W12 0HS" at bounding box center [185, 154] width 27 height 27
checkbox input "false"
click at [229, 181] on span "Hammersmith Hospital - Hammersmith Hospital, 72 Du Cane Road, LONDON W12 0HS" at bounding box center [296, 188] width 189 height 14
click at [199, 181] on input "Hammersmith Hospital - Hammersmith Hospital, 72 Du Cane Road, LONDON W12 0HS" at bounding box center [185, 187] width 27 height 27
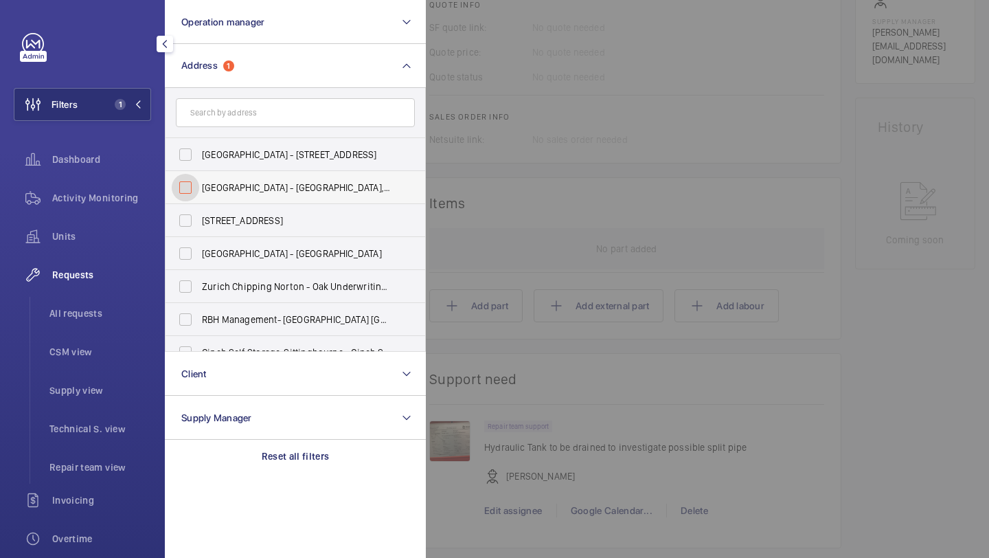
checkbox input "false"
click at [627, 170] on div at bounding box center [920, 279] width 989 height 558
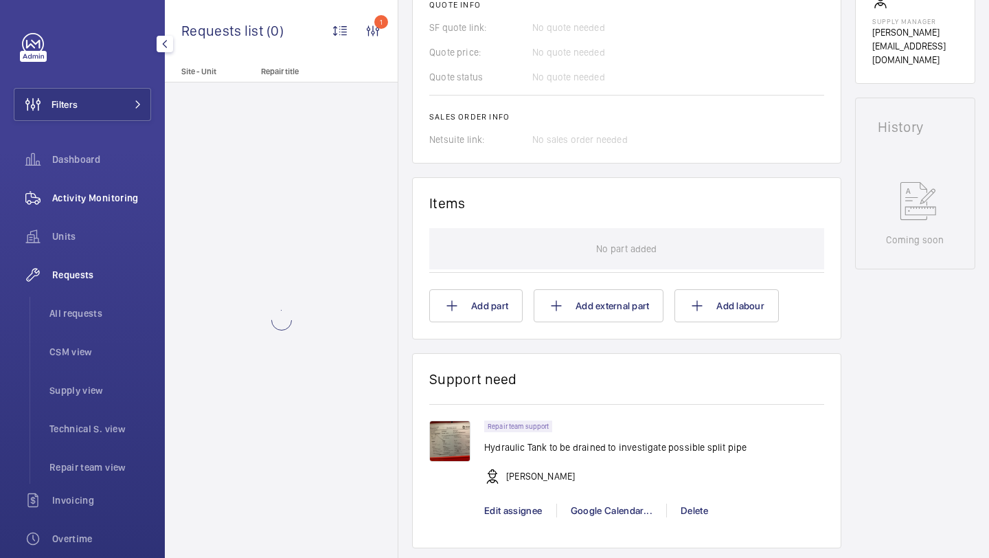
click at [139, 200] on span "Activity Monitoring" at bounding box center [101, 198] width 99 height 14
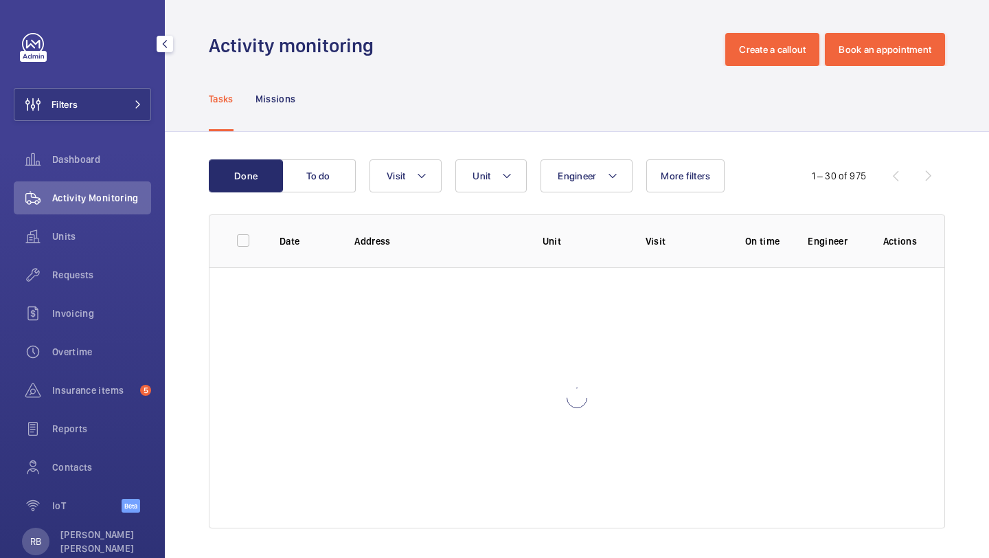
click at [103, 203] on span "Activity Monitoring" at bounding box center [101, 198] width 99 height 14
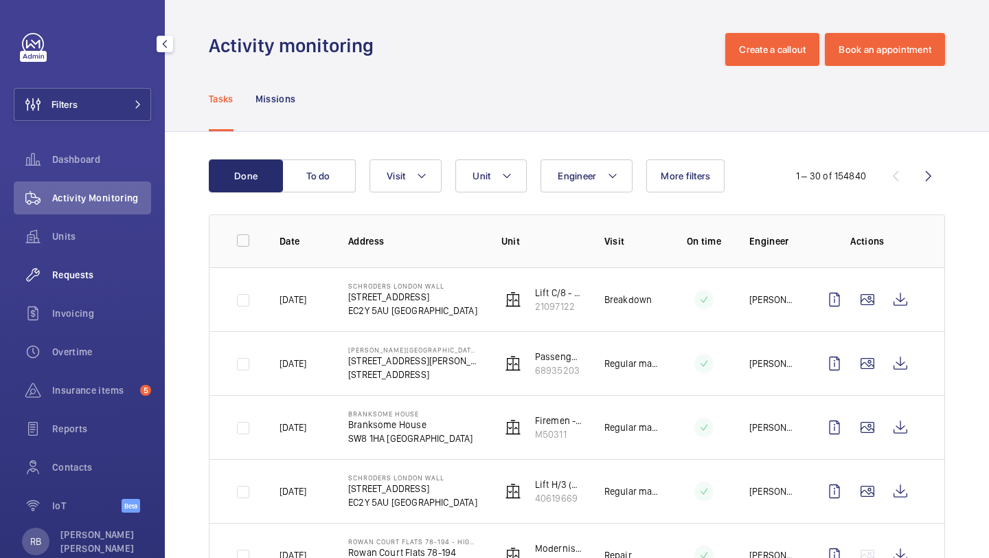
drag, startPoint x: 102, startPoint y: 243, endPoint x: 97, endPoint y: 276, distance: 32.8
click at [97, 276] on nav "Dashboard Activity Monitoring Units Requests Invoicing Overtime Insurance items…" at bounding box center [82, 335] width 137 height 385
click at [97, 276] on span "Requests" at bounding box center [101, 275] width 99 height 14
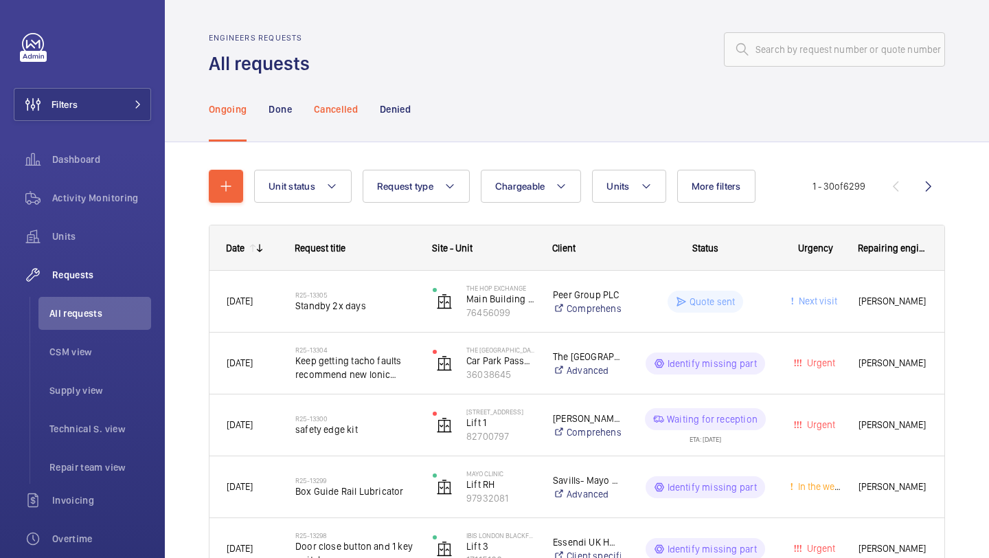
click at [316, 134] on div "Cancelled" at bounding box center [336, 108] width 44 height 65
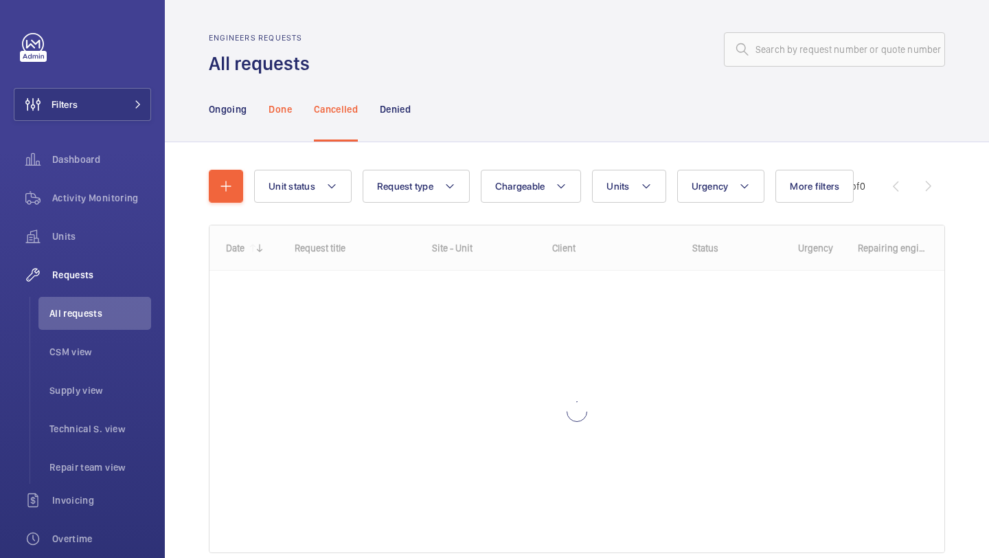
click at [279, 115] on p "Done" at bounding box center [280, 109] width 23 height 14
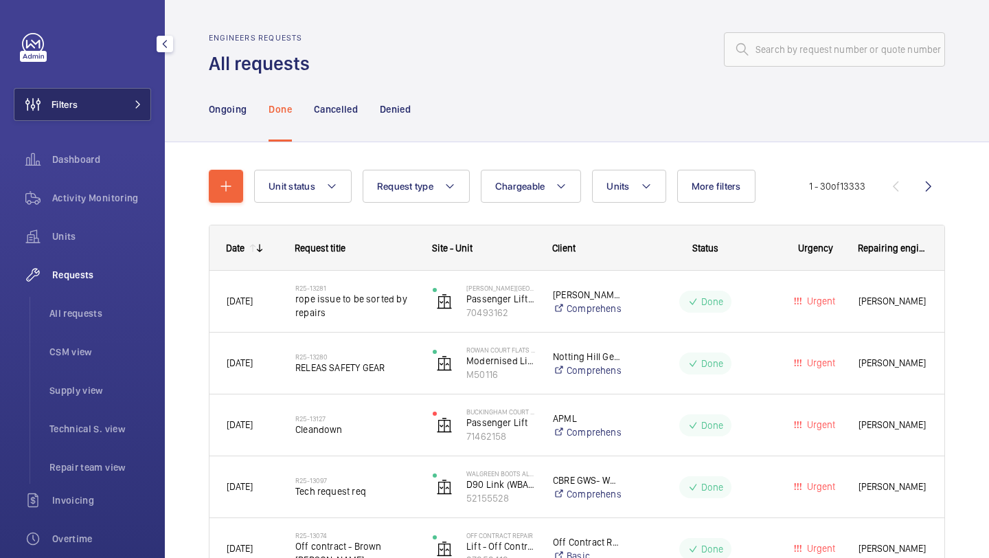
click at [119, 102] on button "Filters" at bounding box center [82, 104] width 137 height 33
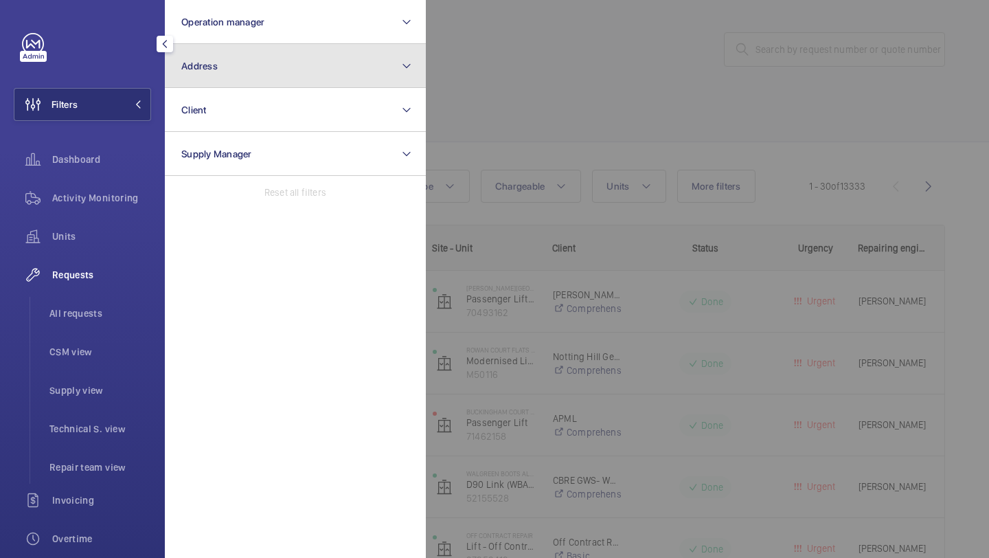
click at [244, 71] on button "Address" at bounding box center [295, 66] width 261 height 44
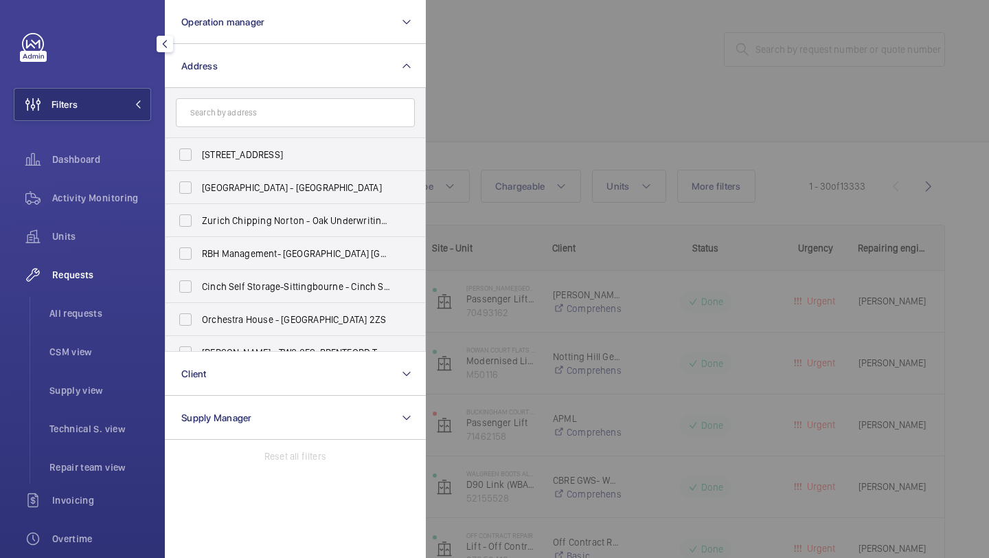
click at [526, 135] on div at bounding box center [920, 279] width 989 height 558
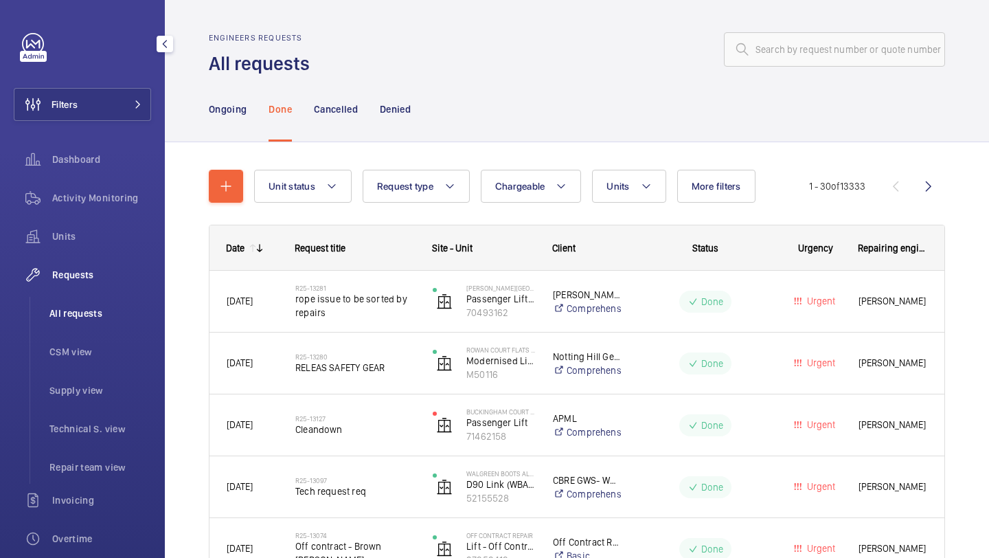
click at [90, 316] on span "All requests" at bounding box center [100, 313] width 102 height 14
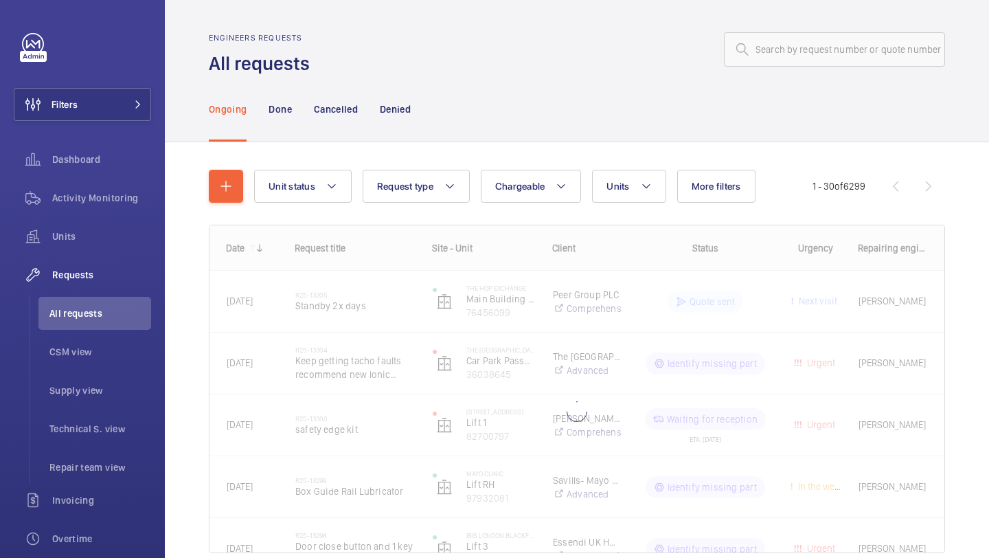
click at [767, 68] on div "Engineers requests All requests" at bounding box center [577, 54] width 737 height 43
click at [800, 41] on input "text" at bounding box center [834, 49] width 221 height 34
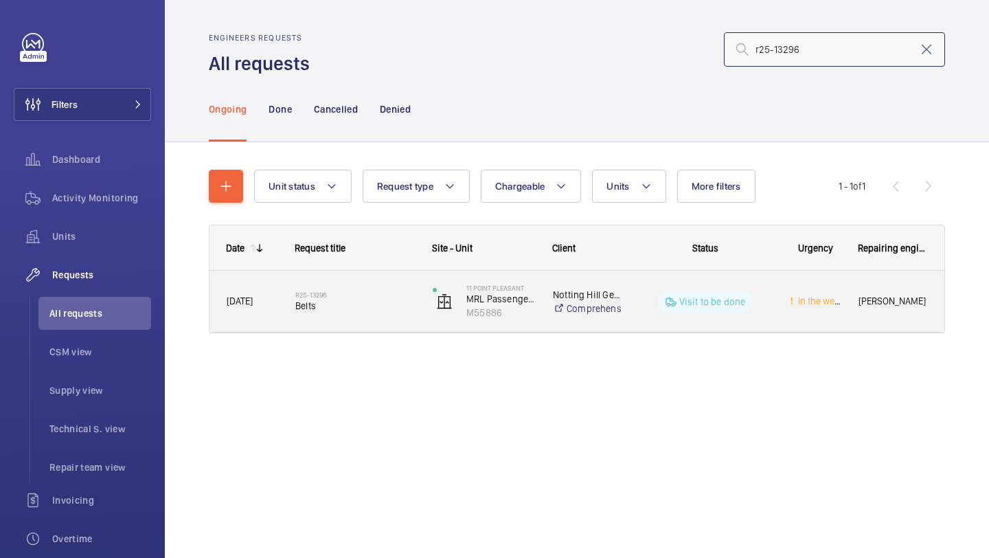
type input "r25-13296"
click at [372, 308] on span "Belts" at bounding box center [355, 306] width 120 height 14
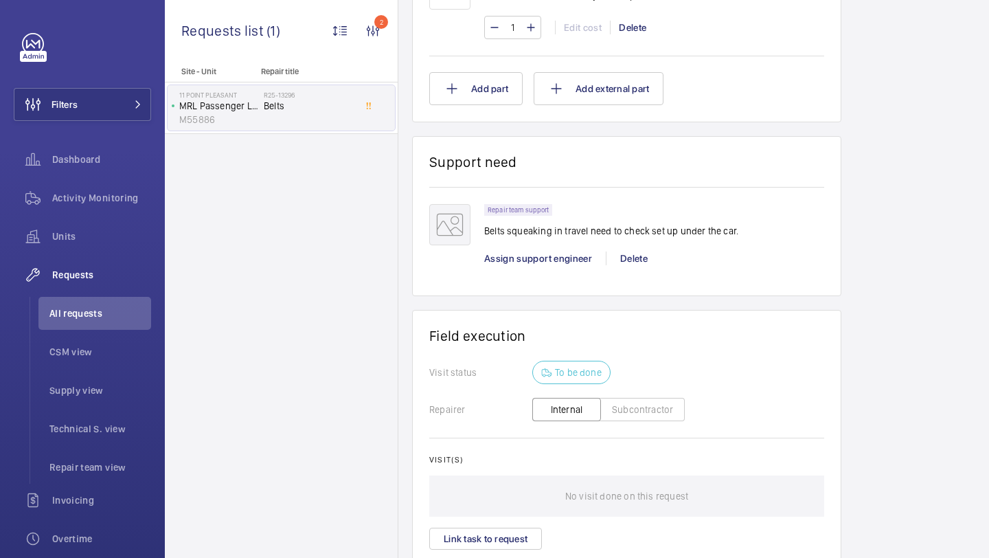
scroll to position [1054, 0]
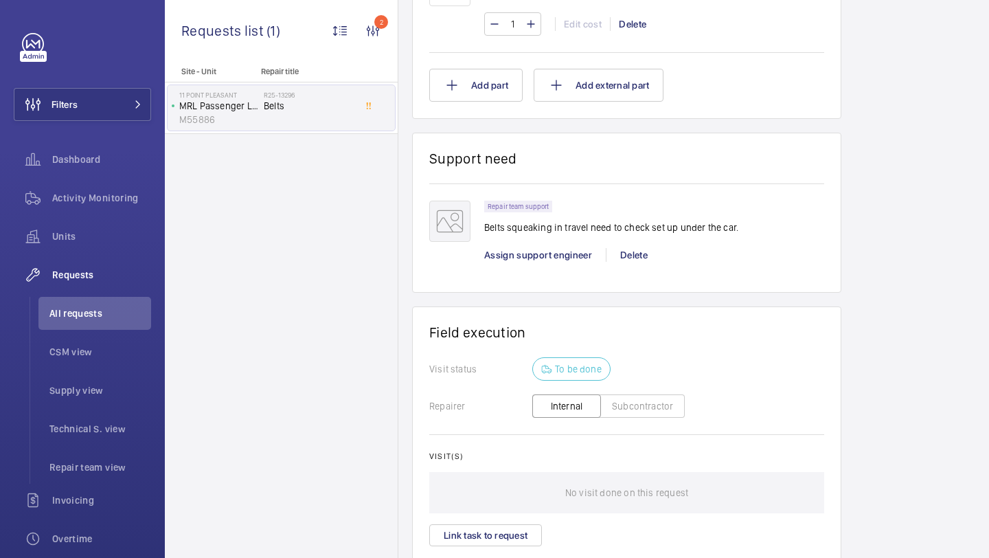
click at [539, 283] on wm-front-card "Support need Repair team support Belts squeaking in travel need to check set up…" at bounding box center [626, 213] width 429 height 160
click at [541, 254] on span "Assign support engineer" at bounding box center [538, 254] width 108 height 11
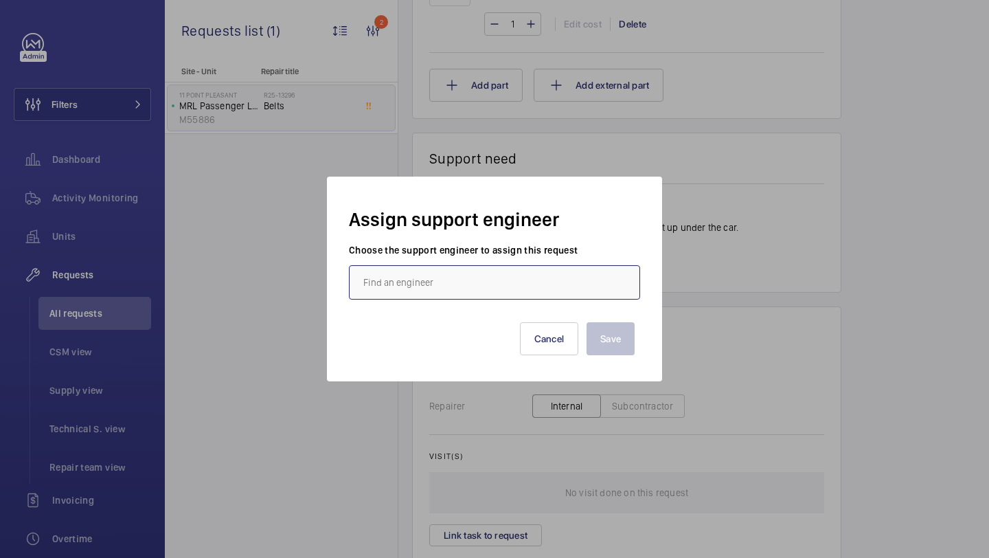
click at [467, 273] on input "text" at bounding box center [494, 282] width 291 height 34
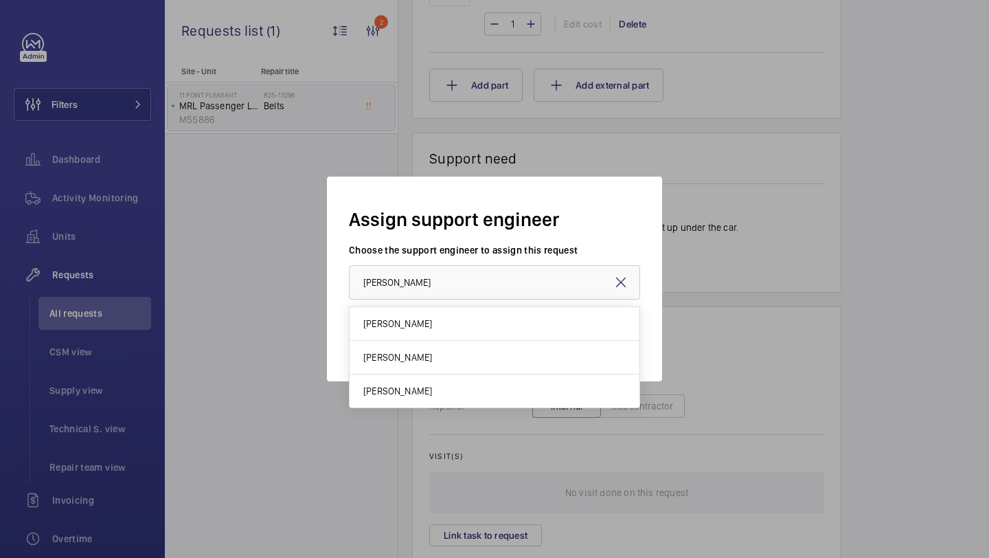
click at [427, 386] on mat-option "[PERSON_NAME]" at bounding box center [495, 390] width 290 height 33
type input "[PERSON_NAME]"
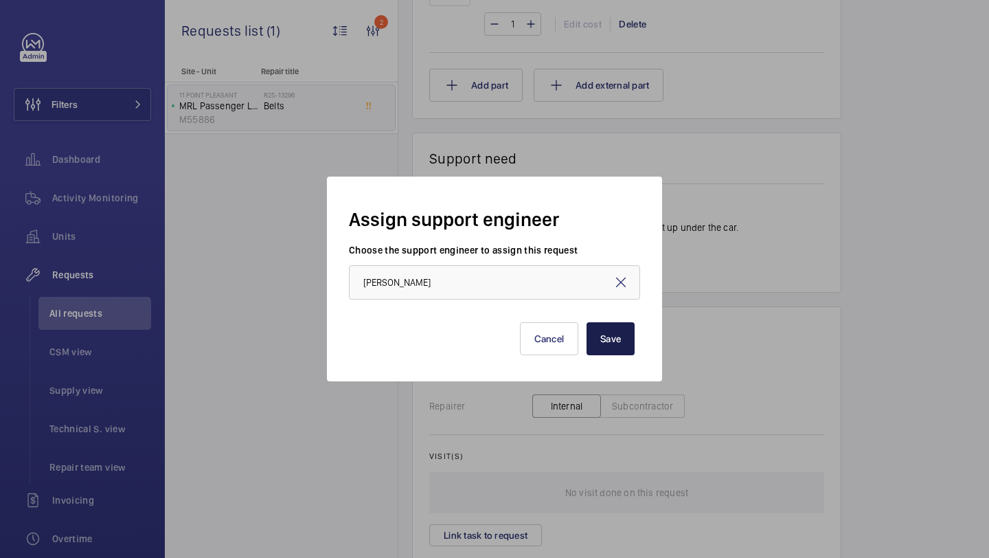
click at [616, 346] on button "Save" at bounding box center [611, 338] width 48 height 33
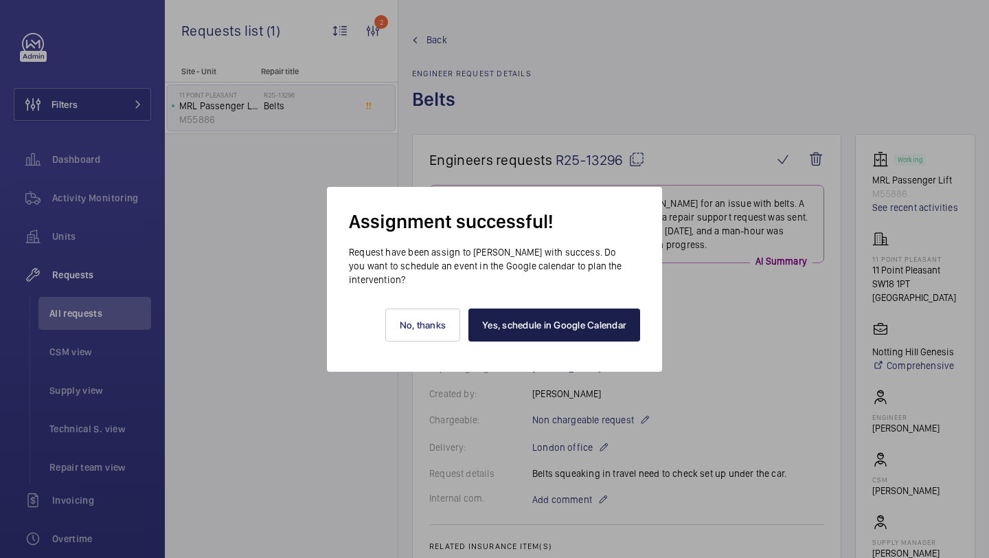
click at [557, 331] on link "Yes, schedule in Google Calendar" at bounding box center [555, 325] width 172 height 33
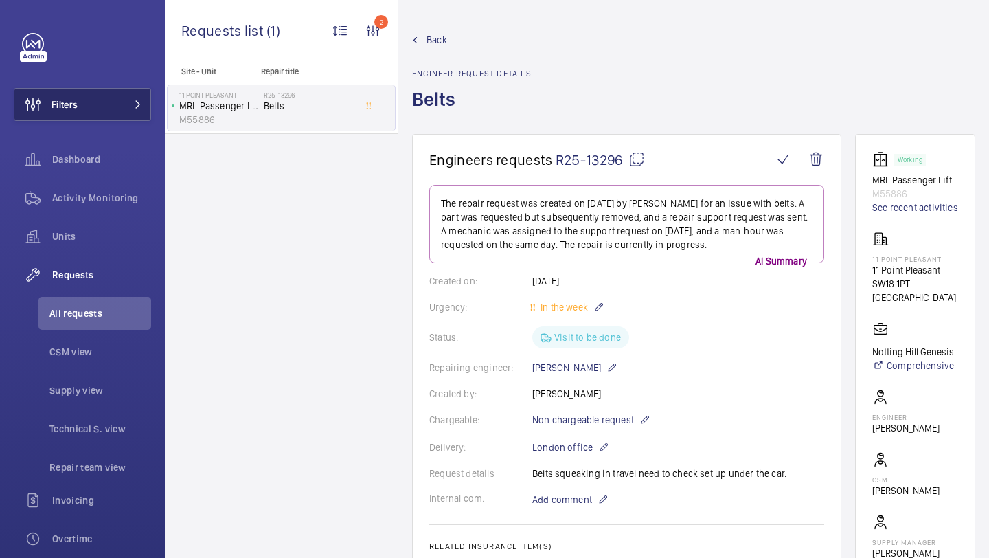
click at [131, 98] on button "Filters" at bounding box center [82, 104] width 137 height 33
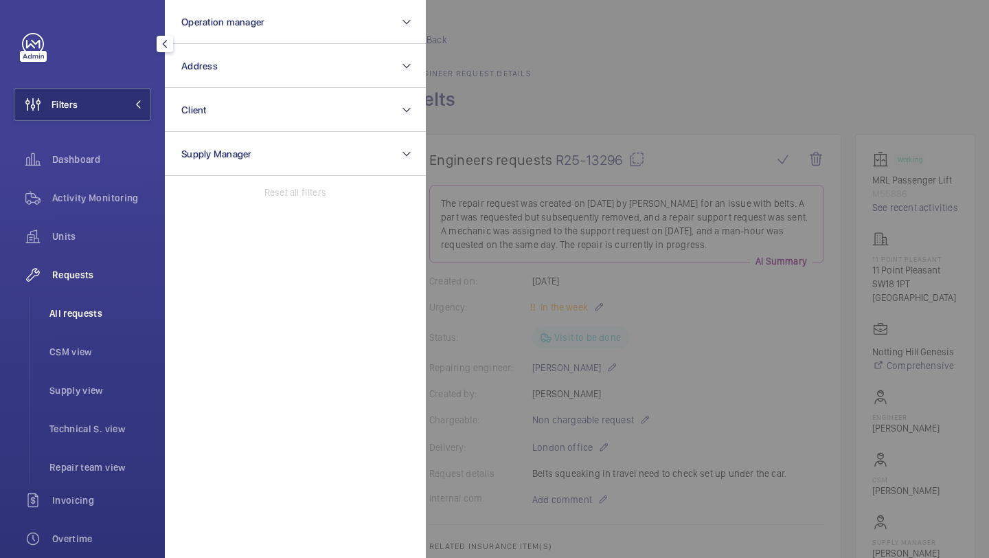
click at [82, 315] on span "All requests" at bounding box center [100, 313] width 102 height 14
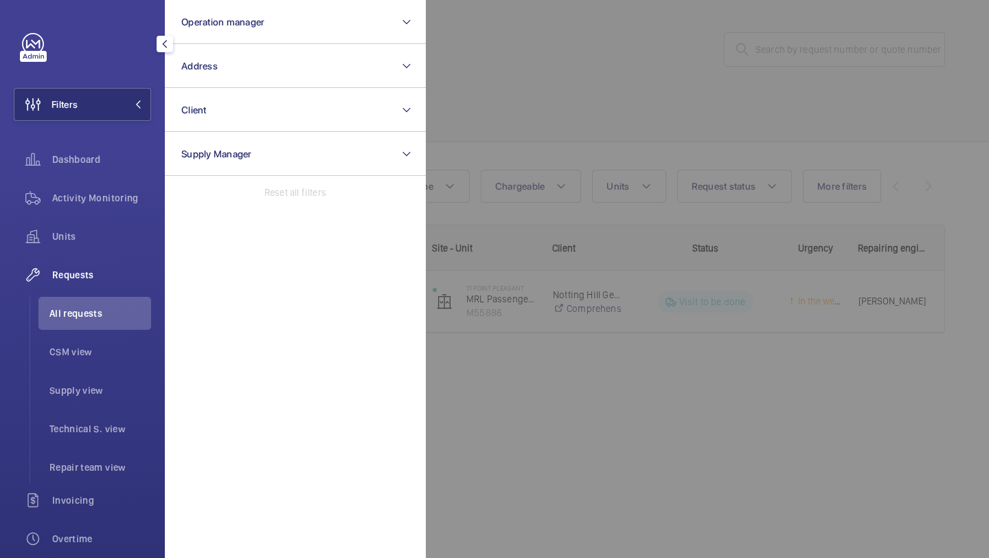
click at [82, 315] on span "All requests" at bounding box center [100, 313] width 102 height 14
click at [695, 104] on div at bounding box center [920, 279] width 989 height 558
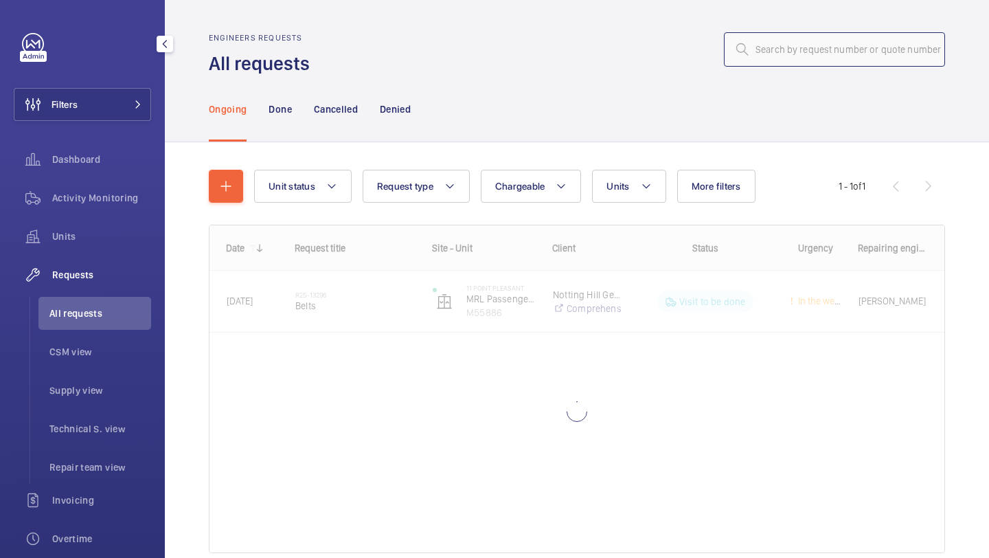
click at [812, 58] on input "text" at bounding box center [834, 49] width 221 height 34
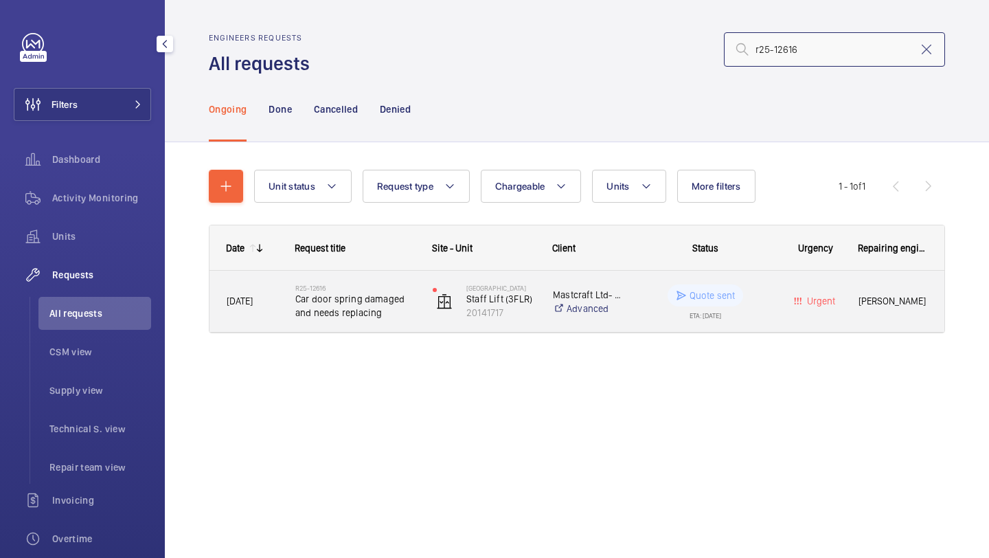
type input "r25-12616"
click at [394, 305] on span "Car door spring damaged and needs replacing" at bounding box center [355, 305] width 120 height 27
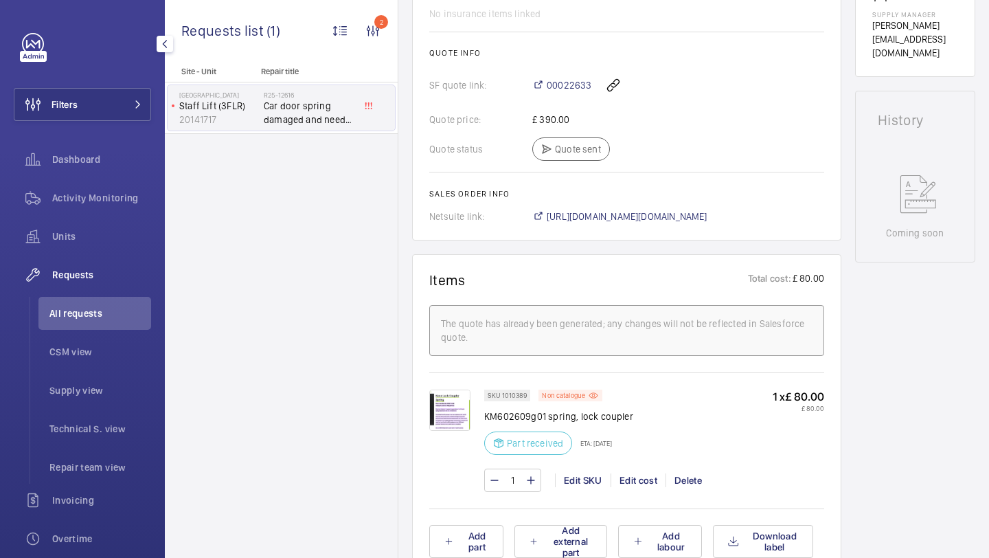
scroll to position [787, 0]
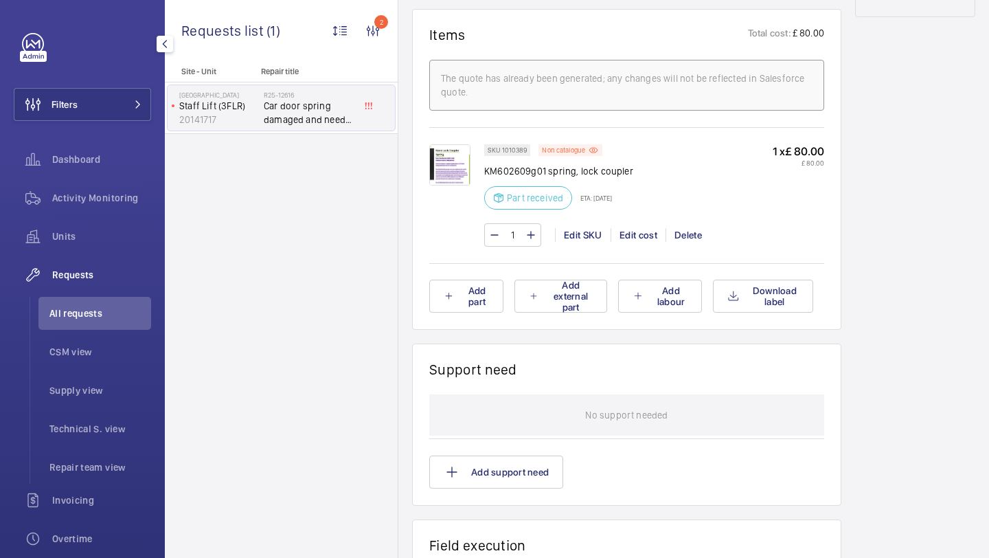
click at [454, 199] on div at bounding box center [456, 195] width 55 height 102
click at [447, 186] on img at bounding box center [449, 164] width 41 height 41
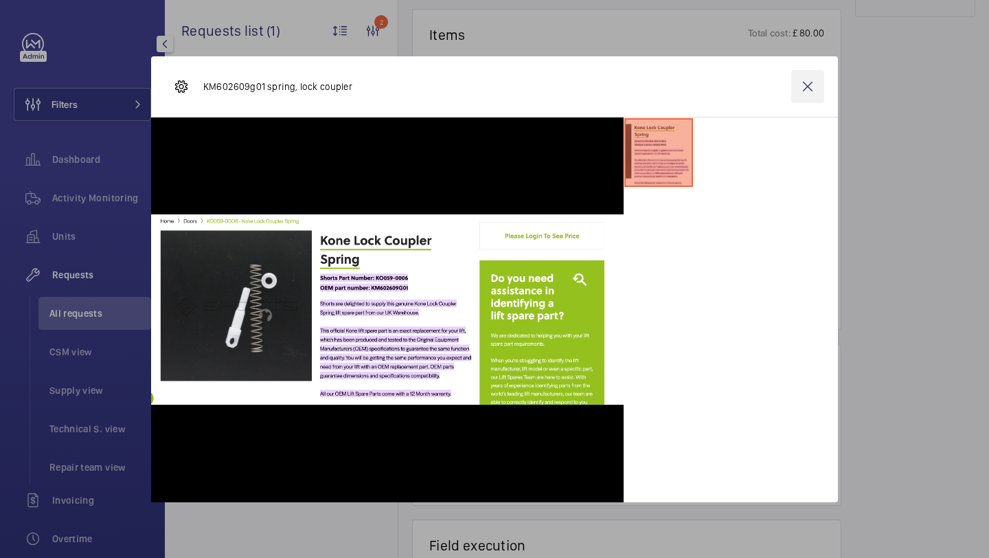
click at [813, 80] on wm-front-icon-button at bounding box center [808, 86] width 33 height 33
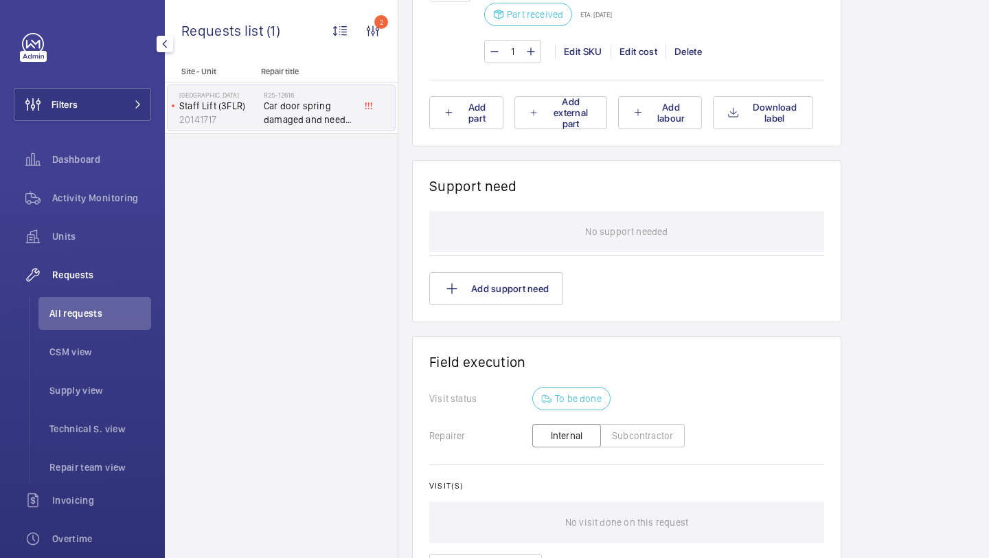
scroll to position [1076, 0]
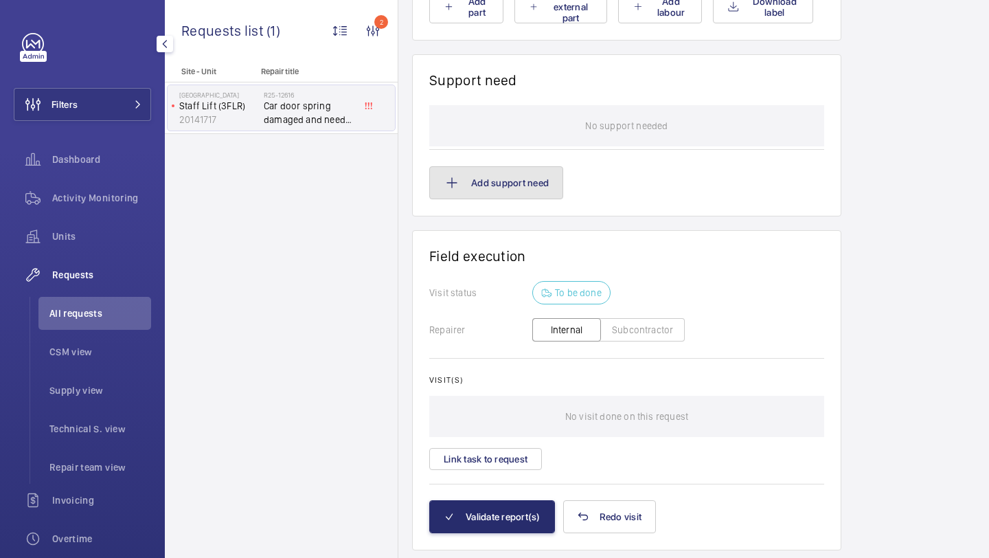
click at [517, 182] on button "Add support need" at bounding box center [496, 182] width 134 height 33
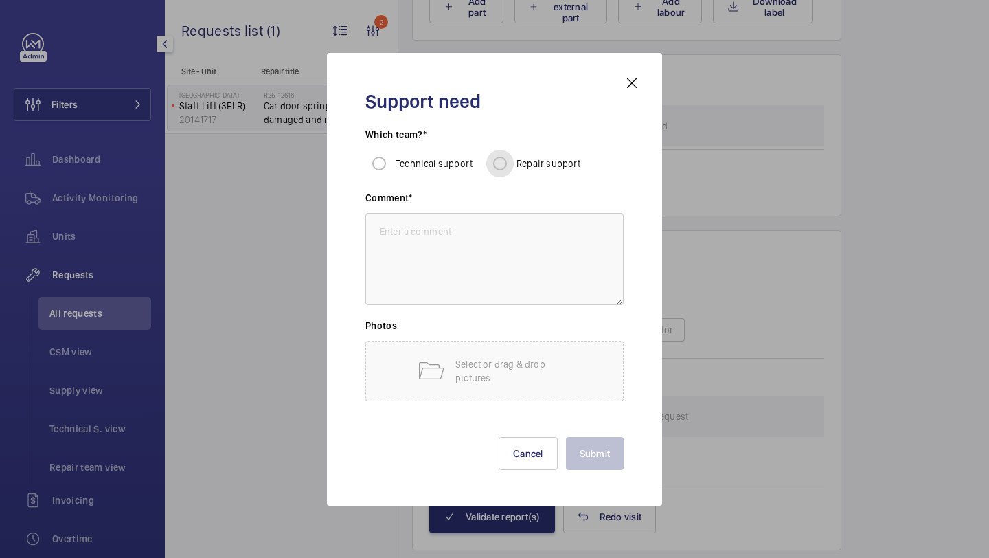
click at [502, 157] on input "Repair support" at bounding box center [499, 163] width 27 height 27
radio input "true"
click at [465, 236] on textarea at bounding box center [495, 259] width 258 height 92
type textarea "Fit spring"
click at [618, 446] on button "Submit" at bounding box center [595, 453] width 58 height 33
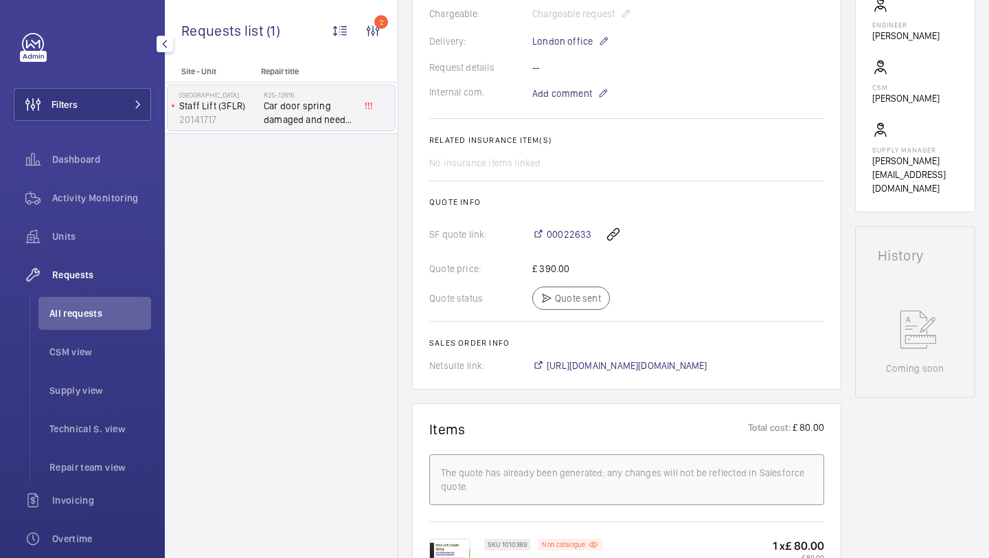
scroll to position [404, 0]
click at [572, 233] on span "00022633" at bounding box center [569, 236] width 45 height 14
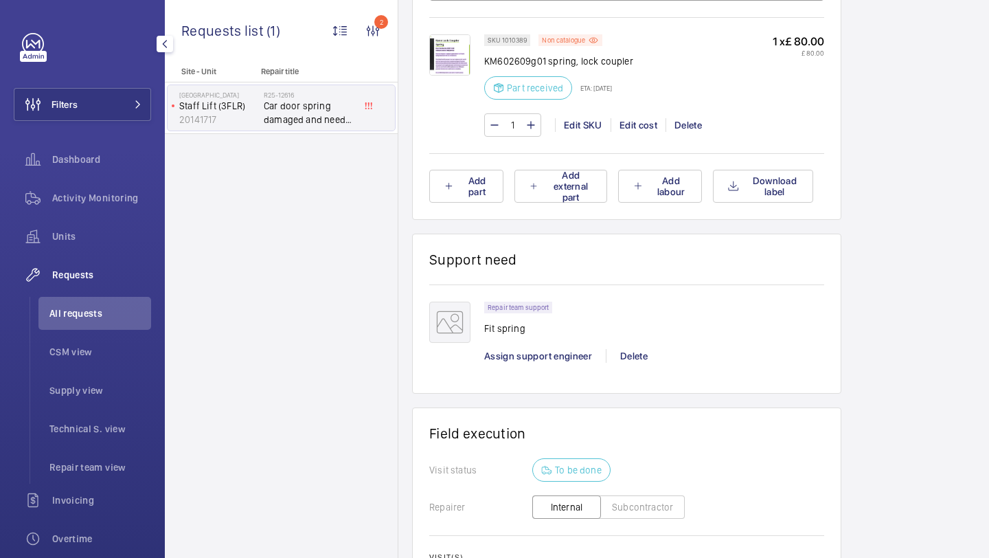
scroll to position [1126, 0]
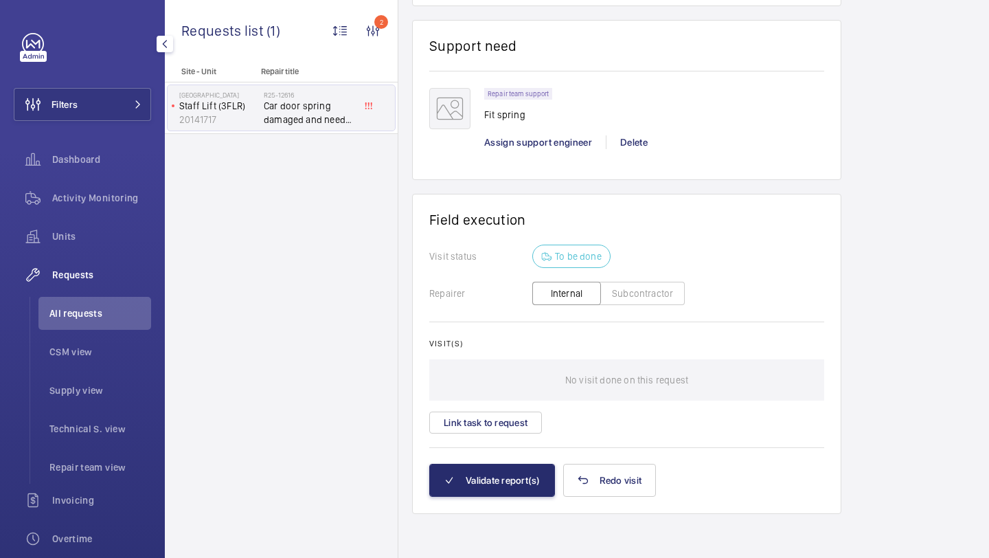
click at [544, 125] on div "Repair team support Fit spring" at bounding box center [522, 109] width 76 height 42
click at [538, 137] on span "Assign support engineer" at bounding box center [538, 142] width 108 height 11
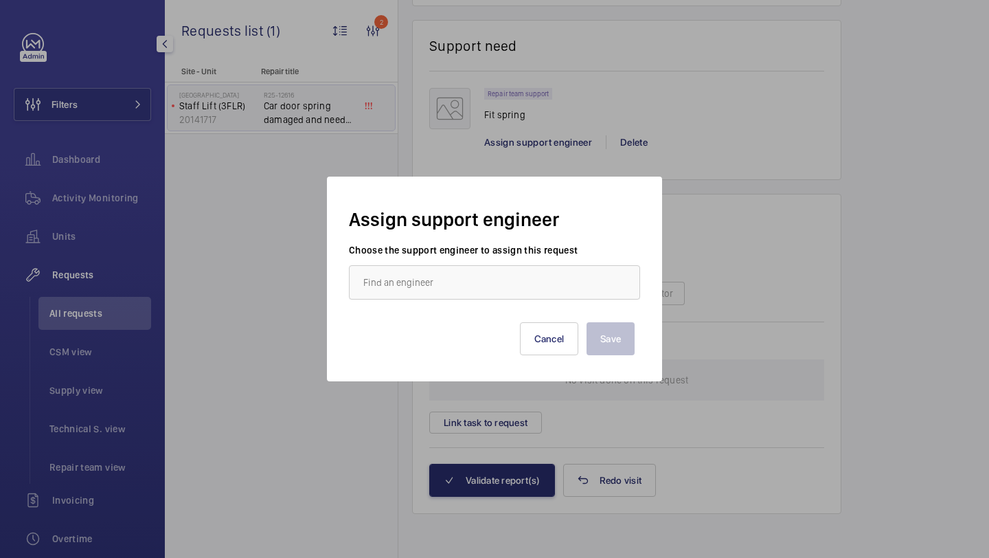
click at [500, 258] on wm-front-autocomplete-dropdown-select "Choose the support engineer to assign this request" at bounding box center [494, 271] width 291 height 56
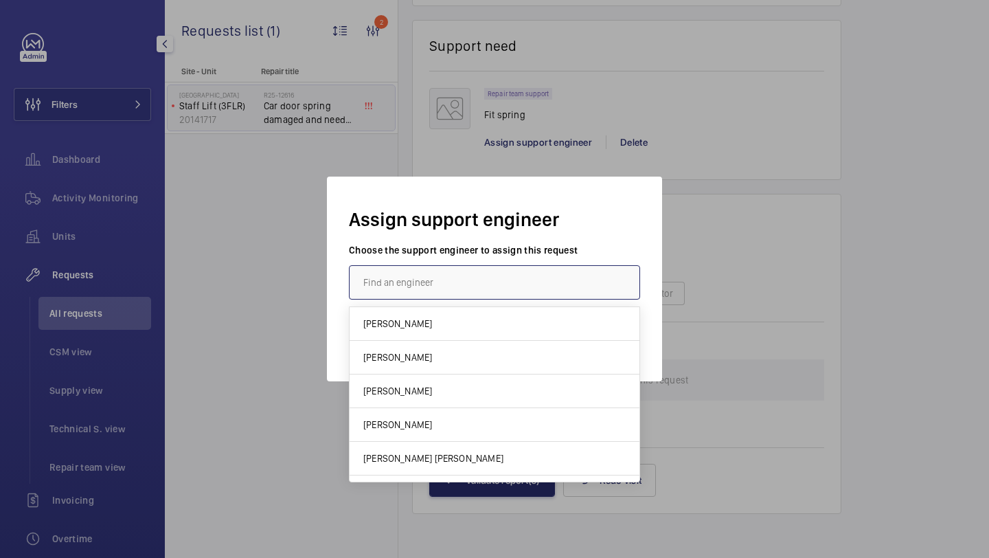
click at [479, 280] on input "text" at bounding box center [494, 282] width 291 height 34
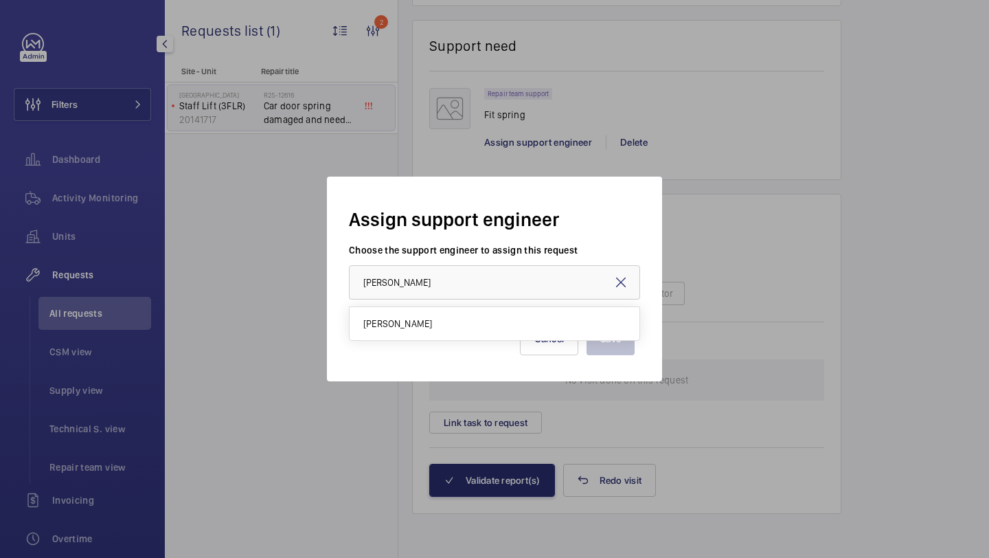
click at [427, 342] on div "Save Cancel" at bounding box center [495, 327] width 280 height 55
click at [445, 295] on input "jack g" at bounding box center [494, 282] width 291 height 34
click at [436, 320] on mat-option "[PERSON_NAME]" at bounding box center [495, 323] width 290 height 33
type input "[PERSON_NAME]"
click at [609, 333] on button "Save" at bounding box center [611, 338] width 48 height 33
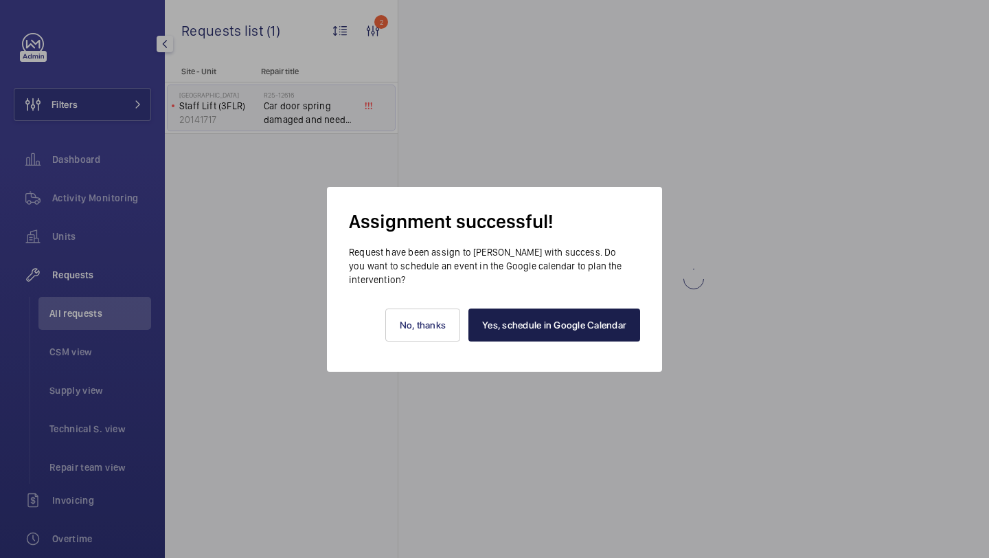
click at [538, 311] on link "Yes, schedule in Google Calendar" at bounding box center [555, 325] width 172 height 33
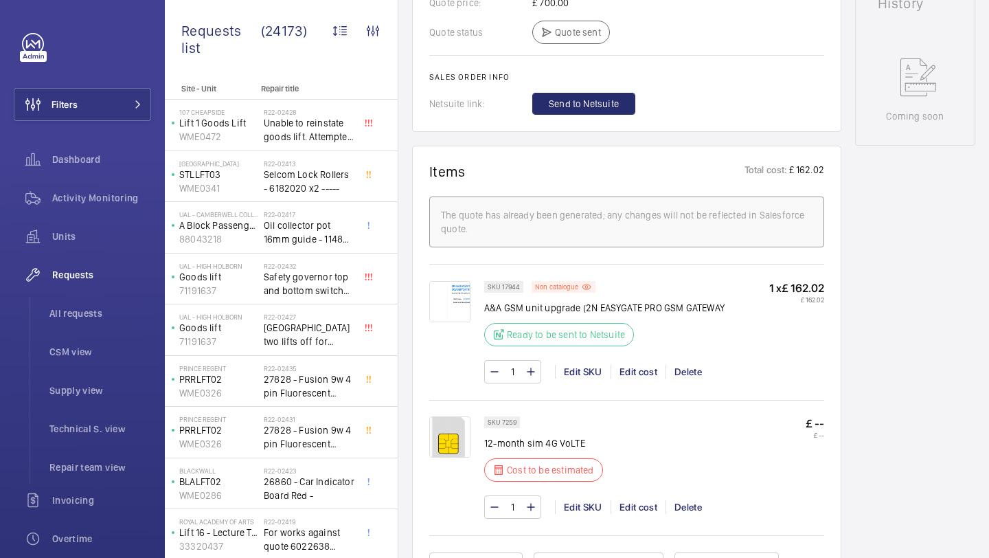
scroll to position [566, 0]
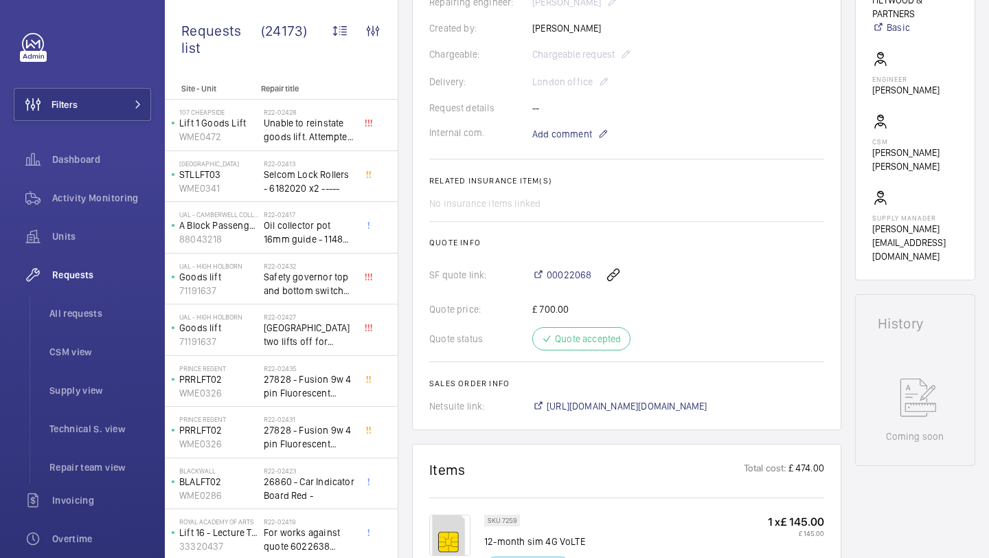
scroll to position [313, 0]
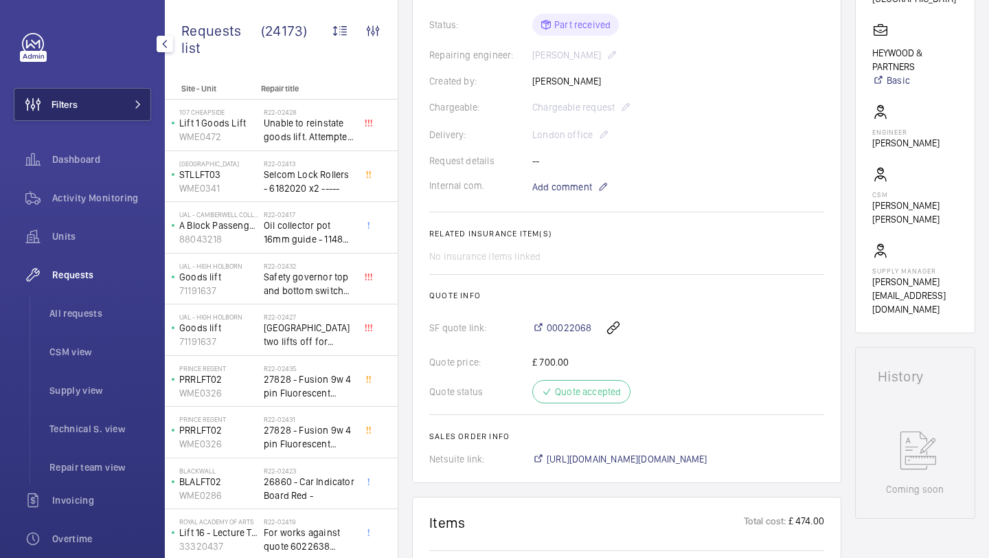
click at [144, 109] on button "Filters" at bounding box center [82, 104] width 137 height 33
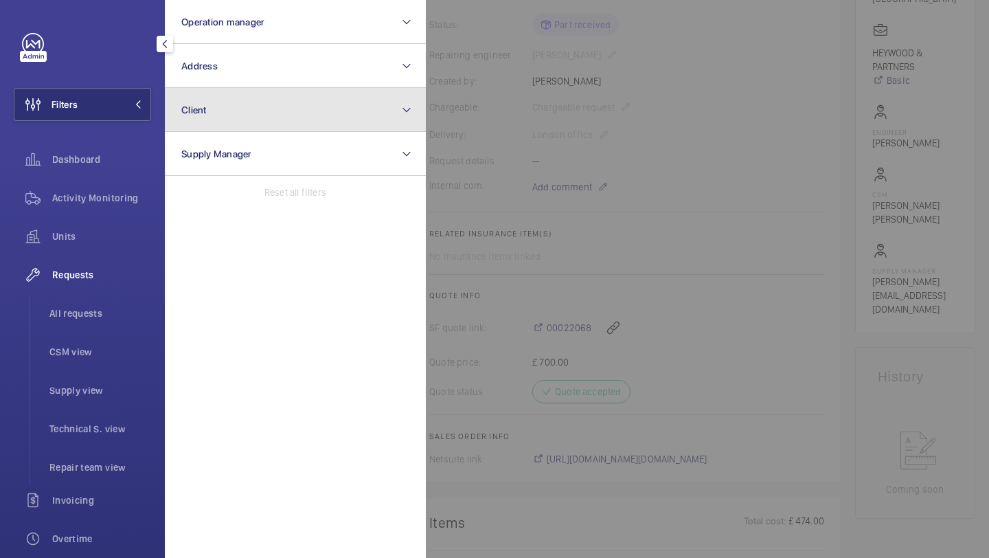
click at [212, 93] on button "Client" at bounding box center [295, 110] width 261 height 44
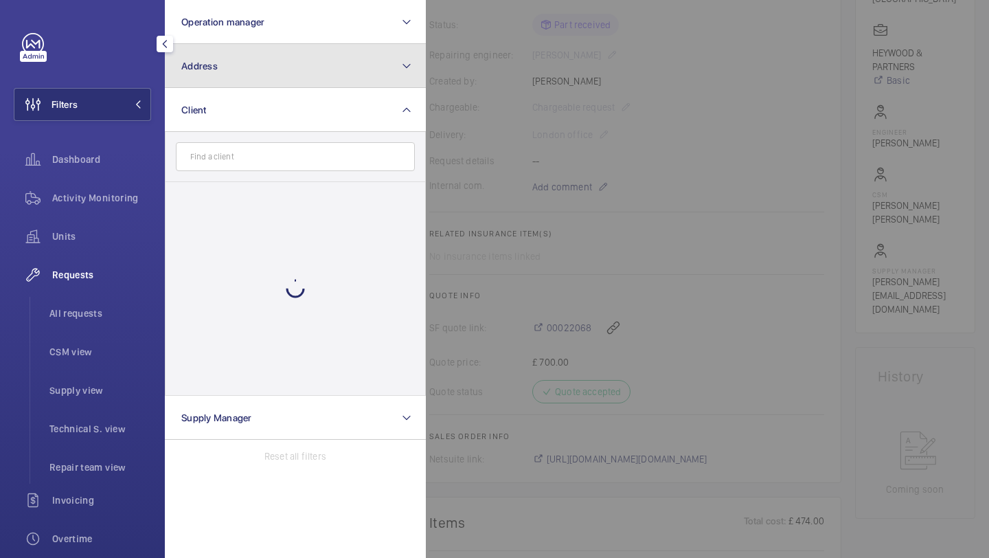
click at [228, 73] on button "Address" at bounding box center [295, 66] width 261 height 44
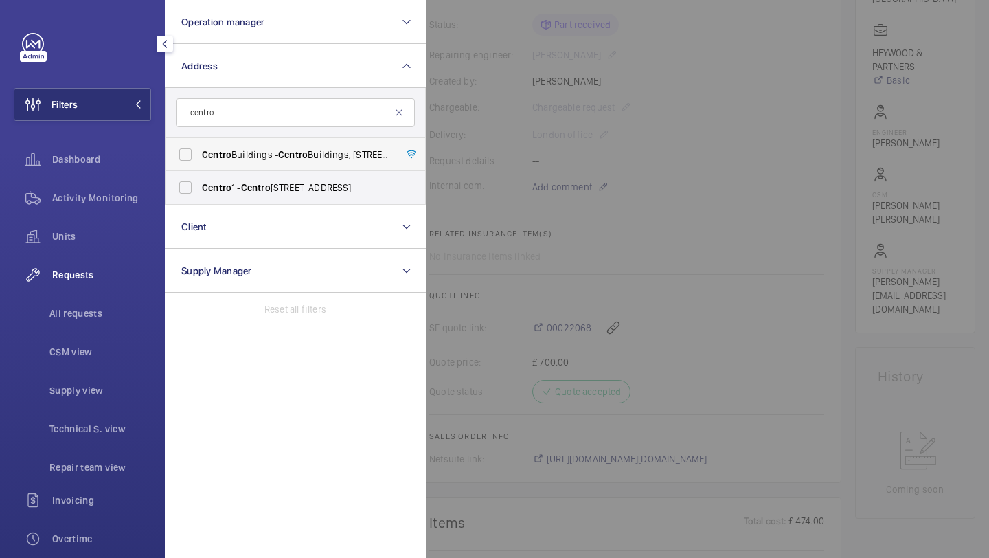
type input "centro"
click at [202, 155] on span "Centro" at bounding box center [217, 154] width 30 height 11
click at [199, 155] on input "[GEOGRAPHIC_DATA] - [GEOGRAPHIC_DATA], [STREET_ADDRESS][PERSON_NAME]" at bounding box center [185, 154] width 27 height 27
checkbox input "true"
click at [458, 155] on div at bounding box center [920, 279] width 989 height 558
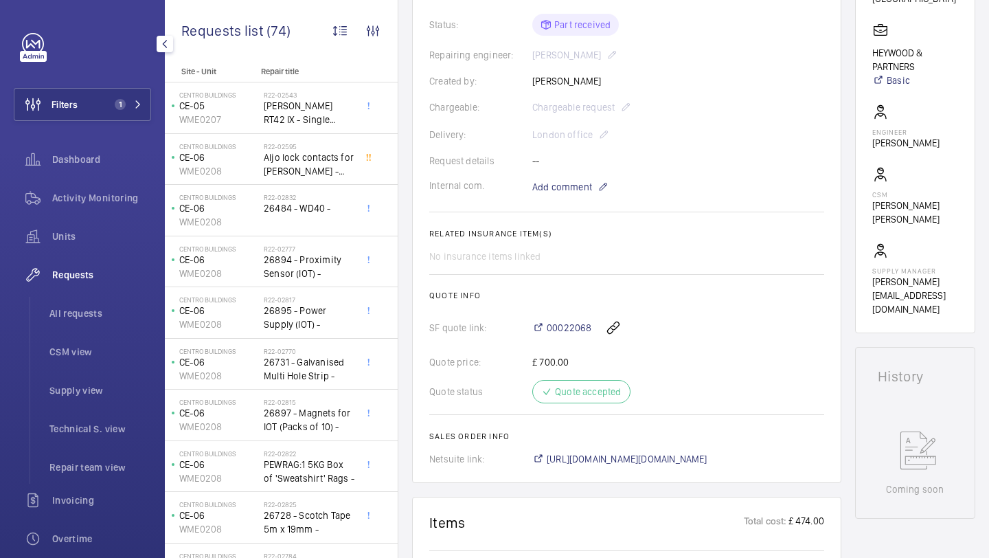
click at [113, 216] on div "Activity Monitoring" at bounding box center [82, 200] width 137 height 38
click at [96, 309] on span "All requests" at bounding box center [100, 313] width 102 height 14
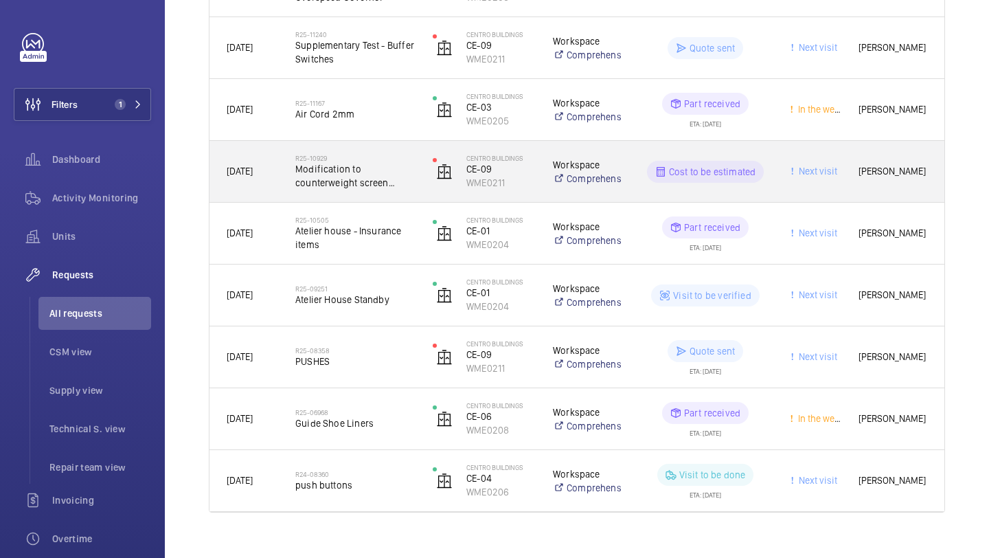
scroll to position [522, 0]
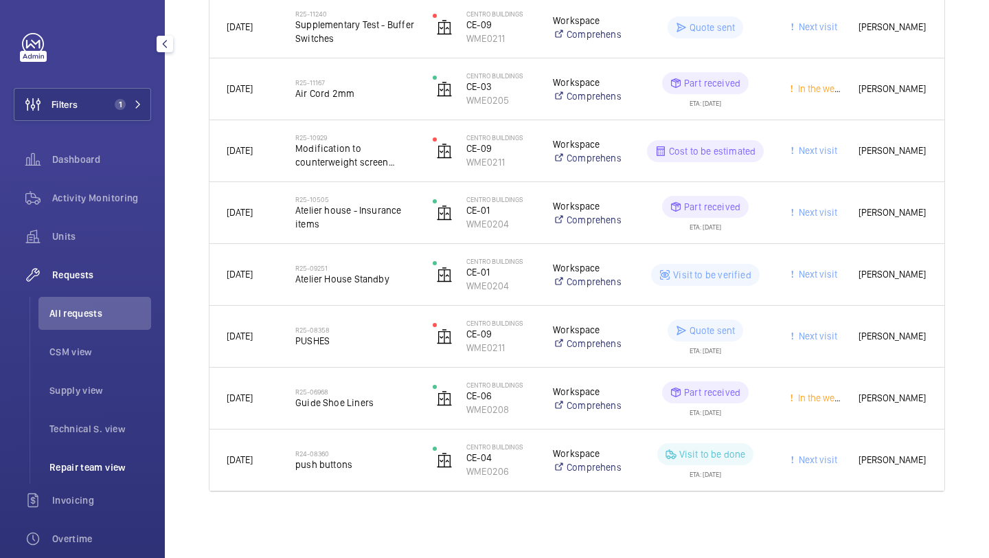
click at [89, 459] on li "Repair team view" at bounding box center [94, 467] width 113 height 33
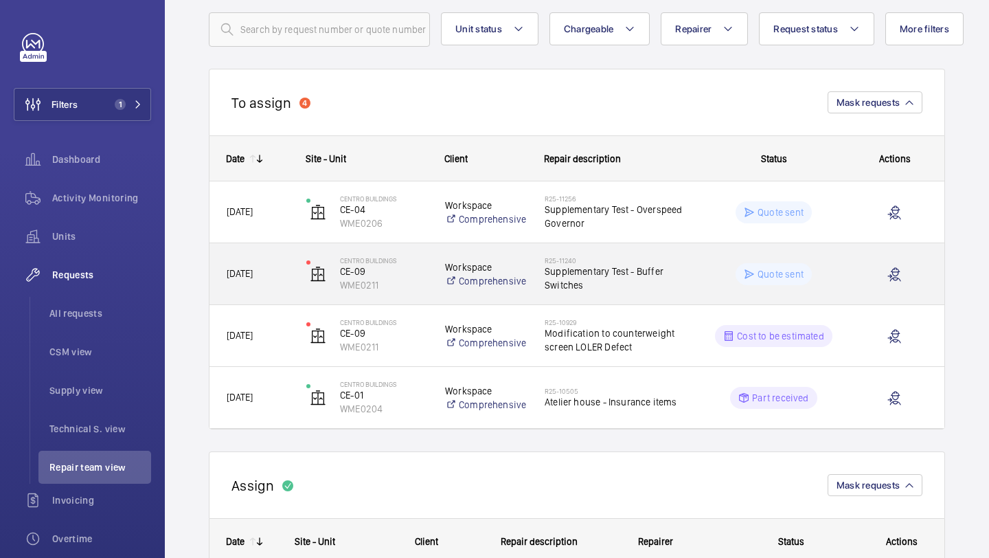
scroll to position [121, 0]
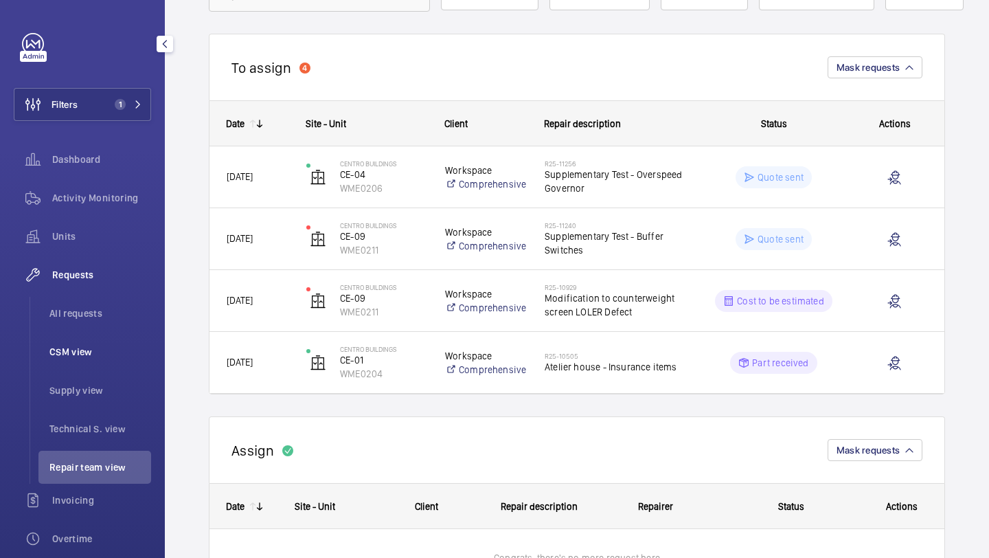
click at [91, 335] on li "CSM view" at bounding box center [94, 351] width 113 height 33
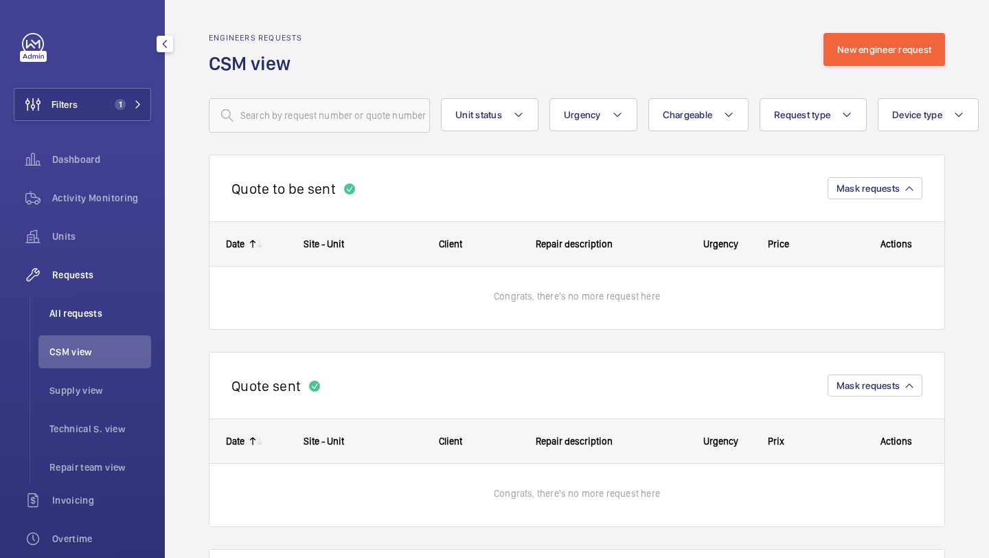
click at [92, 326] on li "All requests" at bounding box center [94, 313] width 113 height 33
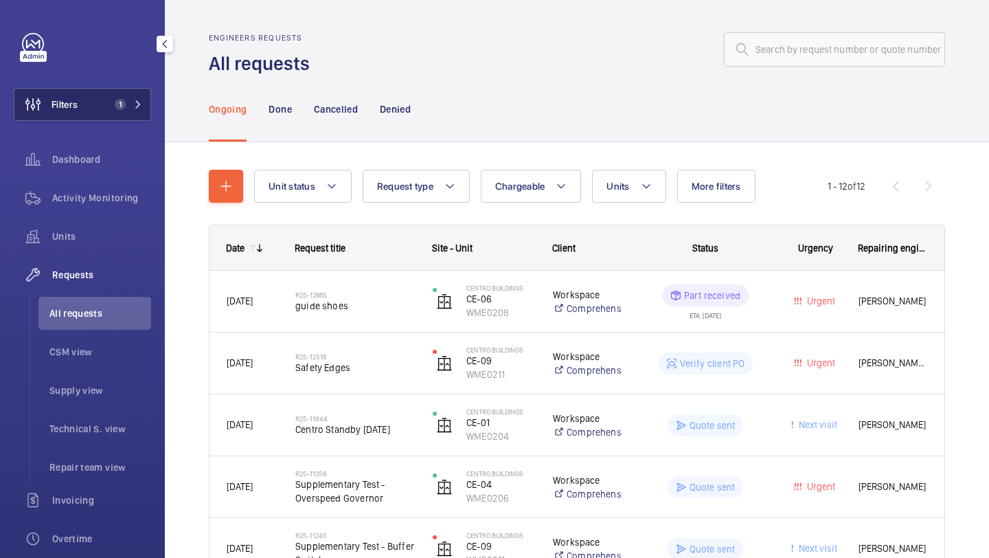
click at [100, 101] on button "Filters 1" at bounding box center [82, 104] width 137 height 33
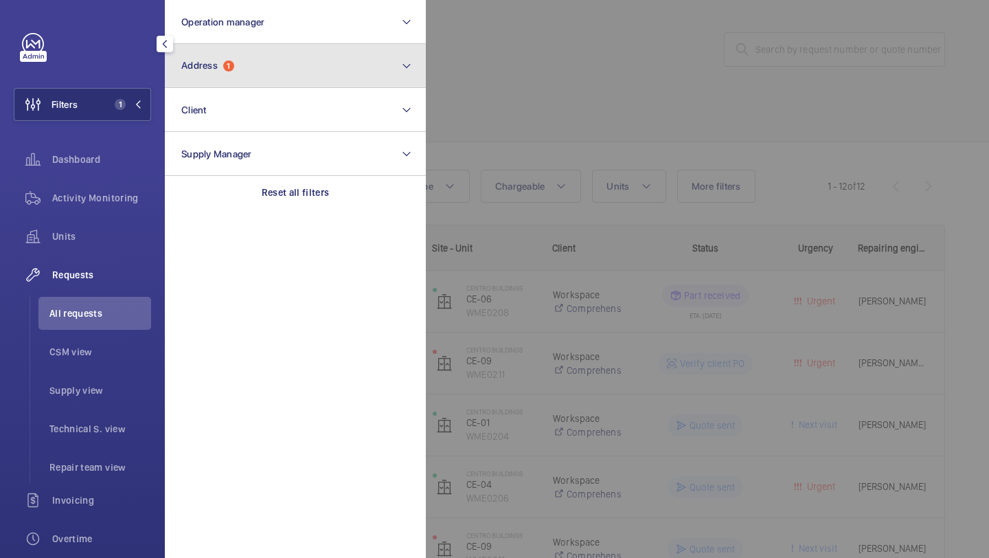
click at [224, 80] on button "Address 1" at bounding box center [295, 66] width 261 height 44
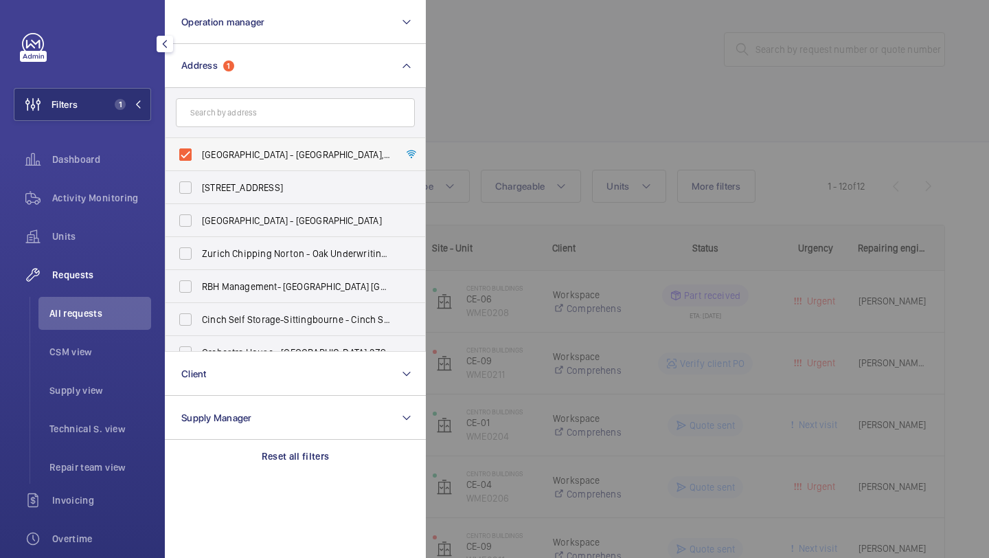
click at [246, 147] on label "[GEOGRAPHIC_DATA] - [GEOGRAPHIC_DATA], [STREET_ADDRESS][PERSON_NAME]" at bounding box center [285, 154] width 239 height 33
click at [199, 147] on input "[GEOGRAPHIC_DATA] - [GEOGRAPHIC_DATA], [STREET_ADDRESS][PERSON_NAME]" at bounding box center [185, 154] width 27 height 27
checkbox input "false"
click at [877, 54] on div at bounding box center [920, 279] width 989 height 558
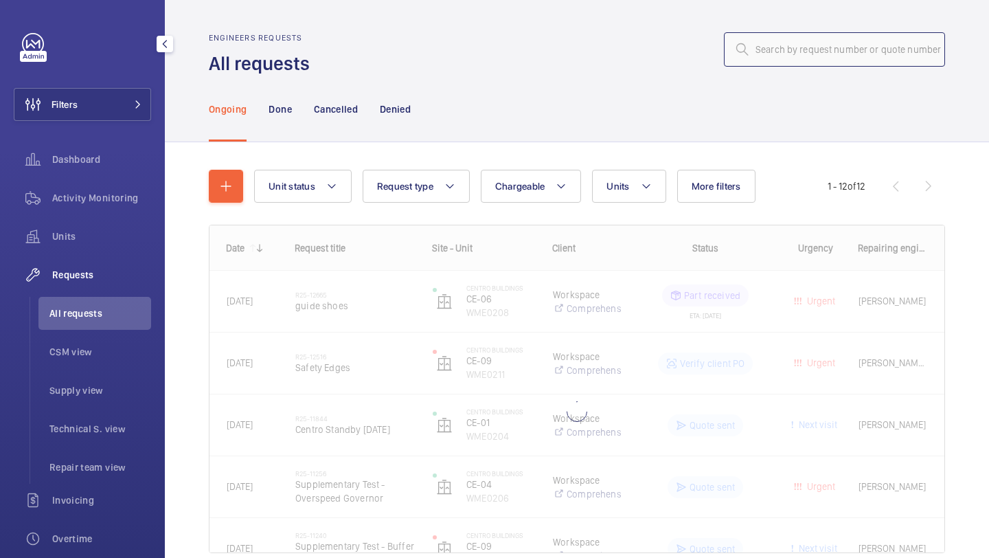
click at [877, 54] on input "text" at bounding box center [834, 49] width 221 height 34
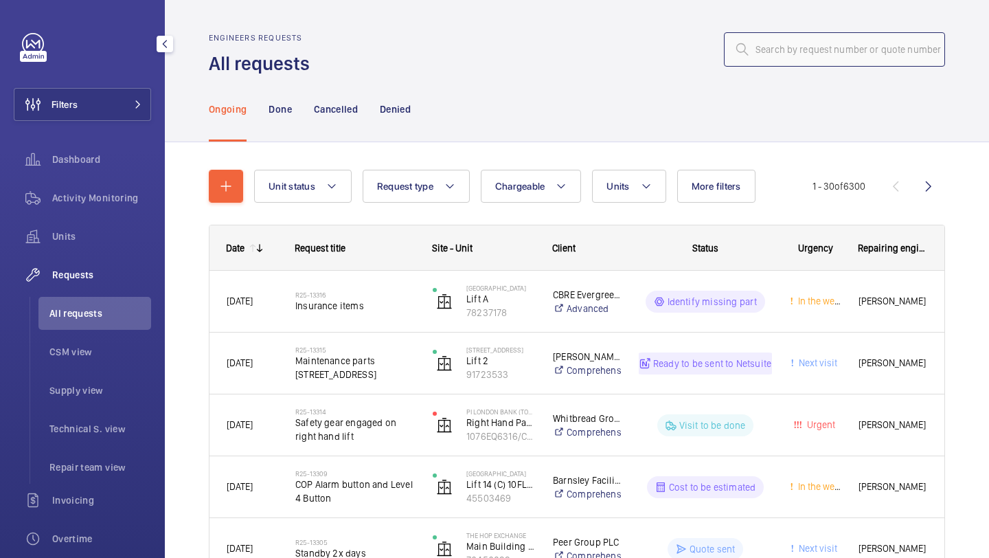
paste input "00022848"
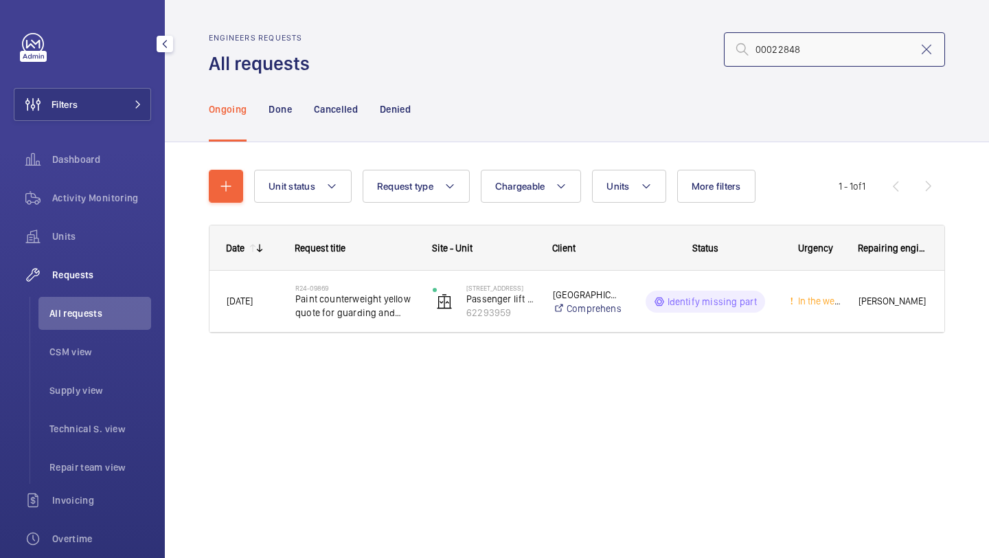
type input "00022848"
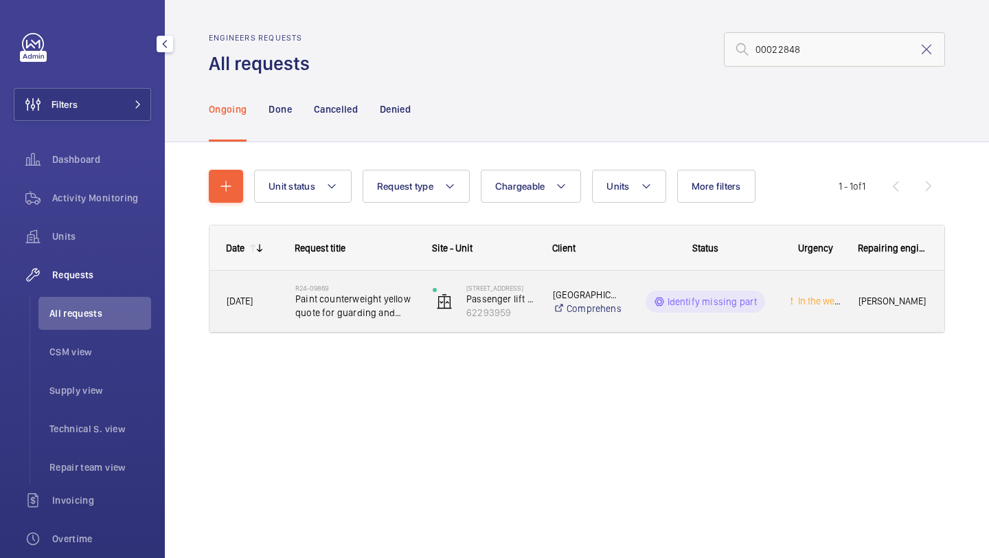
click at [396, 327] on div "R24-09869 Paint counterweight yellow quote for guarding and separating the lift…" at bounding box center [347, 302] width 136 height 62
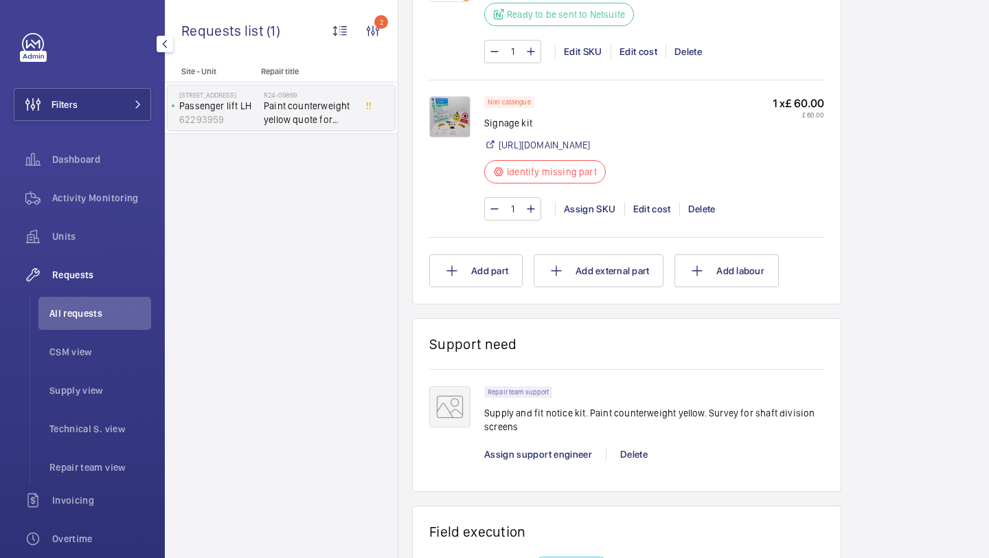
scroll to position [1470, 0]
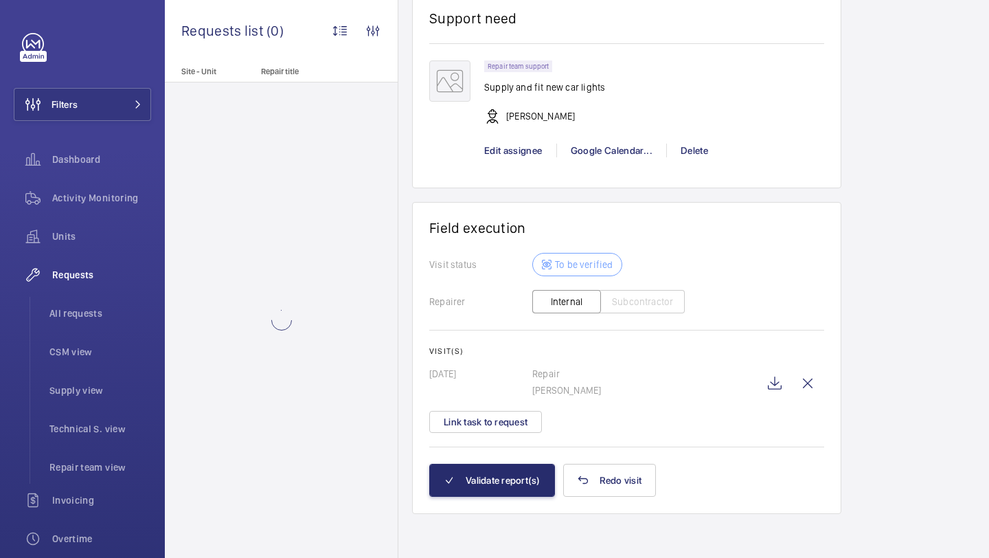
scroll to position [1266, 0]
click at [506, 488] on button "Validate report(s)" at bounding box center [492, 480] width 126 height 33
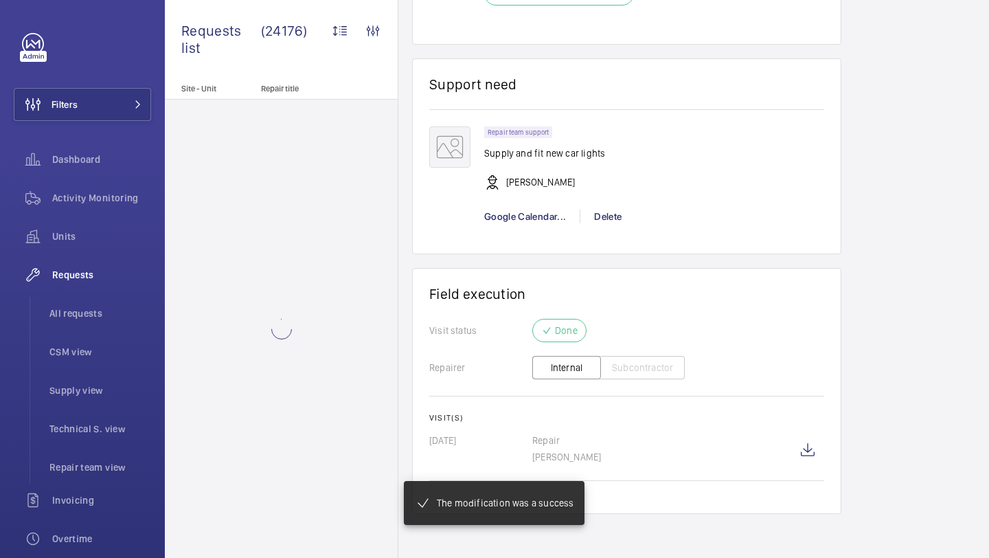
scroll to position [998, 0]
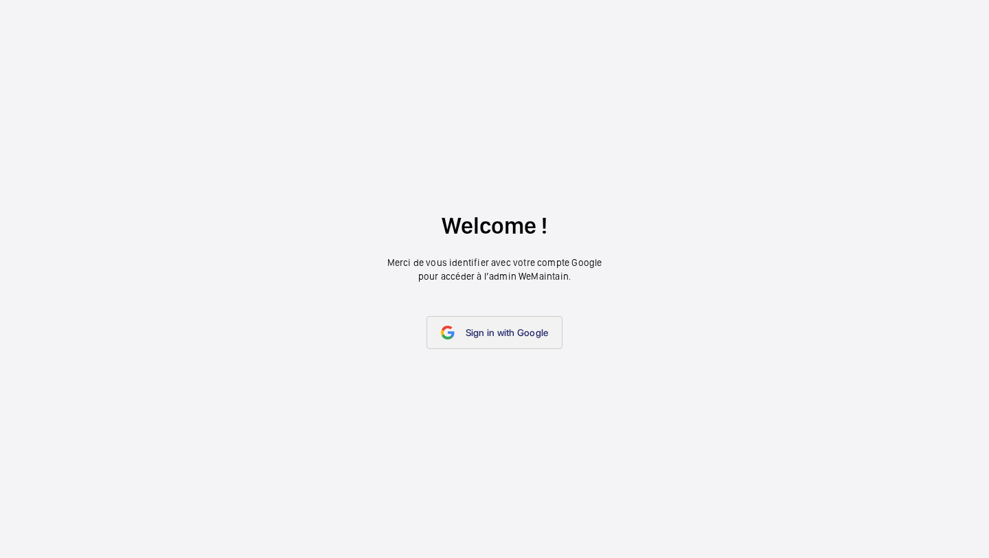
click at [468, 342] on link "Sign in with Google" at bounding box center [495, 332] width 137 height 33
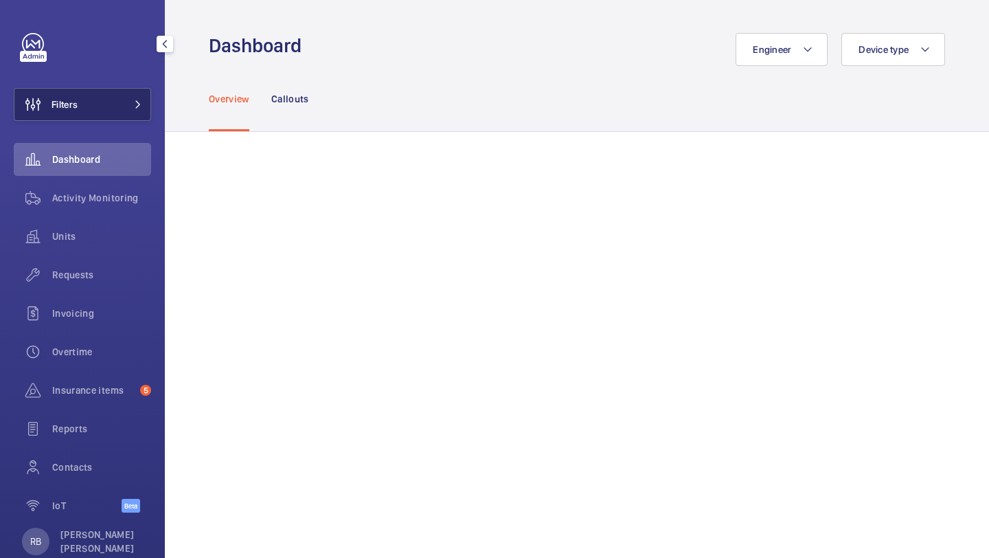
click at [150, 110] on div "Filters Dashboard Activity Monitoring Units Requests Invoicing Overtime Insuran…" at bounding box center [82, 279] width 165 height 558
click at [152, 107] on div "Filters Dashboard Activity Monitoring Units Requests Invoicing Overtime Insuran…" at bounding box center [82, 279] width 165 height 558
click at [124, 107] on button "Filters" at bounding box center [82, 104] width 137 height 33
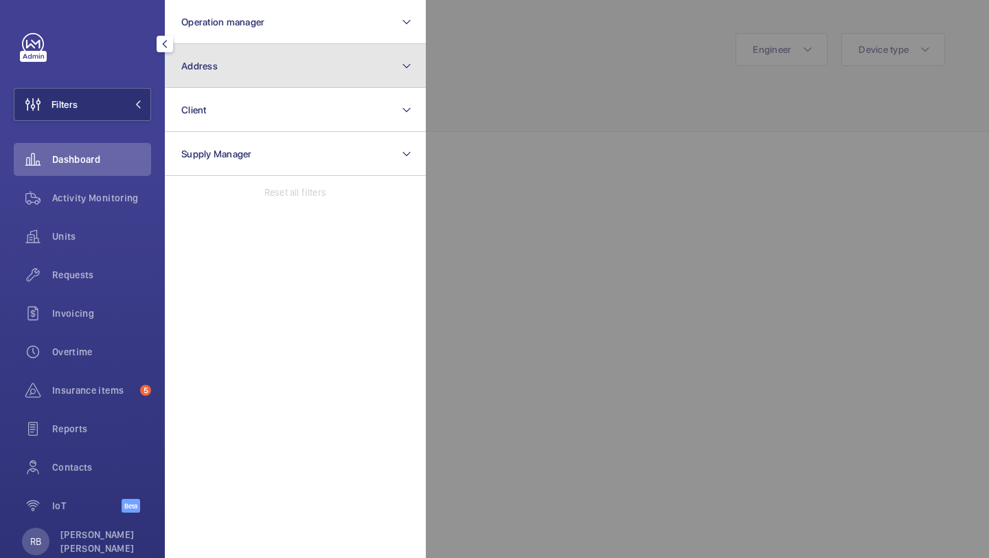
click at [206, 60] on span "Address" at bounding box center [199, 65] width 36 height 11
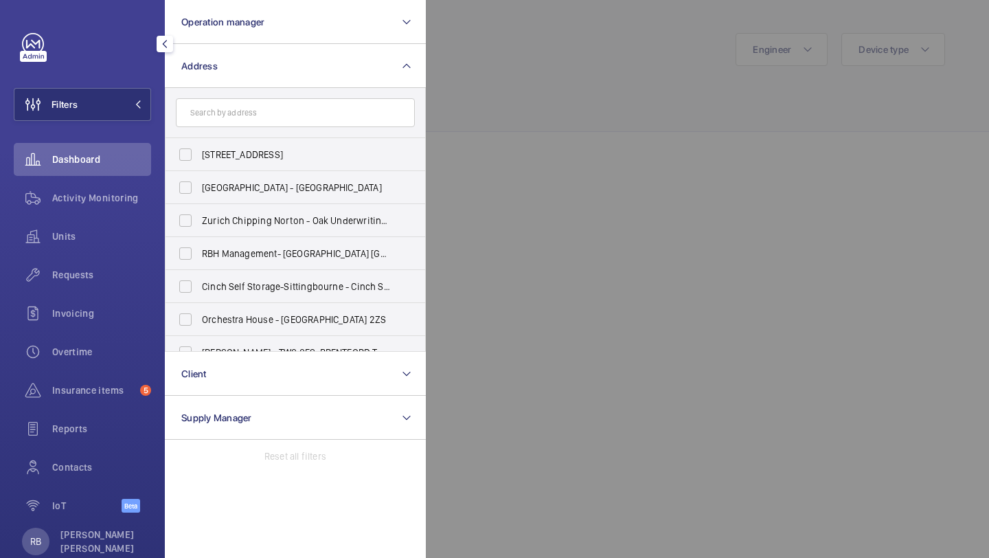
click at [523, 34] on div at bounding box center [920, 279] width 989 height 558
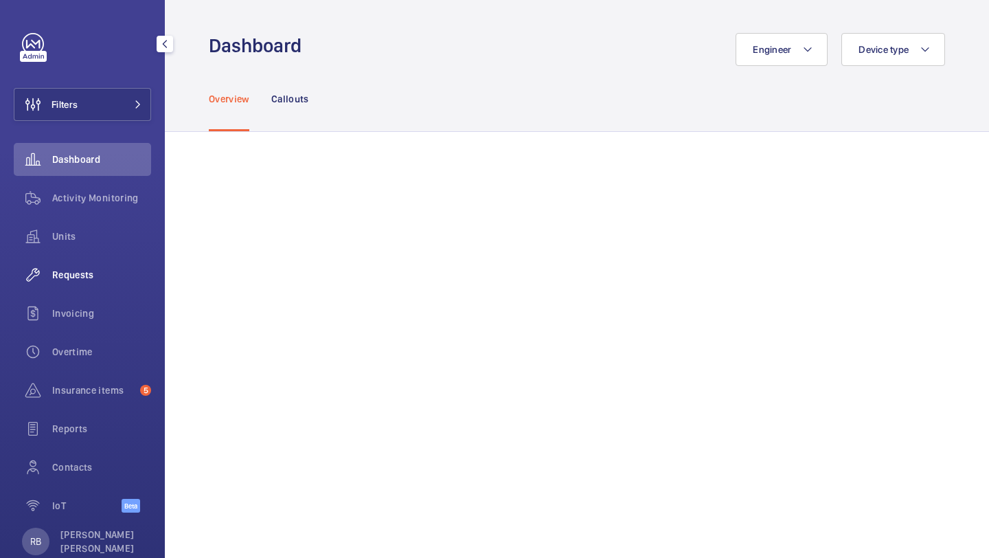
click at [122, 283] on div "Requests" at bounding box center [82, 274] width 137 height 33
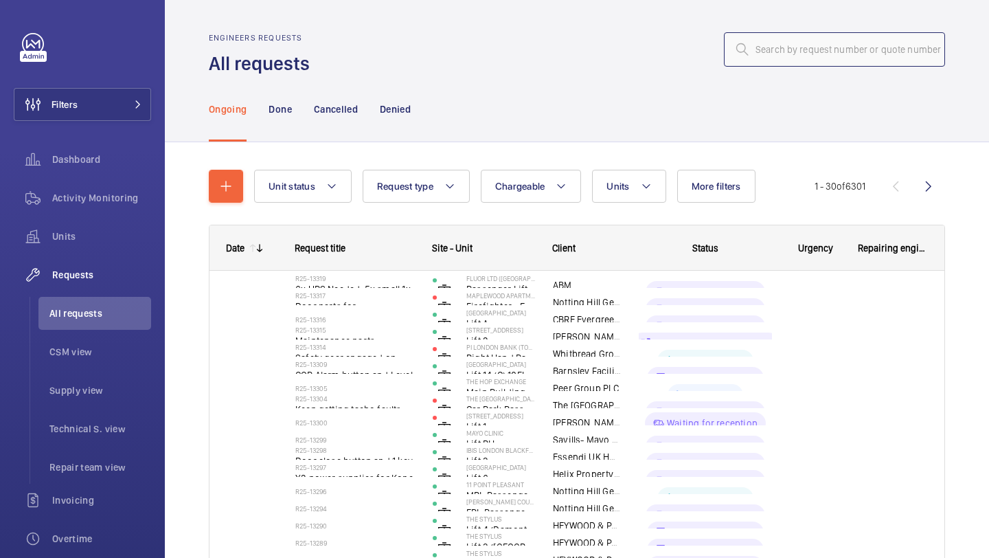
click at [803, 40] on input "text" at bounding box center [834, 49] width 221 height 34
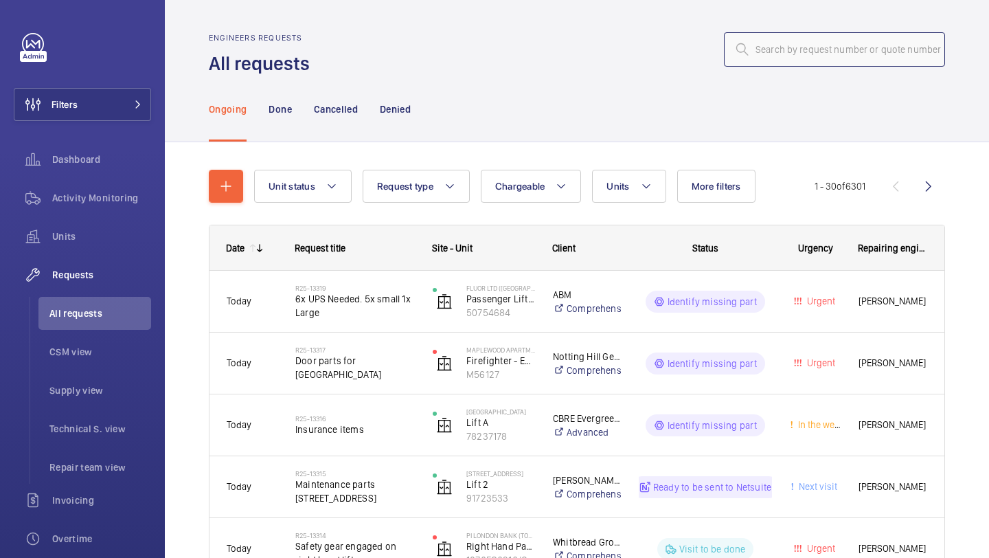
click at [827, 51] on input "text" at bounding box center [834, 49] width 221 height 34
click at [807, 38] on input "R25" at bounding box center [834, 49] width 221 height 34
click at [807, 42] on input "R25" at bounding box center [834, 49] width 221 height 34
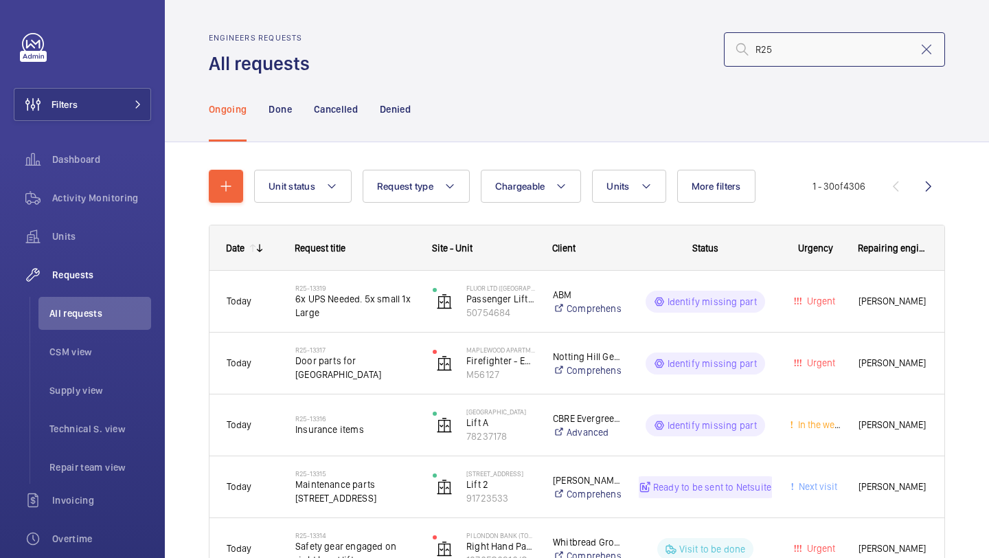
click at [814, 52] on input "R25" at bounding box center [834, 49] width 221 height 34
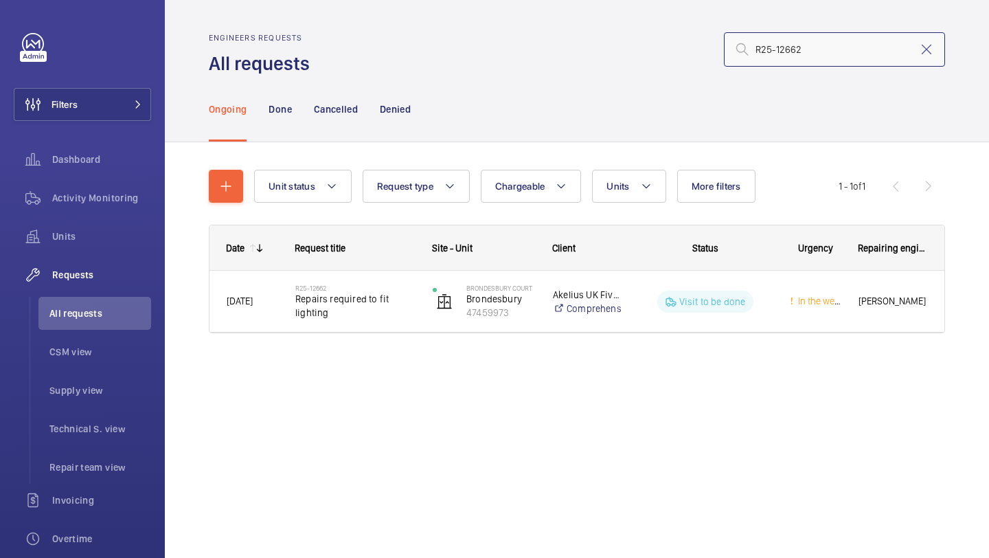
type input "R25-12662"
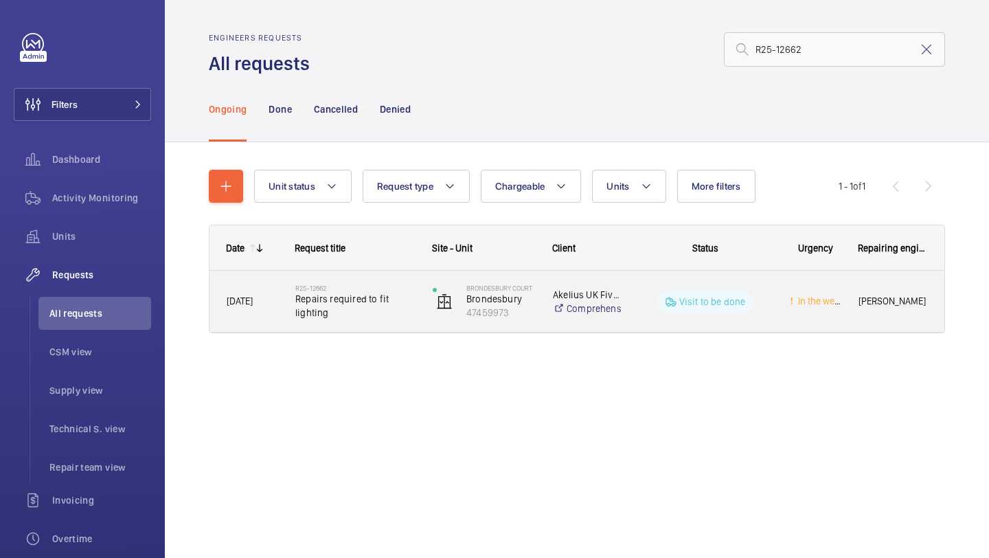
click at [401, 278] on div "R25-12662 Repairs required to fit lighting" at bounding box center [347, 302] width 136 height 62
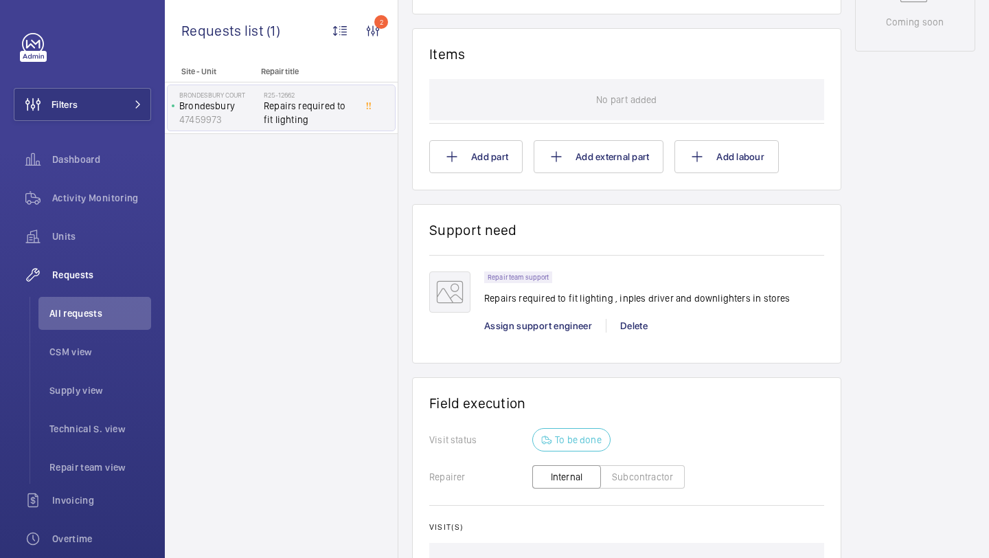
scroll to position [795, 0]
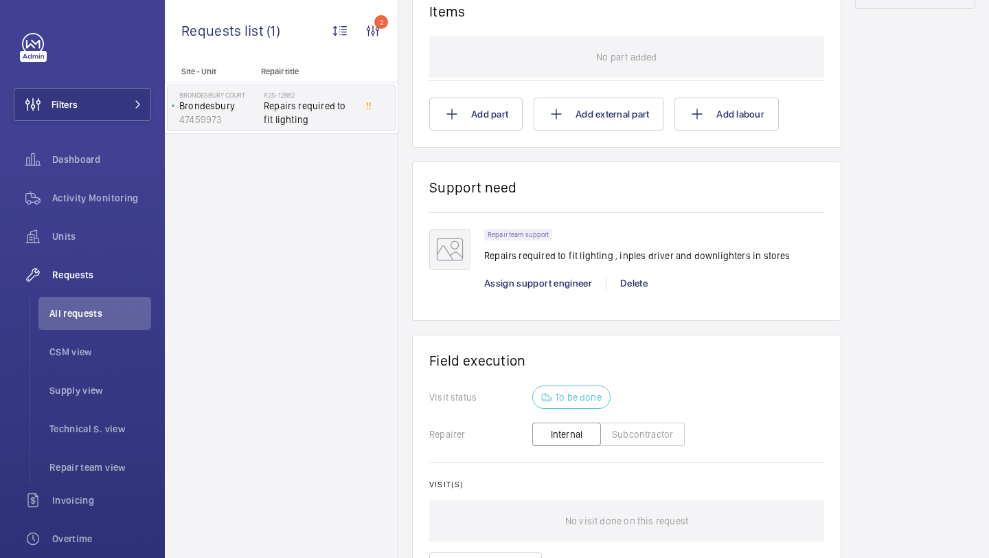
click at [552, 300] on div "Repair team support Repairs required to fit lighting , inples driver and downli…" at bounding box center [654, 266] width 340 height 75
click at [547, 291] on div "Repair team support Repairs required to fit lighting , inples driver and downli…" at bounding box center [654, 266] width 340 height 75
click at [511, 286] on span "Assign support engineer" at bounding box center [538, 283] width 108 height 11
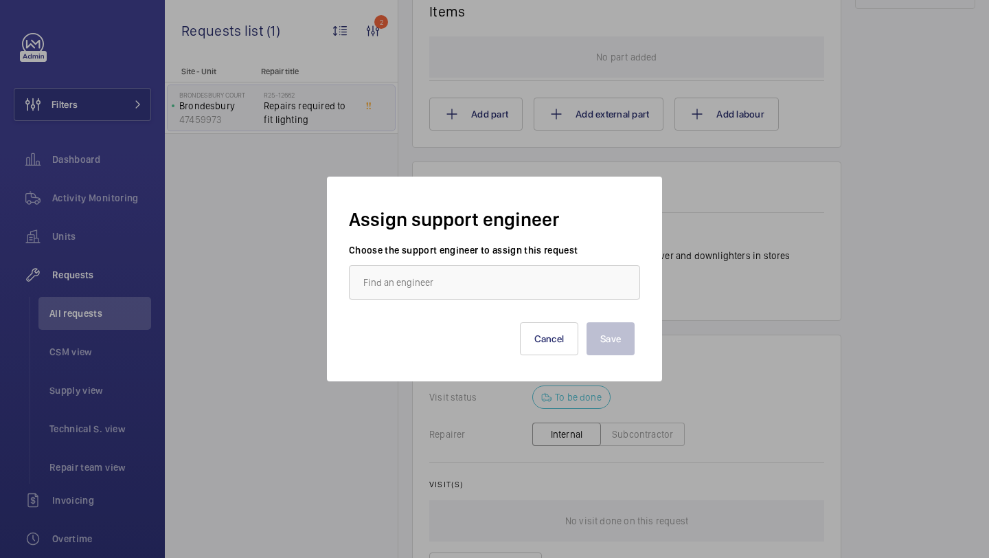
click at [454, 302] on div "Save Cancel" at bounding box center [495, 327] width 280 height 55
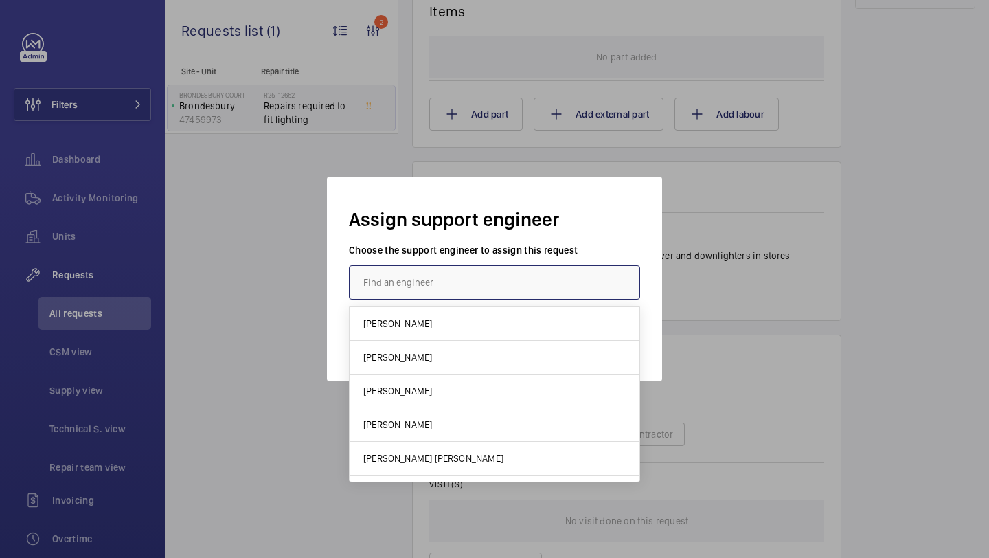
click at [458, 294] on input "text" at bounding box center [494, 282] width 291 height 34
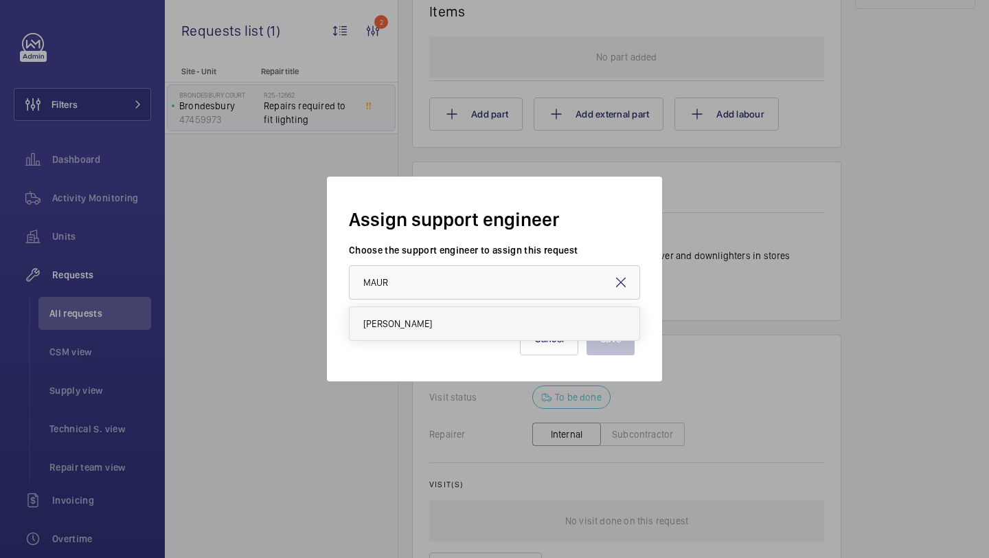
click at [471, 328] on mat-option "[PERSON_NAME]" at bounding box center [495, 323] width 290 height 33
type input "[PERSON_NAME]"
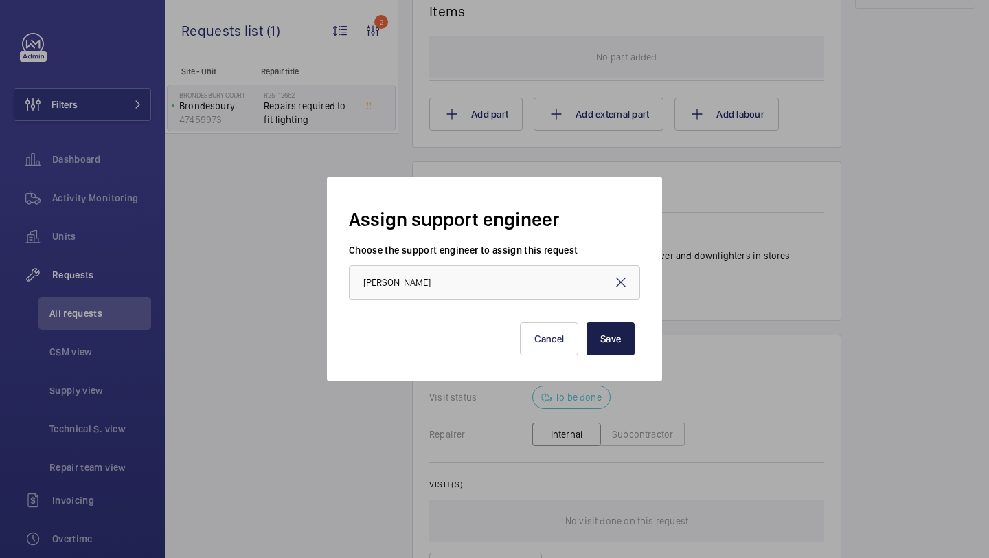
click at [609, 344] on button "Save" at bounding box center [611, 338] width 48 height 33
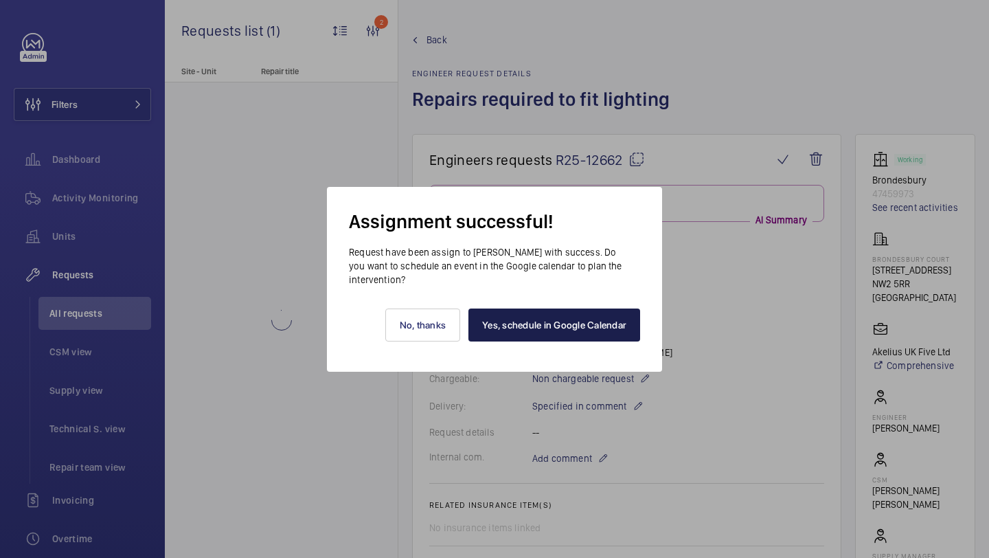
click at [573, 321] on link "Yes, schedule in Google Calendar" at bounding box center [555, 325] width 172 height 33
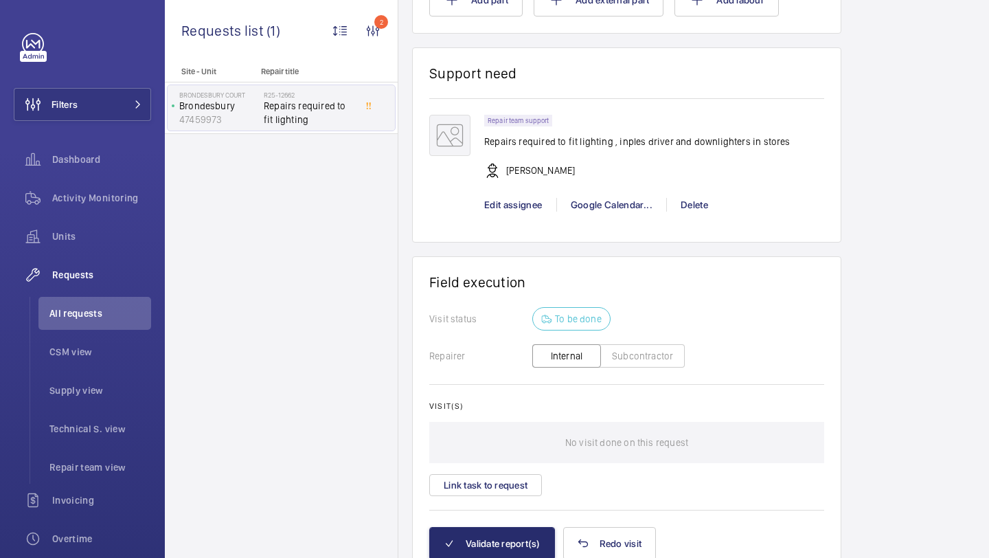
scroll to position [897, 0]
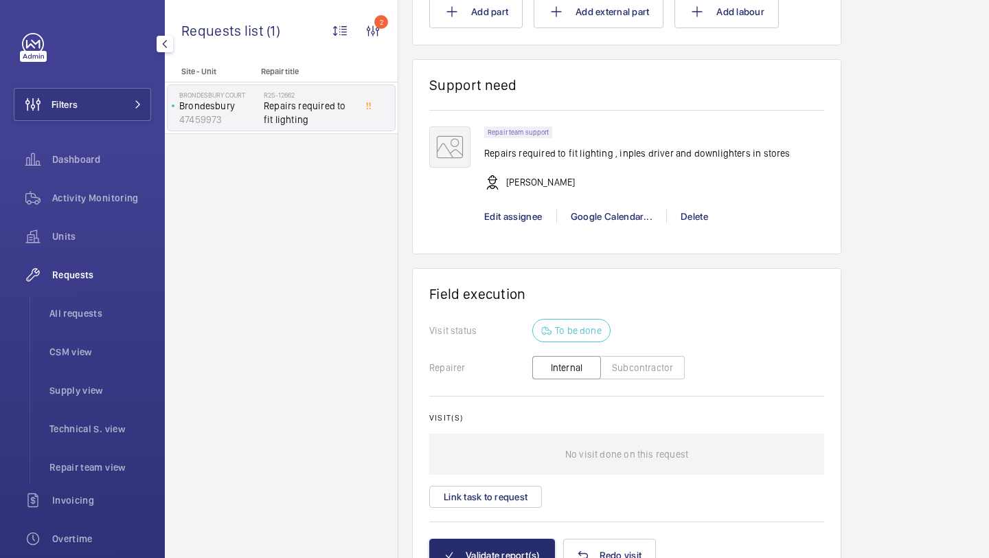
click at [114, 82] on div "Filters Dashboard Activity Monitoring Units Requests All requests CSM view Supp…" at bounding box center [82, 374] width 137 height 682
click at [123, 89] on button "Filters" at bounding box center [82, 104] width 137 height 33
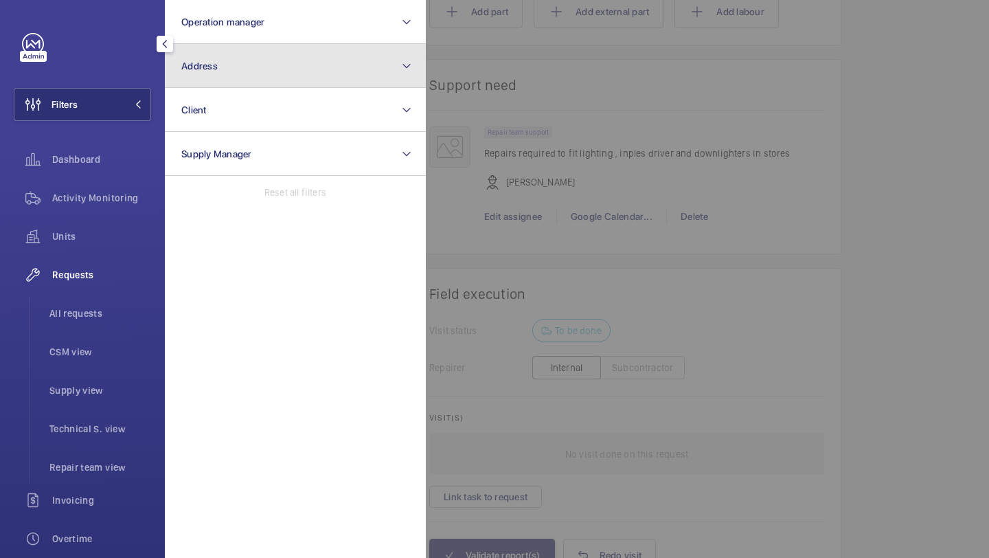
click at [203, 77] on button "Address" at bounding box center [295, 66] width 261 height 44
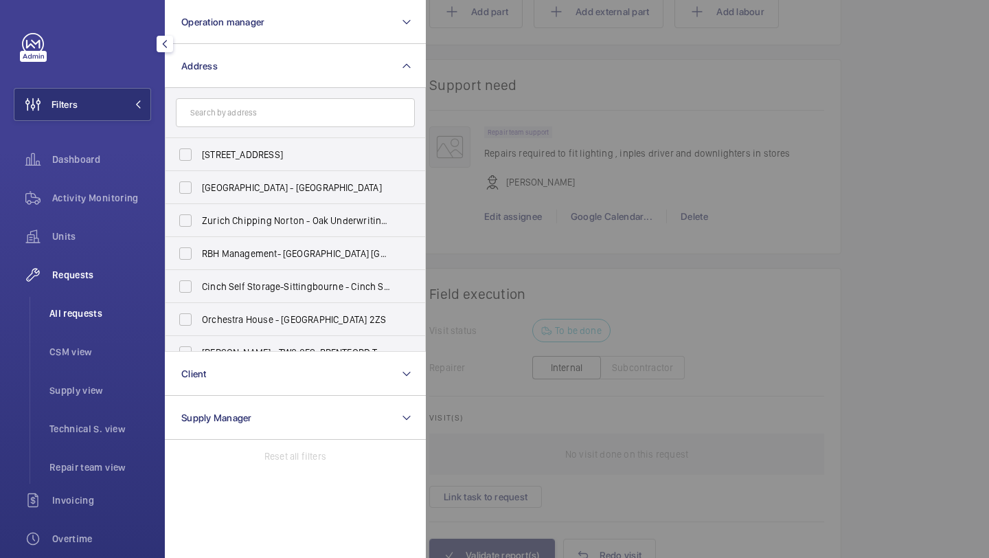
click at [95, 312] on span "All requests" at bounding box center [100, 313] width 102 height 14
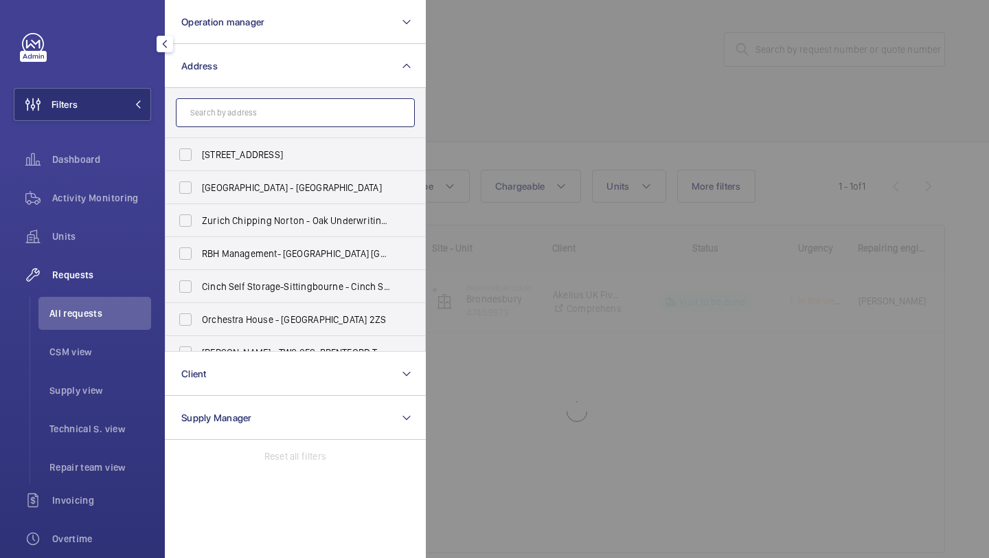
click at [323, 98] on input "text" at bounding box center [295, 112] width 239 height 29
click at [322, 109] on input "text" at bounding box center [295, 112] width 239 height 29
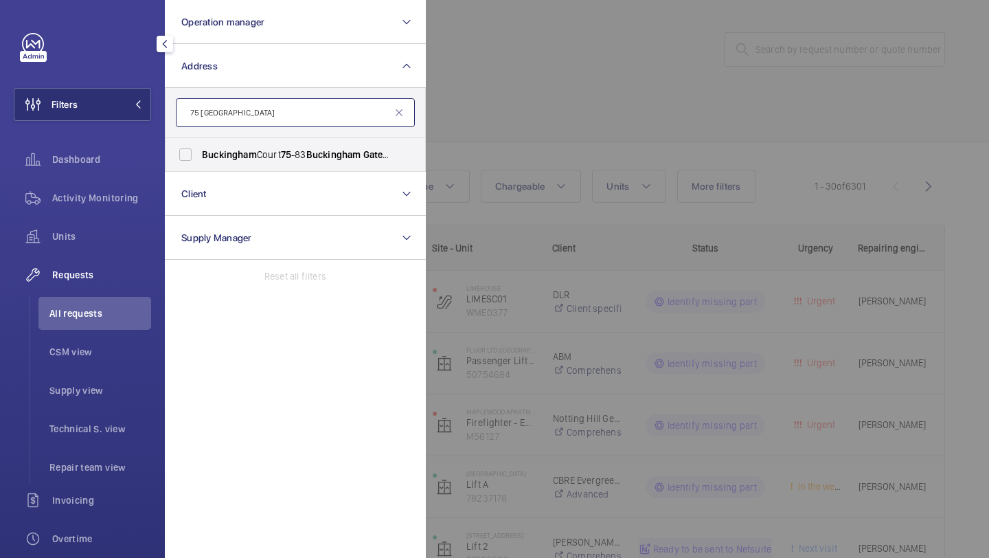
type input "75 Buckingham gate"
click at [303, 137] on form "75 Buckingham gate" at bounding box center [296, 113] width 260 height 50
click at [291, 163] on label "Buckingham Court 75 -83 Buckingham Gate - 75 Buckingham Gate , LONDON SW1E 6PD" at bounding box center [285, 154] width 239 height 33
click at [199, 163] on input "Buckingham Court 75 -83 Buckingham Gate - 75 Buckingham Gate , LONDON SW1E 6PD" at bounding box center [185, 154] width 27 height 27
checkbox input "true"
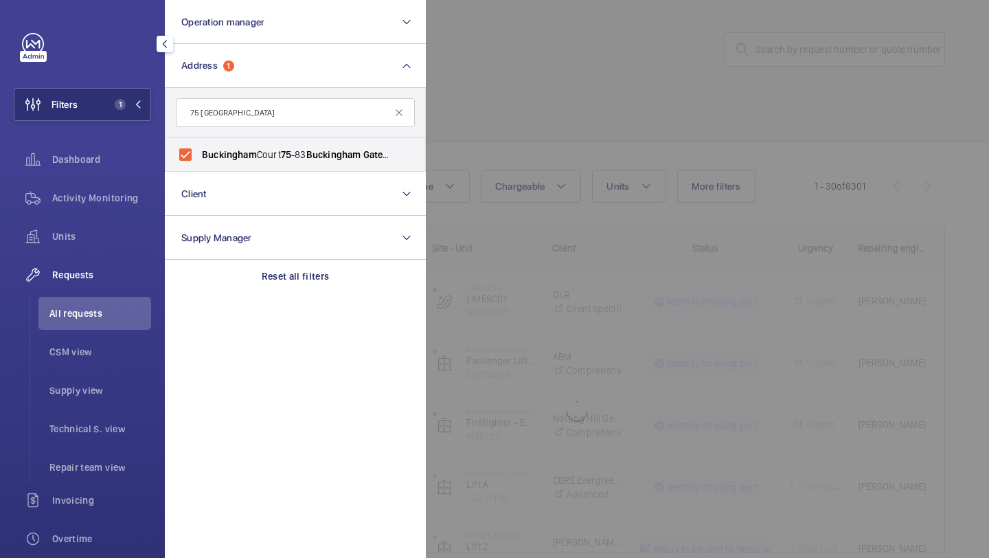
click at [482, 137] on div at bounding box center [920, 279] width 989 height 558
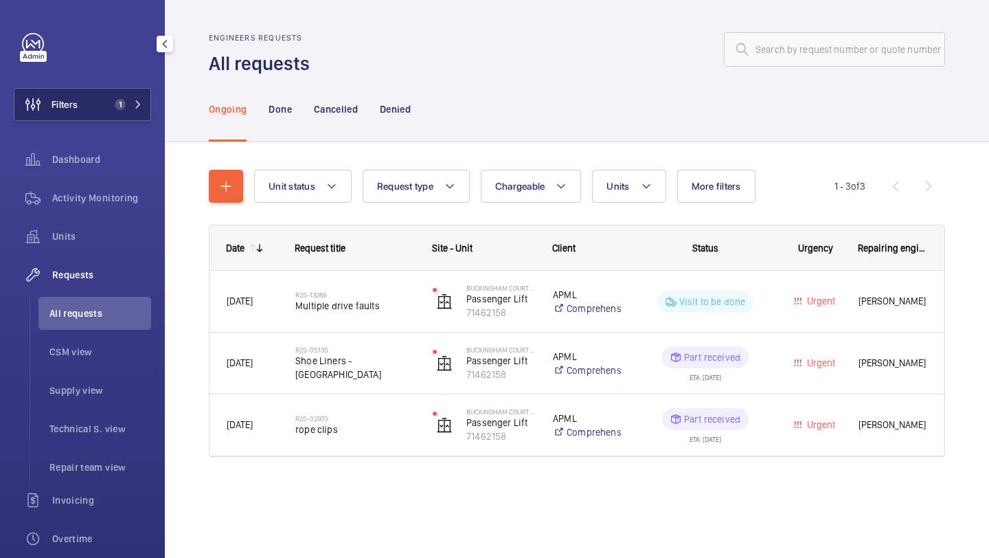
click at [119, 109] on button "Filters 1" at bounding box center [82, 104] width 137 height 33
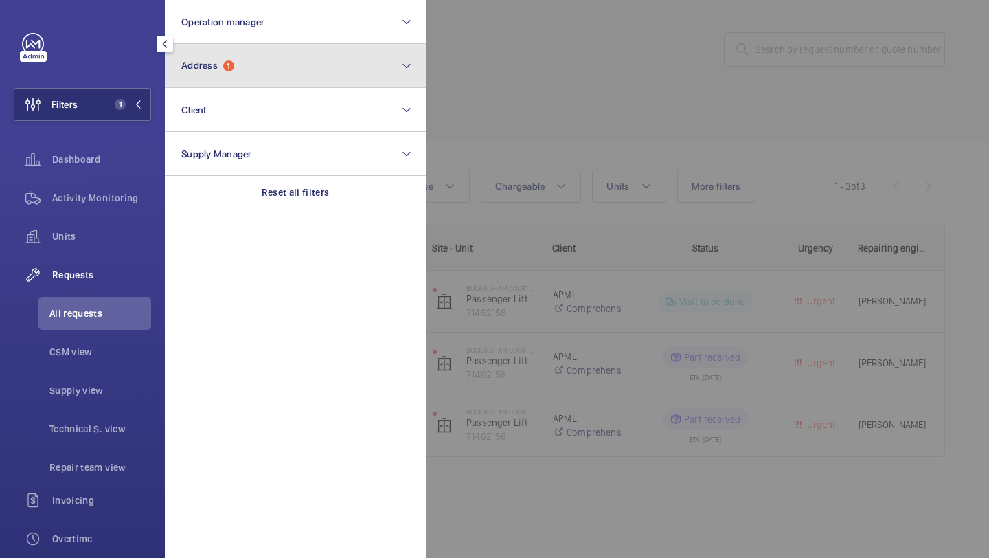
click at [230, 65] on span "1" at bounding box center [228, 65] width 11 height 11
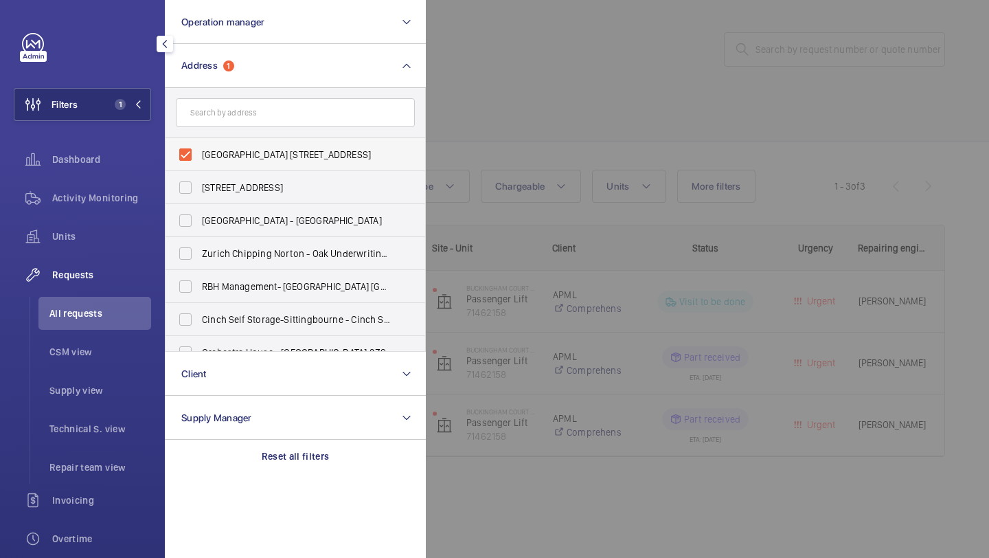
click at [227, 153] on span "Buckingham Court 75-83 Buckingham Gate - 75 Buckingham Gate, LONDON SW1E 6PD" at bounding box center [296, 155] width 189 height 14
click at [199, 153] on input "Buckingham Court 75-83 Buckingham Gate - 75 Buckingham Gate, LONDON SW1E 6PD" at bounding box center [185, 154] width 27 height 27
checkbox input "false"
click at [233, 106] on input "text" at bounding box center [295, 112] width 239 height 29
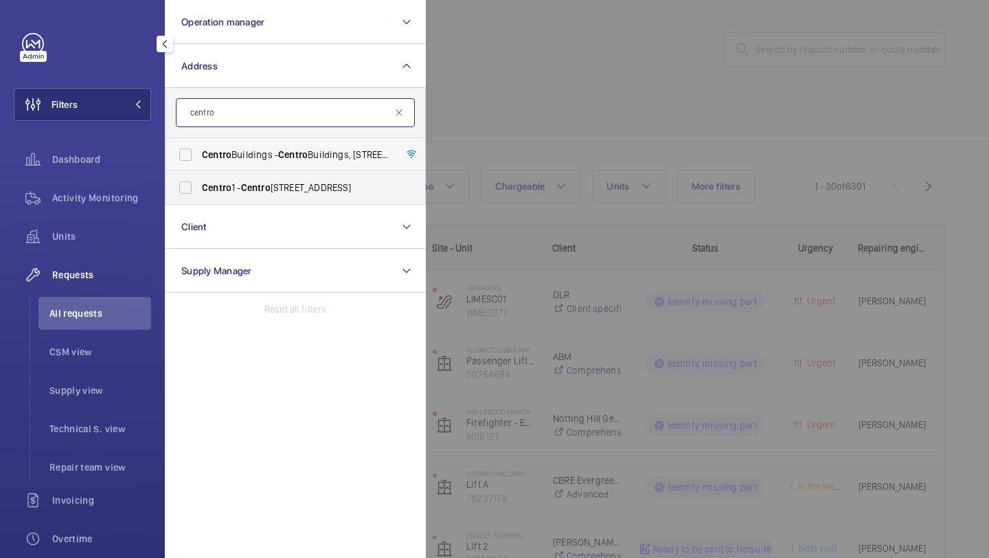
type input "centro"
click at [246, 161] on label "Centro Buildings - Centro Buildings, 20-23 Mandela Street, Camden, London, NW1 …" at bounding box center [285, 154] width 239 height 33
click at [199, 161] on input "Centro Buildings - Centro Buildings, 20-23 Mandela Street, Camden, London, NW1 …" at bounding box center [185, 154] width 27 height 27
checkbox input "true"
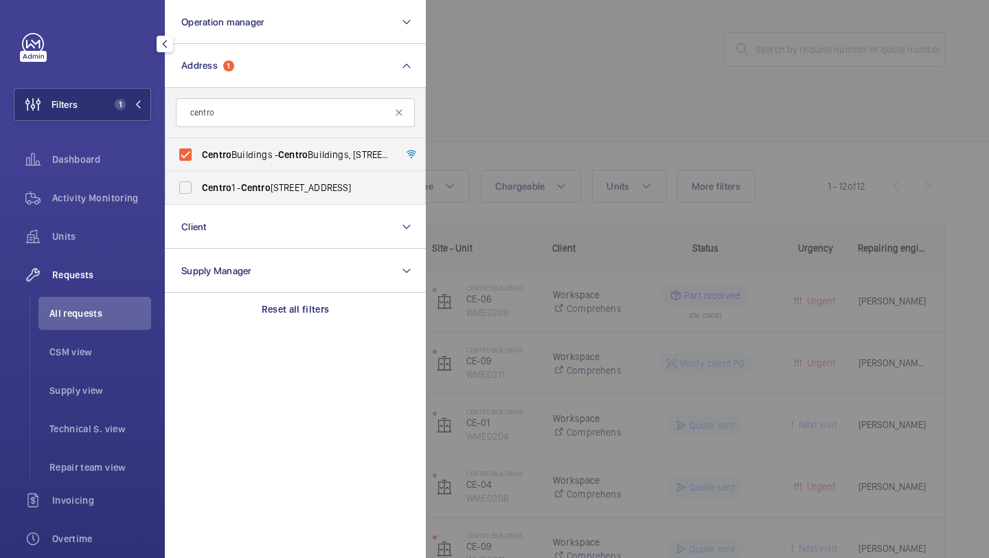
click at [454, 150] on div at bounding box center [920, 279] width 989 height 558
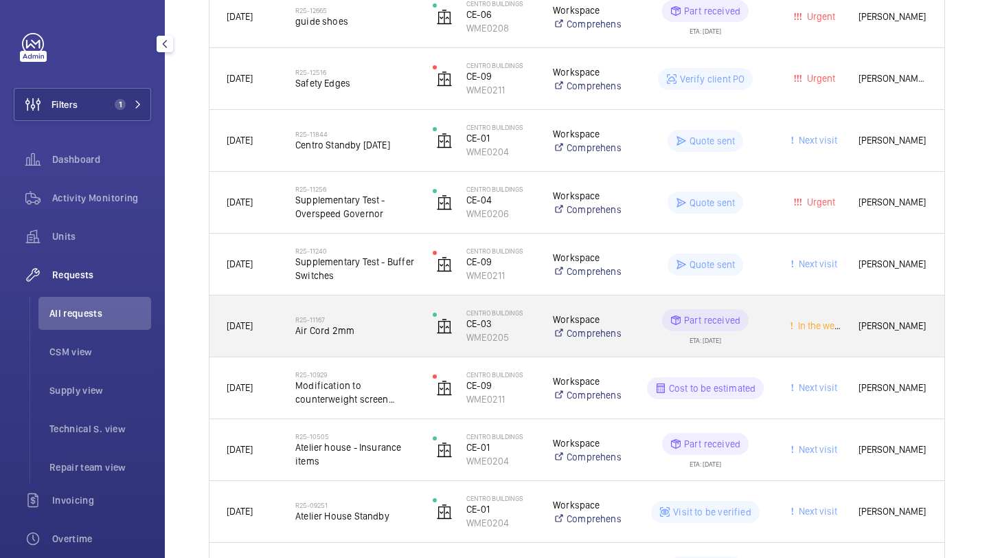
scroll to position [291, 0]
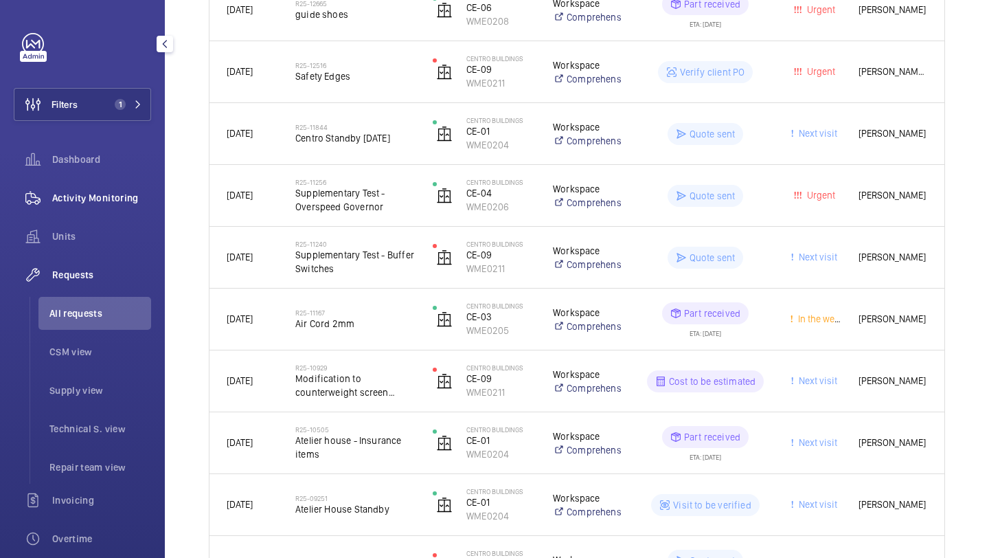
click at [114, 208] on div "Activity Monitoring" at bounding box center [82, 197] width 137 height 33
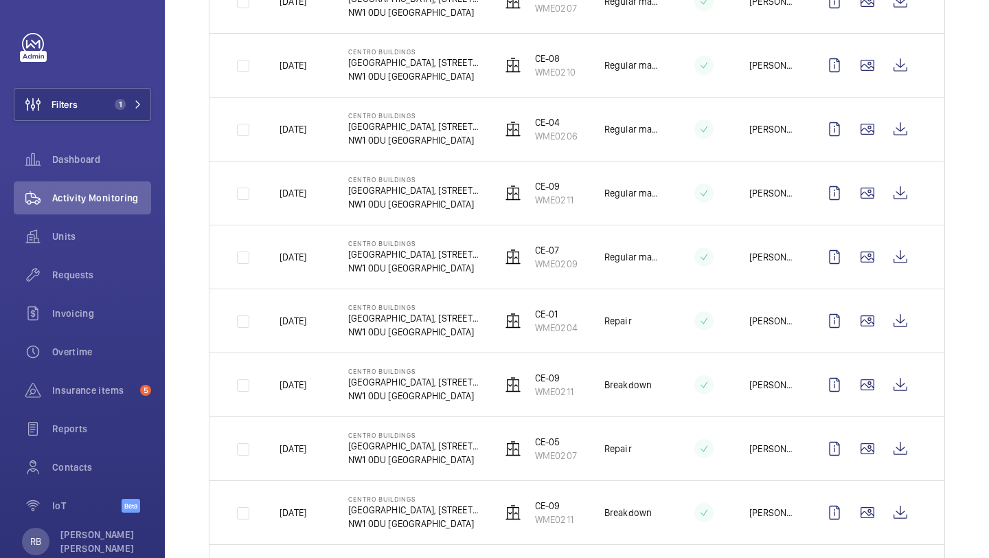
scroll to position [616, 0]
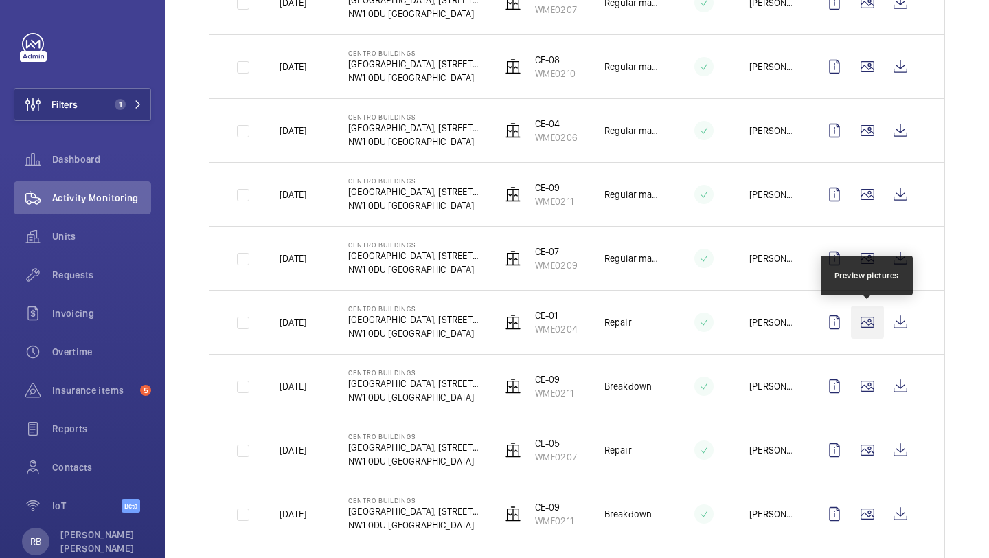
click at [874, 330] on wm-front-icon-button at bounding box center [867, 322] width 33 height 33
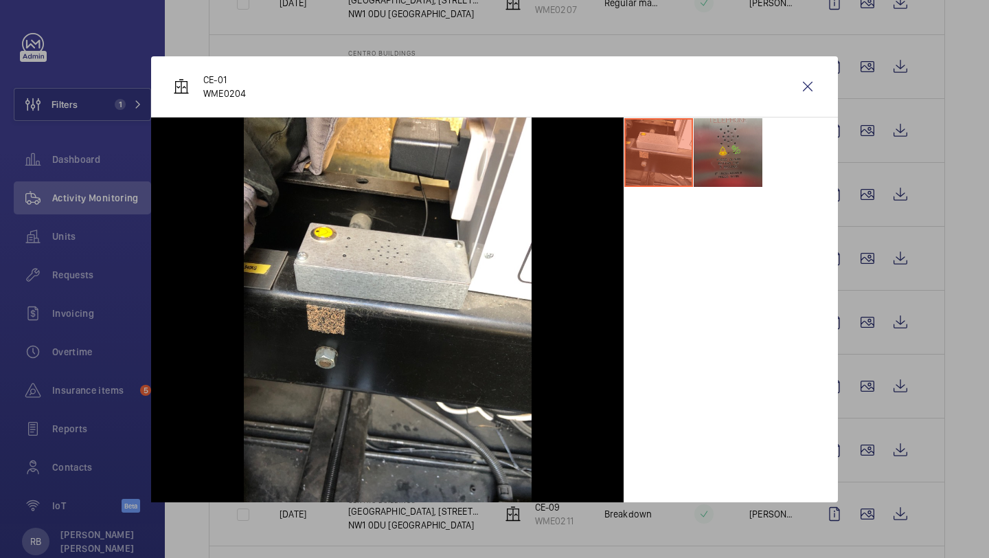
click at [756, 158] on li at bounding box center [728, 152] width 69 height 69
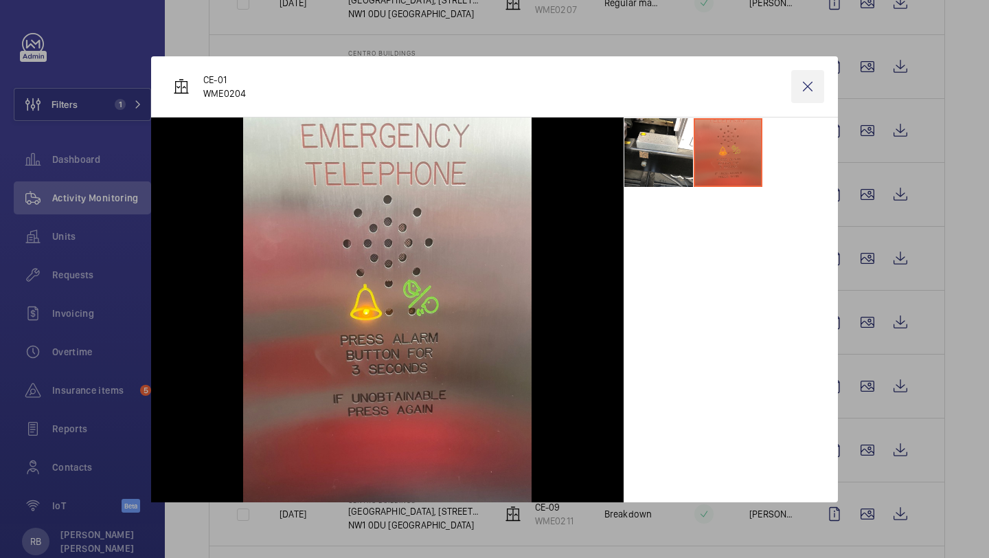
click at [817, 90] on wm-front-icon-button at bounding box center [808, 86] width 33 height 33
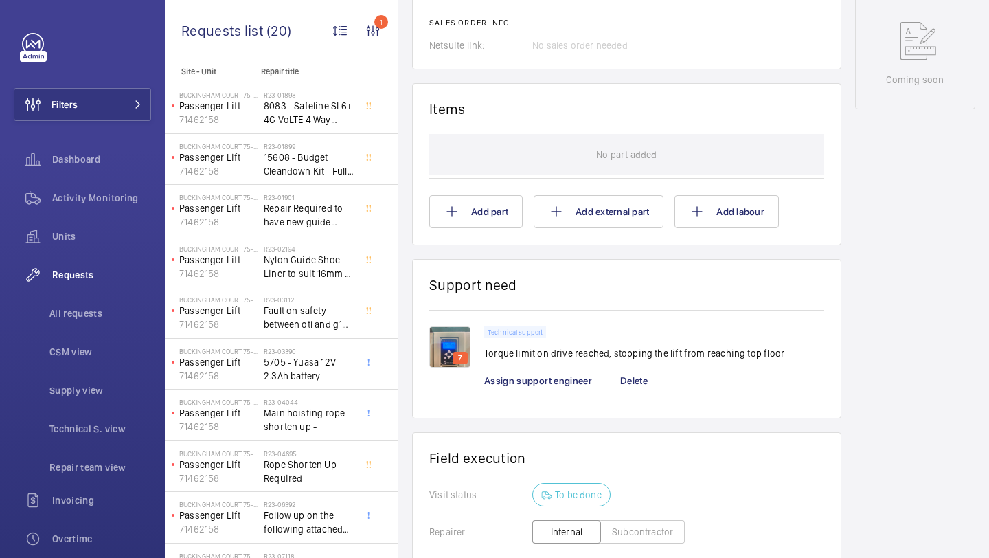
scroll to position [724, 0]
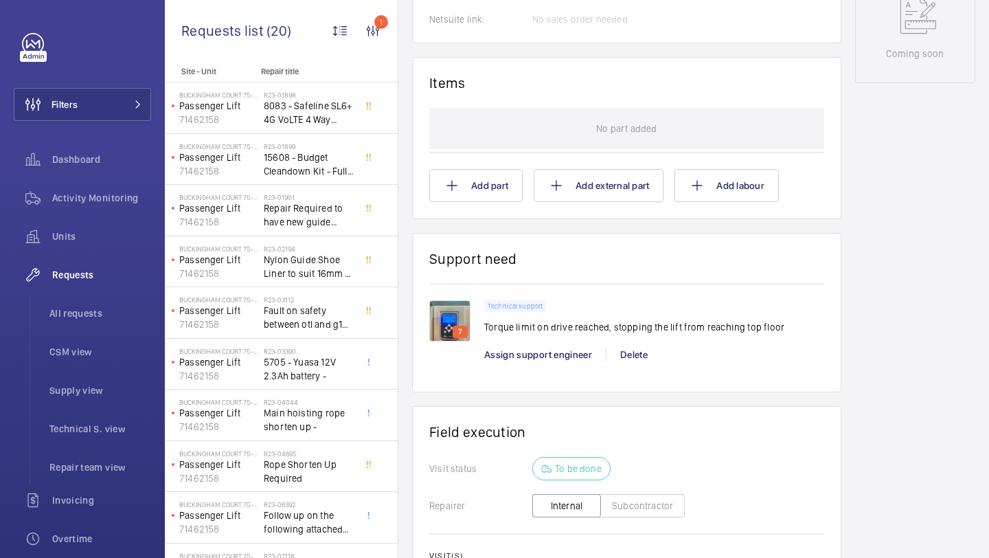
click at [537, 331] on p "Torque limit on drive reached, stopping the lift from reaching top floor" at bounding box center [634, 327] width 300 height 14
click at [565, 321] on div "Technical support Torque limit on drive reached, stopping the lift from reachin…" at bounding box center [634, 321] width 300 height 42
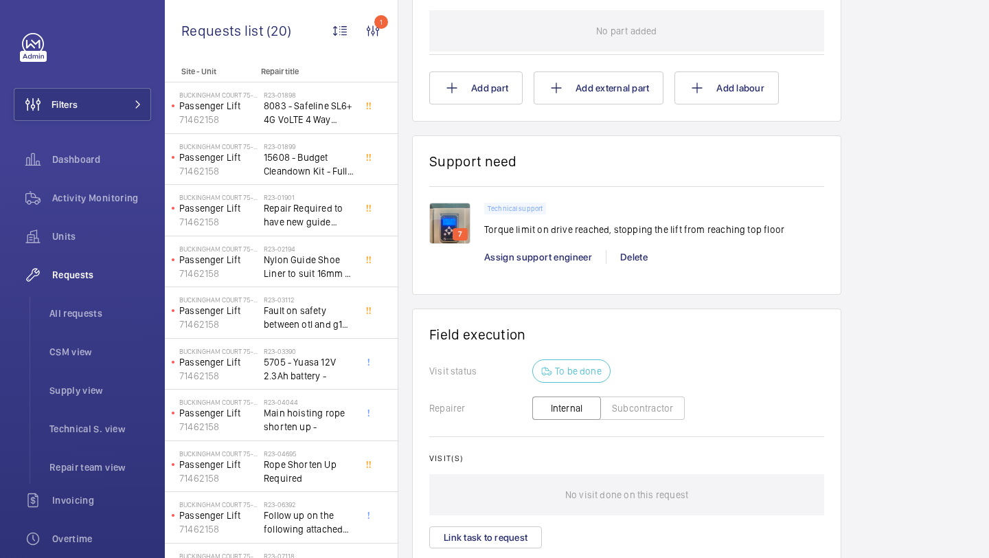
scroll to position [816, 0]
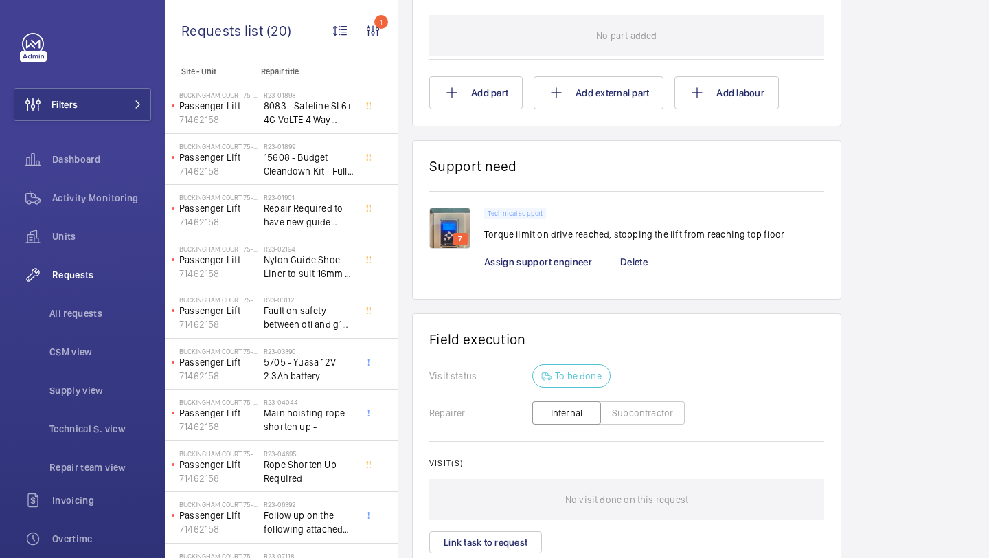
click at [659, 235] on p "Torque limit on drive reached, stopping the lift from reaching top floor" at bounding box center [634, 234] width 300 height 14
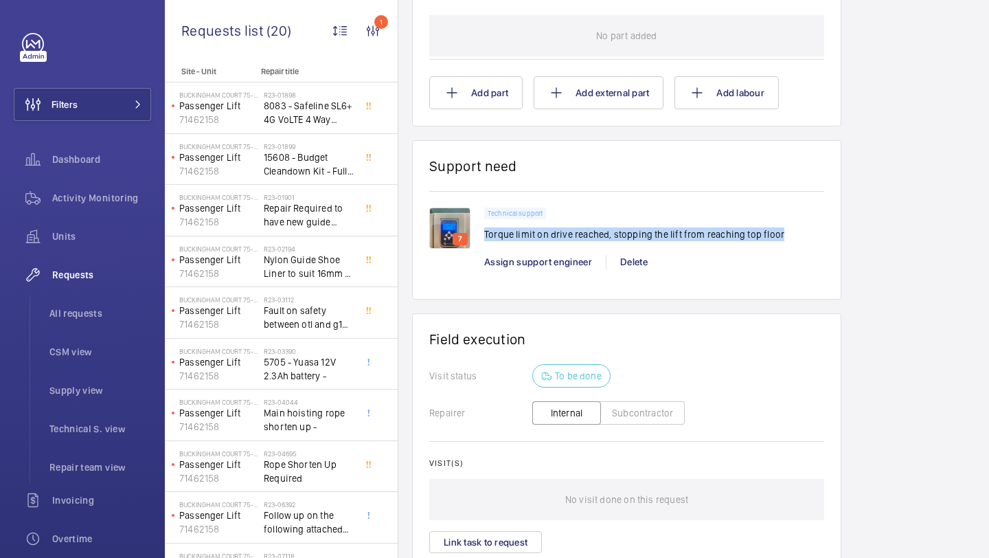
click at [659, 235] on p "Torque limit on drive reached, stopping the lift from reaching top floor" at bounding box center [634, 234] width 300 height 14
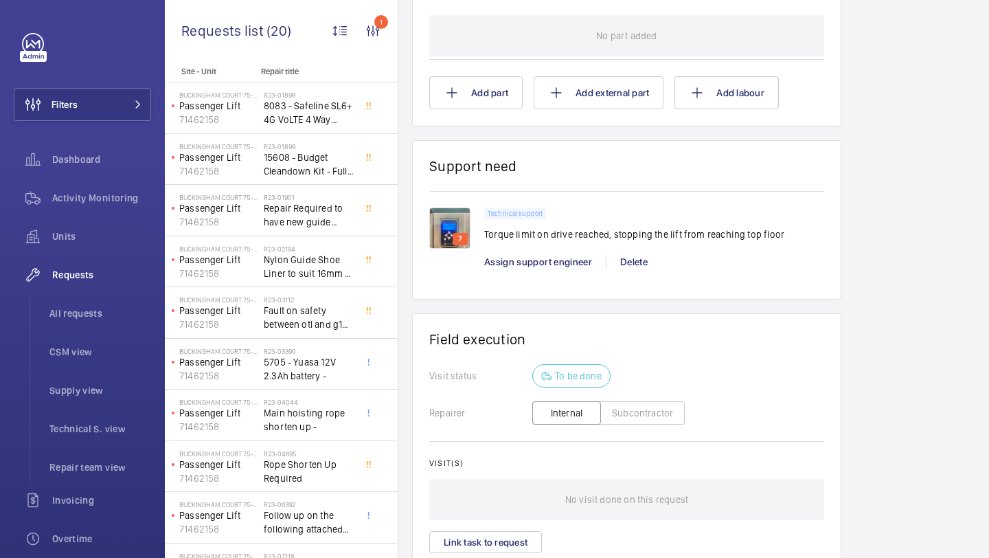
click at [669, 235] on p "Torque limit on drive reached, stopping the lift from reaching top floor" at bounding box center [634, 234] width 300 height 14
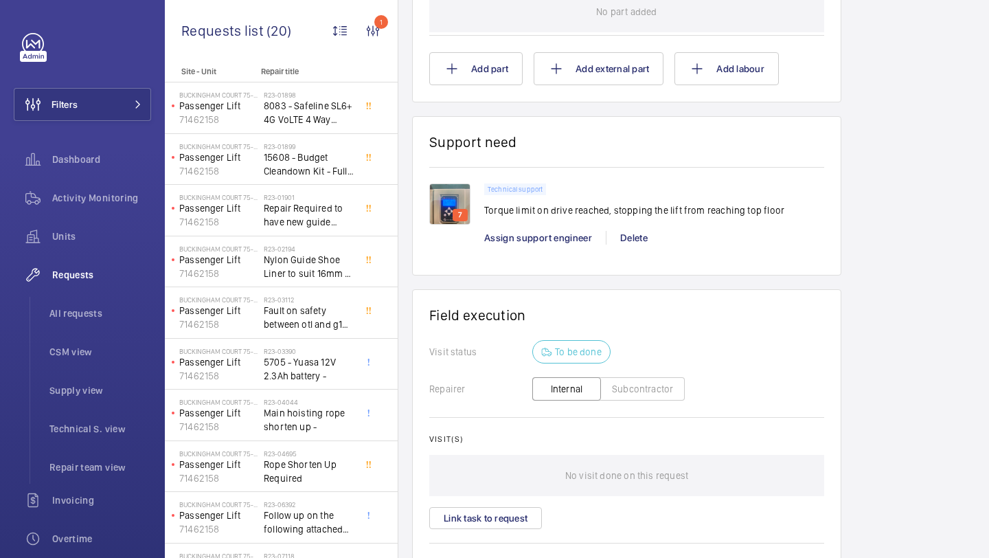
scroll to position [816, 0]
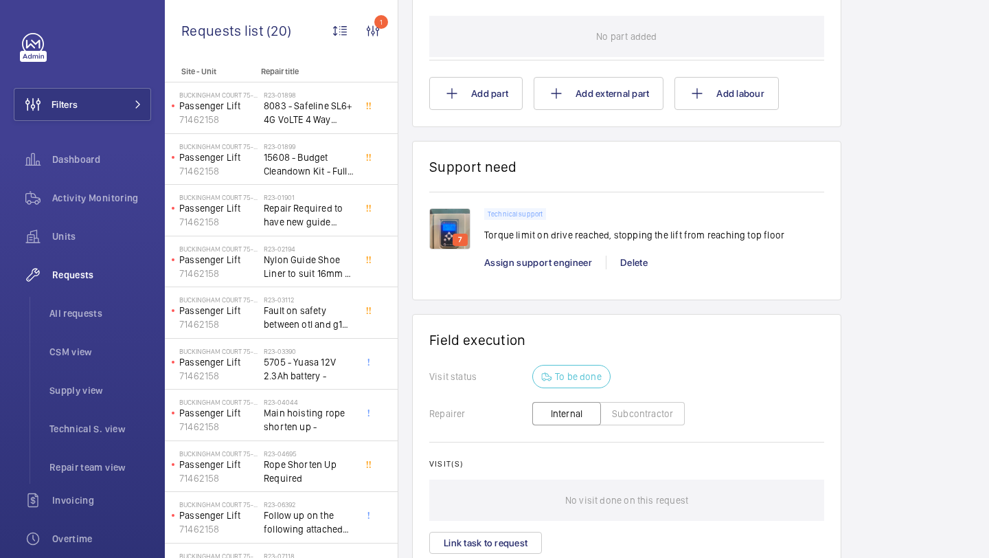
click at [462, 226] on img at bounding box center [449, 228] width 41 height 41
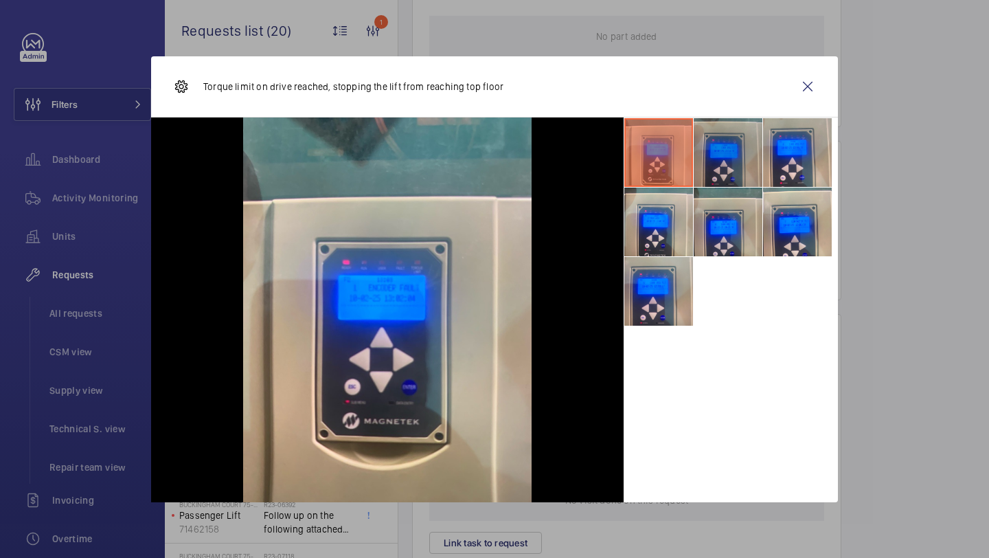
click at [744, 142] on li at bounding box center [728, 152] width 69 height 69
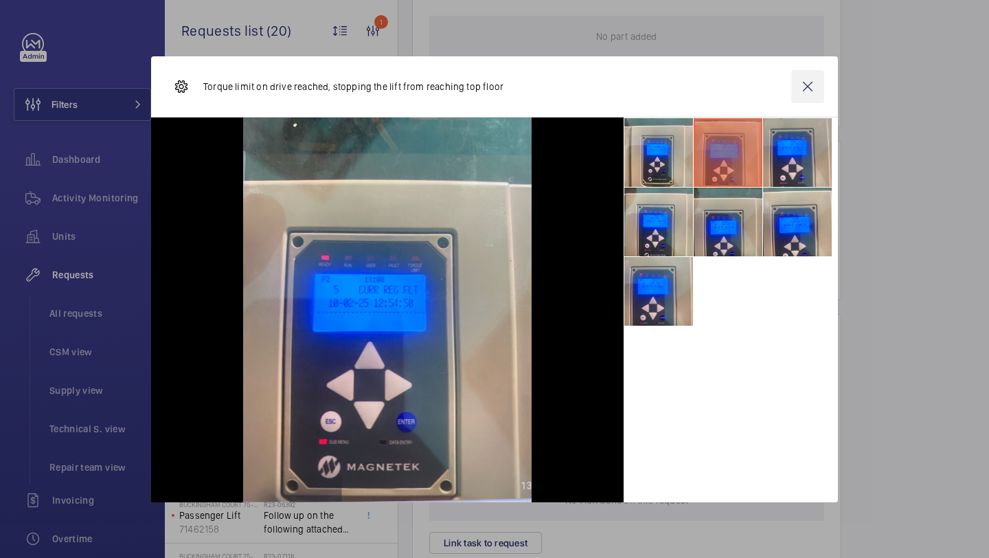
click at [816, 85] on wm-front-icon-button at bounding box center [808, 86] width 33 height 33
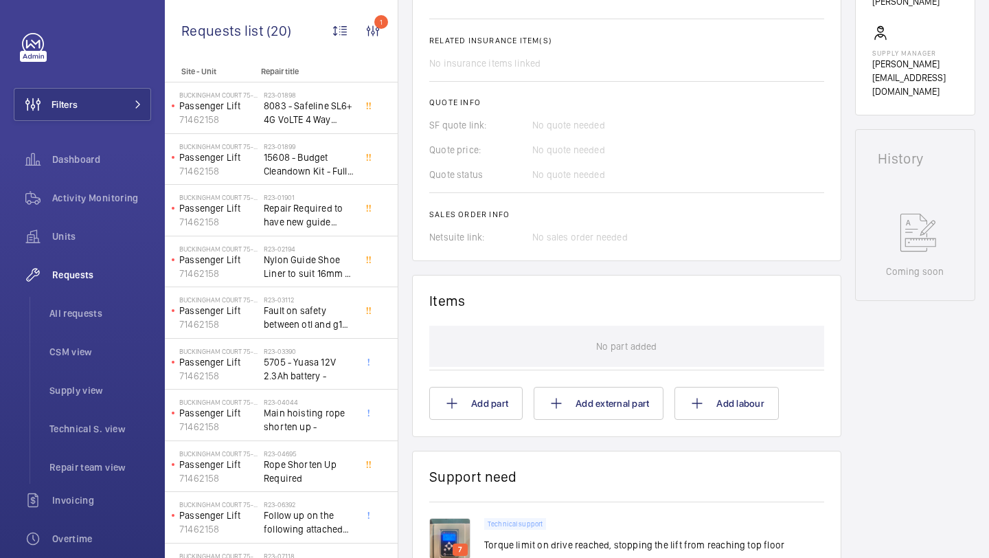
scroll to position [513, 0]
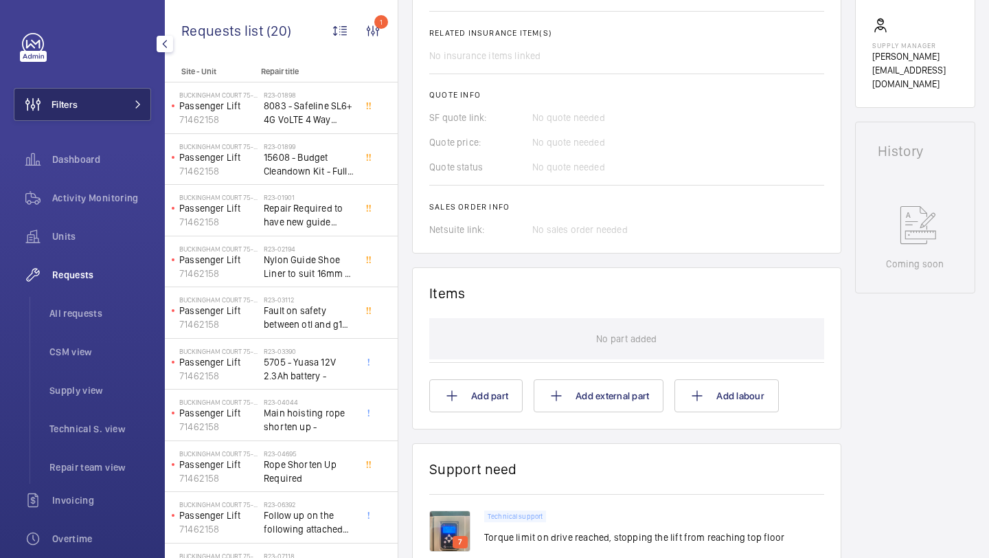
click at [102, 113] on button "Filters" at bounding box center [82, 104] width 137 height 33
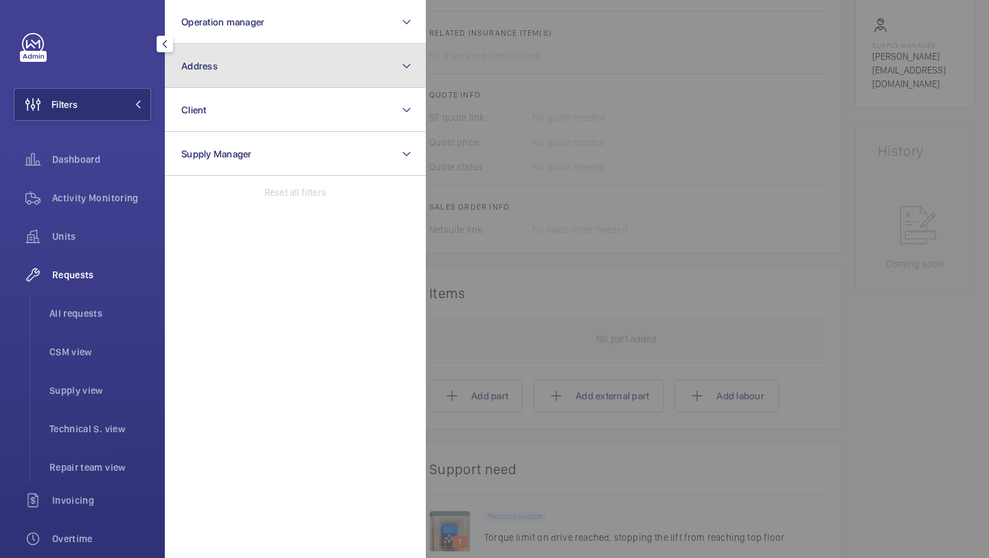
click at [216, 71] on button "Address" at bounding box center [295, 66] width 261 height 44
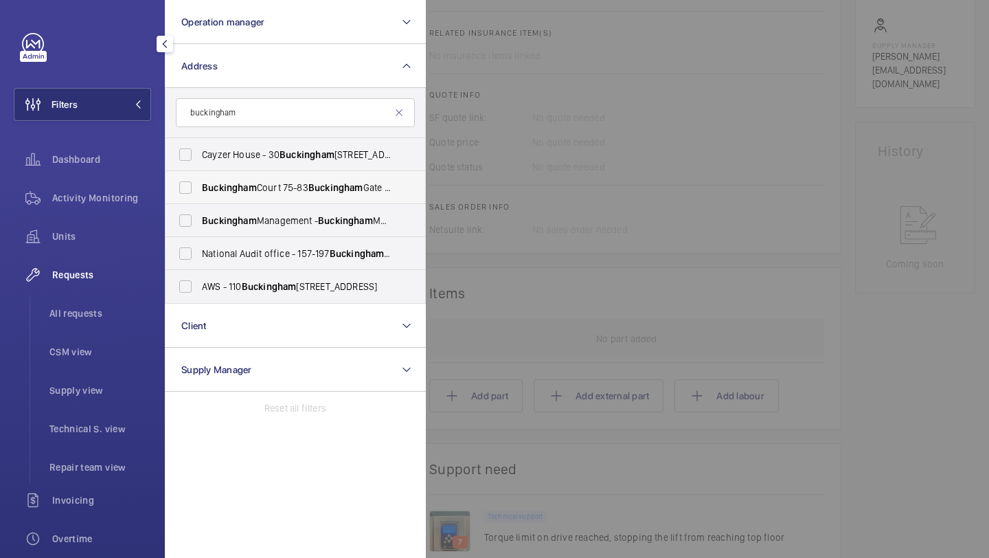
type input "buckingham"
click at [247, 188] on span "Buckingham" at bounding box center [229, 187] width 55 height 11
click at [199, 188] on input "Buckingham Court 75-83 Buckingham Gate - 75 Buckingham Gate, LONDON SW1E 6PD" at bounding box center [185, 187] width 27 height 27
checkbox input "true"
click at [544, 155] on div at bounding box center [920, 279] width 989 height 558
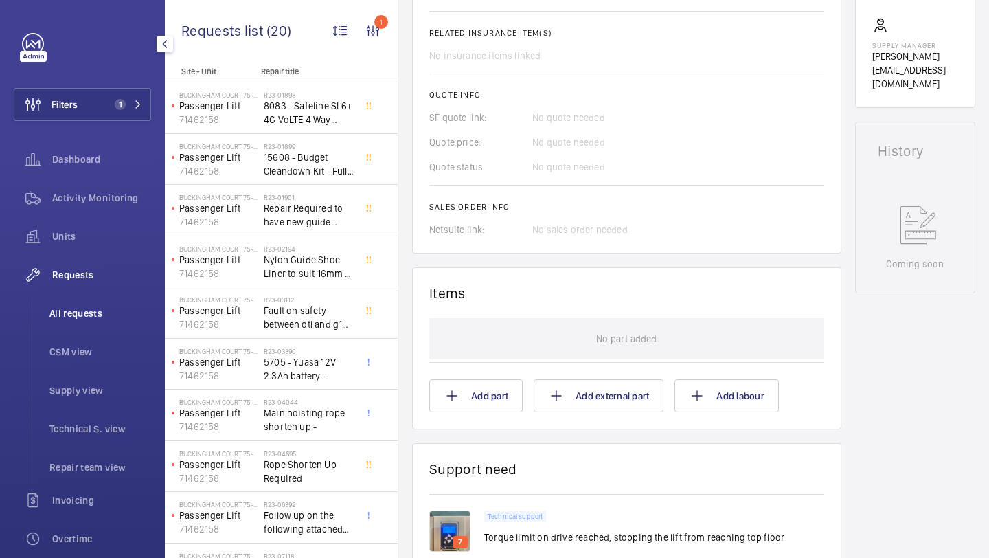
click at [80, 303] on li "All requests" at bounding box center [94, 313] width 113 height 33
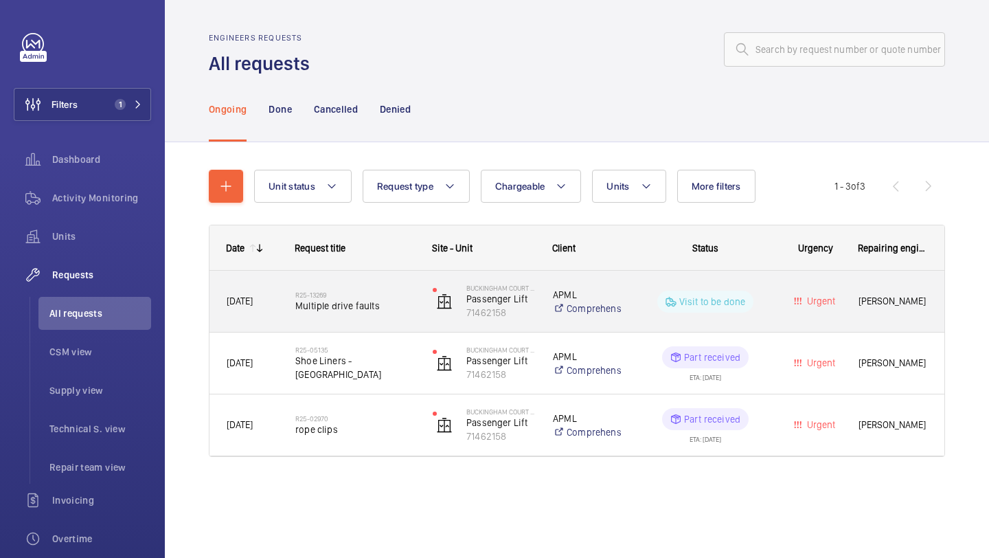
click at [413, 295] on h2 "R25-13269" at bounding box center [355, 295] width 120 height 8
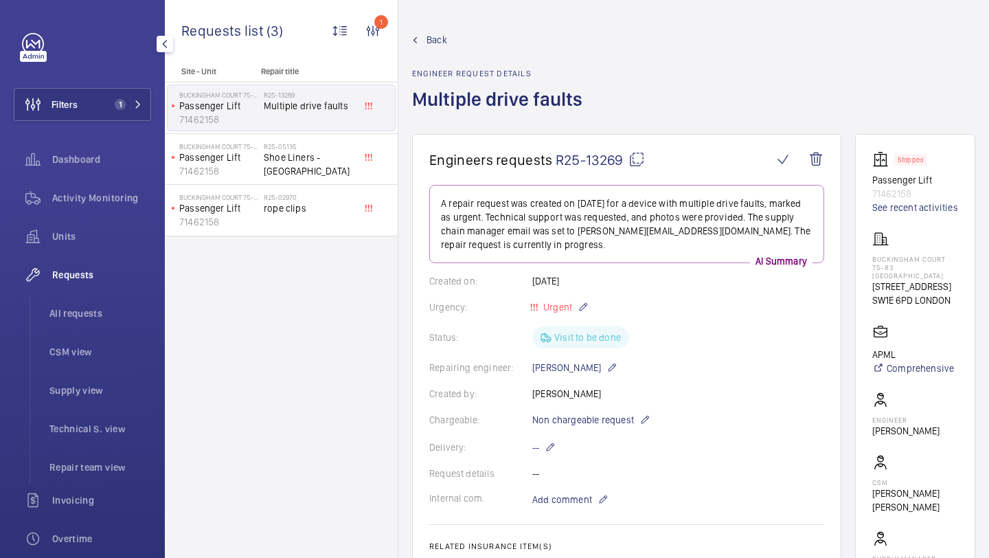
click at [111, 78] on div "Filters 1 Dashboard Activity Monitoring Units Requests All requests CSM view Su…" at bounding box center [82, 374] width 137 height 682
click at [302, 216] on div "R25-02970 rope clips" at bounding box center [309, 213] width 91 height 40
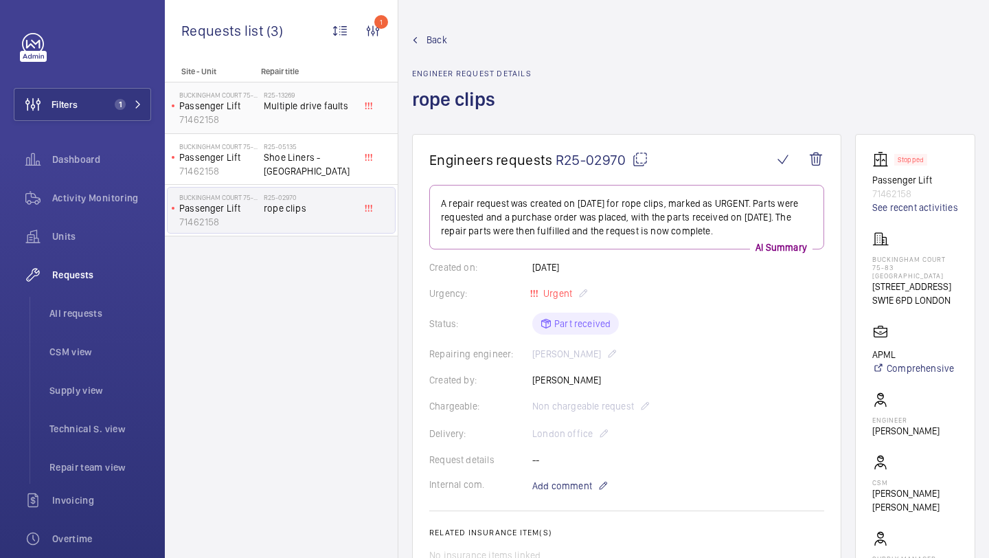
click at [289, 107] on span "Multiple drive faults" at bounding box center [309, 106] width 91 height 14
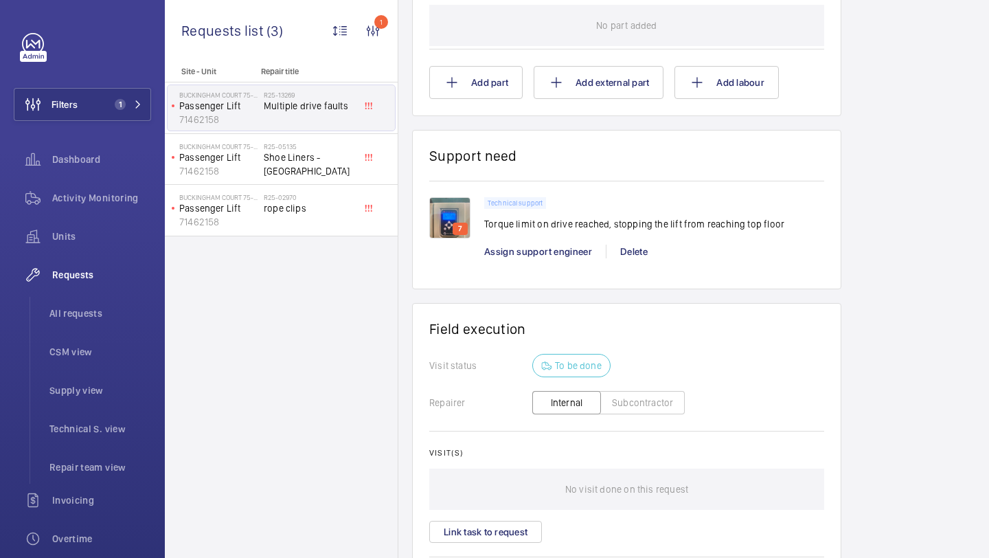
scroll to position [938, 0]
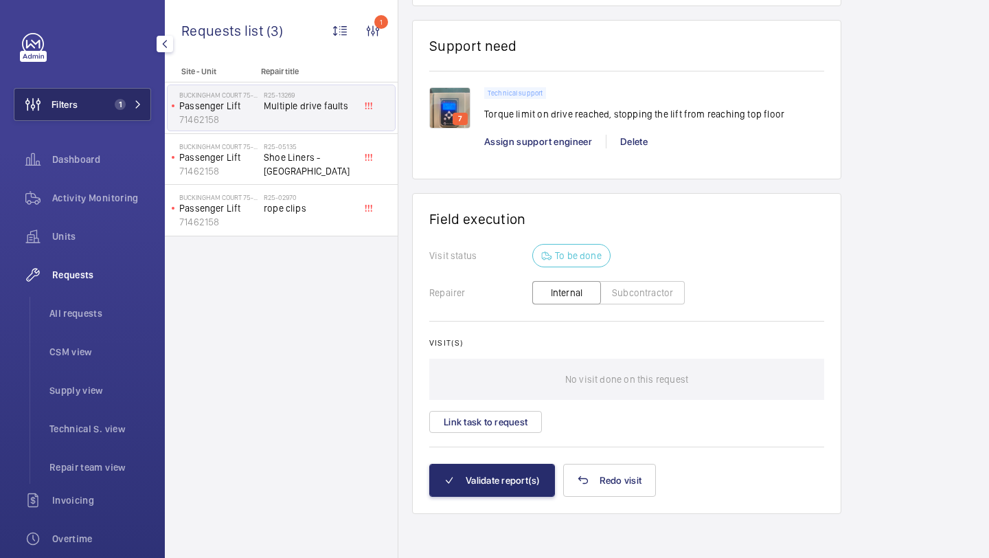
click at [102, 110] on button "Filters 1" at bounding box center [82, 104] width 137 height 33
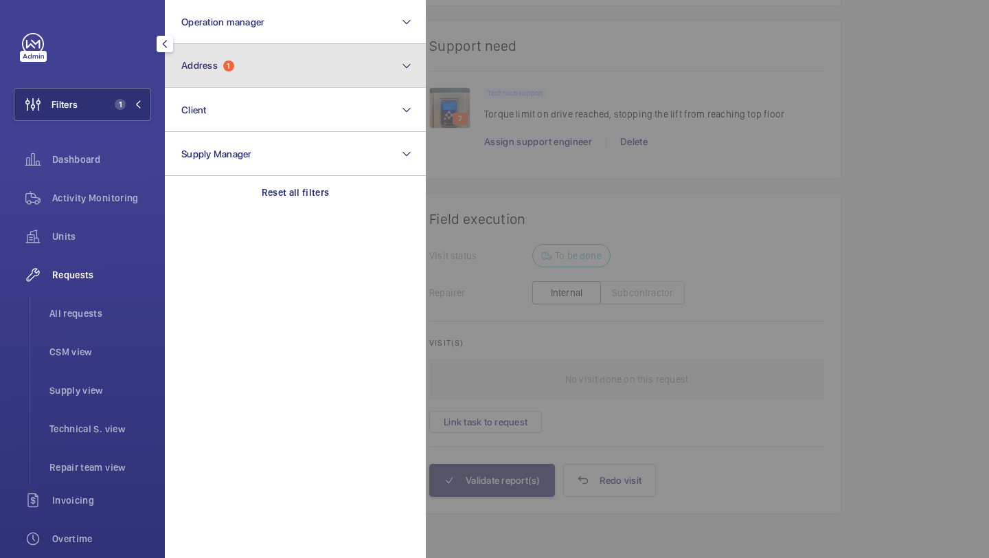
click at [230, 62] on span "1" at bounding box center [228, 65] width 11 height 11
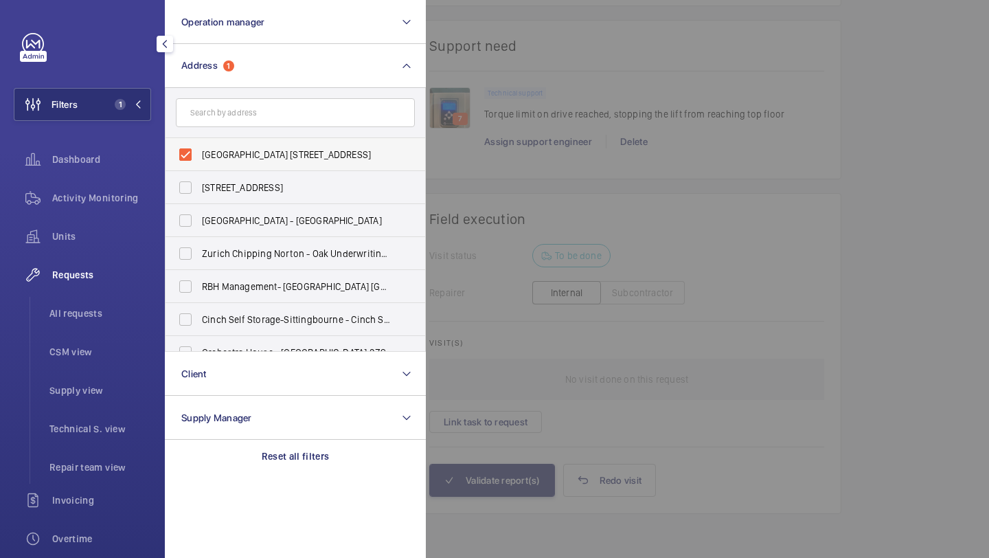
click at [205, 145] on label "Buckingham Court 75-83 Buckingham Gate - 75 Buckingham Gate, LONDON SW1E 6PD" at bounding box center [285, 154] width 239 height 33
click at [199, 145] on input "Buckingham Court 75-83 Buckingham Gate - 75 Buckingham Gate, LONDON SW1E 6PD" at bounding box center [185, 154] width 27 height 27
checkbox input "false"
click at [232, 119] on input "text" at bounding box center [295, 112] width 239 height 29
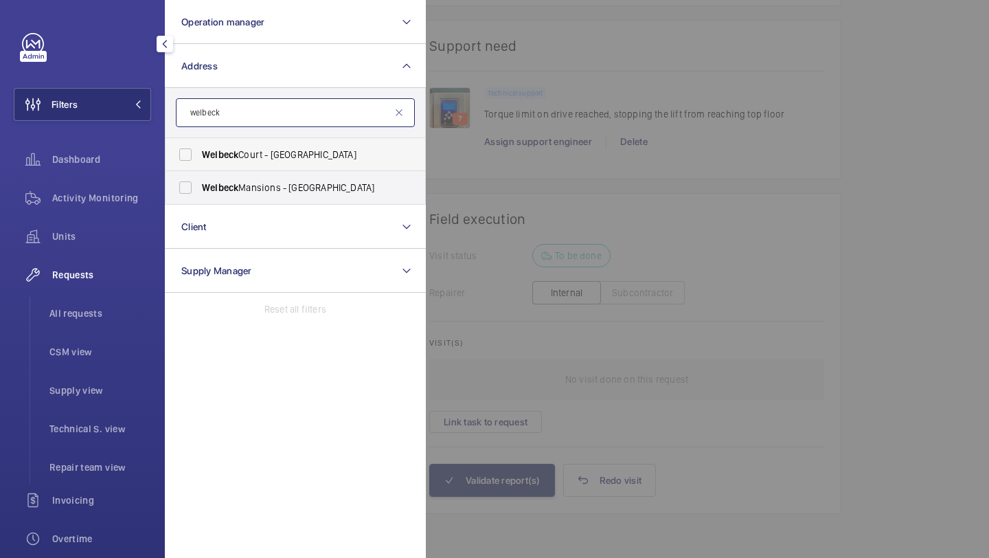
type input "welbeck"
click at [236, 157] on span "Welbeck" at bounding box center [220, 154] width 36 height 11
click at [199, 157] on input "Welbeck Court - Addison Bridge Place, LONDON W14 8XW" at bounding box center [185, 154] width 27 height 27
checkbox input "true"
click at [474, 145] on div at bounding box center [920, 279] width 989 height 558
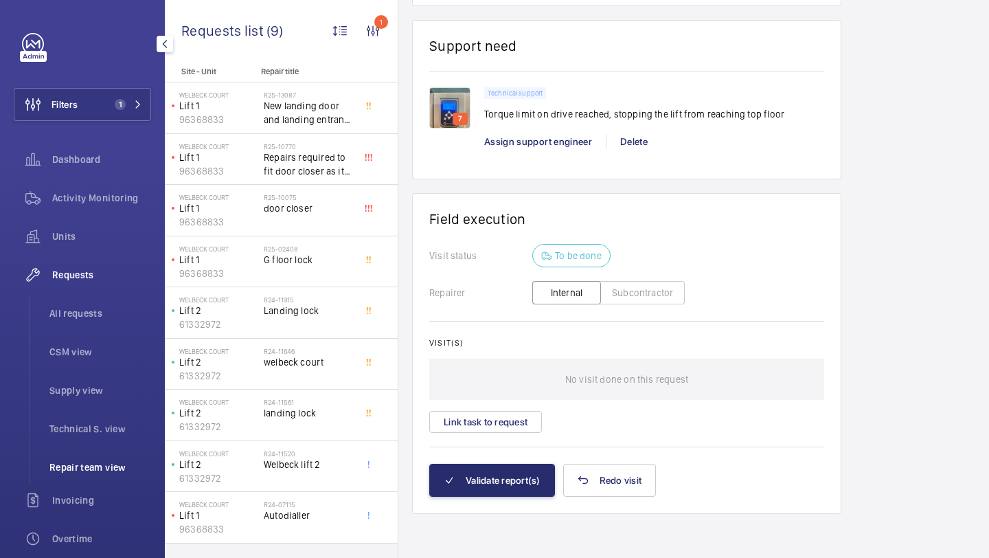
click at [98, 474] on li "Repair team view" at bounding box center [94, 467] width 113 height 33
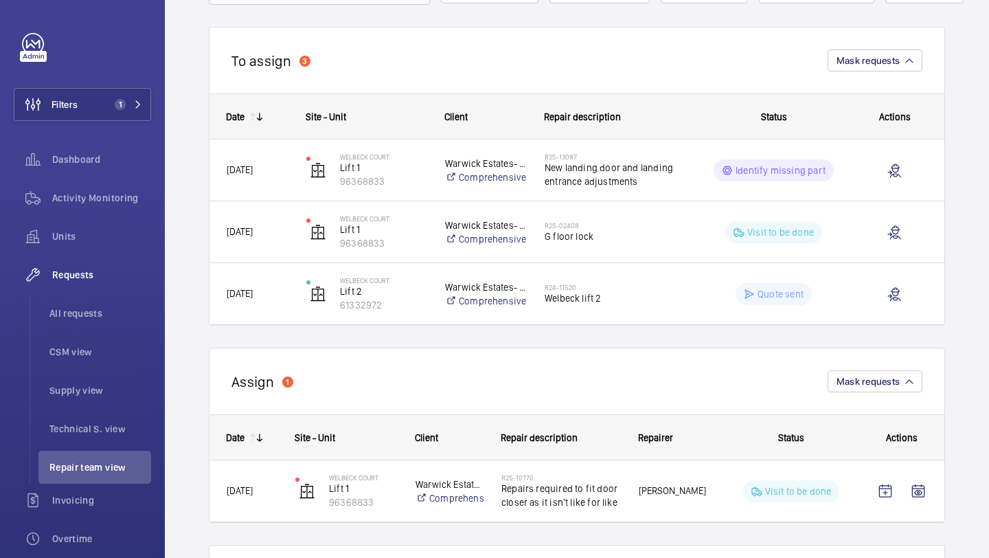
scroll to position [170, 0]
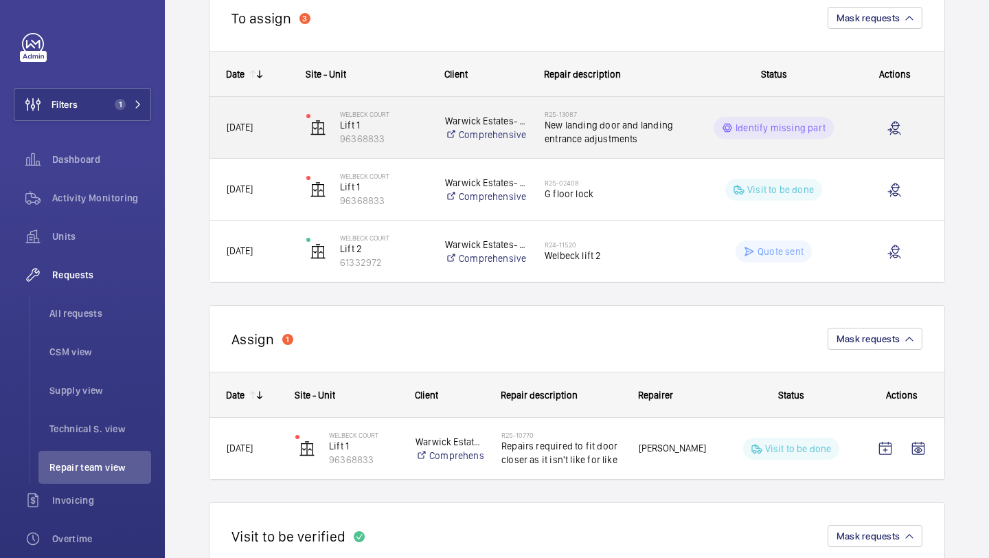
click at [601, 123] on span "New landing door and landing entrance adjustments" at bounding box center [615, 131] width 141 height 27
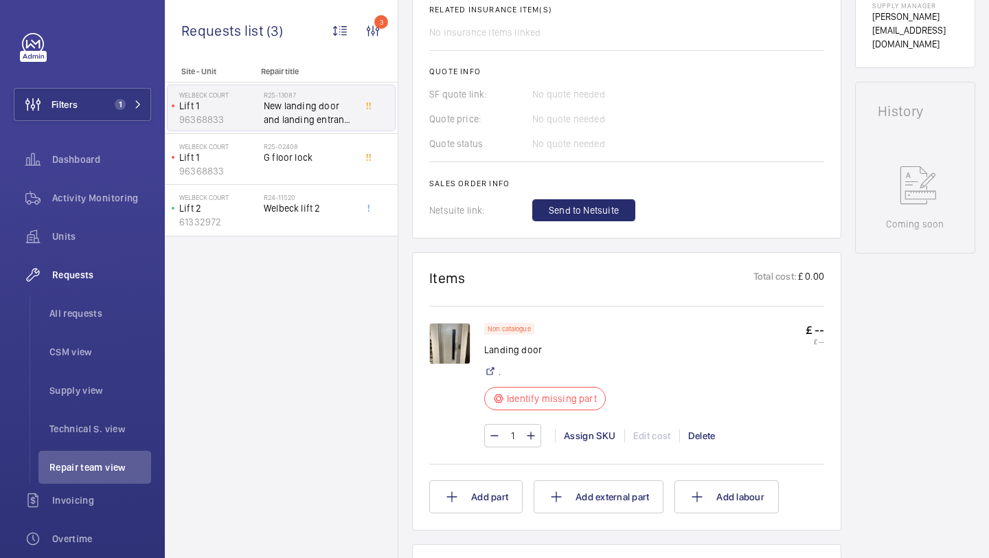
scroll to position [632, 0]
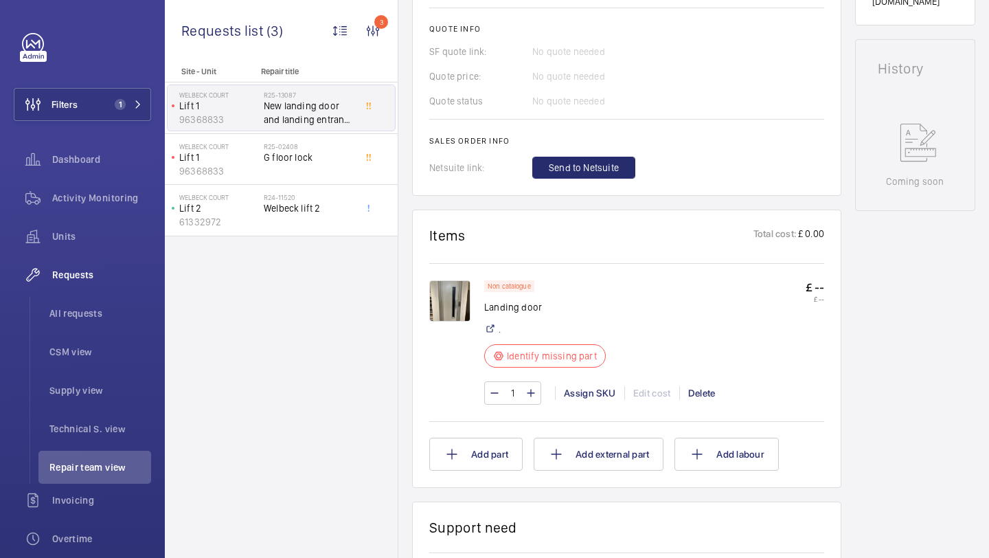
click at [445, 298] on img at bounding box center [449, 300] width 41 height 41
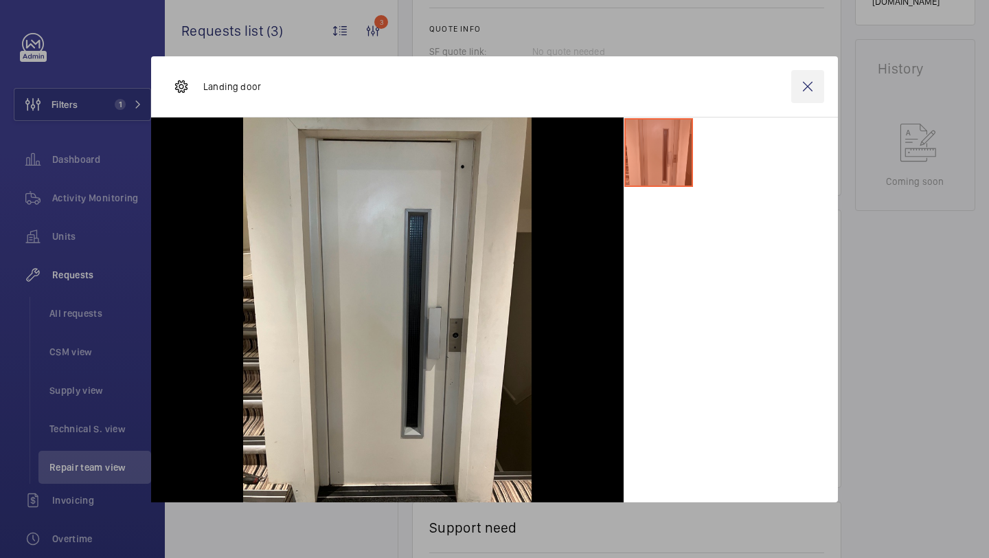
click at [803, 83] on wm-front-icon-button at bounding box center [808, 86] width 33 height 33
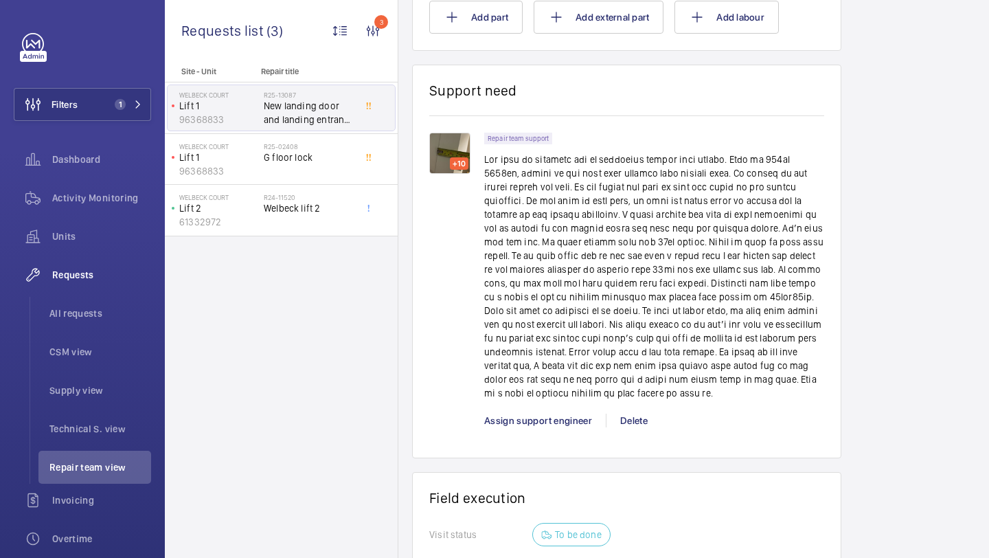
scroll to position [1084, 0]
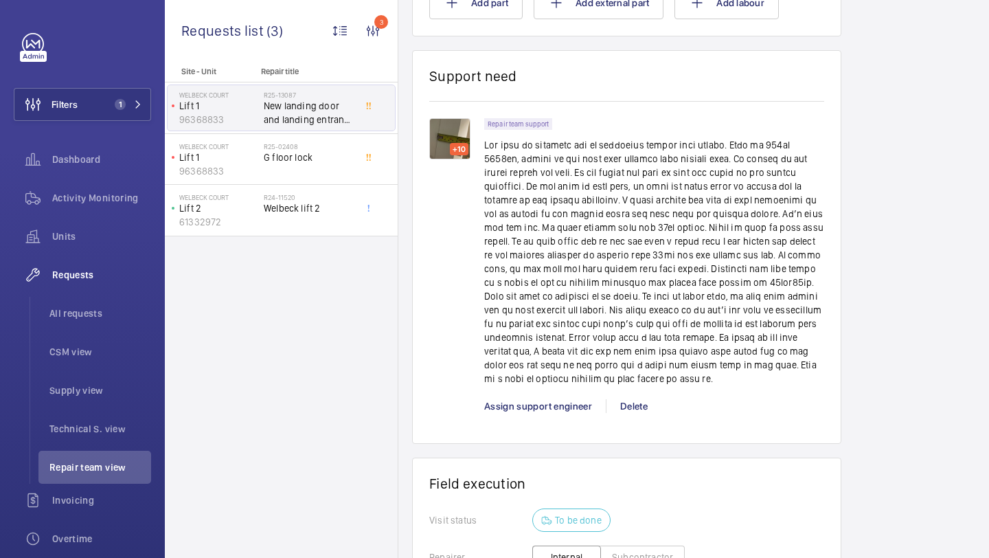
click at [614, 181] on p at bounding box center [654, 261] width 340 height 247
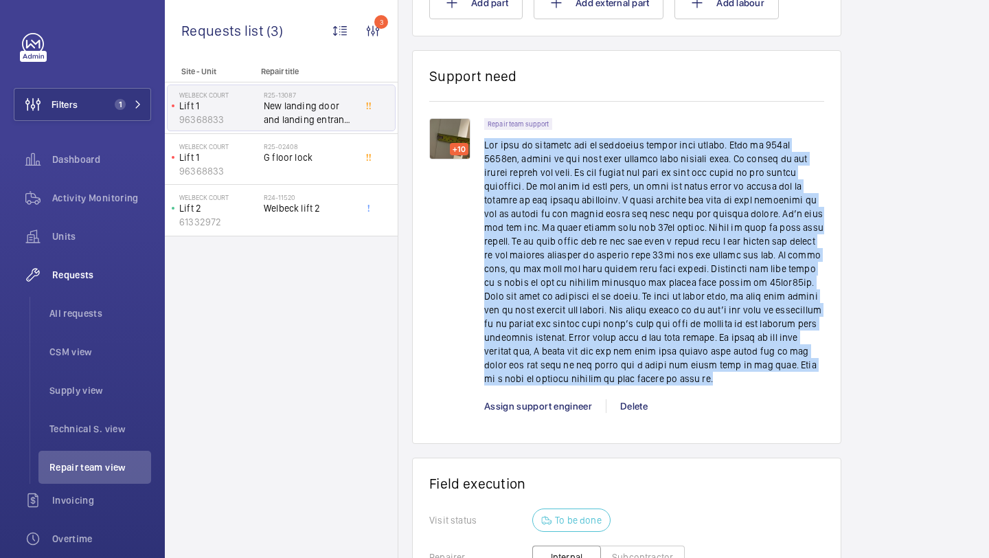
click at [606, 169] on p at bounding box center [654, 261] width 340 height 247
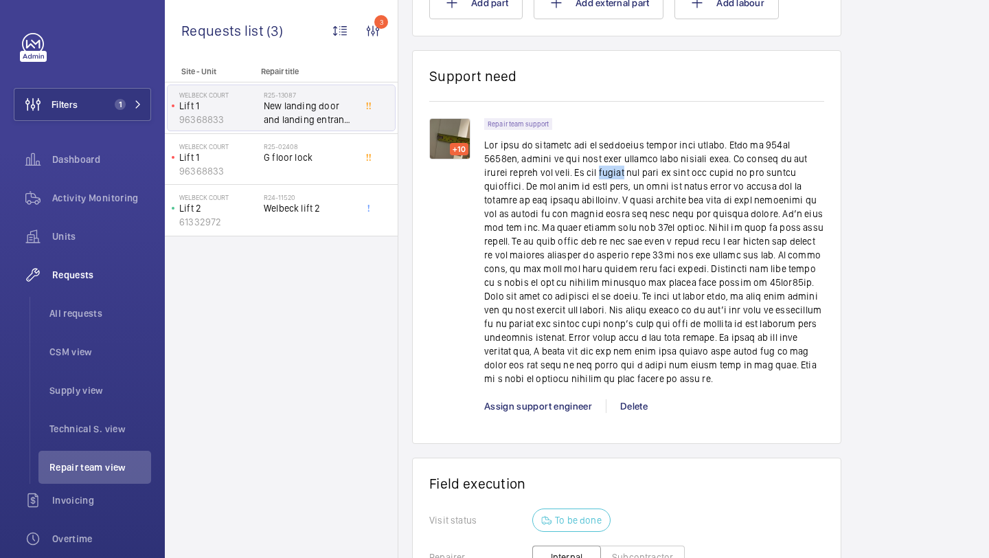
click at [606, 169] on p at bounding box center [654, 261] width 340 height 247
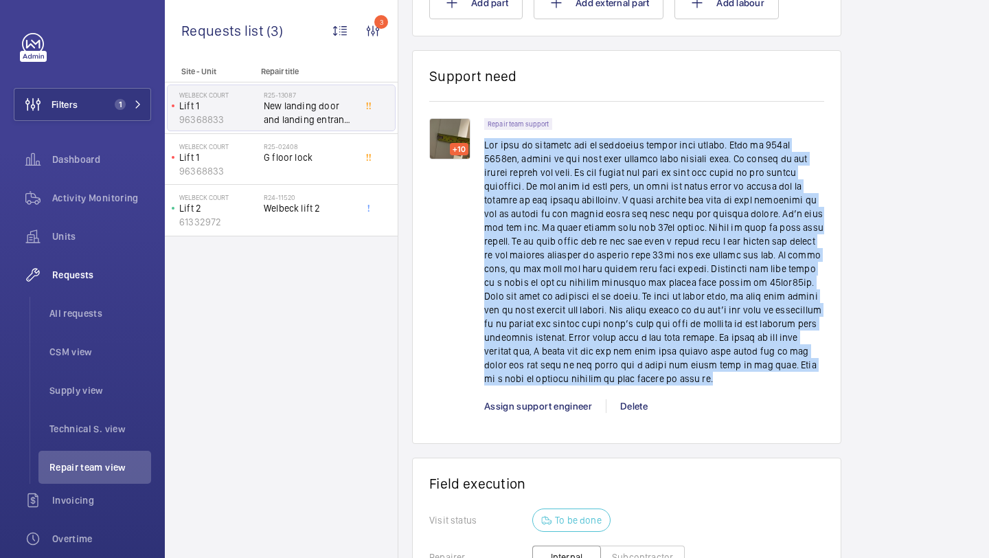
click at [606, 169] on p at bounding box center [654, 261] width 340 height 247
click at [597, 173] on p at bounding box center [654, 261] width 340 height 247
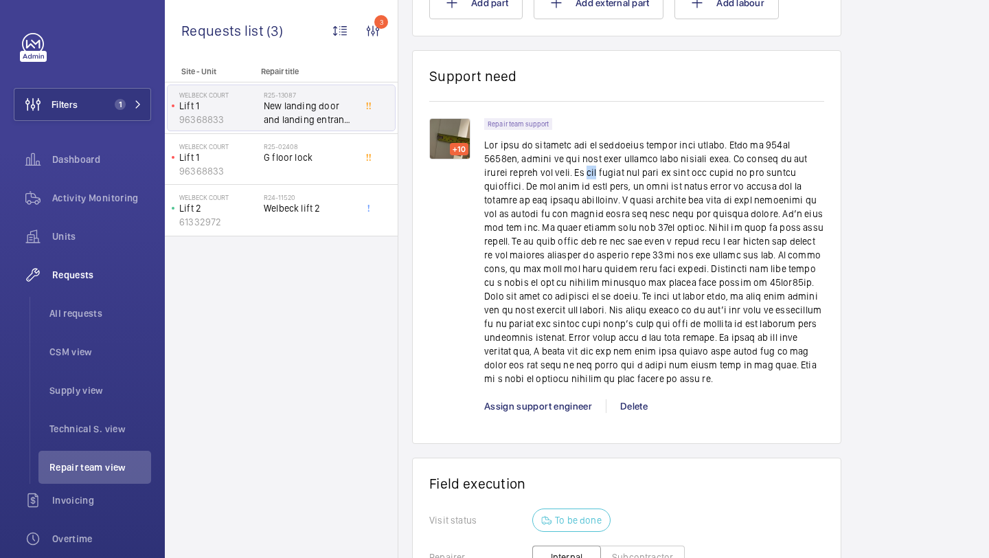
click at [597, 173] on p at bounding box center [654, 261] width 340 height 247
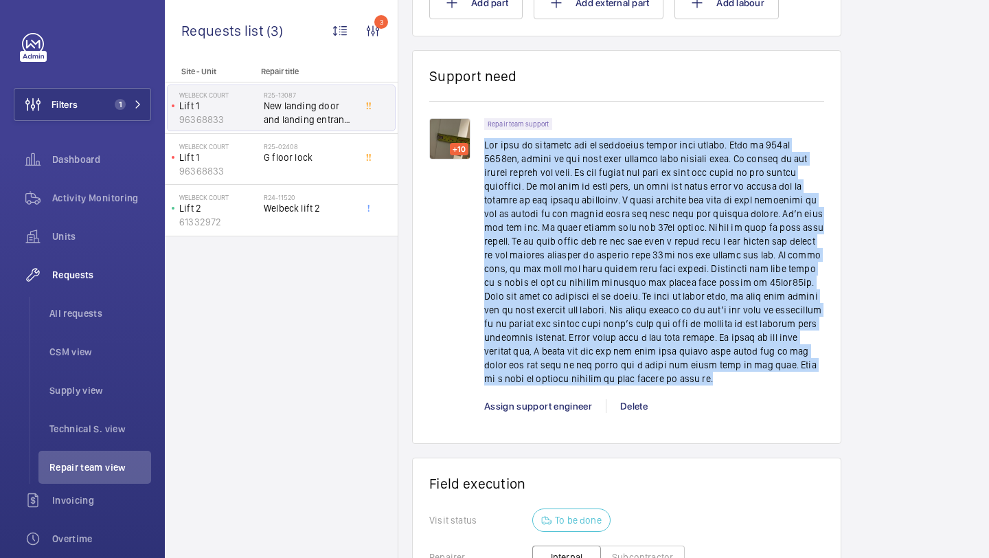
click at [597, 173] on p at bounding box center [654, 261] width 340 height 247
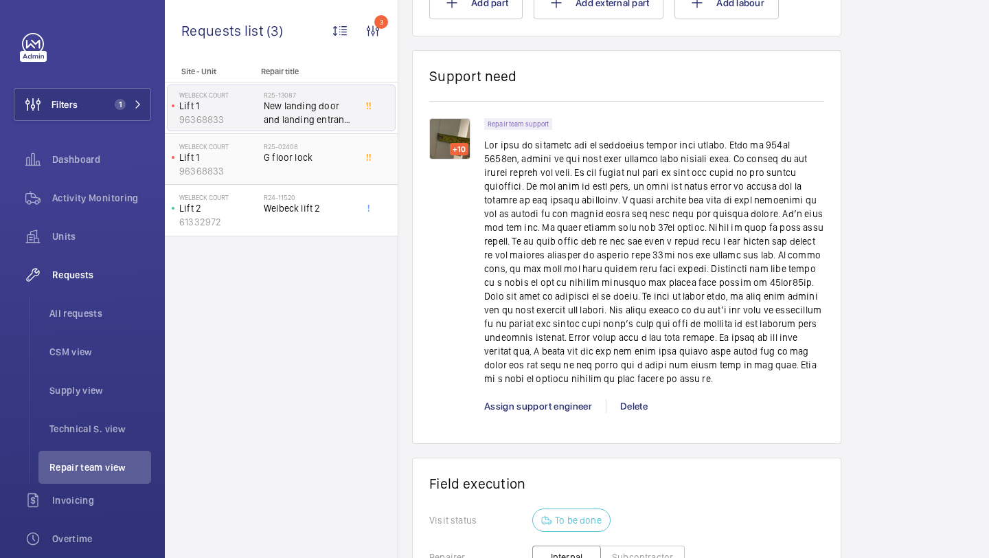
click at [335, 164] on div "R25-02408 G floor lock" at bounding box center [309, 162] width 91 height 40
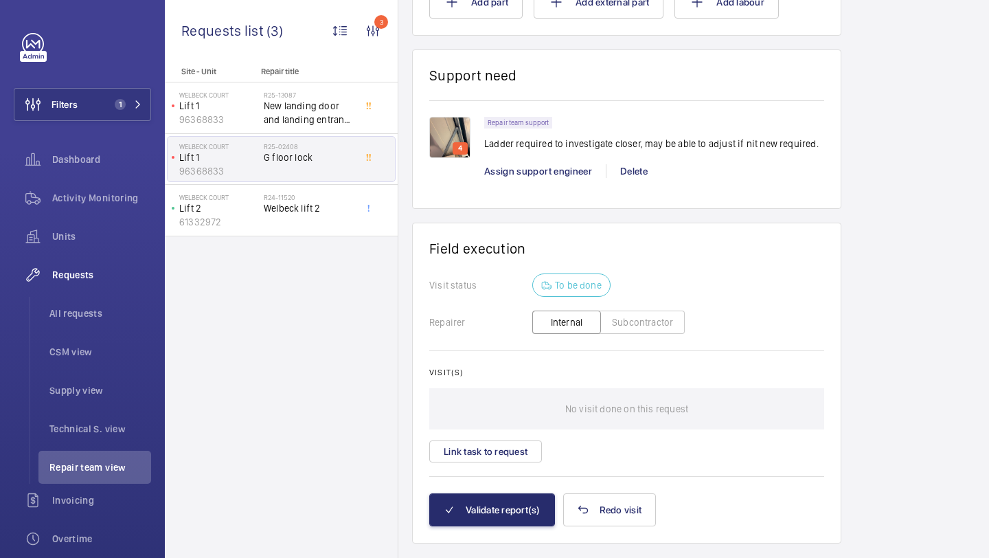
scroll to position [1026, 0]
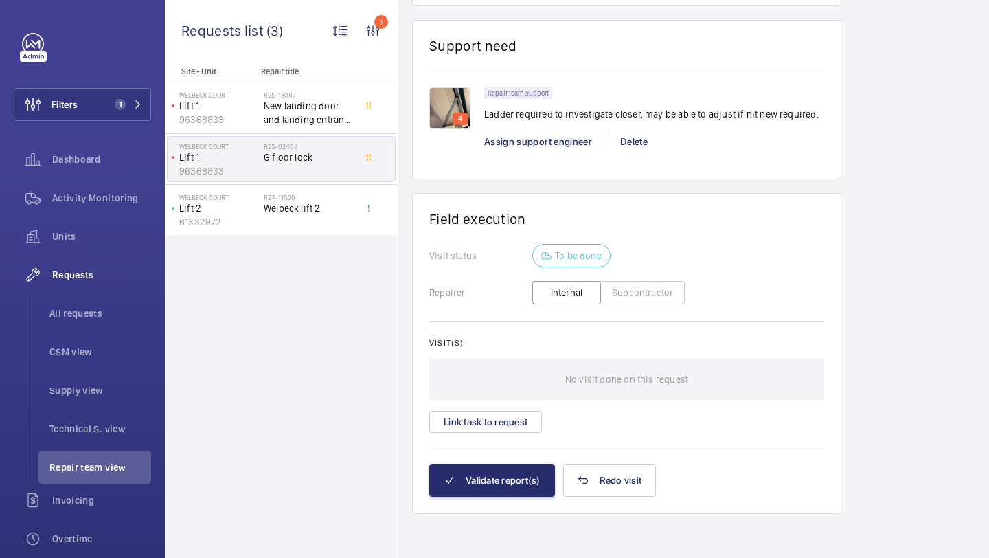
click at [466, 117] on div "4" at bounding box center [460, 119] width 15 height 12
click at [454, 107] on img at bounding box center [449, 107] width 41 height 41
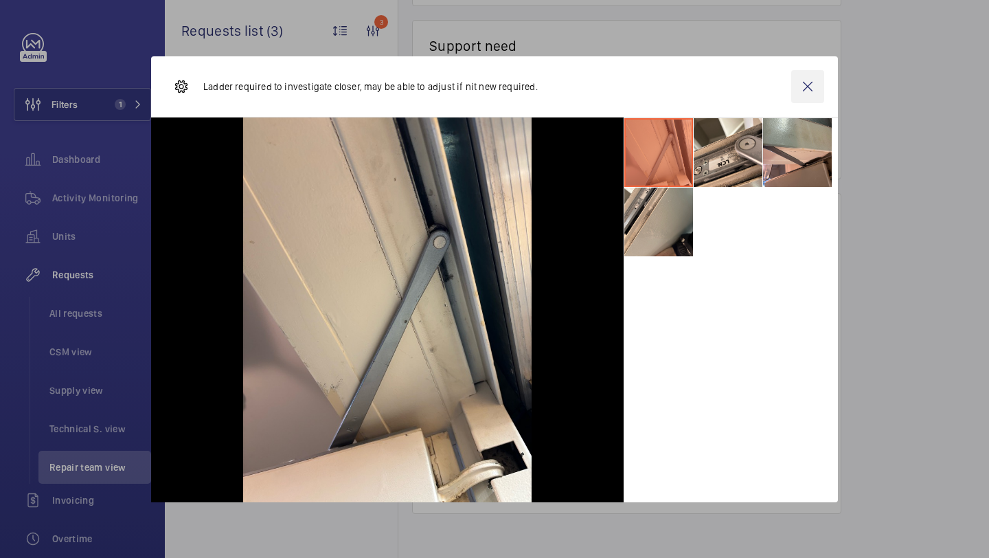
click at [811, 82] on wm-front-icon-button at bounding box center [808, 86] width 33 height 33
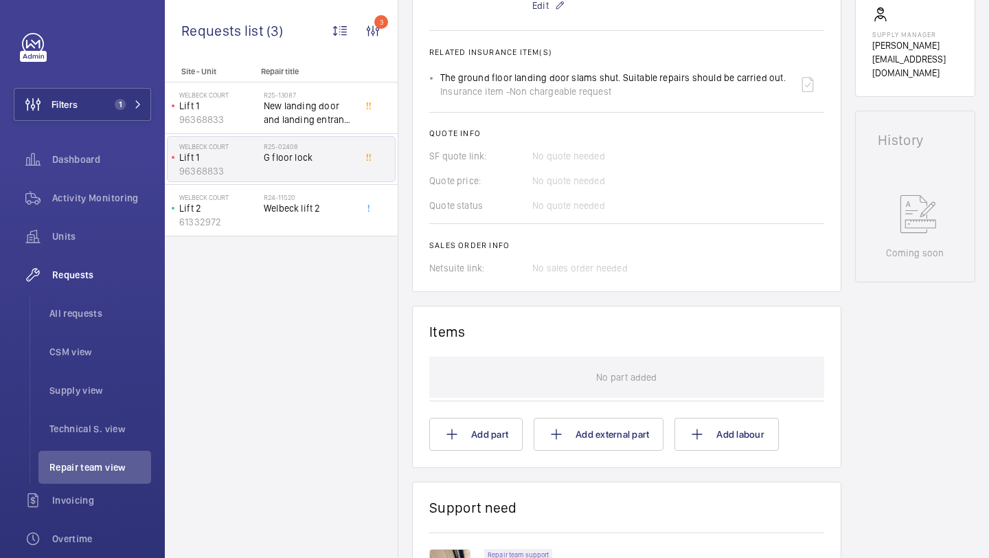
scroll to position [494, 0]
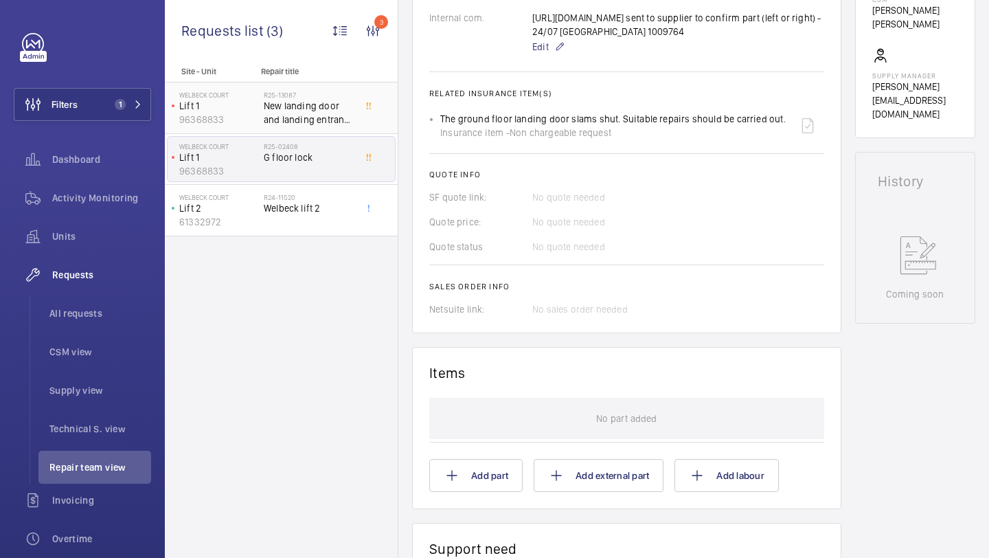
click at [291, 110] on span "New landing door and landing entrance adjustments" at bounding box center [309, 112] width 91 height 27
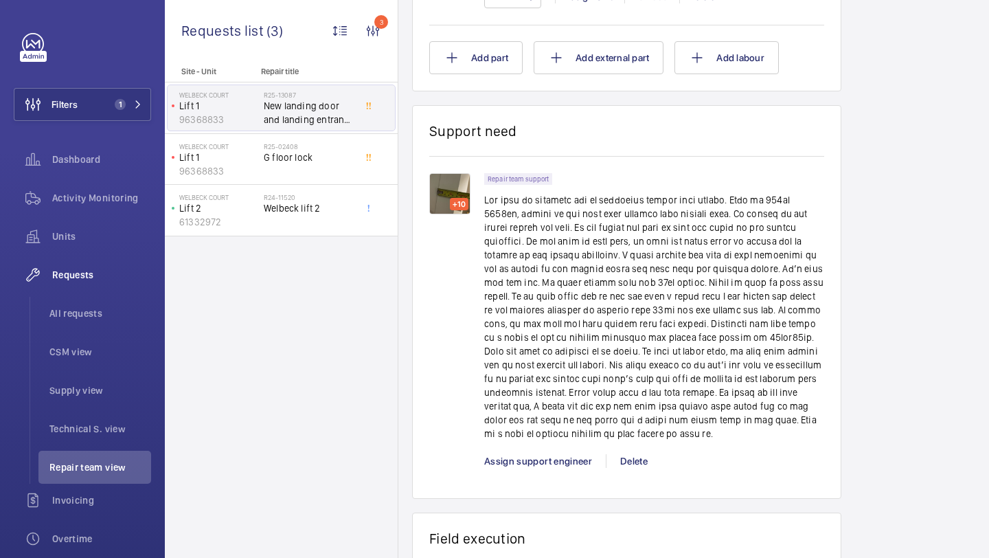
scroll to position [1051, 0]
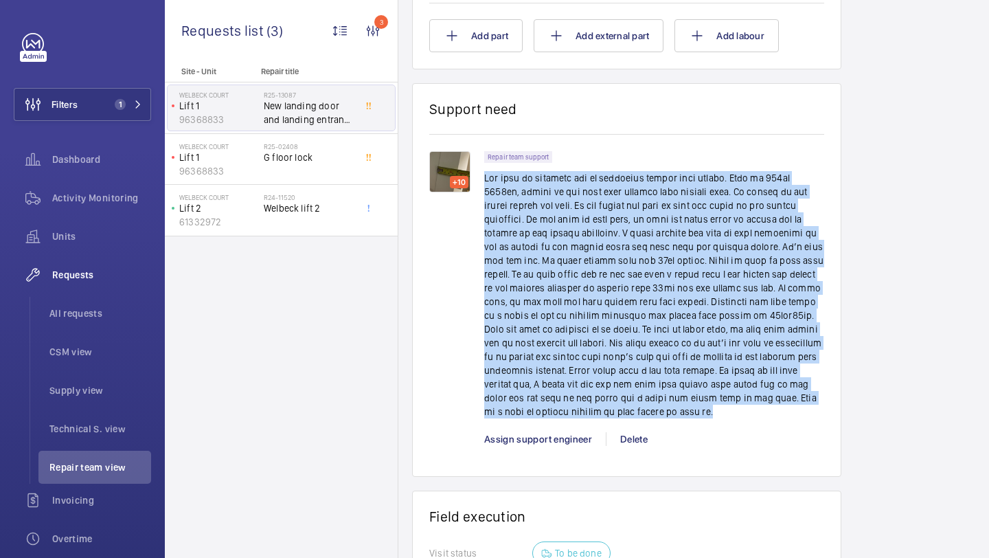
drag, startPoint x: 486, startPoint y: 179, endPoint x: 800, endPoint y: 410, distance: 390.2
click at [800, 410] on div "Repair team support" at bounding box center [654, 289] width 340 height 276
copy p "New door is required due to concealed hinges have failed. Door is 705mm 2023mm,…"
click at [750, 275] on p at bounding box center [654, 294] width 340 height 247
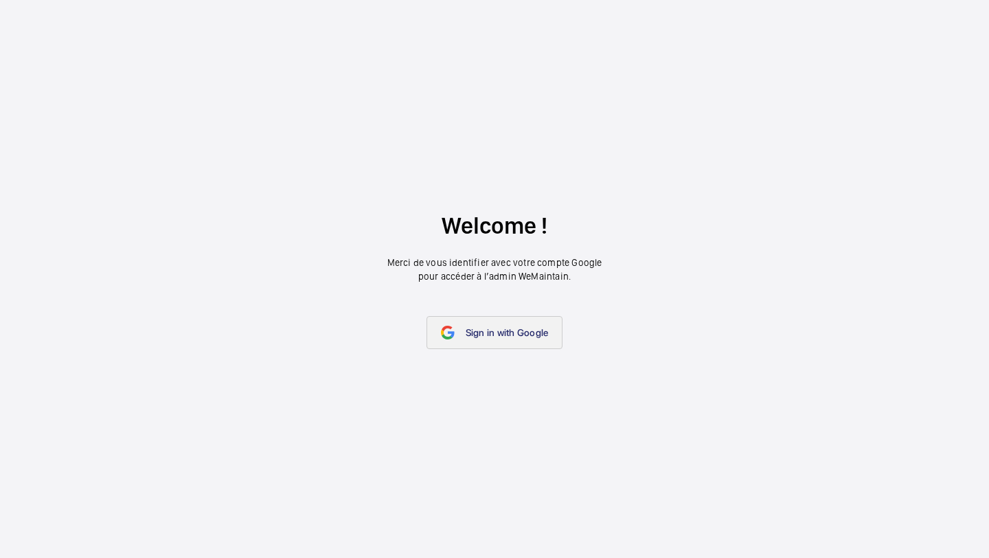
click at [481, 327] on span "Sign in with Google" at bounding box center [507, 332] width 83 height 11
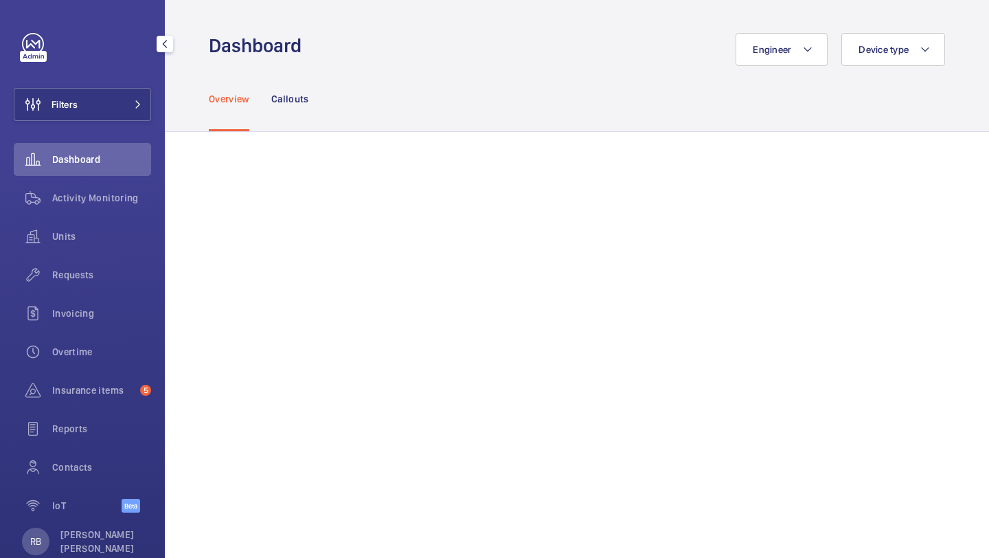
click at [138, 74] on div "Filters Dashboard Activity Monitoring Units Requests Invoicing Overtime Insuran…" at bounding box center [82, 280] width 137 height 495
click at [132, 92] on button "Filters" at bounding box center [82, 104] width 137 height 33
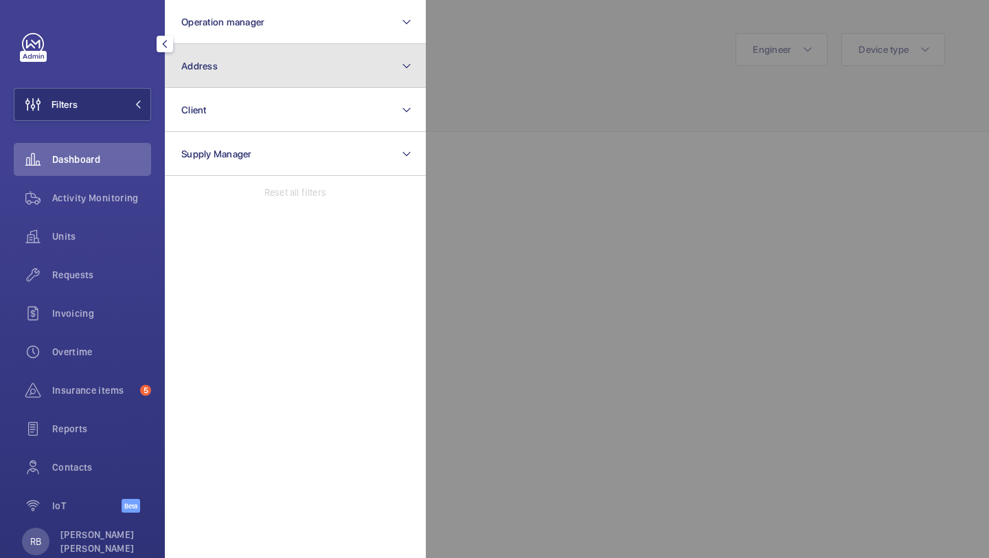
click at [260, 46] on button "Address" at bounding box center [295, 66] width 261 height 44
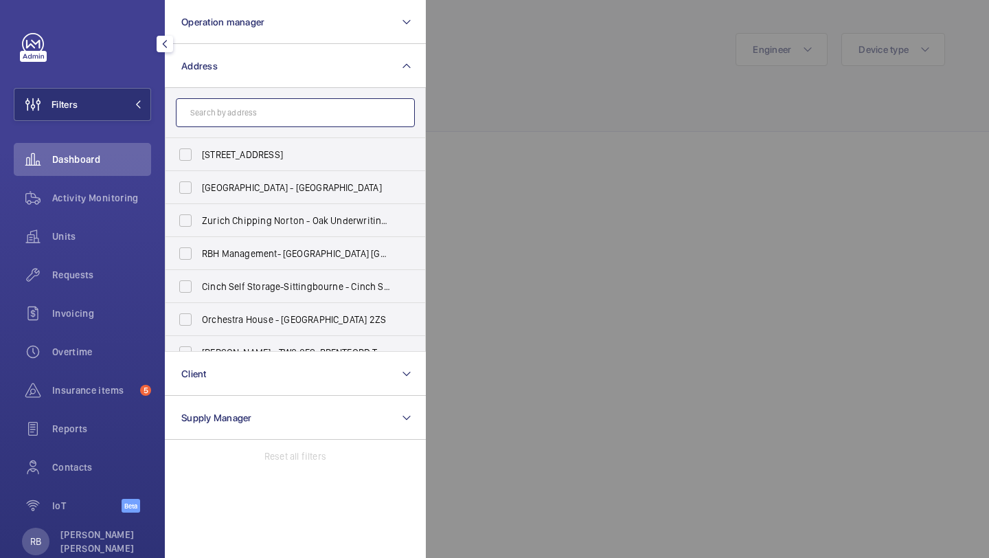
click at [297, 109] on input "text" at bounding box center [295, 112] width 239 height 29
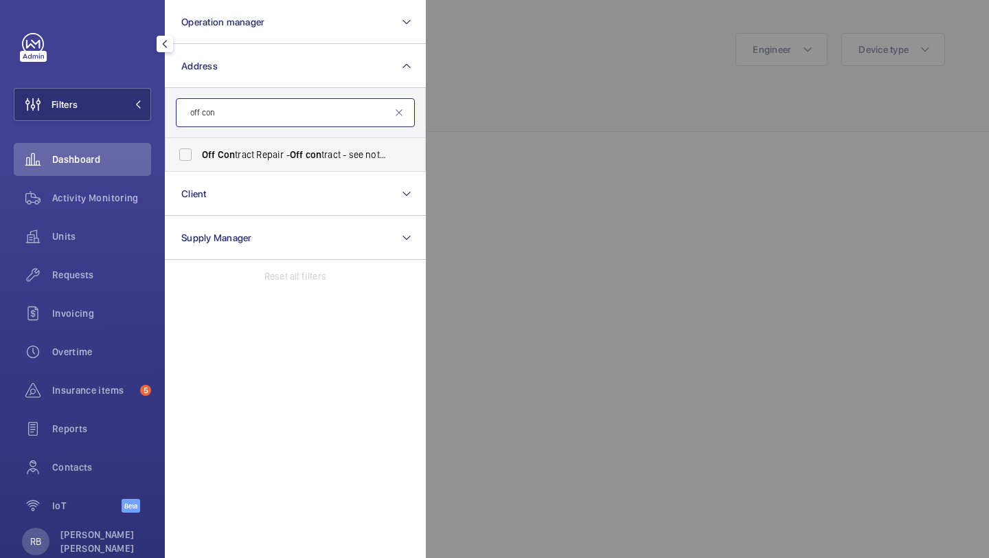
type input "off con"
click at [247, 155] on span "Off Con tract Repair - Off con tract - see notes in description, LONDON XXXX" at bounding box center [296, 155] width 189 height 14
click at [199, 155] on input "Off Con tract Repair - Off con tract - see notes in description, LONDON XXXX" at bounding box center [185, 154] width 27 height 27
checkbox input "true"
click at [567, 78] on div at bounding box center [920, 279] width 989 height 558
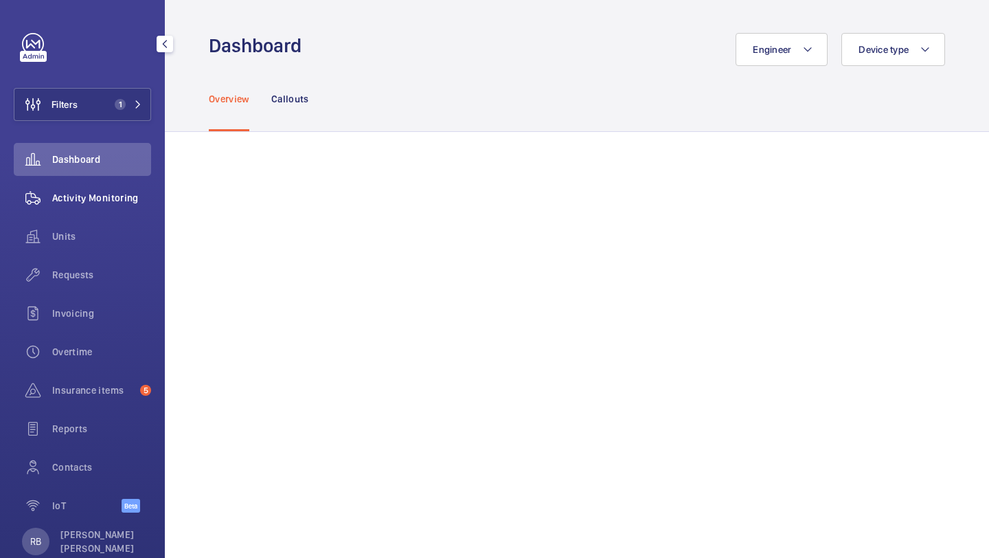
click at [144, 213] on div "Activity Monitoring" at bounding box center [82, 197] width 137 height 33
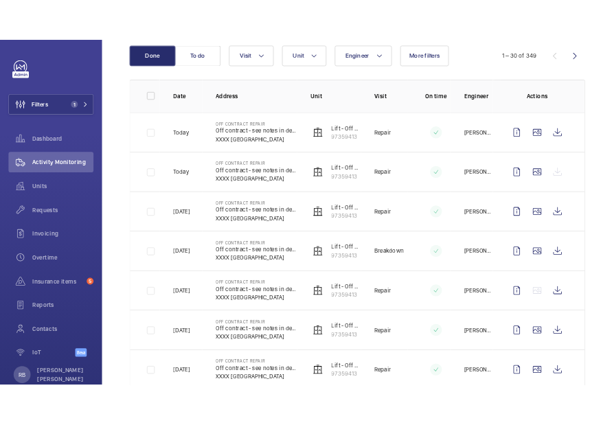
scroll to position [150, 0]
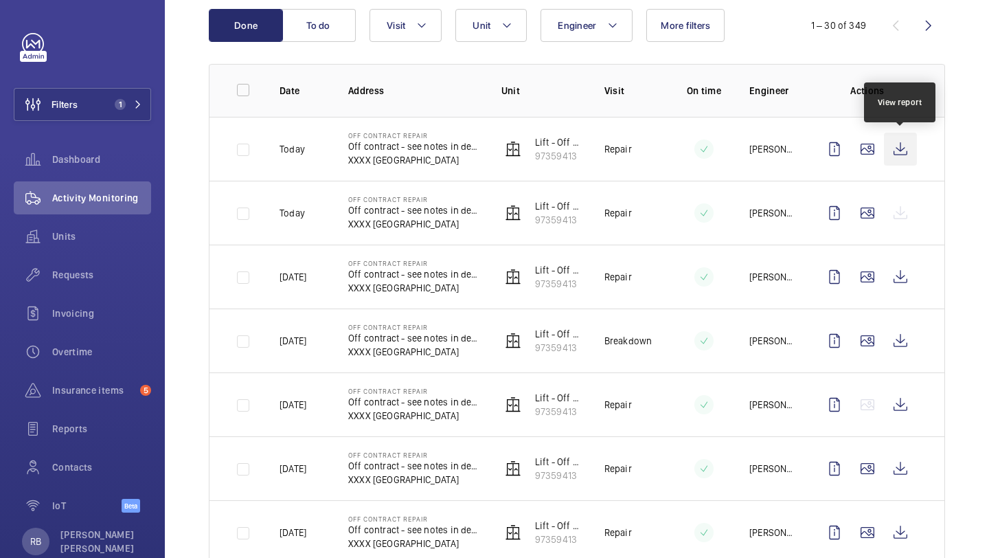
click at [901, 155] on wm-front-icon-button at bounding box center [900, 149] width 33 height 33
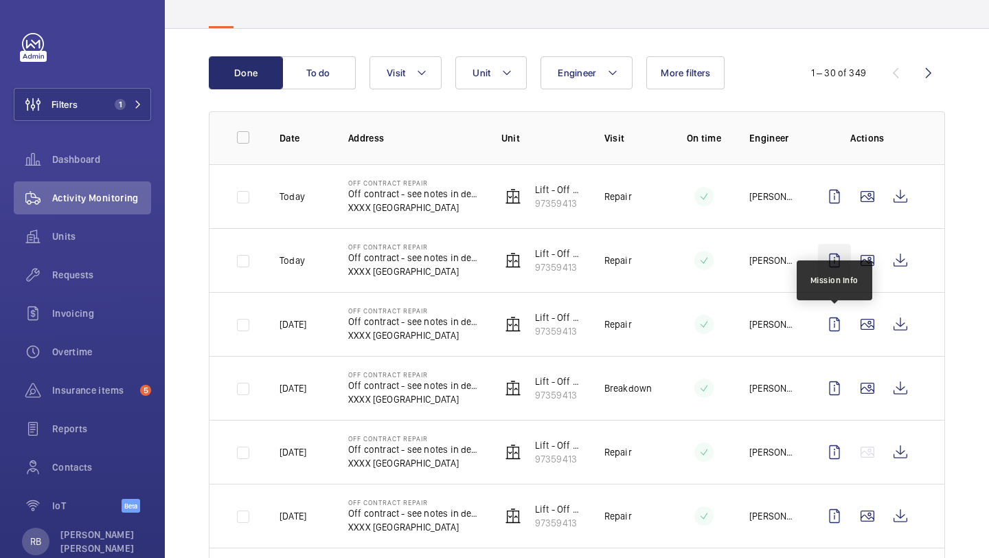
scroll to position [102, 0]
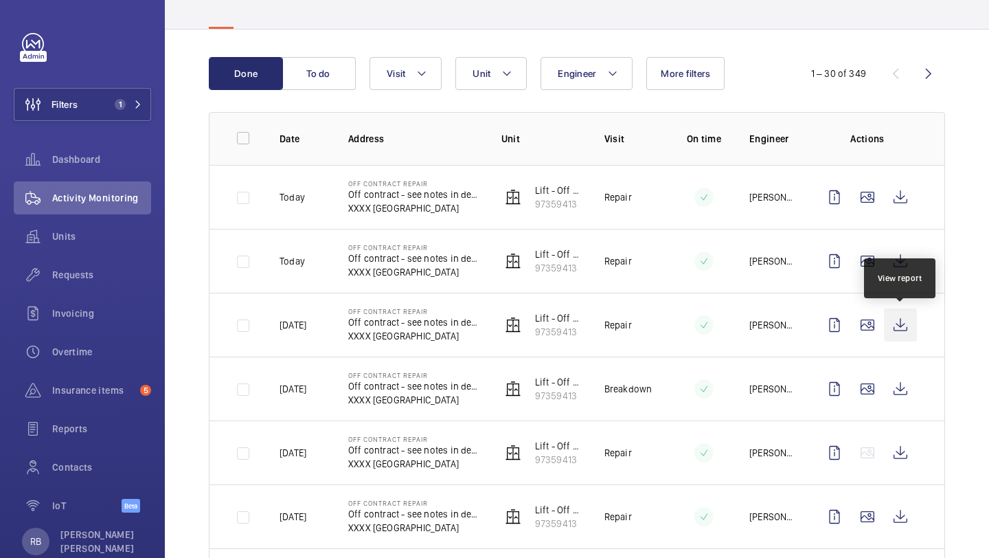
click at [896, 334] on wm-front-icon-button at bounding box center [900, 325] width 33 height 33
click at [906, 256] on wm-front-icon-button at bounding box center [900, 261] width 33 height 33
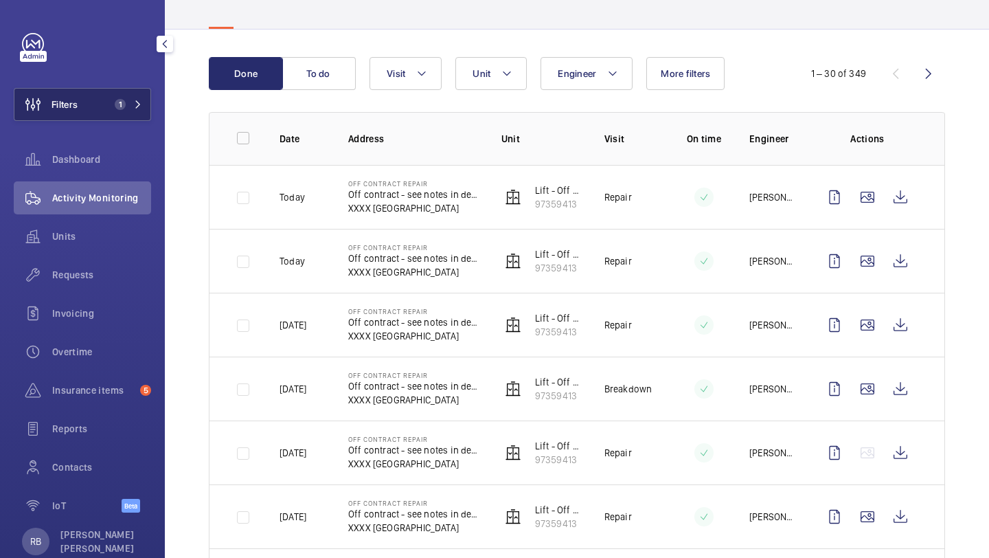
click at [136, 107] on mat-icon at bounding box center [138, 104] width 8 height 8
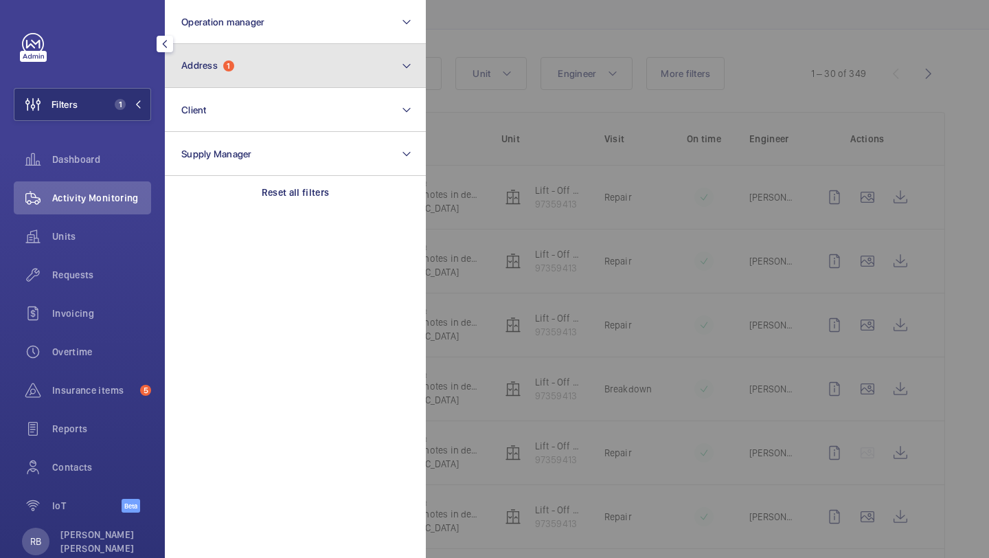
click at [216, 62] on span "Address" at bounding box center [199, 65] width 36 height 11
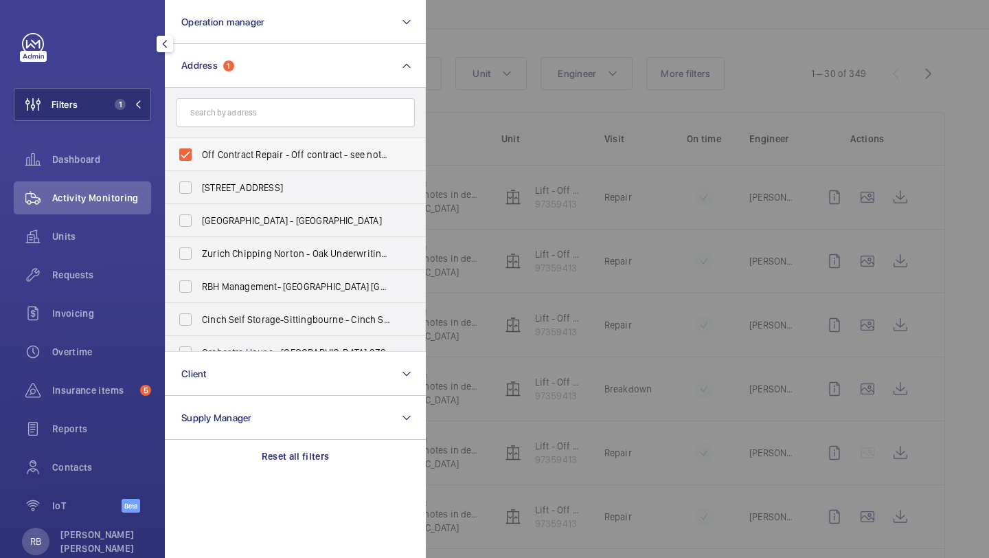
click at [231, 159] on span "Off Contract Repair - Off contract - see notes in description, [GEOGRAPHIC_DATA…" at bounding box center [296, 155] width 189 height 14
click at [199, 159] on input "Off Contract Repair - Off contract - see notes in description, [GEOGRAPHIC_DATA…" at bounding box center [185, 154] width 27 height 27
checkbox input "false"
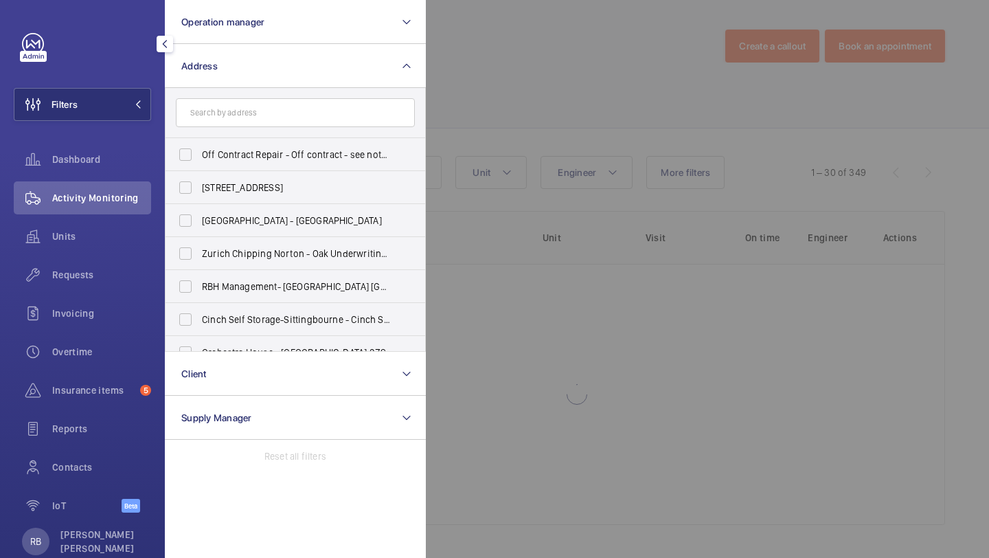
click at [741, 89] on div at bounding box center [920, 279] width 989 height 558
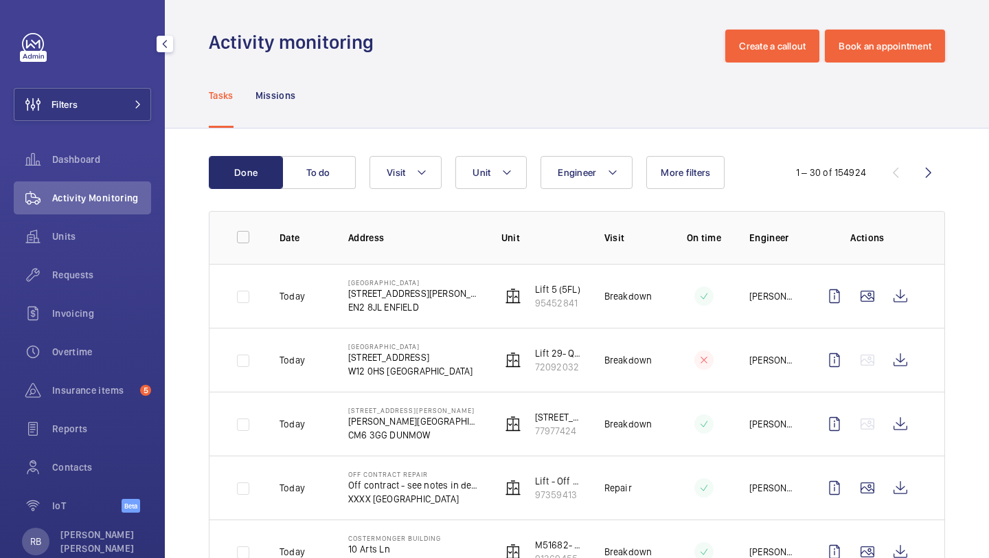
scroll to position [102, 0]
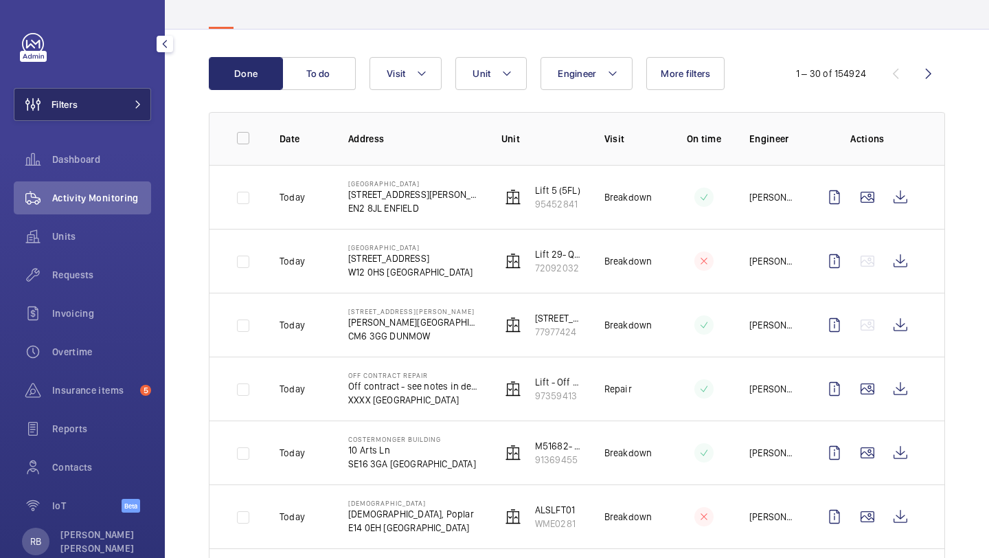
click at [122, 93] on button "Filters" at bounding box center [82, 104] width 137 height 33
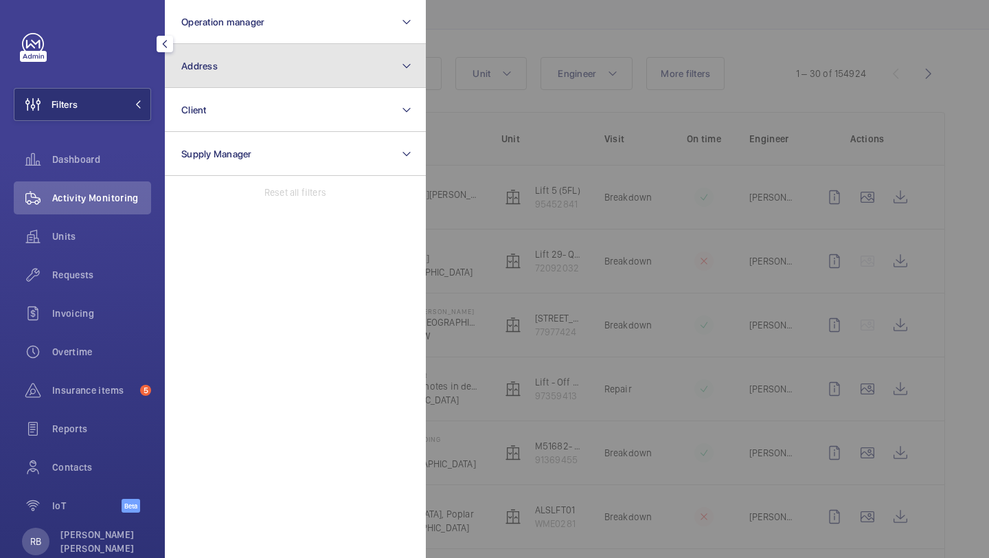
click at [232, 70] on button "Address" at bounding box center [295, 66] width 261 height 44
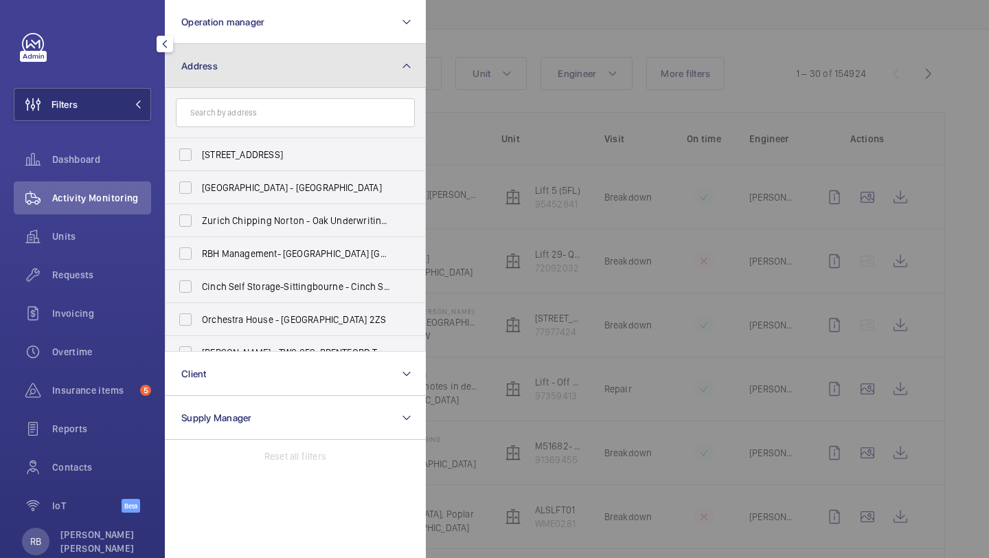
click at [232, 70] on button "Address" at bounding box center [295, 66] width 261 height 44
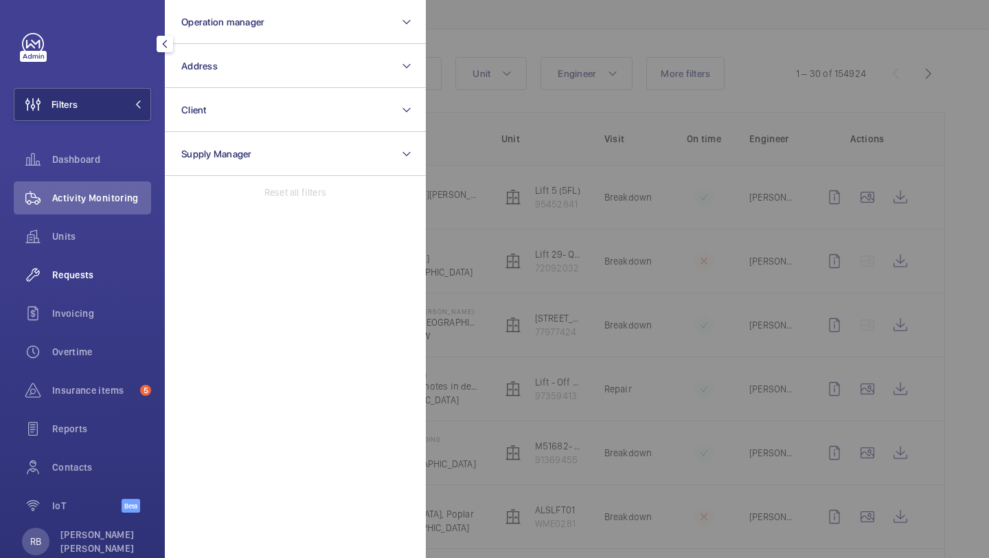
click at [67, 280] on span "Requests" at bounding box center [101, 275] width 99 height 14
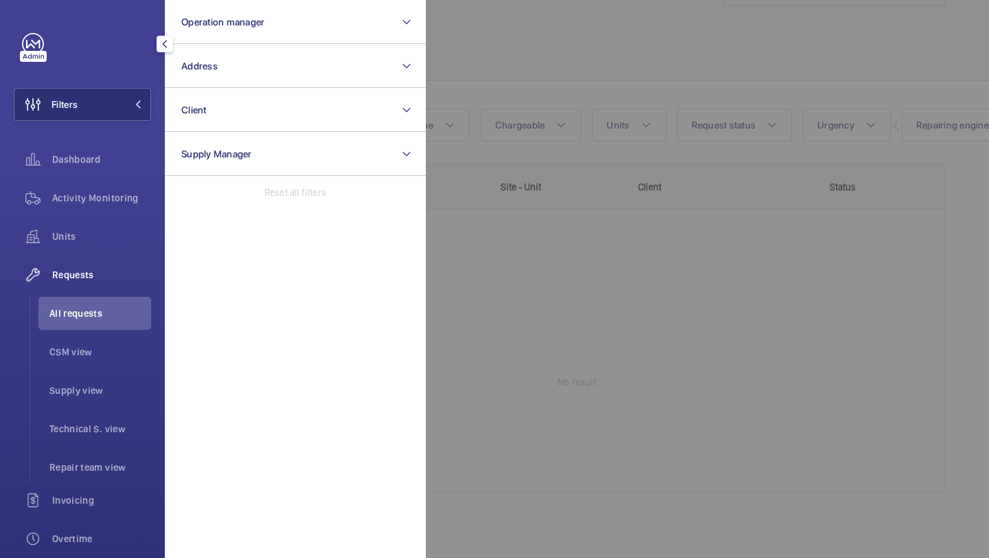
scroll to position [61, 0]
click at [717, 86] on div at bounding box center [920, 279] width 989 height 558
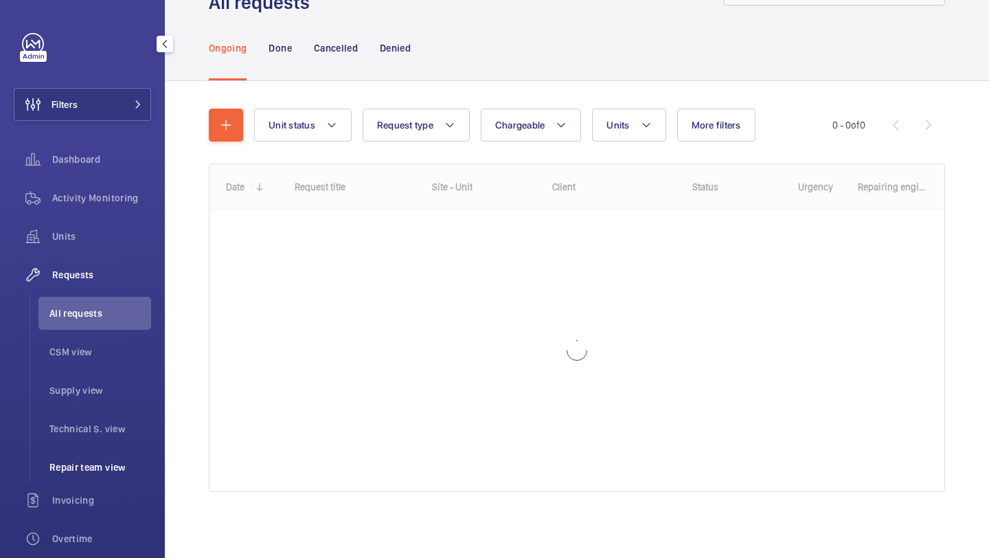
click at [76, 465] on span "Repair team view" at bounding box center [100, 467] width 102 height 14
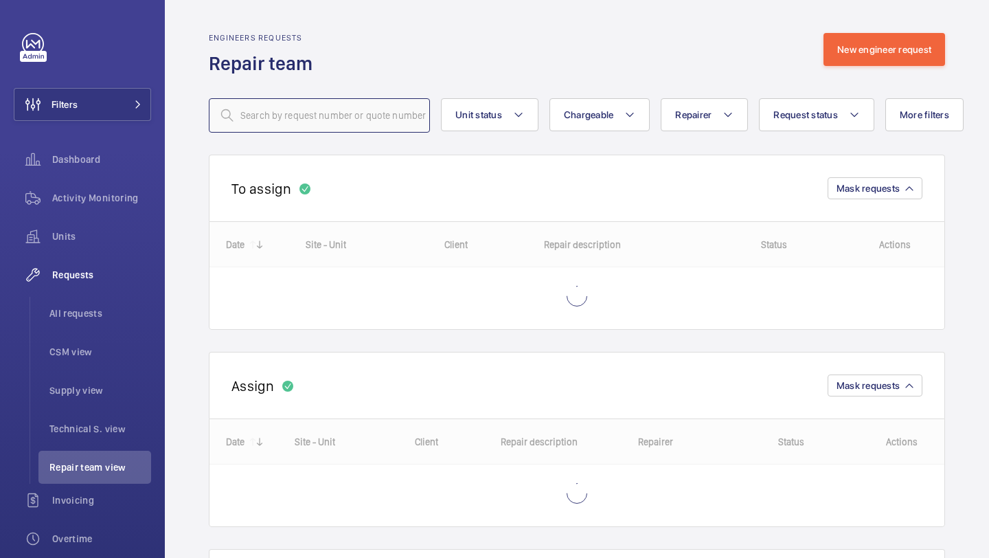
click at [335, 128] on input "text" at bounding box center [319, 115] width 221 height 34
paste input "R25-02384"
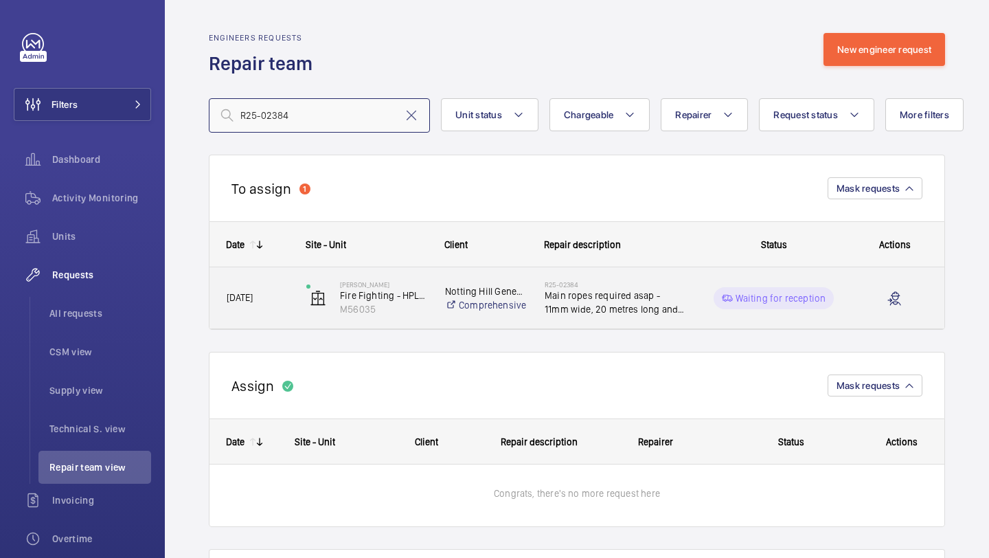
type input "R25-02384"
click at [616, 295] on span "Main ropes required asap - 11mm wide, 20 metres long and 3 ropes" at bounding box center [615, 302] width 141 height 27
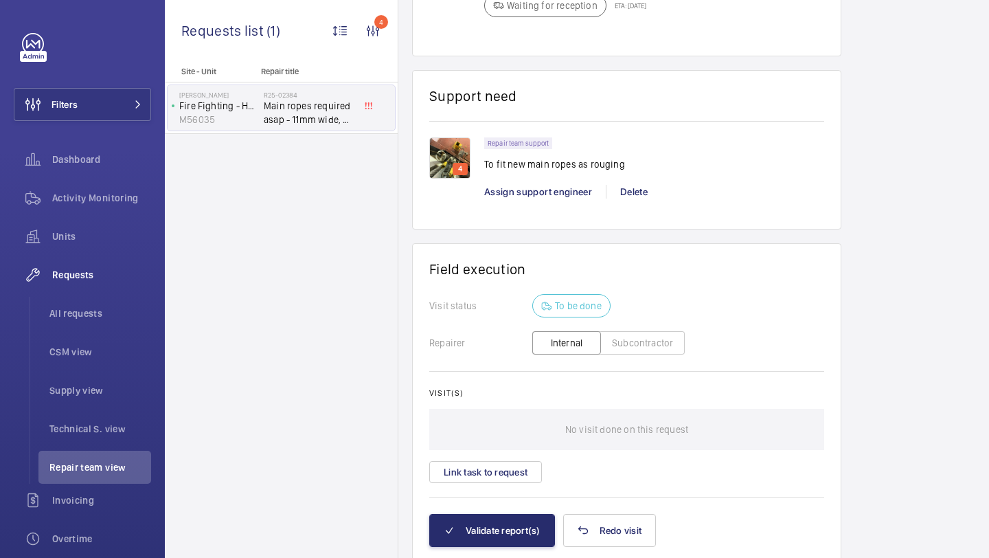
scroll to position [952, 0]
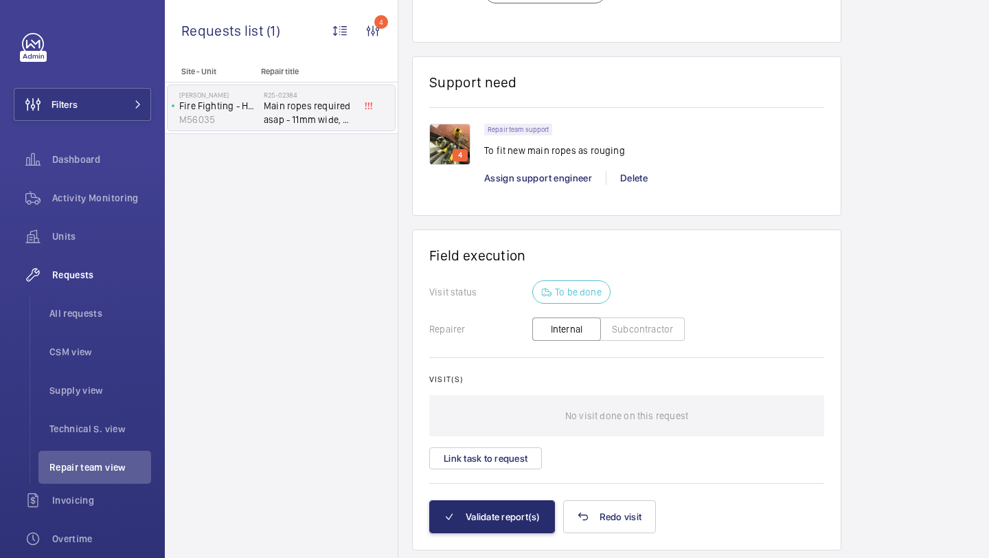
click at [438, 153] on img at bounding box center [449, 144] width 41 height 41
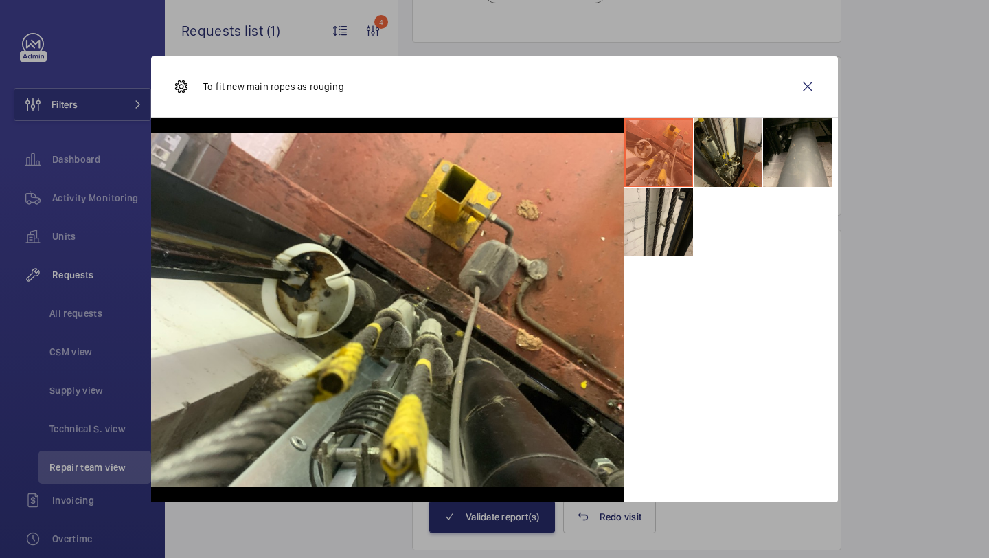
click at [737, 153] on li at bounding box center [728, 152] width 69 height 69
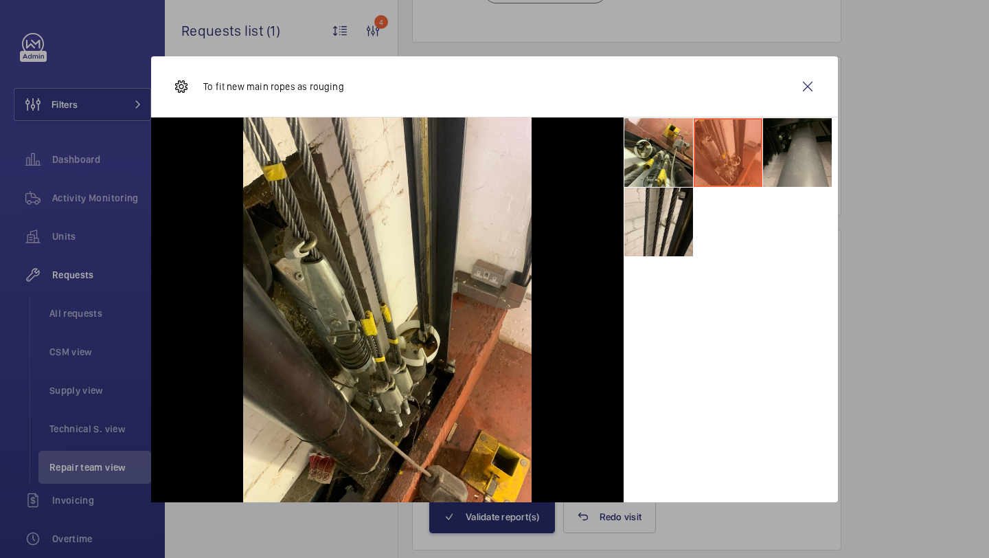
click at [783, 145] on li at bounding box center [797, 152] width 69 height 69
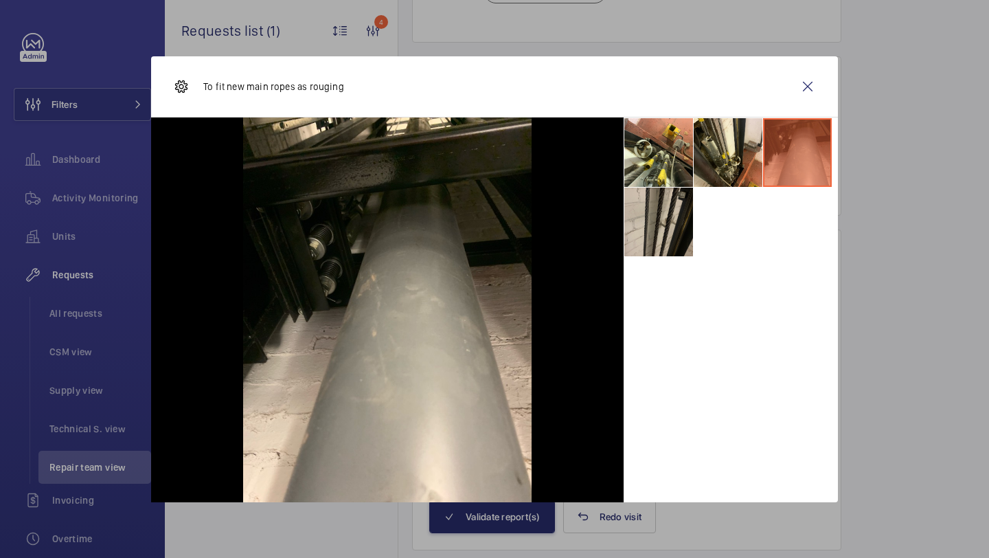
click at [691, 195] on li at bounding box center [659, 222] width 69 height 69
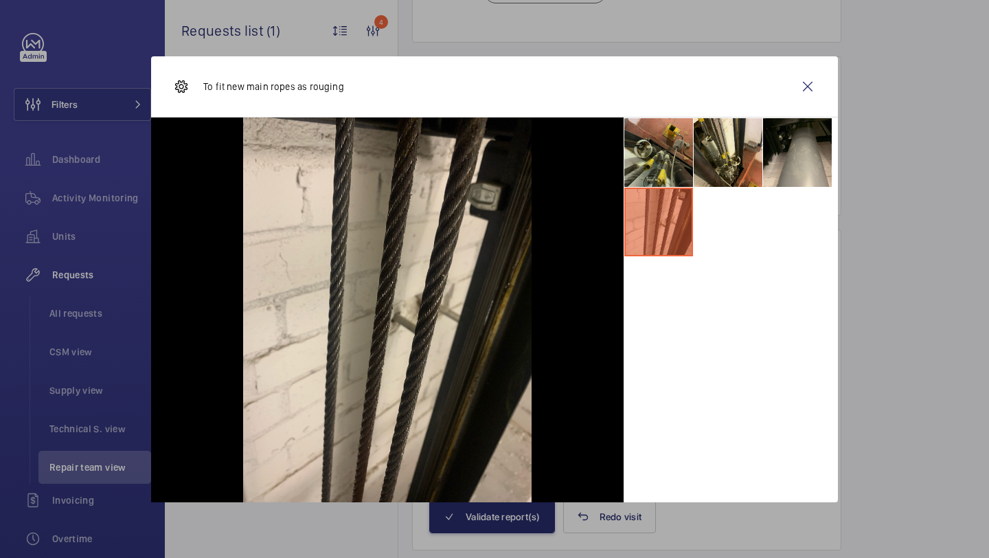
click at [675, 164] on li at bounding box center [659, 152] width 69 height 69
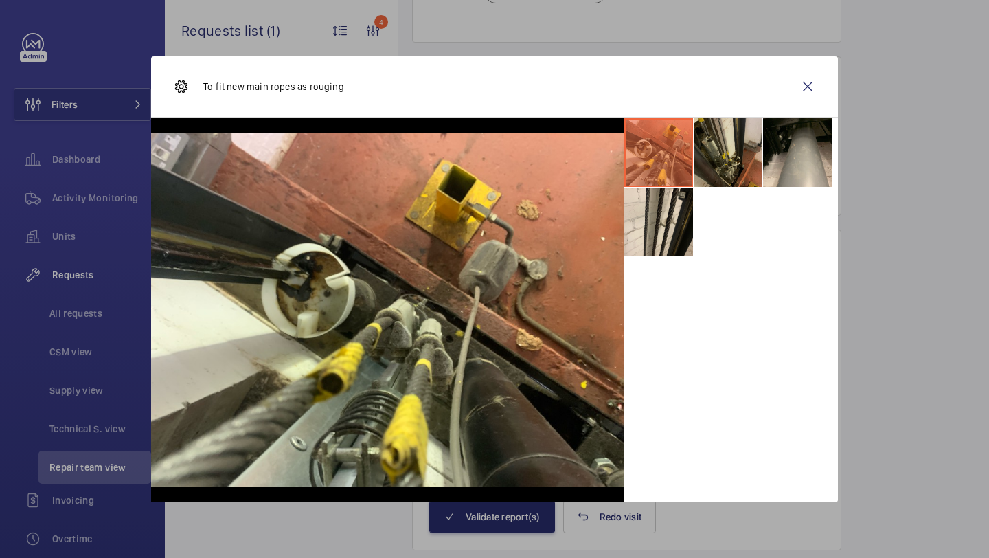
click at [729, 143] on li at bounding box center [728, 152] width 69 height 69
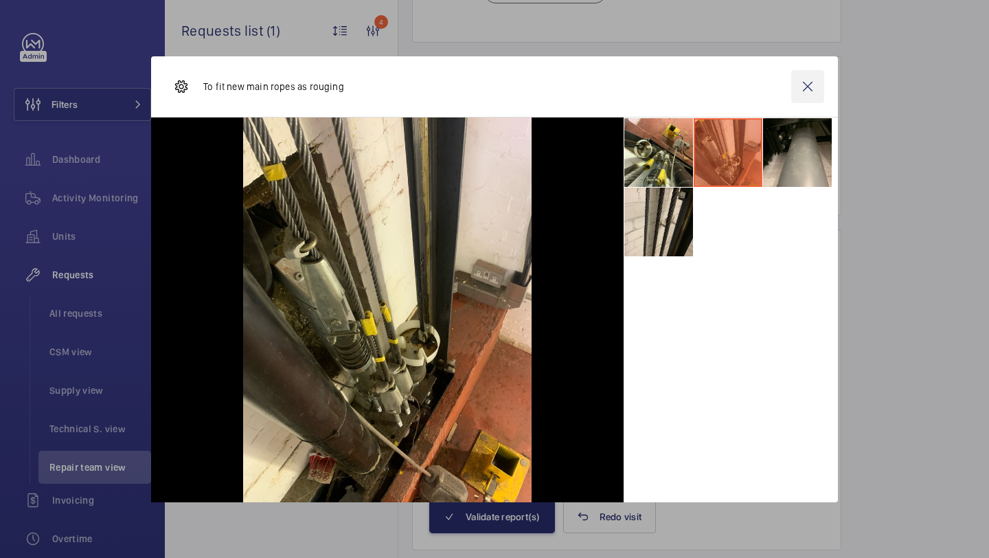
click at [814, 82] on wm-front-icon-button at bounding box center [808, 86] width 33 height 33
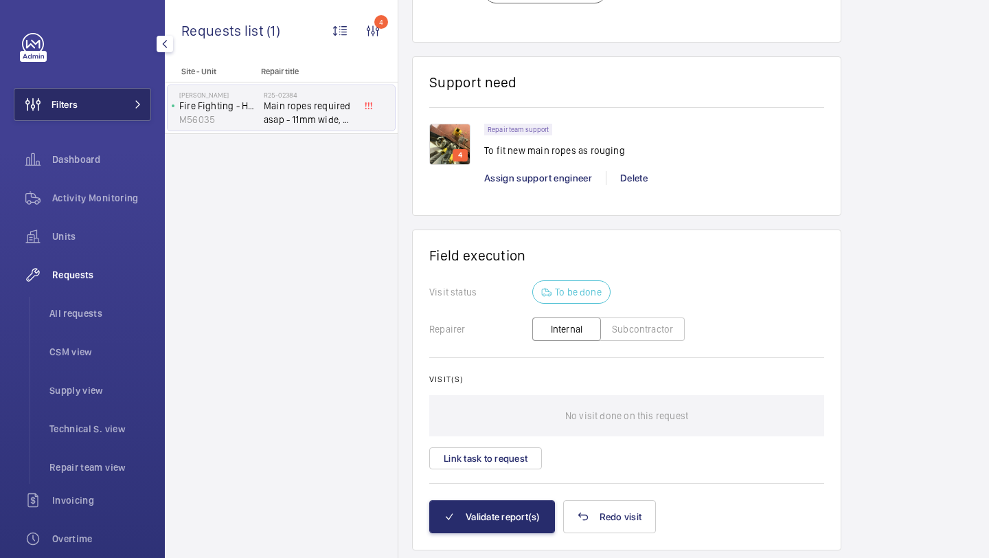
click at [142, 92] on button "Filters" at bounding box center [82, 104] width 137 height 33
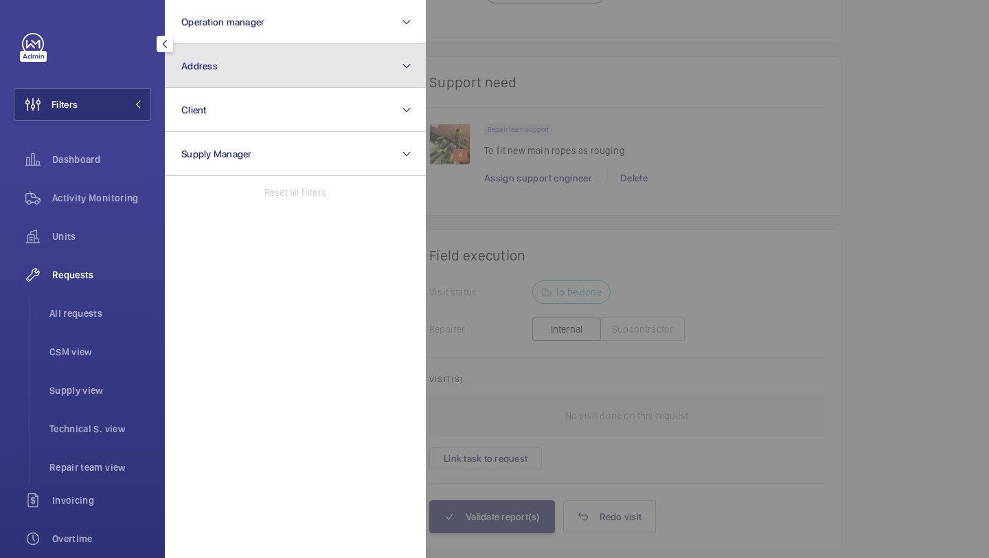
click at [223, 54] on button "Address" at bounding box center [295, 66] width 261 height 44
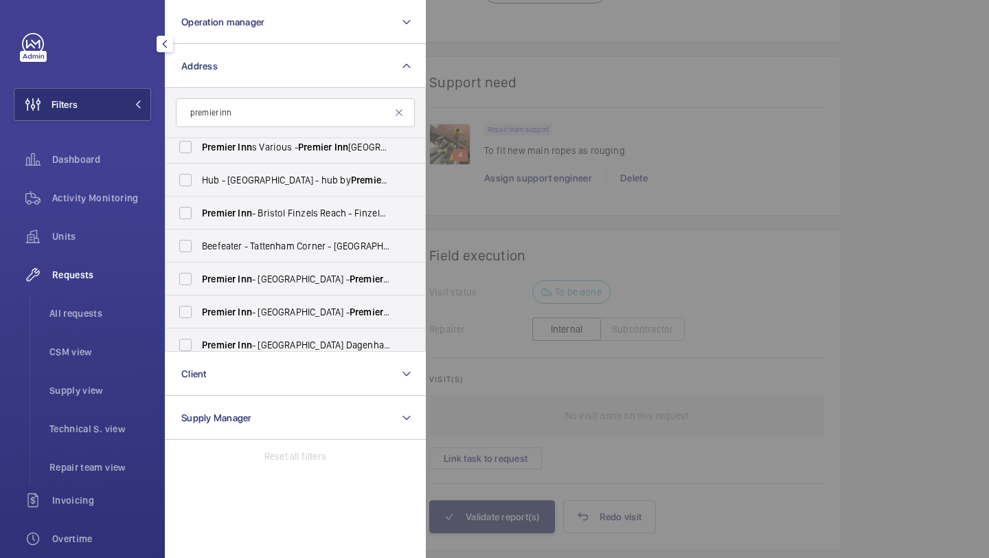
scroll to position [0, 0]
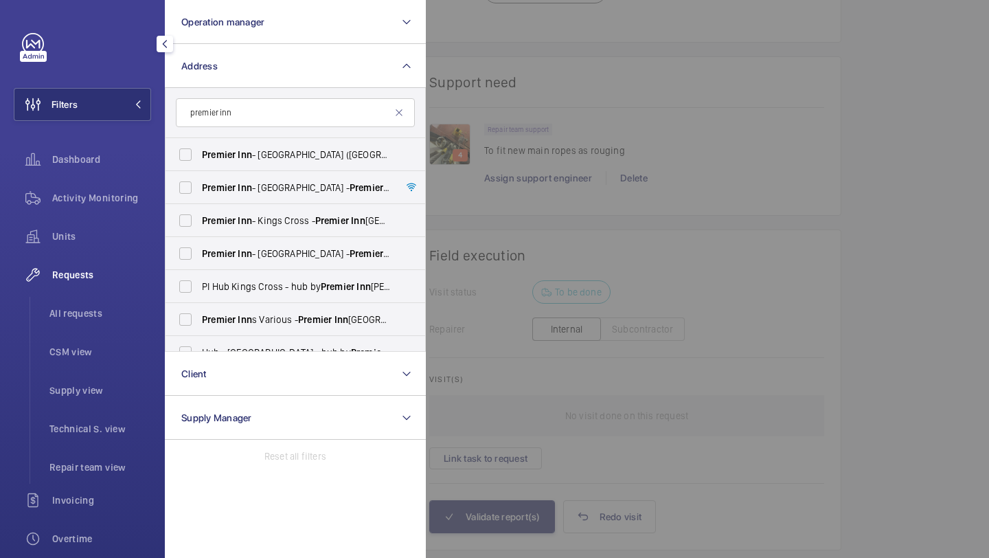
click at [278, 114] on input "premier inn" at bounding box center [295, 112] width 239 height 29
type input "p"
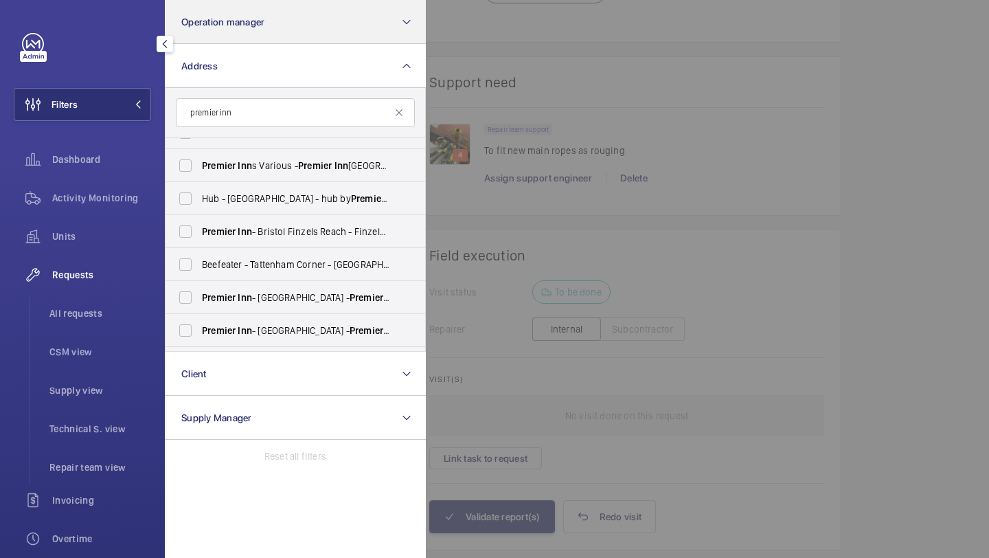
scroll to position [159, 0]
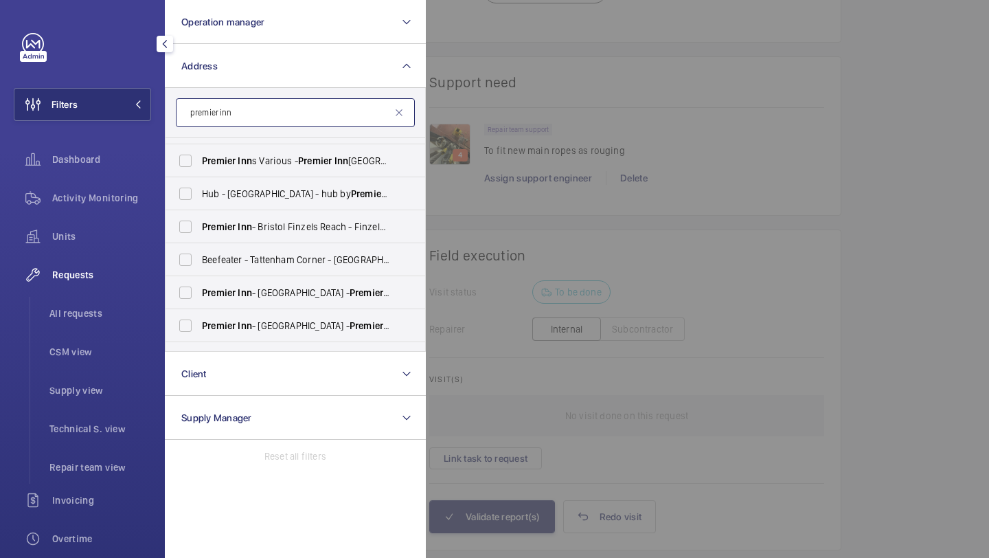
click at [258, 110] on input "premier inn" at bounding box center [295, 112] width 239 height 29
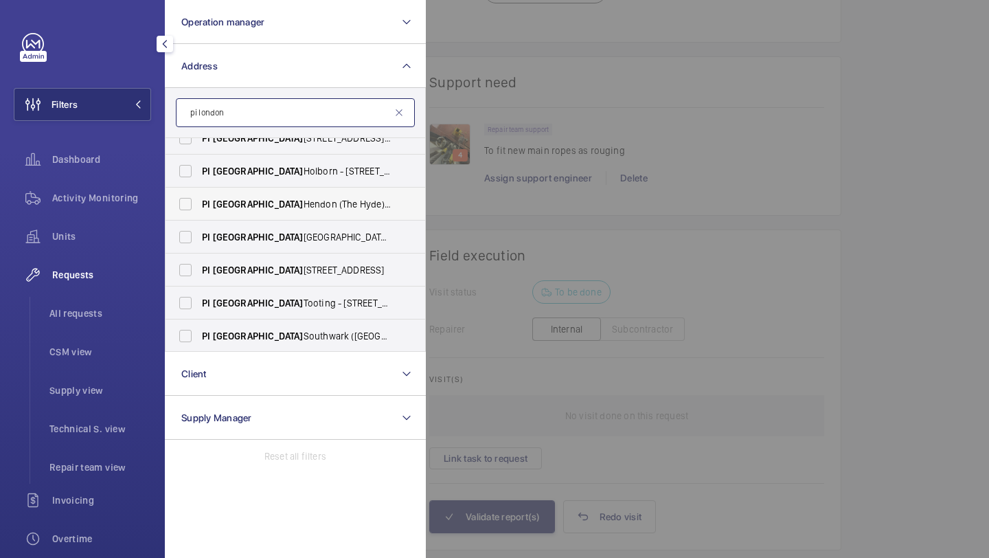
scroll to position [837, 0]
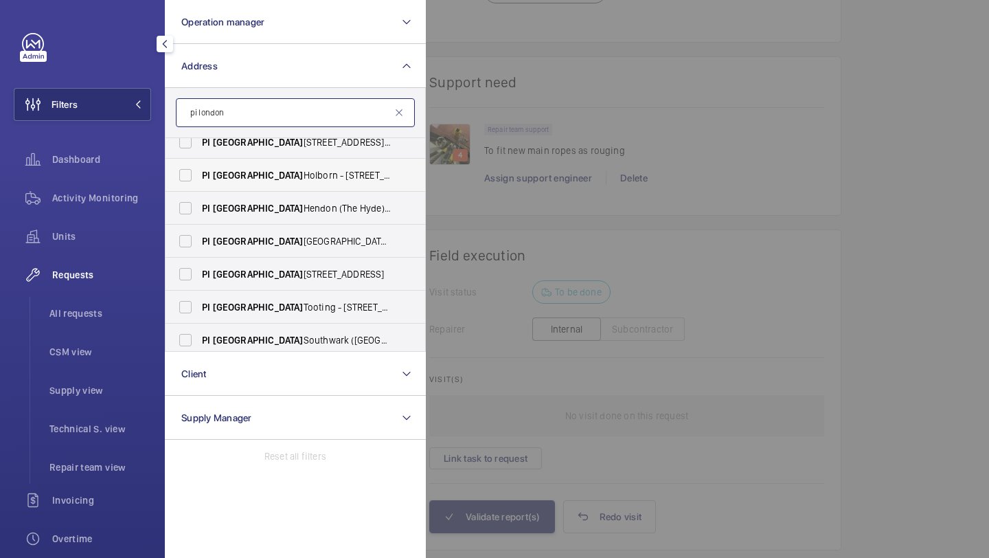
type input "pi london"
click at [282, 184] on label "PI [GEOGRAPHIC_DATA] Holborn - [STREET_ADDRESS]" at bounding box center [285, 175] width 239 height 33
click at [199, 184] on input "PI [GEOGRAPHIC_DATA] Holborn - [STREET_ADDRESS]" at bounding box center [185, 174] width 27 height 27
checkbox input "true"
click at [572, 100] on div at bounding box center [920, 279] width 989 height 558
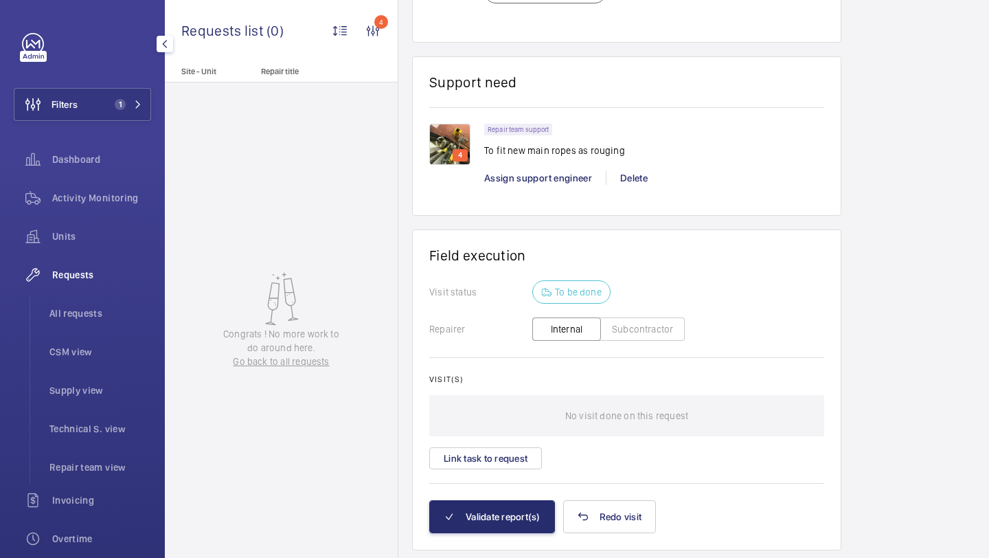
click at [89, 295] on div "Requests All requests CSM view Supply view Technical S. view Repair team view" at bounding box center [82, 370] width 137 height 225
click at [87, 304] on li "All requests" at bounding box center [94, 313] width 113 height 33
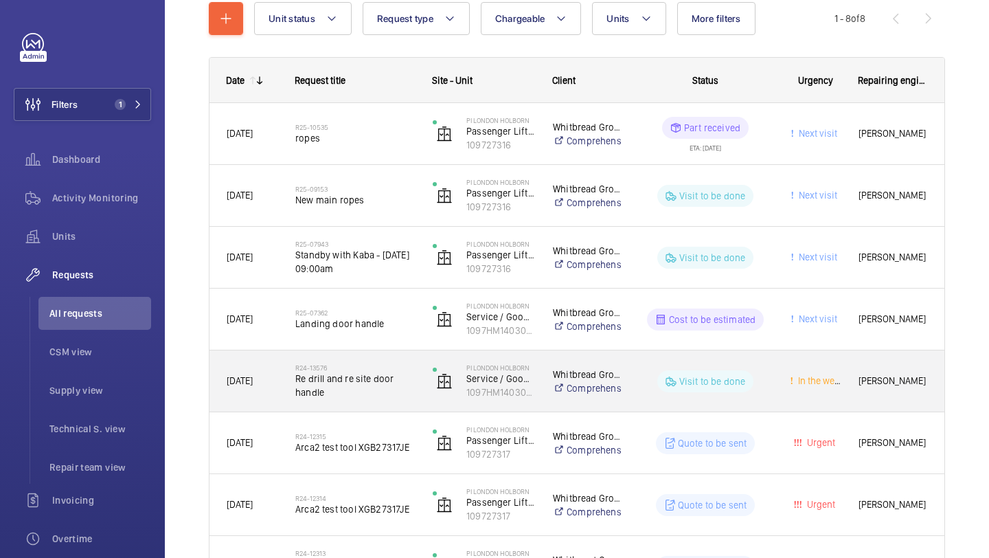
scroll to position [175, 0]
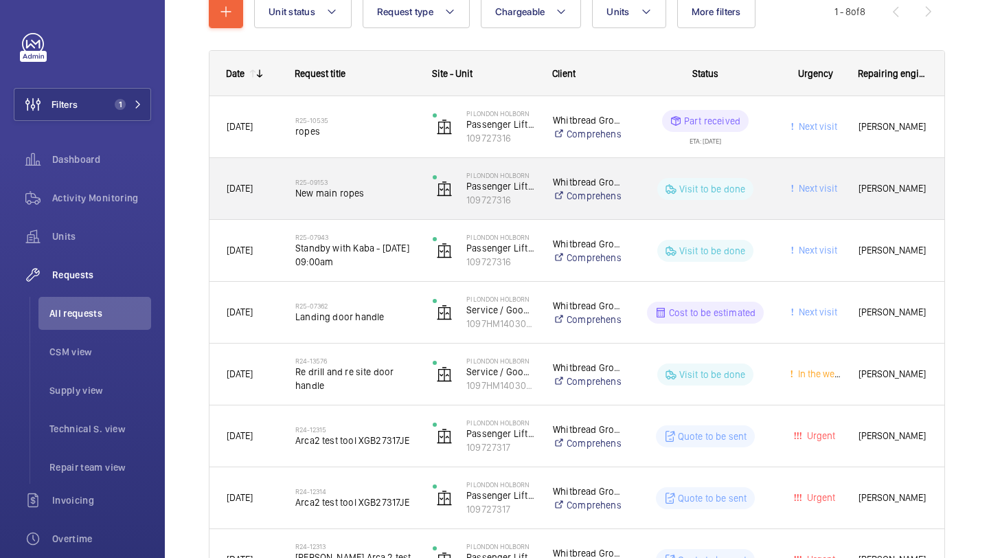
click at [394, 181] on h2 "R25-09153" at bounding box center [355, 182] width 120 height 8
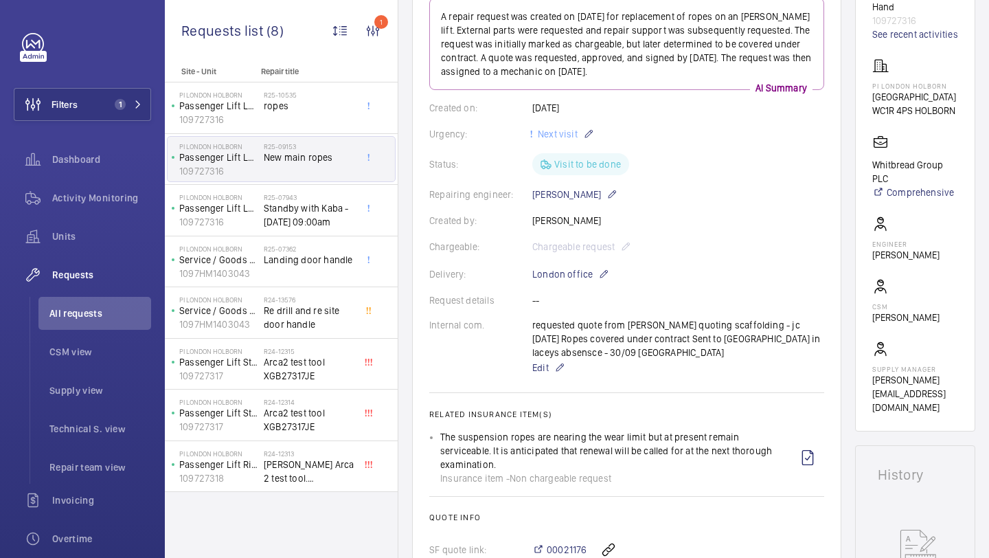
scroll to position [161, 0]
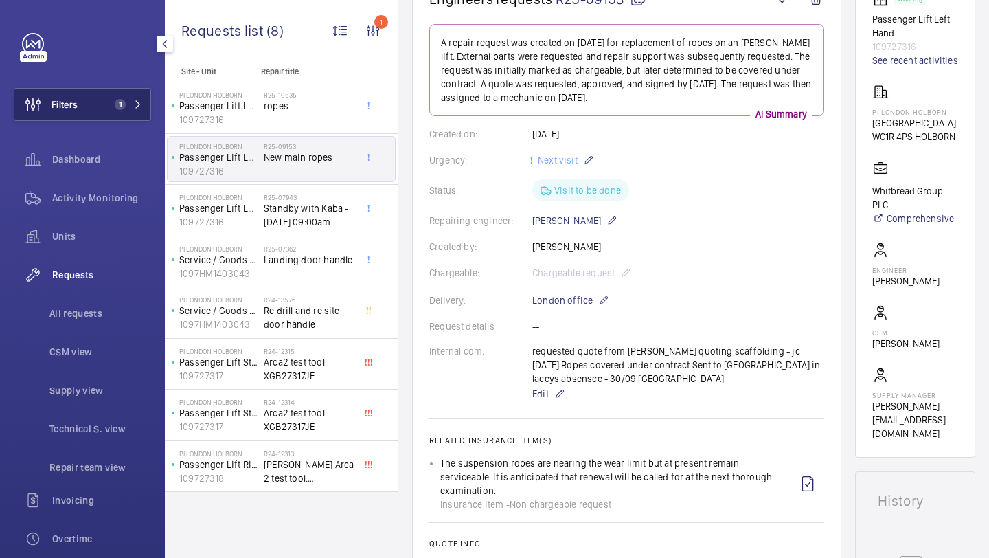
click at [93, 120] on button "Filters 1" at bounding box center [82, 104] width 137 height 33
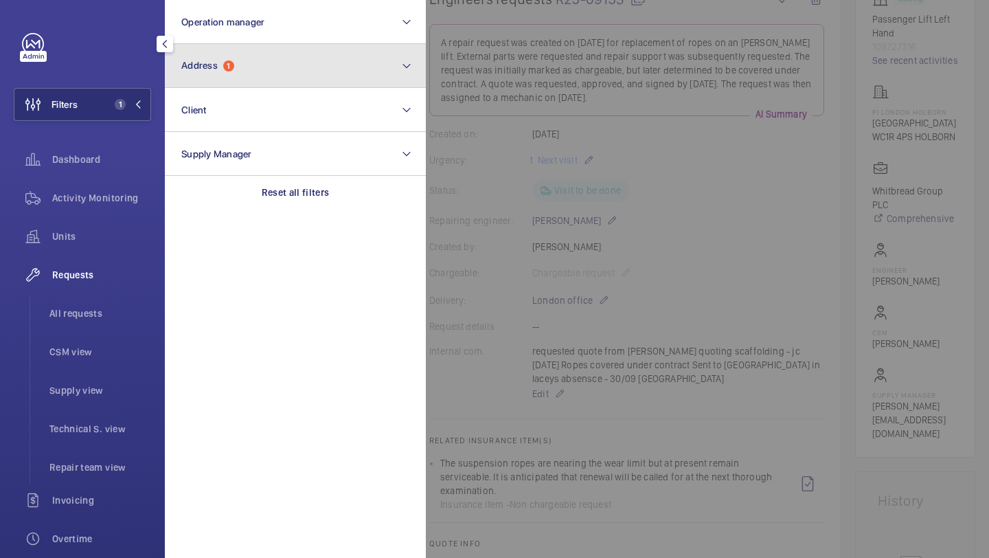
click at [231, 74] on button "Address 1" at bounding box center [295, 66] width 261 height 44
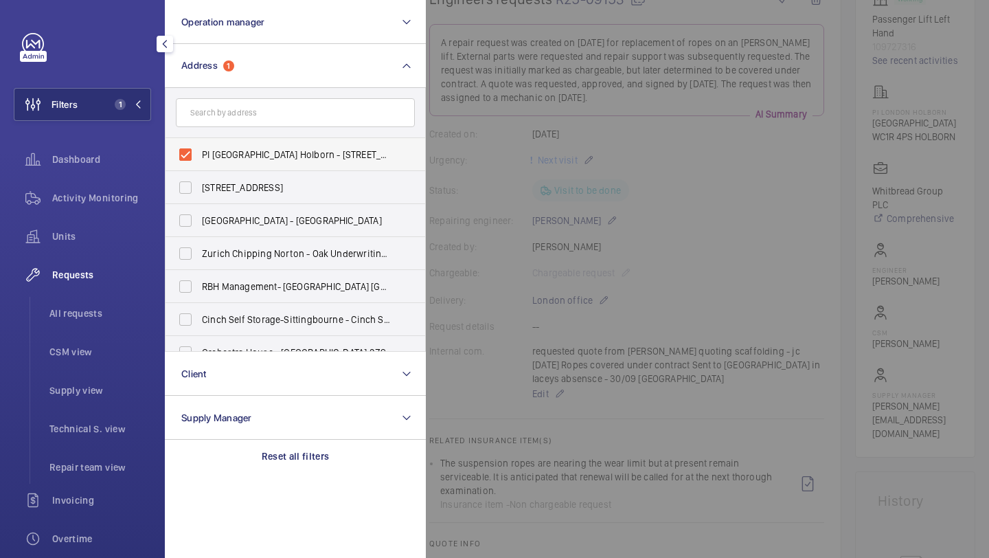
click at [238, 151] on span "PI [GEOGRAPHIC_DATA] Holborn - [STREET_ADDRESS]" at bounding box center [296, 155] width 189 height 14
click at [199, 151] on input "PI [GEOGRAPHIC_DATA] Holborn - [STREET_ADDRESS]" at bounding box center [185, 154] width 27 height 27
checkbox input "false"
click at [238, 114] on input "text" at bounding box center [295, 112] width 239 height 29
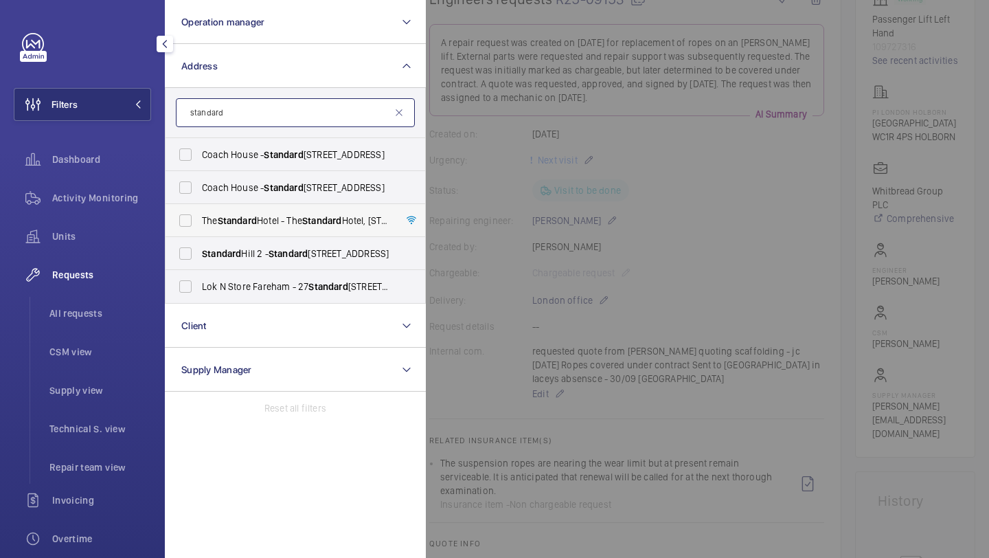
type input "standard"
click at [257, 221] on span "Standard" at bounding box center [237, 220] width 39 height 11
click at [199, 221] on input "The Standard Hotel - The Standard Hotel, [STREET_ADDRESS]" at bounding box center [185, 220] width 27 height 27
checkbox input "true"
click at [533, 170] on div at bounding box center [920, 279] width 989 height 558
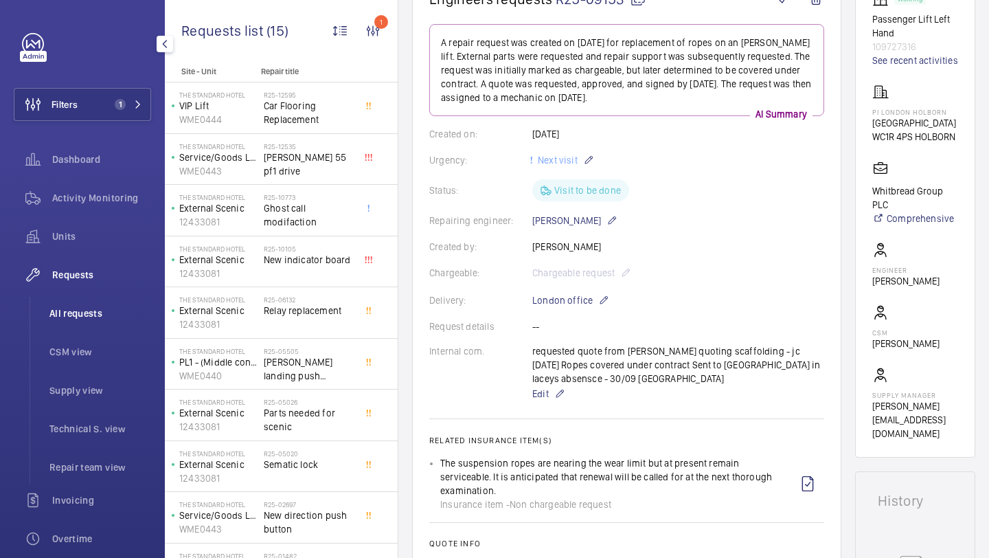
click at [106, 306] on span "All requests" at bounding box center [100, 313] width 102 height 14
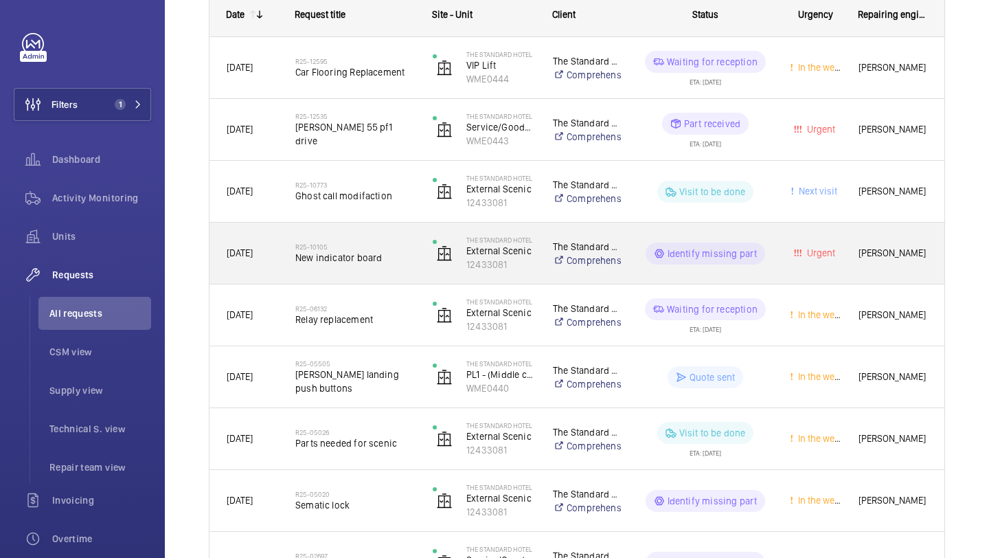
scroll to position [203, 0]
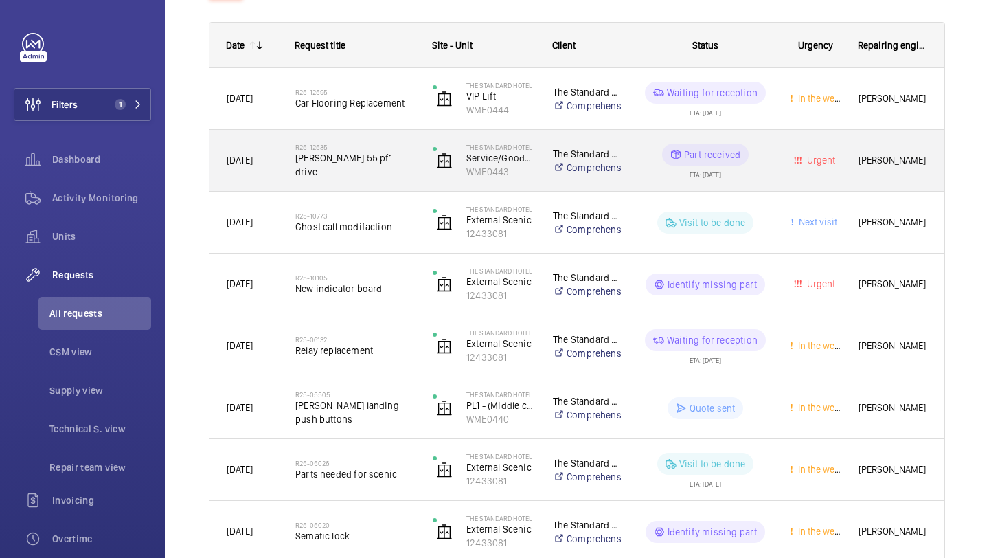
click at [390, 146] on div "R25-12535 [PERSON_NAME] 55 pf1 drive" at bounding box center [355, 161] width 120 height 40
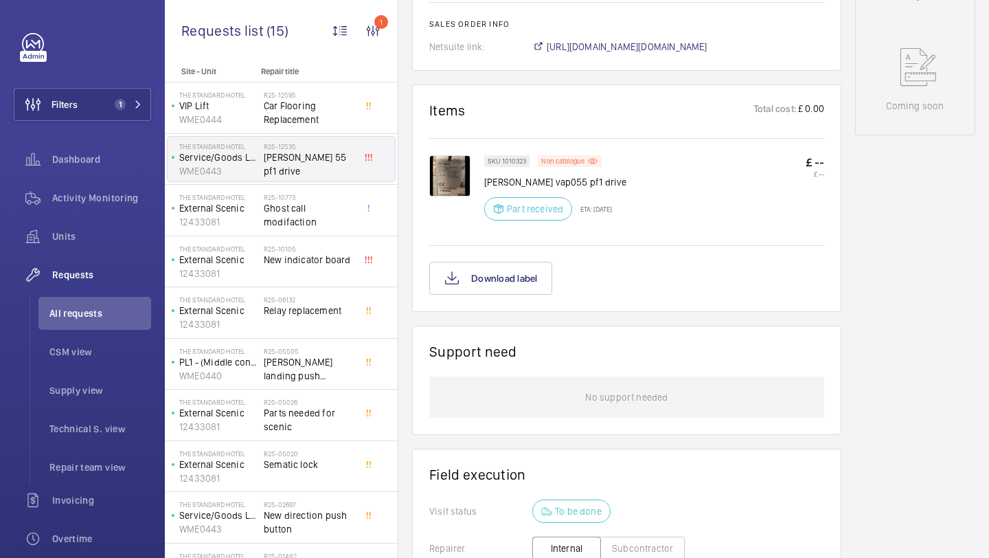
scroll to position [688, 0]
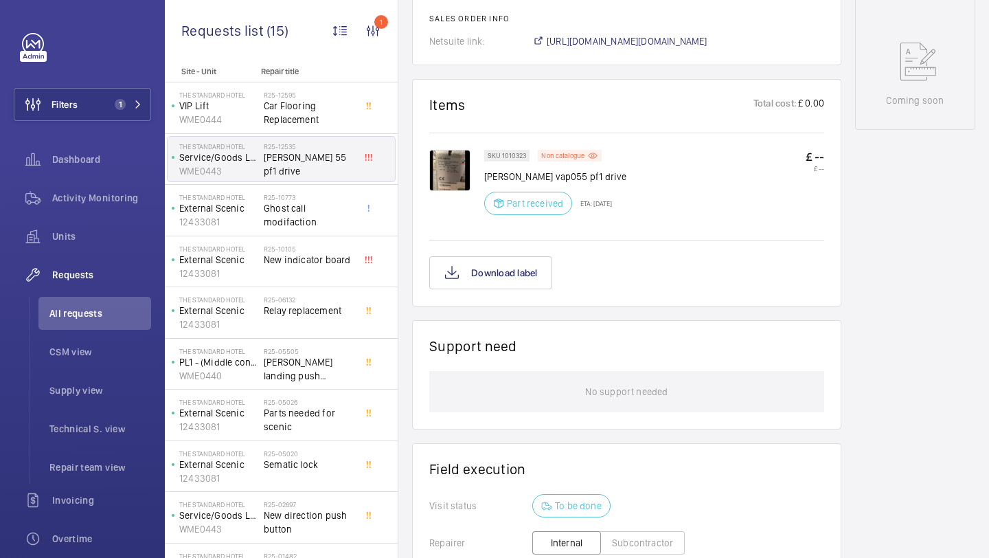
click at [436, 170] on img at bounding box center [449, 170] width 41 height 41
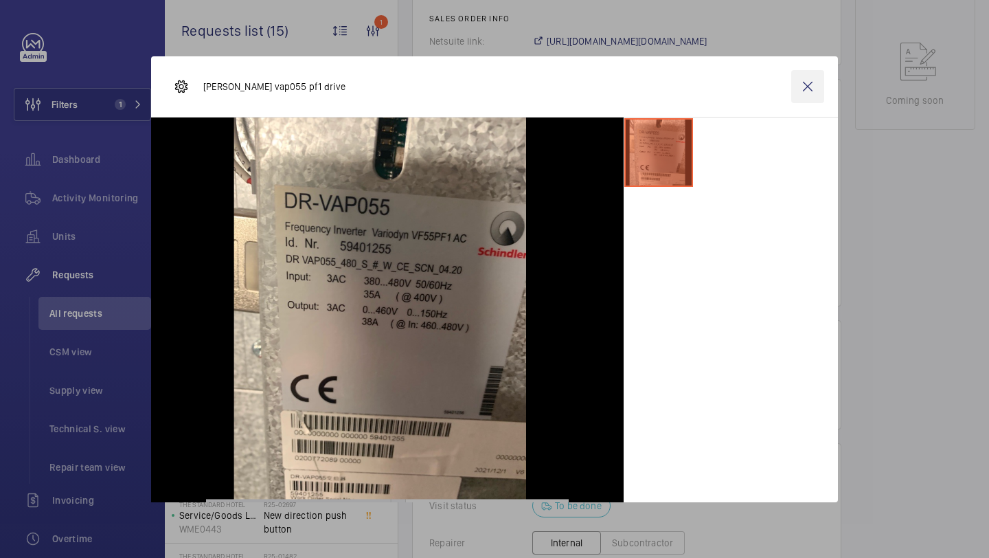
click at [813, 90] on wm-front-icon-button at bounding box center [808, 86] width 33 height 33
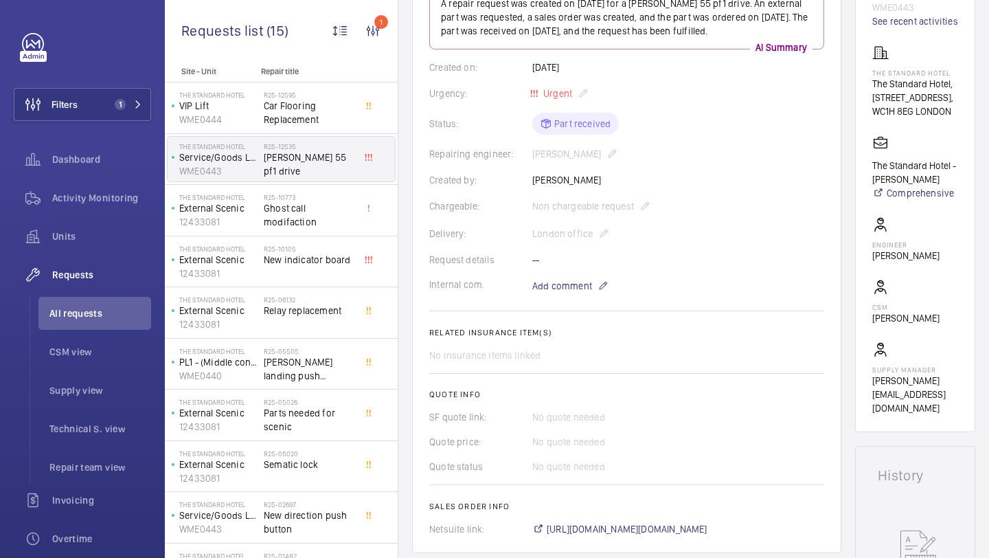
scroll to position [208, 0]
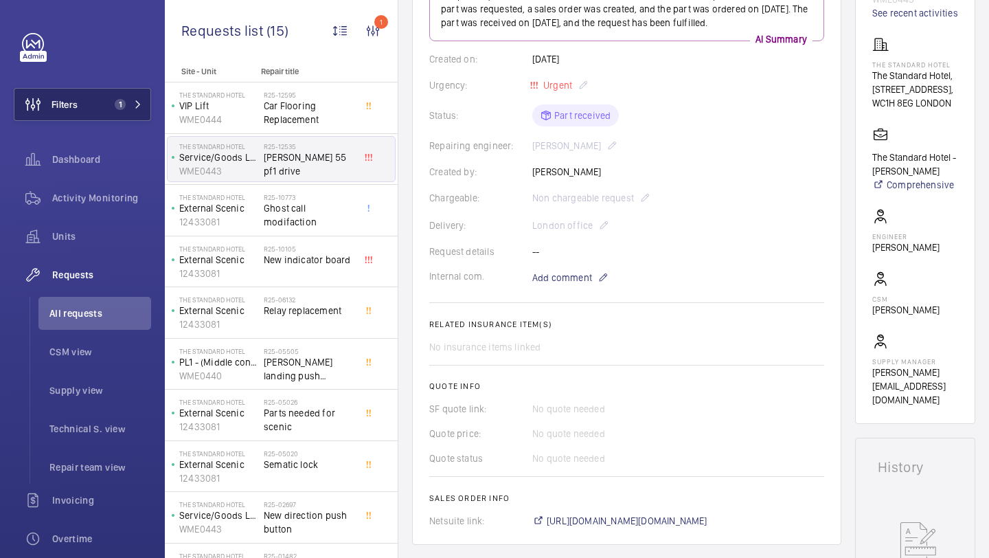
click at [103, 111] on button "Filters 1" at bounding box center [82, 104] width 137 height 33
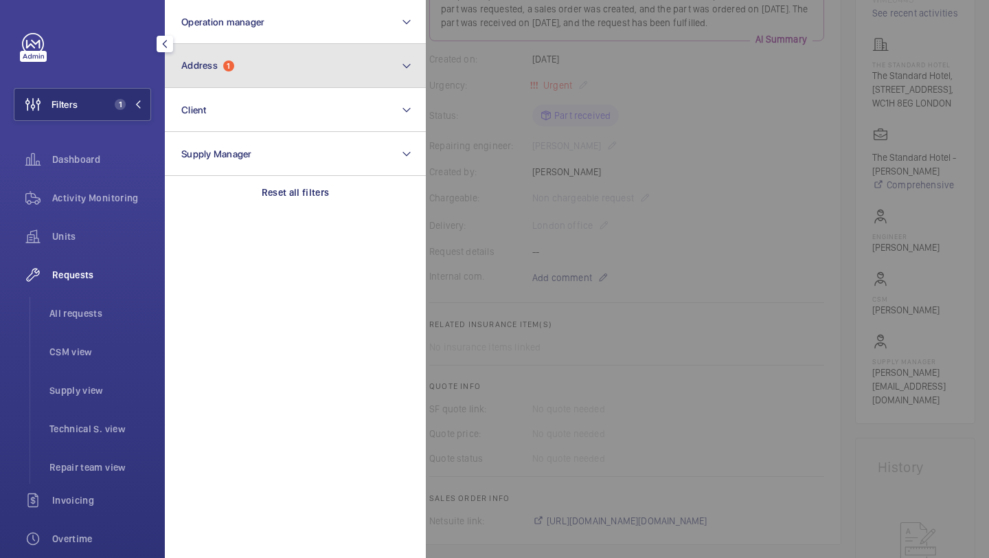
click at [290, 71] on button "Address 1" at bounding box center [295, 66] width 261 height 44
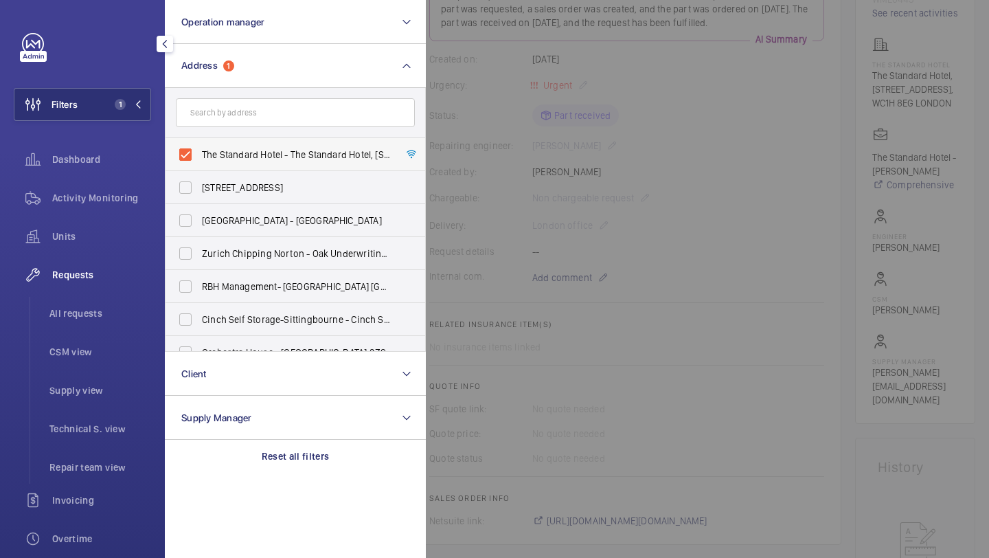
click at [241, 150] on span "The Standard Hotel - The Standard Hotel, [STREET_ADDRESS]" at bounding box center [296, 155] width 189 height 14
click at [199, 150] on input "The Standard Hotel - The Standard Hotel, [STREET_ADDRESS]" at bounding box center [185, 154] width 27 height 27
checkbox input "false"
click at [258, 109] on input "text" at bounding box center [295, 112] width 239 height 29
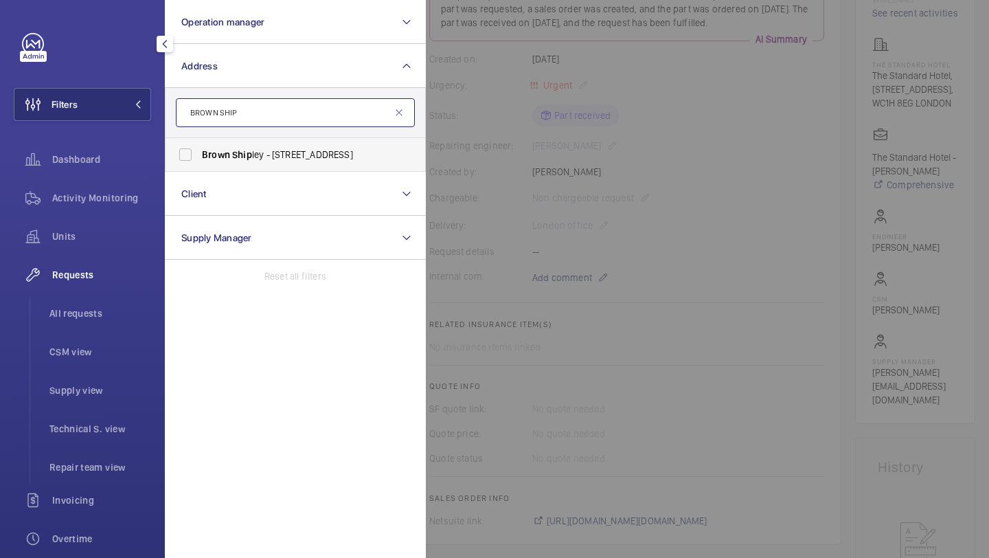
type input "BROWN SHIP"
click at [249, 156] on span "Ship" at bounding box center [242, 154] width 20 height 11
click at [199, 156] on input "Brown Ship ley - [STREET_ADDRESS]" at bounding box center [185, 154] width 27 height 27
checkbox input "true"
click at [493, 150] on div at bounding box center [920, 279] width 989 height 558
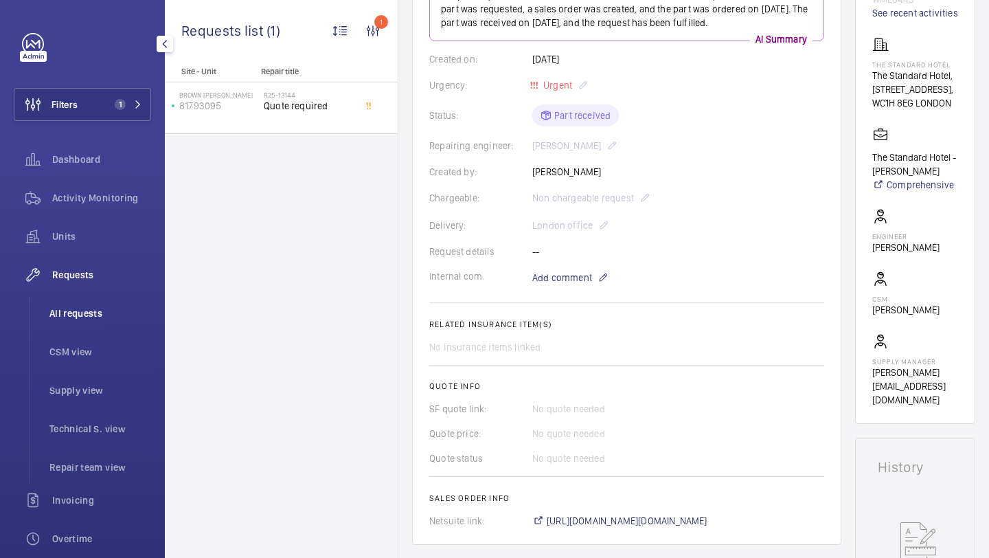
click at [85, 314] on span "All requests" at bounding box center [100, 313] width 102 height 14
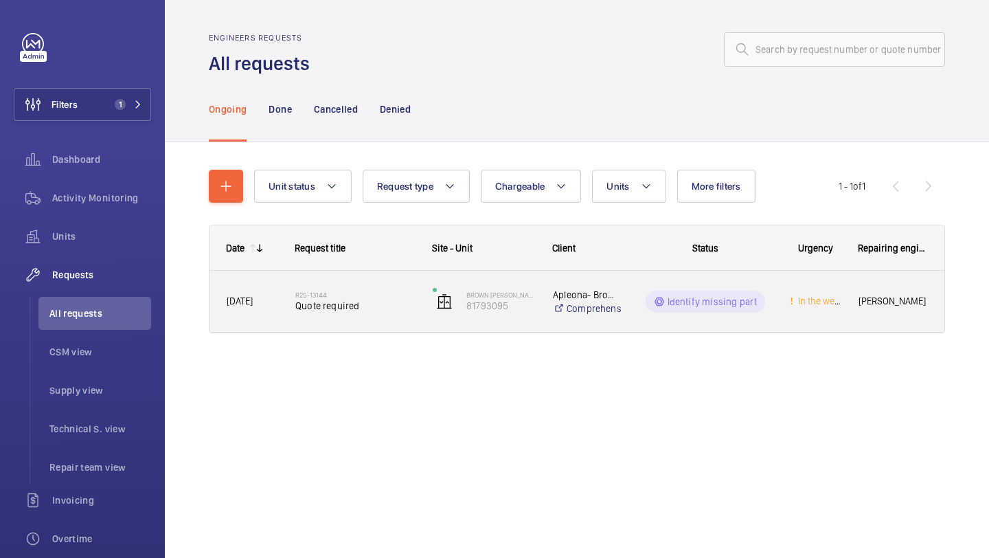
click at [365, 310] on span "Quote required" at bounding box center [355, 306] width 120 height 14
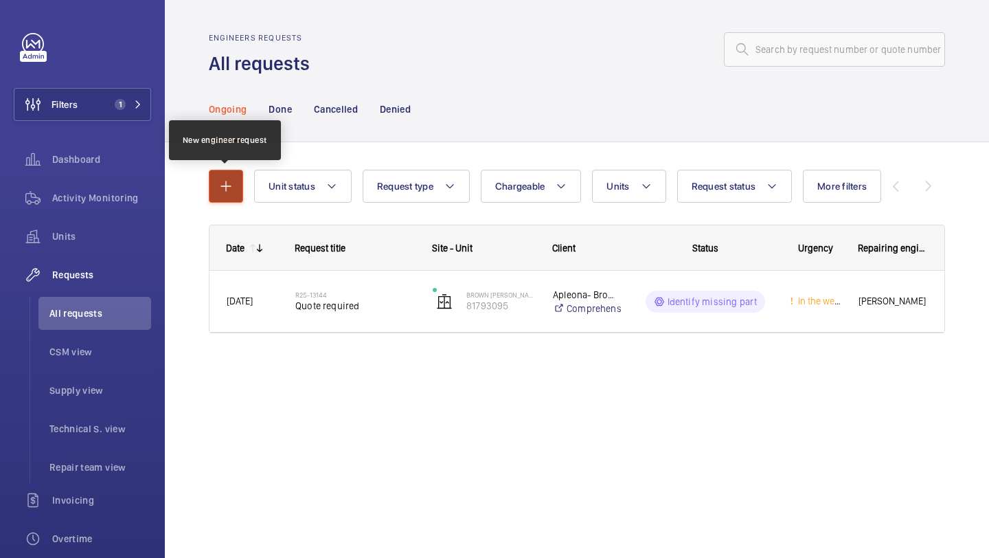
click at [225, 196] on button "button" at bounding box center [226, 186] width 34 height 33
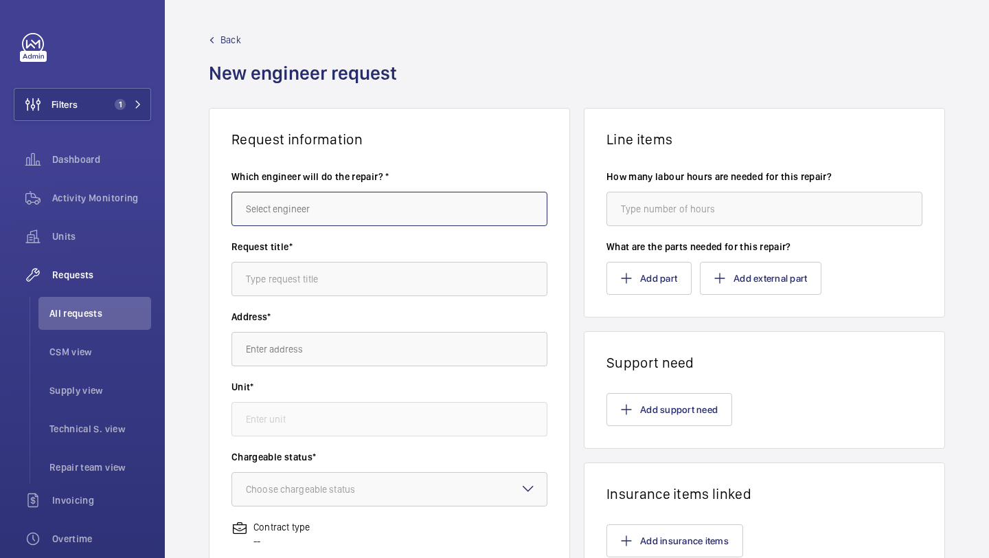
click at [297, 216] on input "text" at bounding box center [390, 209] width 316 height 34
type input "K"
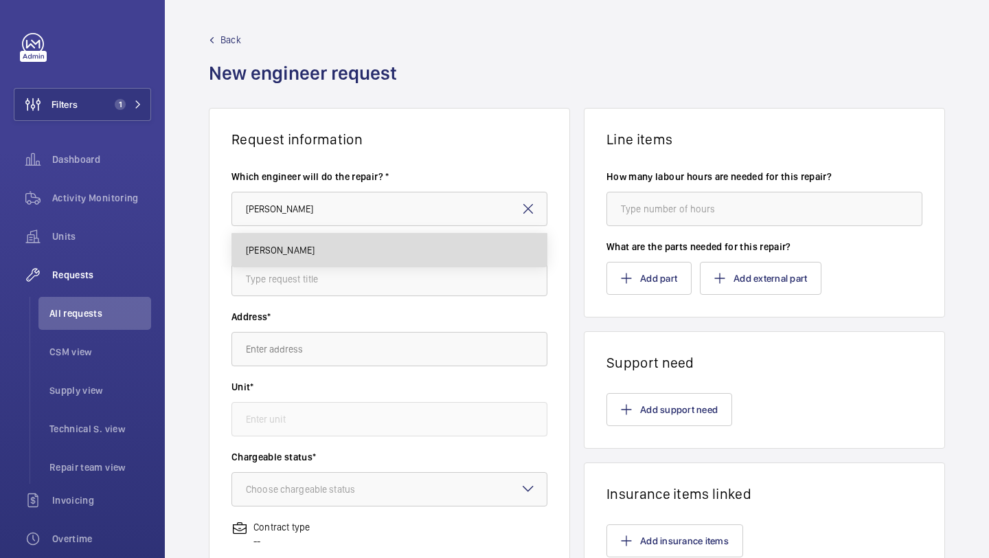
click at [290, 260] on mat-option "[PERSON_NAME]" at bounding box center [389, 250] width 315 height 33
type input "[PERSON_NAME]"
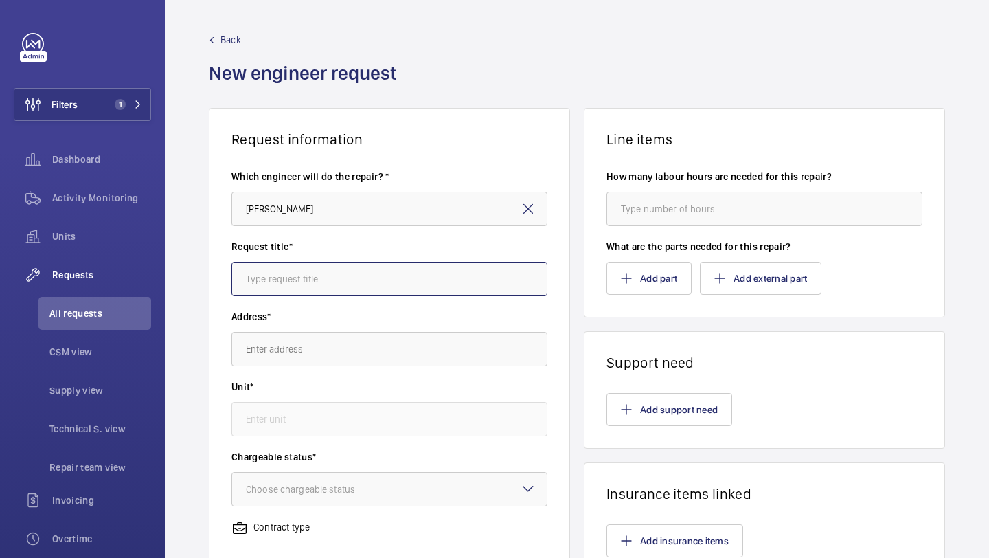
click at [295, 275] on input "text" at bounding box center [390, 279] width 316 height 34
click at [265, 273] on input "Pull safety gear out -" at bounding box center [390, 279] width 316 height 34
click at [300, 282] on input "Pull Safety gear out -" at bounding box center [390, 279] width 316 height 34
drag, startPoint x: 315, startPoint y: 278, endPoint x: 344, endPoint y: 283, distance: 30.1
click at [316, 278] on input "Pull Safety gear out -" at bounding box center [390, 279] width 316 height 34
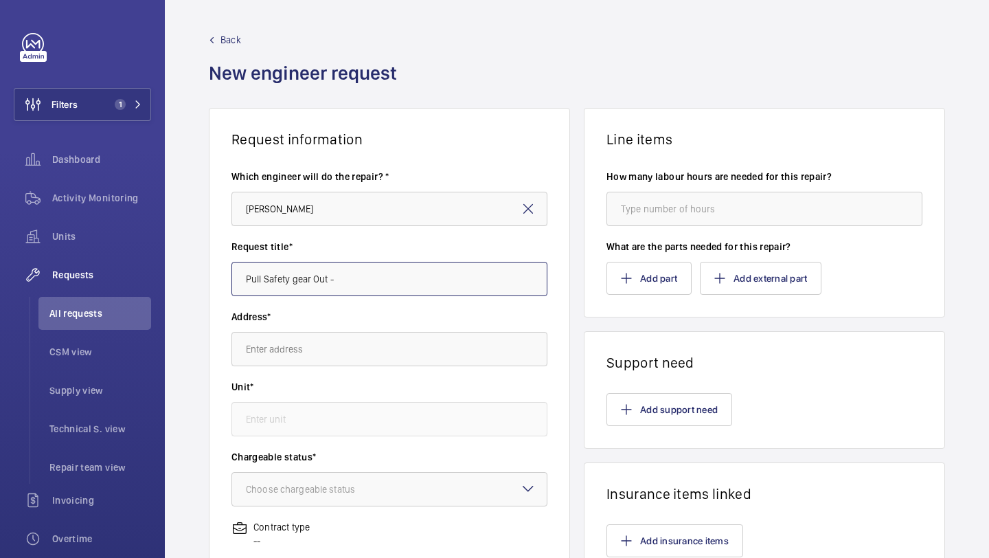
click at [385, 282] on input "Pull Safety gear Out -" at bounding box center [390, 279] width 316 height 34
type input "Pull Safety gear Out And Investigate"
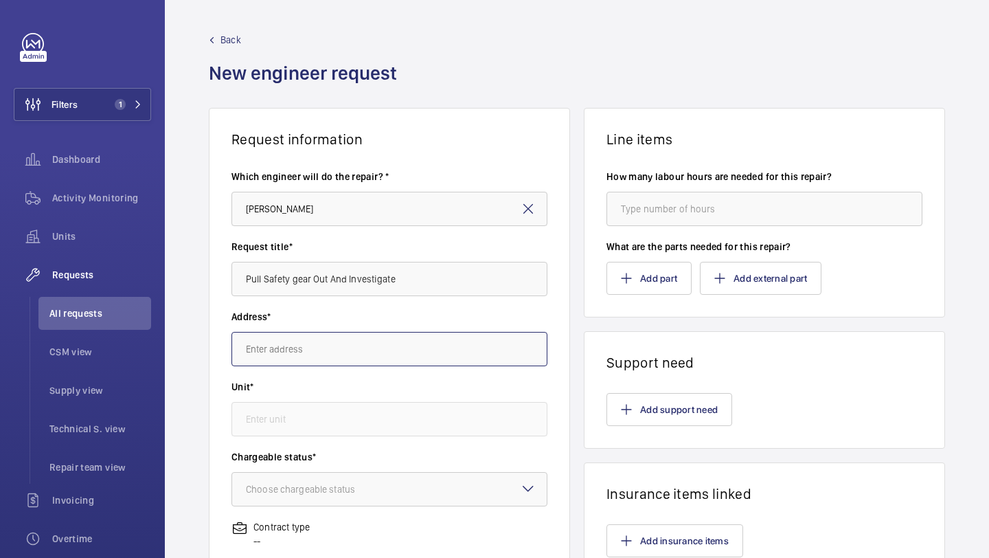
click at [348, 354] on input "text" at bounding box center [390, 349] width 316 height 34
click at [347, 355] on input "text" at bounding box center [390, 349] width 316 height 34
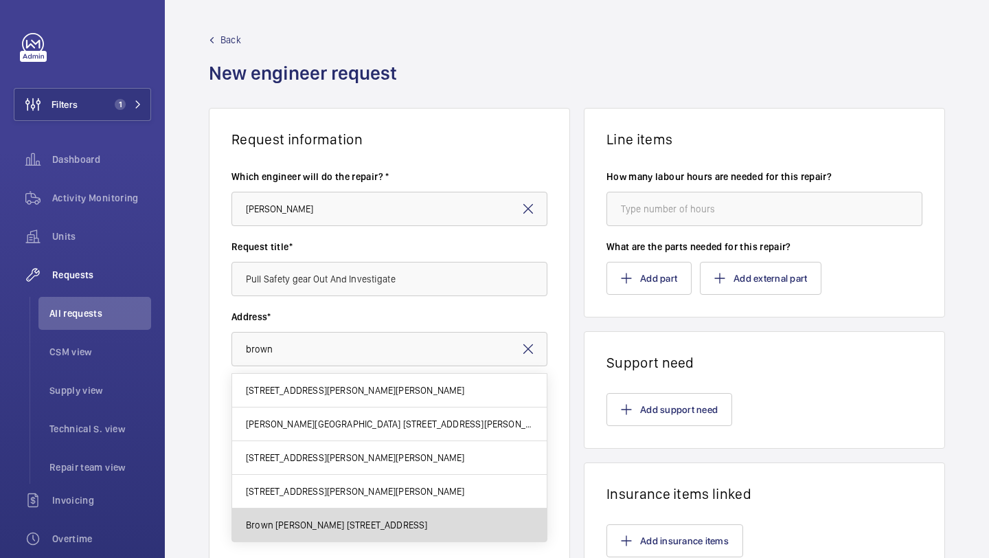
click at [345, 524] on span "Brown [PERSON_NAME] [STREET_ADDRESS]" at bounding box center [337, 525] width 182 height 14
type input "Brown [PERSON_NAME] [STREET_ADDRESS]"
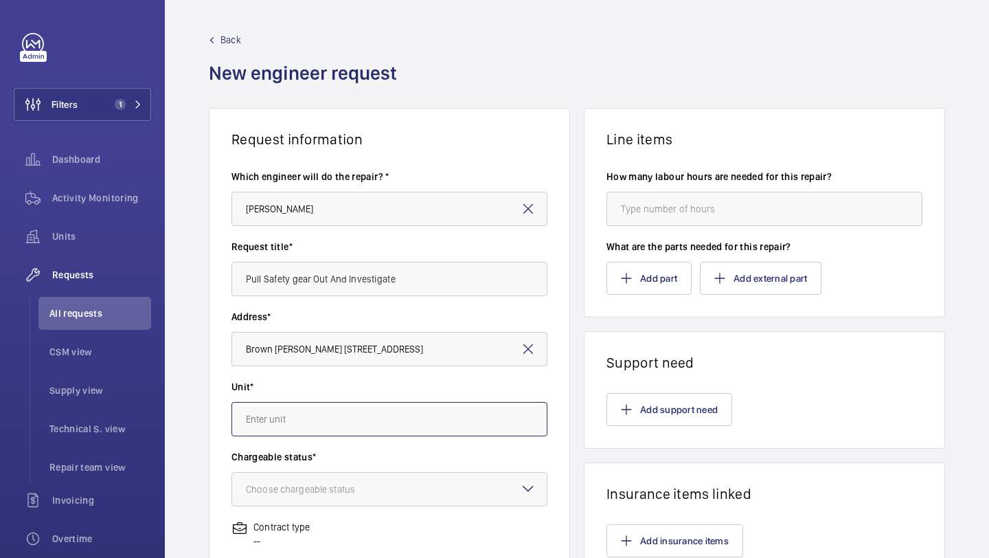
click at [341, 424] on input "text" at bounding box center [390, 419] width 316 height 34
click at [351, 402] on input "text" at bounding box center [390, 419] width 316 height 34
click at [356, 390] on label "Unit*" at bounding box center [390, 387] width 316 height 14
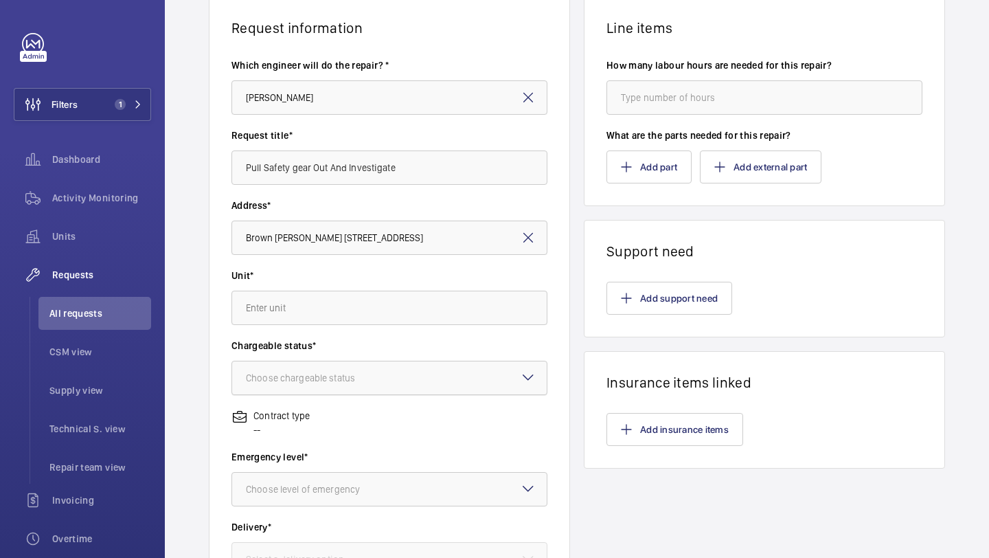
scroll to position [125, 0]
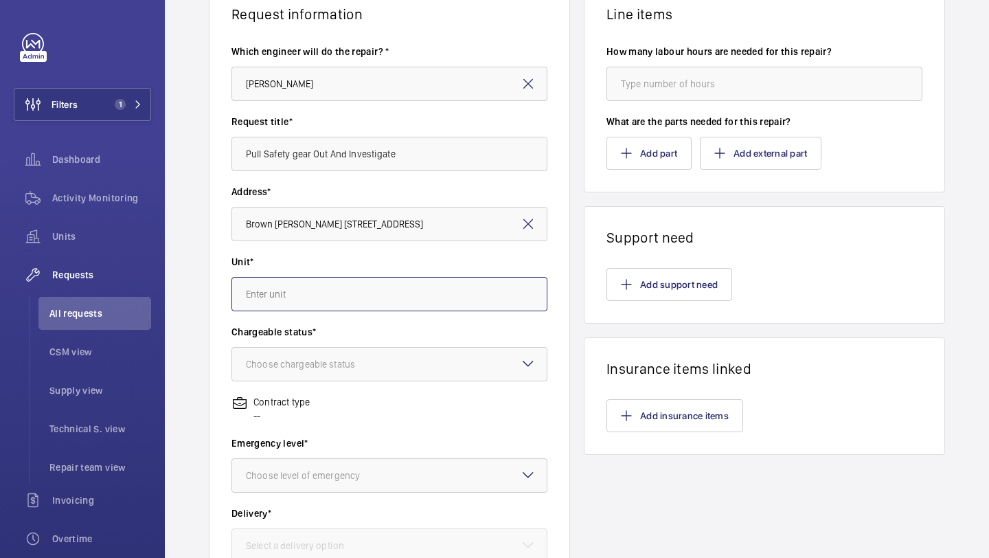
click at [361, 292] on input "text" at bounding box center [390, 294] width 316 height 34
click at [377, 269] on wm-front-autocomplete-dropdown-select "Unit*" at bounding box center [390, 283] width 316 height 56
click at [328, 363] on div "Choose chargeable status" at bounding box center [318, 364] width 144 height 14
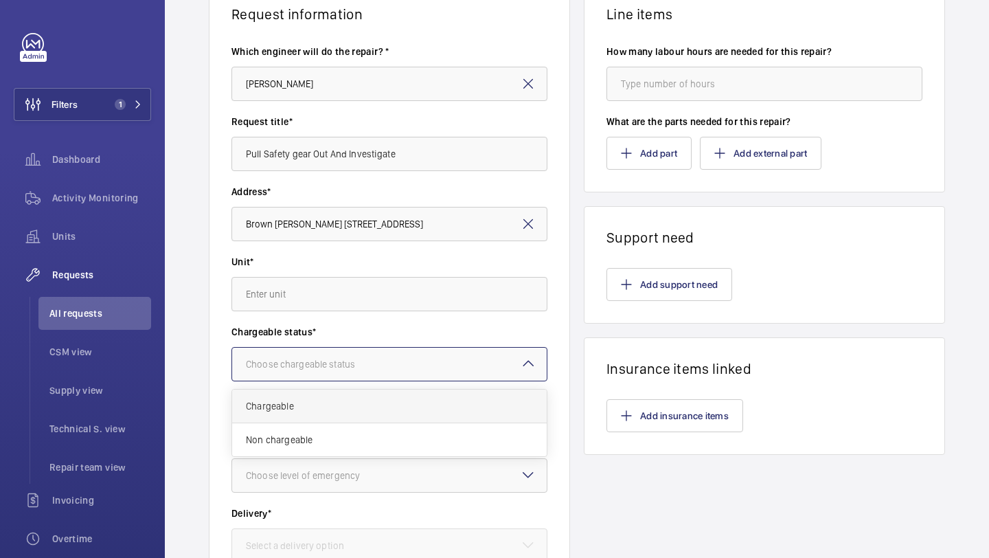
click at [314, 418] on div "Chargeable" at bounding box center [389, 407] width 315 height 34
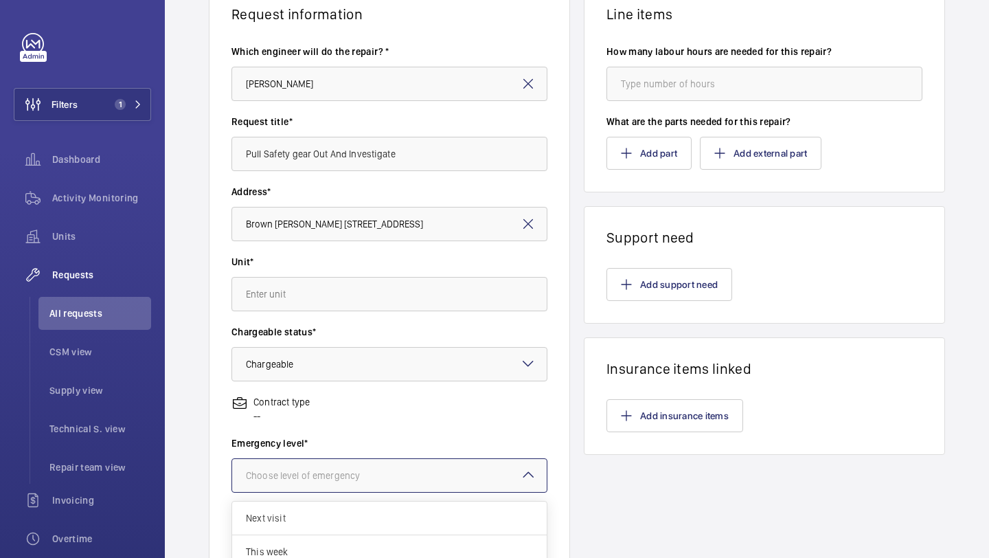
click at [332, 475] on div "Choose level of emergency" at bounding box center [320, 476] width 148 height 14
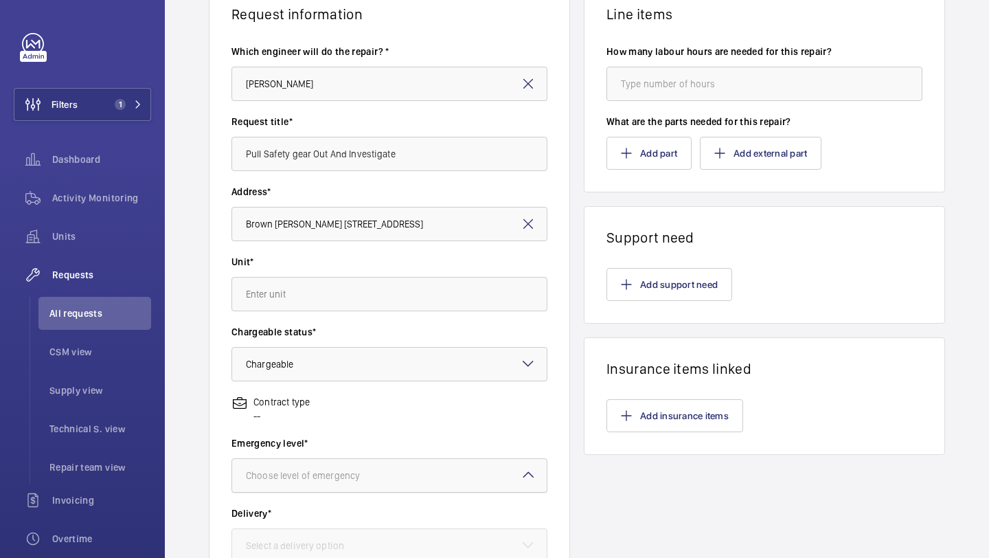
click at [332, 475] on div "Choose level of emergency" at bounding box center [320, 476] width 148 height 14
click at [357, 303] on input "text" at bounding box center [390, 294] width 316 height 34
click at [349, 268] on label "Unit*" at bounding box center [390, 262] width 316 height 14
click at [344, 293] on input "text" at bounding box center [390, 294] width 316 height 34
click at [335, 339] on mat-option "81793095 -" at bounding box center [389, 336] width 315 height 34
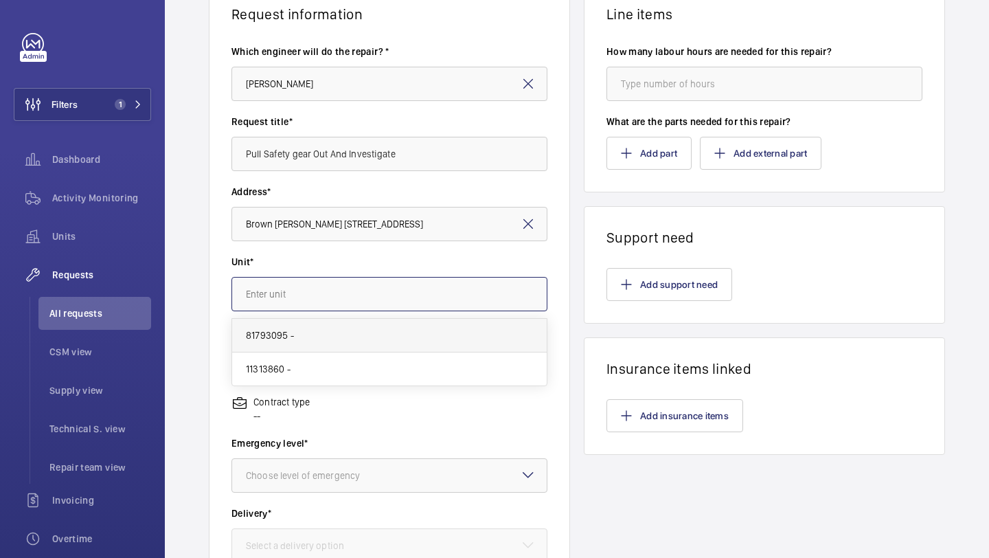
type input "81793095 -"
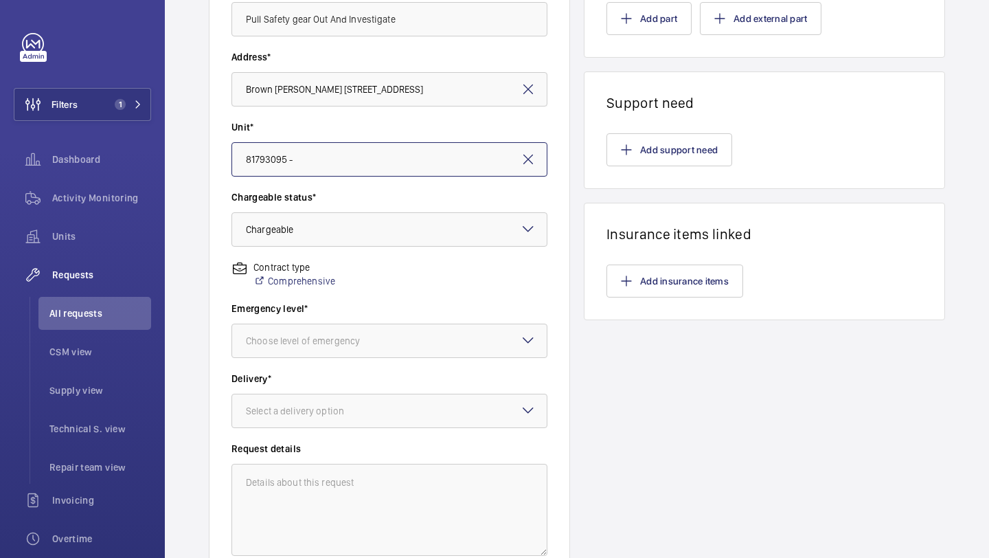
scroll to position [289, 0]
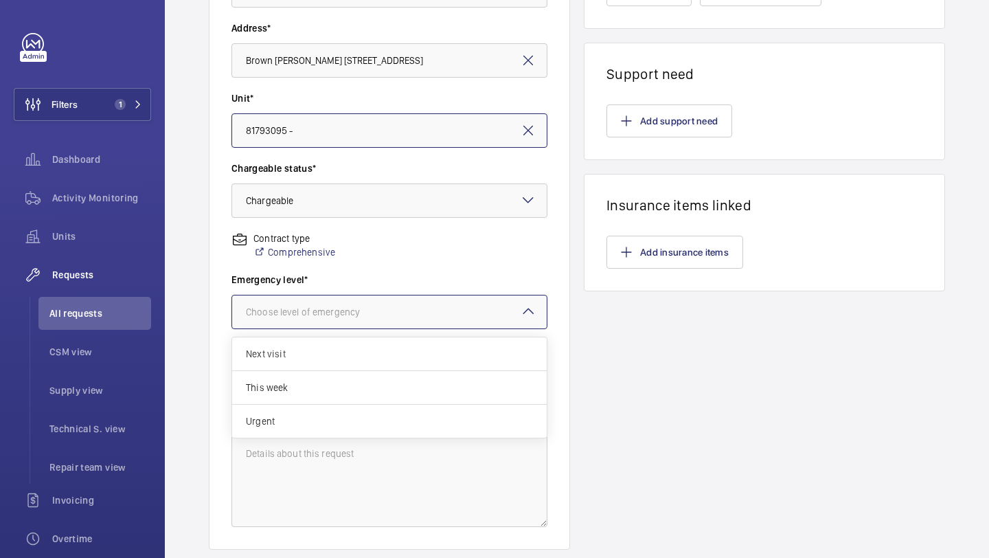
click at [379, 324] on div at bounding box center [389, 311] width 315 height 33
click at [331, 418] on span "Urgent" at bounding box center [389, 421] width 287 height 14
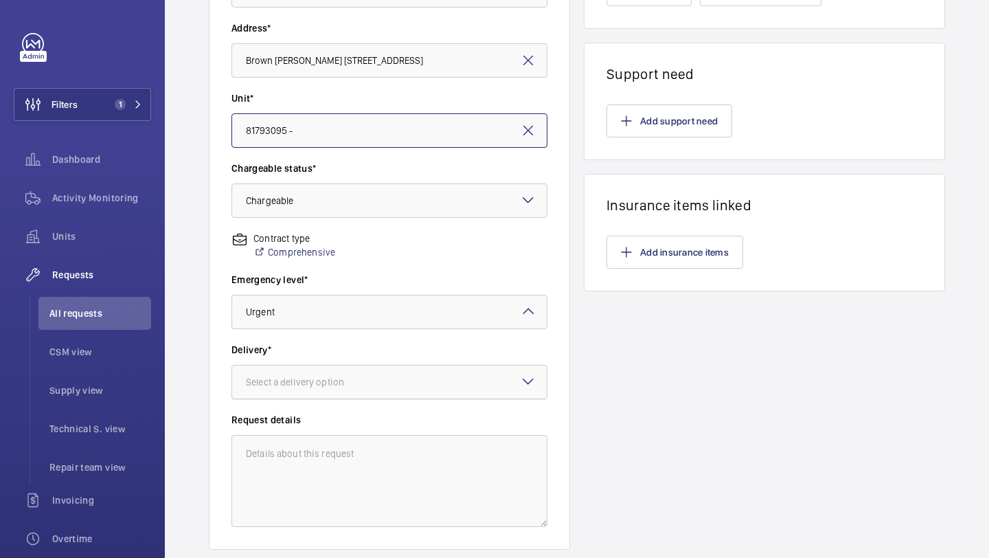
click at [335, 397] on div at bounding box center [389, 382] width 315 height 33
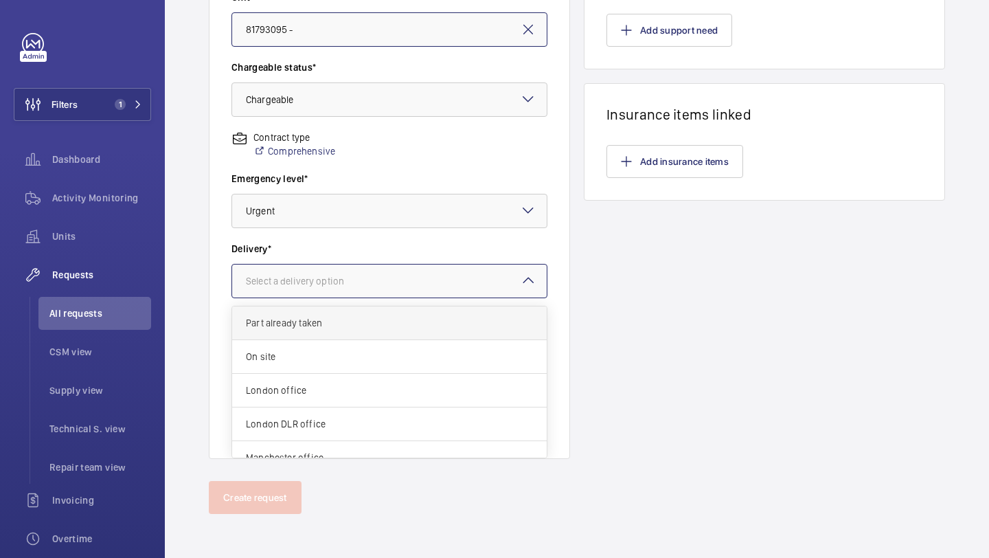
scroll to position [10, 0]
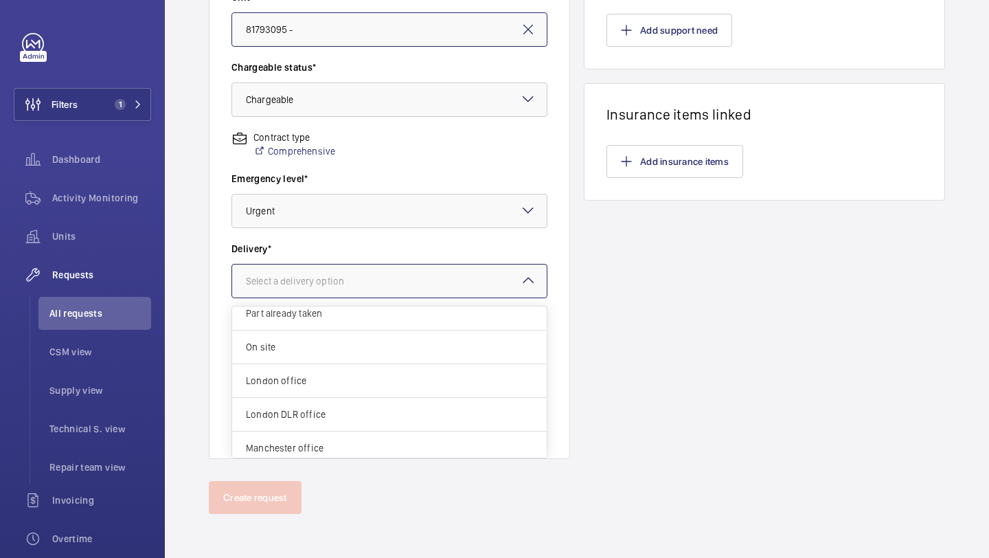
click at [372, 272] on wm-front-input-dropdown "Delivery* Select a delivery option Part already taken On site London office [GE…" at bounding box center [390, 270] width 316 height 56
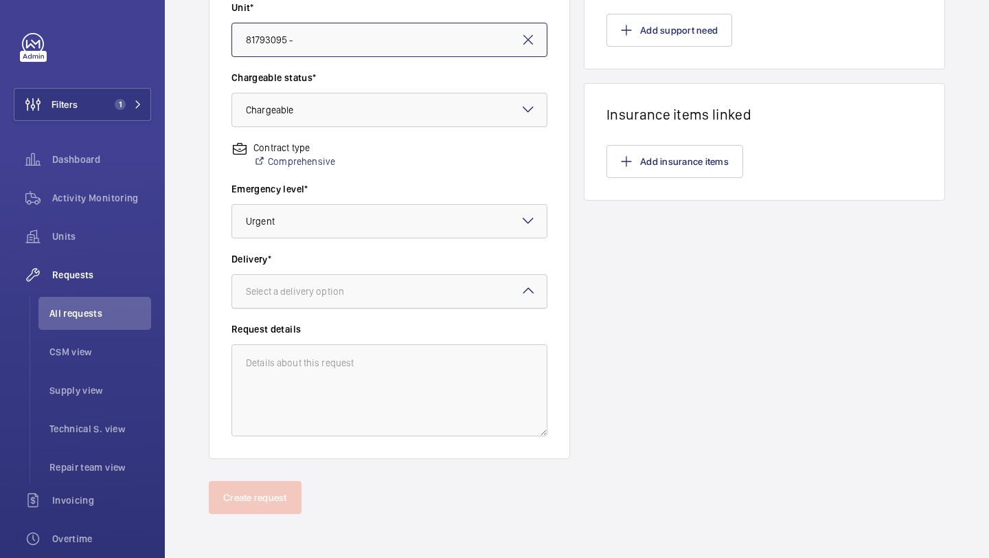
click at [359, 288] on div "Select a delivery option" at bounding box center [312, 291] width 133 height 14
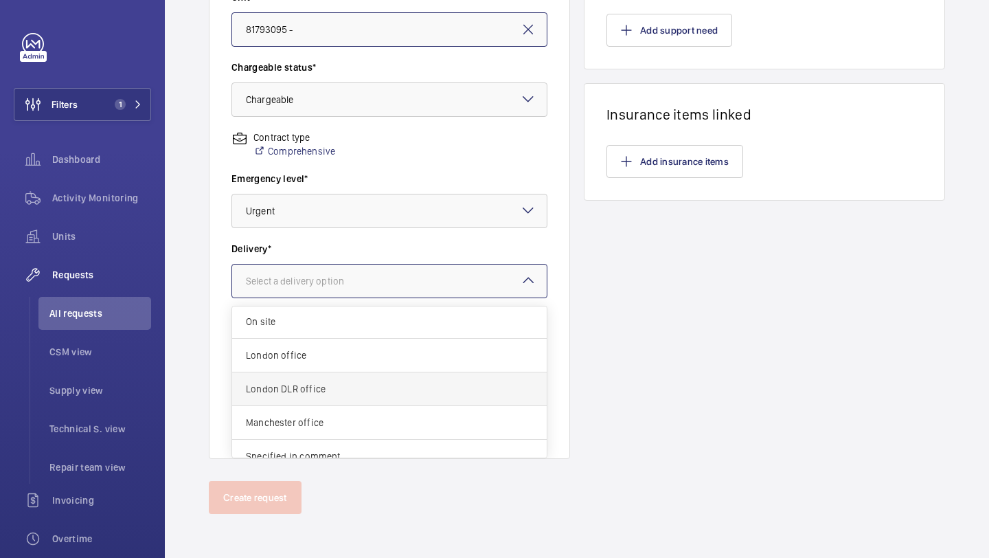
scroll to position [34, 0]
click at [374, 350] on span "London office" at bounding box center [389, 357] width 287 height 14
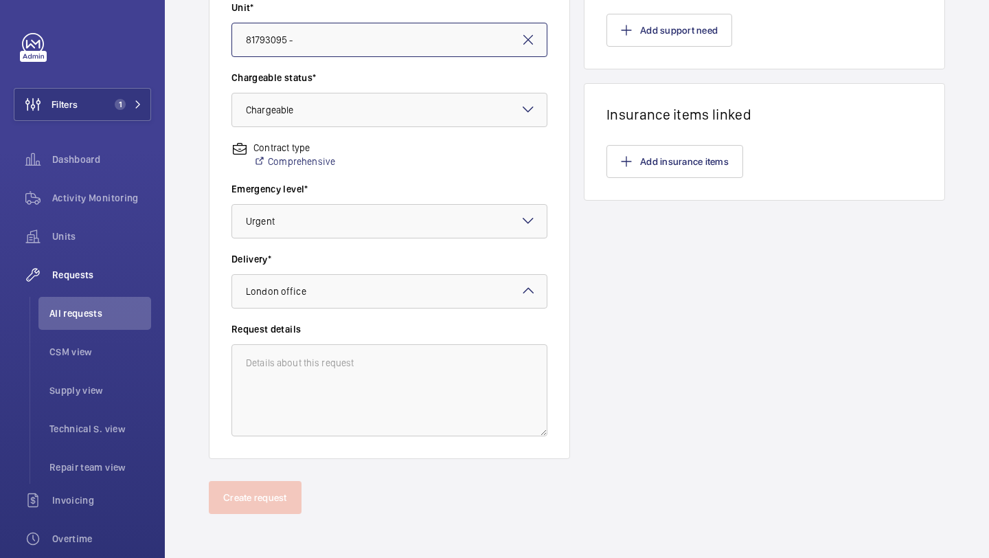
scroll to position [0, 0]
click at [337, 376] on textarea at bounding box center [390, 390] width 316 height 92
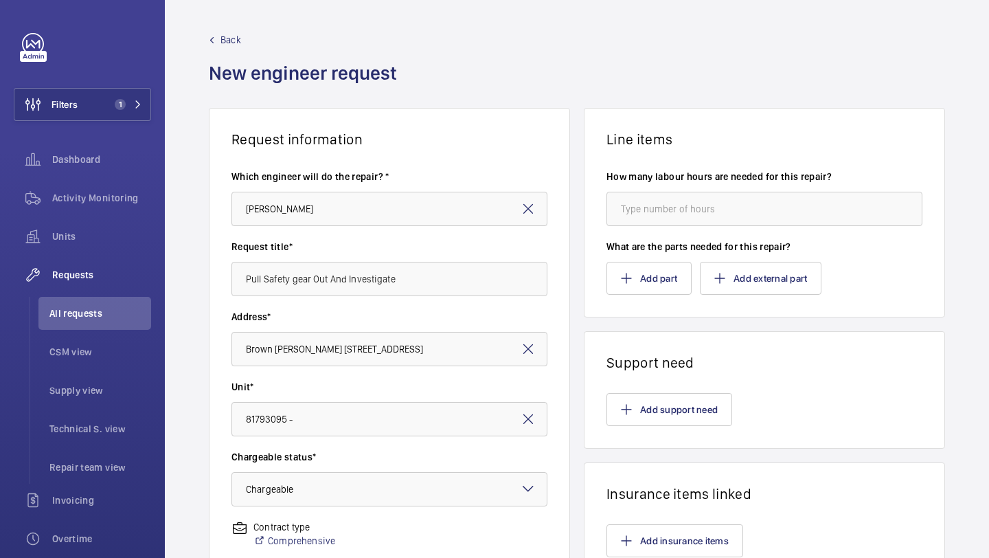
type textarea "Get safety gear out and investigate"
click at [770, 212] on input "number" at bounding box center [765, 209] width 316 height 34
click at [763, 212] on input "number" at bounding box center [765, 209] width 316 height 34
click at [763, 213] on input "number" at bounding box center [765, 209] width 316 height 34
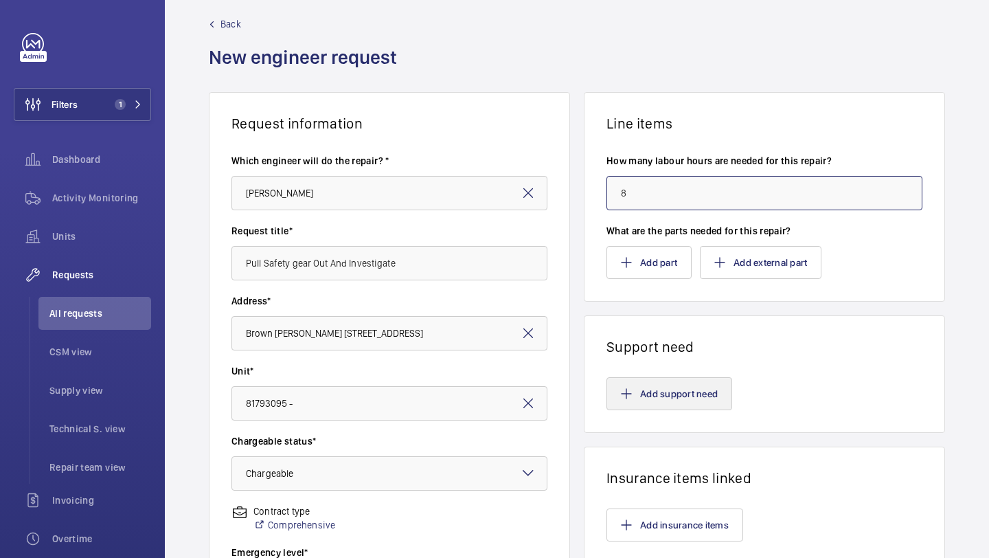
type input "8"
click at [662, 387] on button "Add support need" at bounding box center [670, 393] width 126 height 33
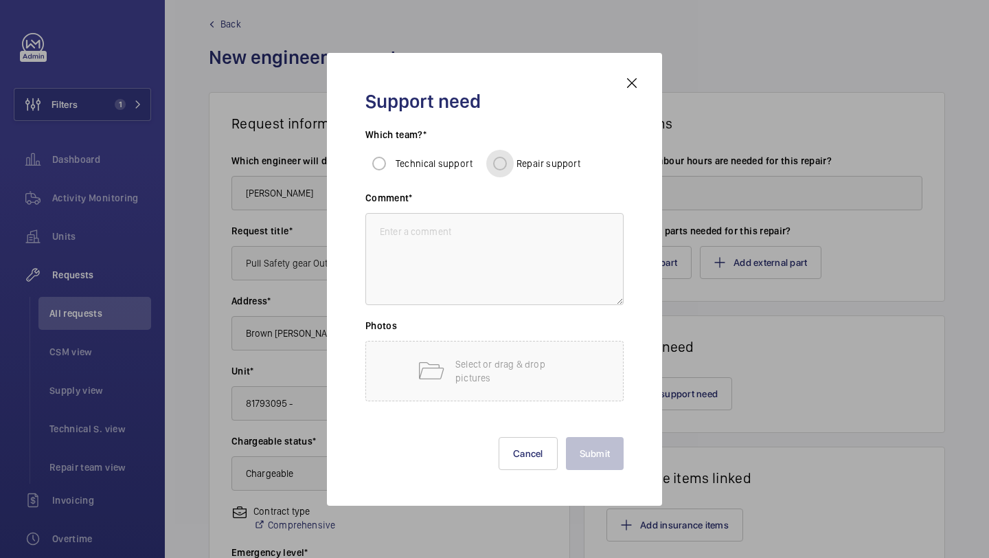
click at [504, 172] on input "Repair support" at bounding box center [499, 163] width 27 height 27
radio input "true"
click at [469, 293] on textarea at bounding box center [495, 259] width 258 height 92
type textarea "R"
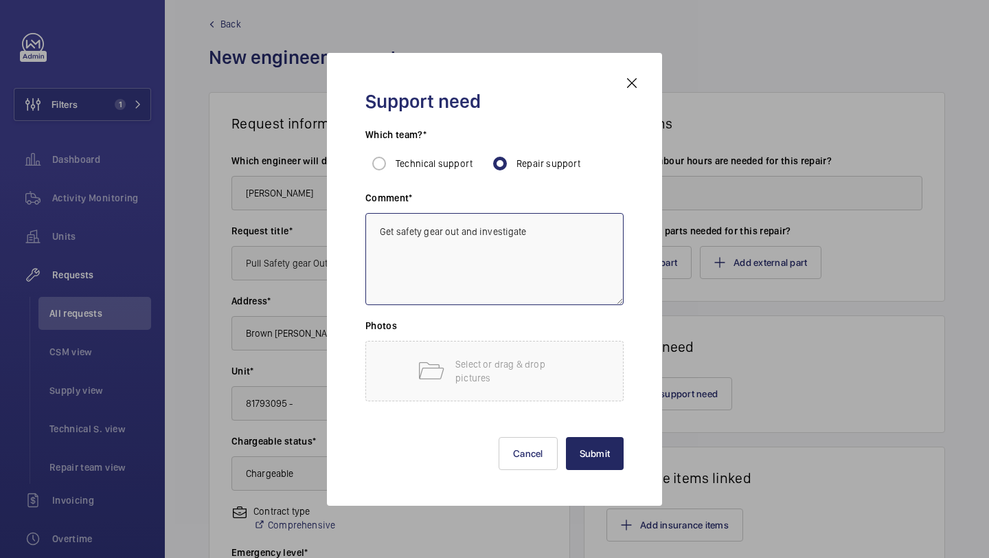
type textarea "Get safety gear out and investigate"
click at [598, 438] on button "Submit" at bounding box center [595, 453] width 58 height 33
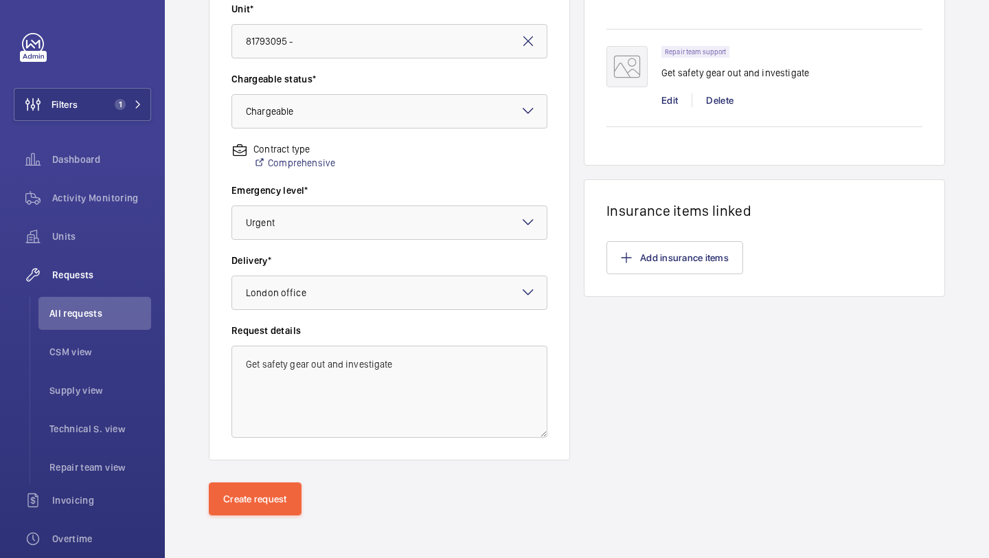
scroll to position [379, 0]
click at [270, 493] on button "Create request" at bounding box center [255, 497] width 93 height 33
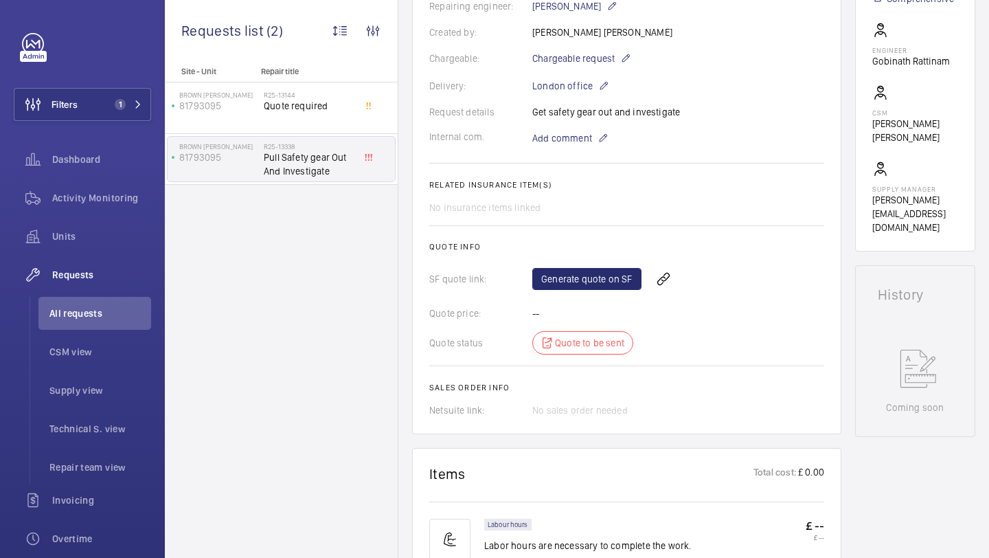
scroll to position [473, 0]
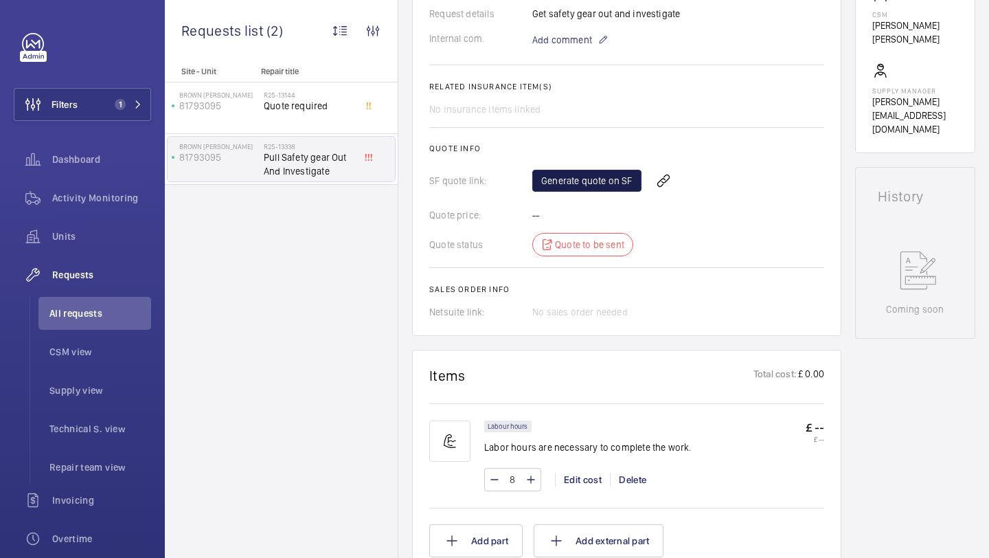
click at [584, 170] on link "Generate quote on SF" at bounding box center [587, 181] width 109 height 22
click at [684, 179] on div "Generate quote on SF Refresh page" at bounding box center [679, 180] width 292 height 33
click at [688, 172] on span "Refresh page" at bounding box center [685, 180] width 70 height 16
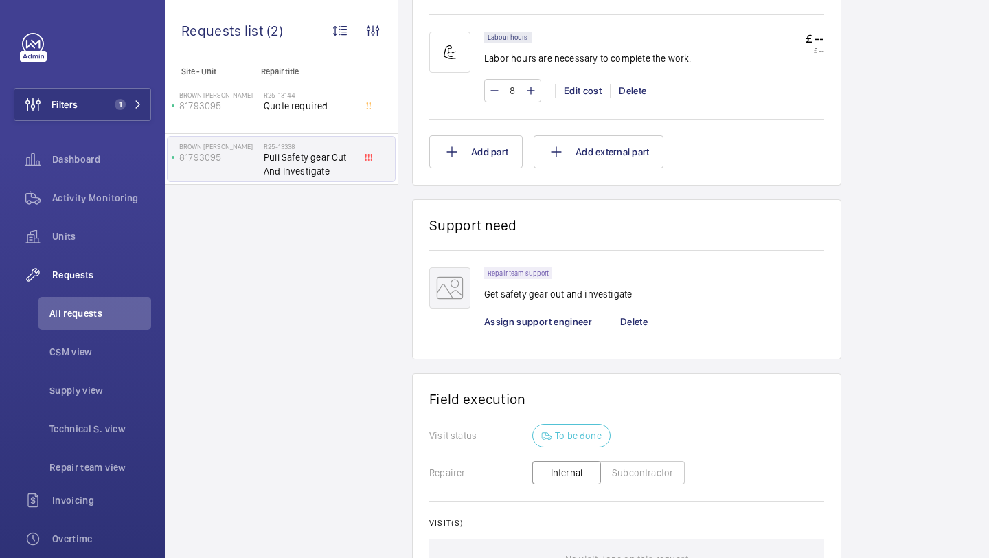
scroll to position [954, 0]
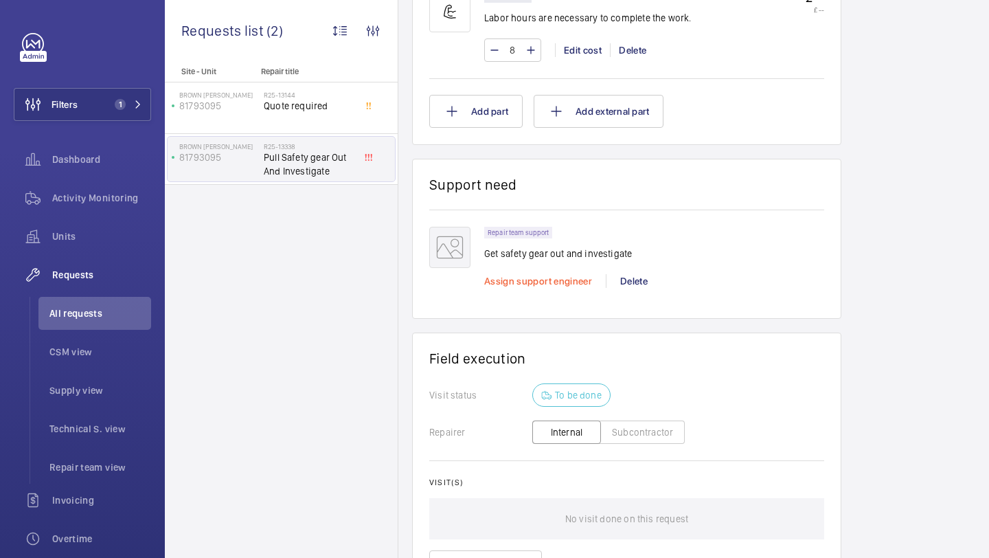
click at [562, 281] on span "Assign support engineer" at bounding box center [538, 281] width 108 height 11
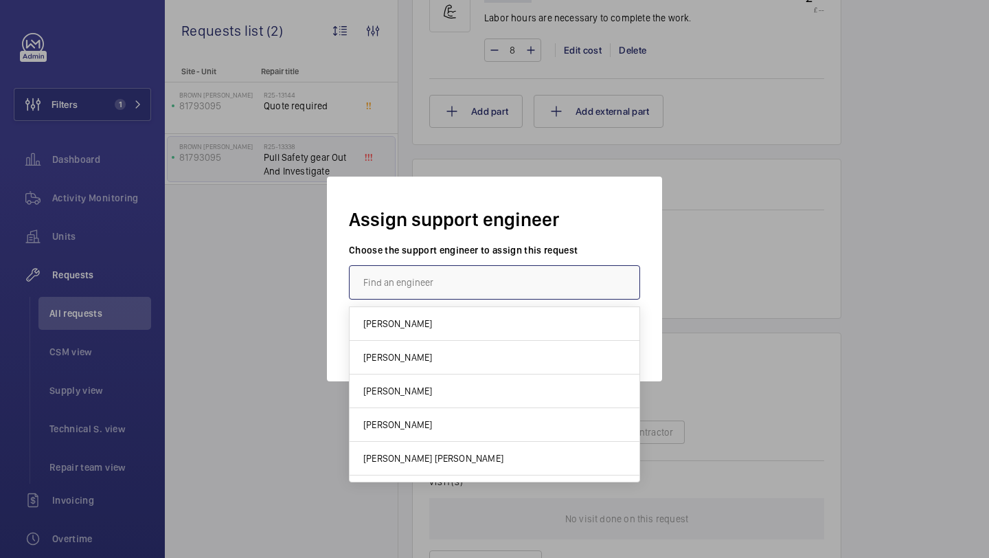
click at [491, 281] on input "text" at bounding box center [494, 282] width 291 height 34
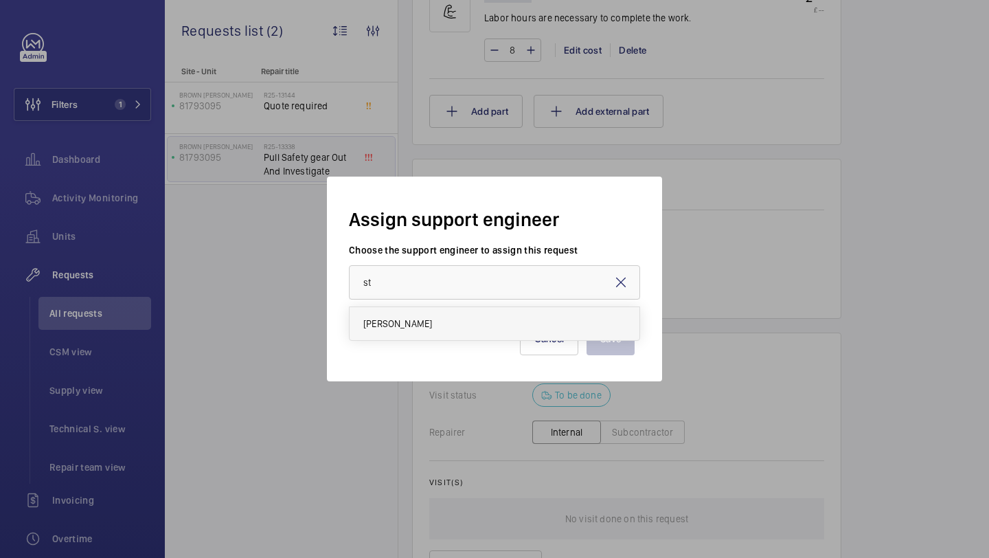
click at [481, 322] on mat-option "[PERSON_NAME]" at bounding box center [495, 323] width 290 height 33
type input "[PERSON_NAME]"
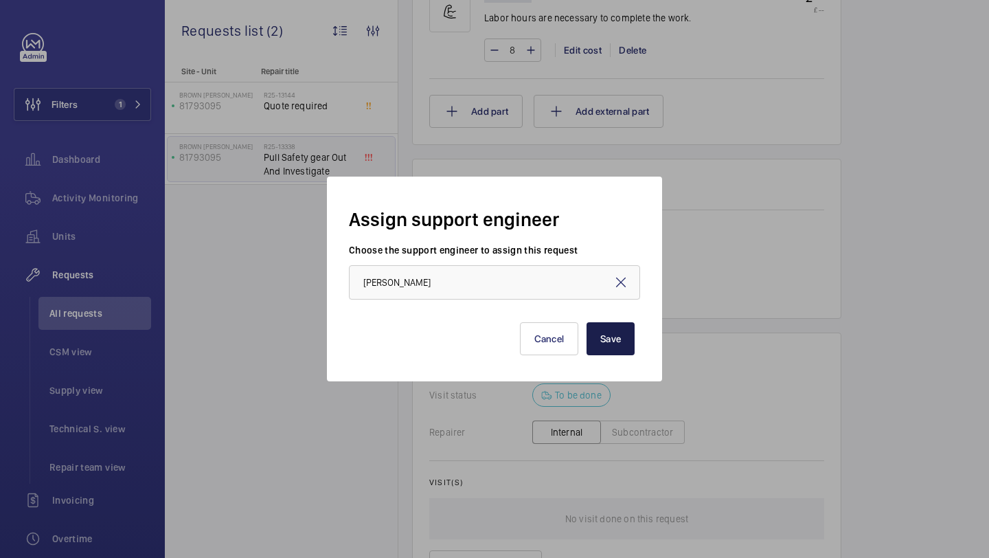
click at [607, 341] on button "Save" at bounding box center [611, 338] width 48 height 33
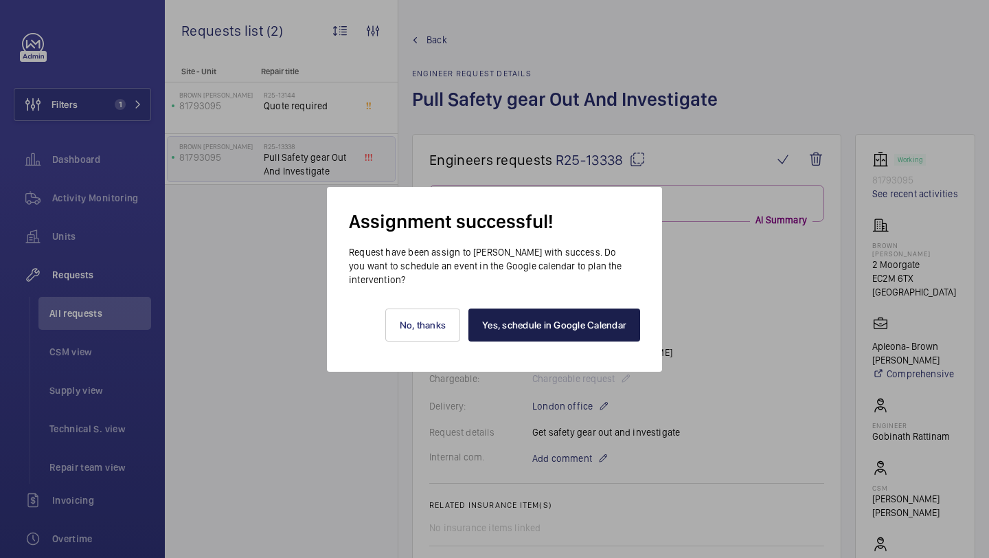
click at [512, 310] on link "Yes, schedule in Google Calendar" at bounding box center [555, 325] width 172 height 33
